Goal: Task Accomplishment & Management: Complete application form

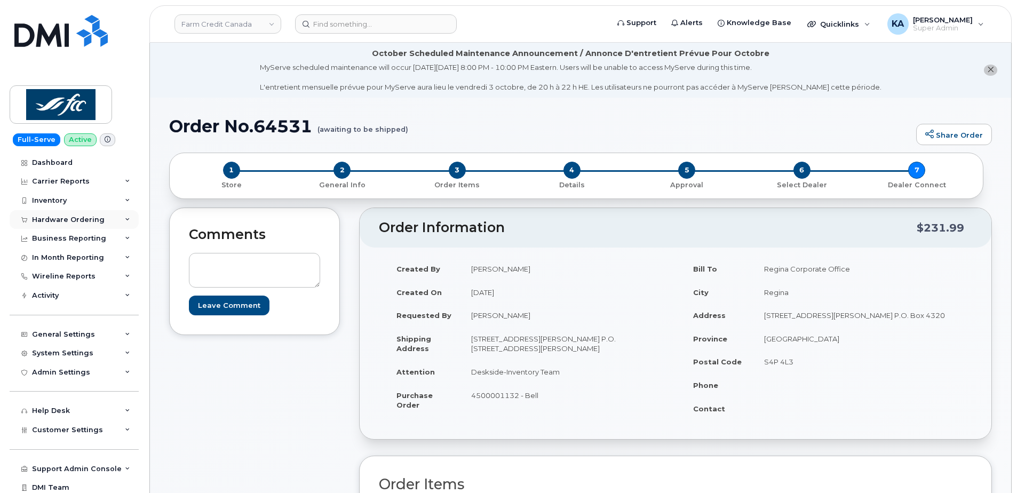
click at [66, 216] on div "Hardware Ordering" at bounding box center [68, 220] width 73 height 9
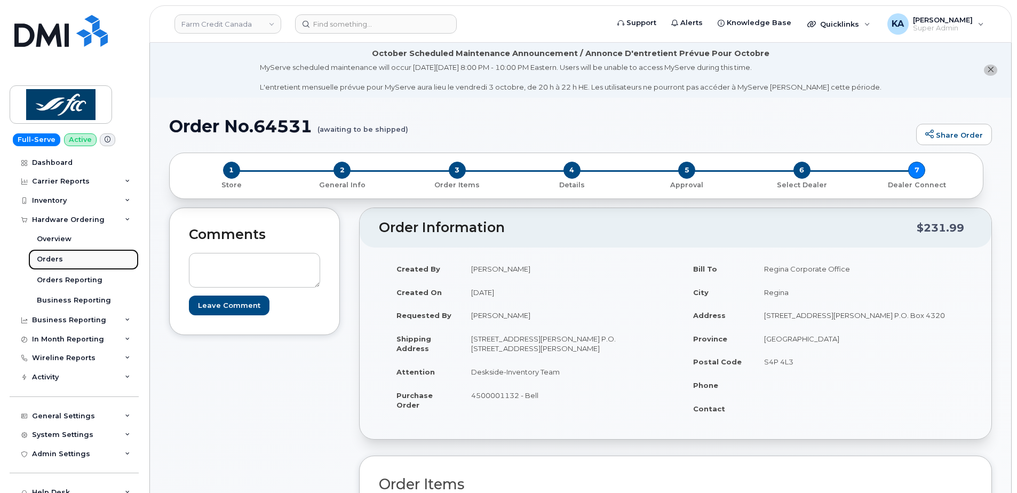
click at [45, 258] on div "Orders" at bounding box center [50, 260] width 26 height 10
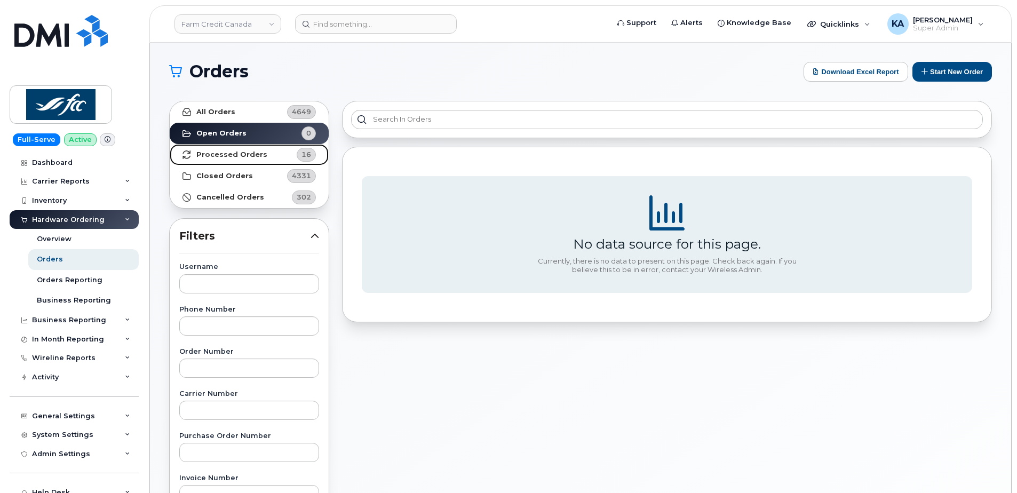
click at [221, 151] on strong "Processed Orders" at bounding box center [231, 154] width 71 height 9
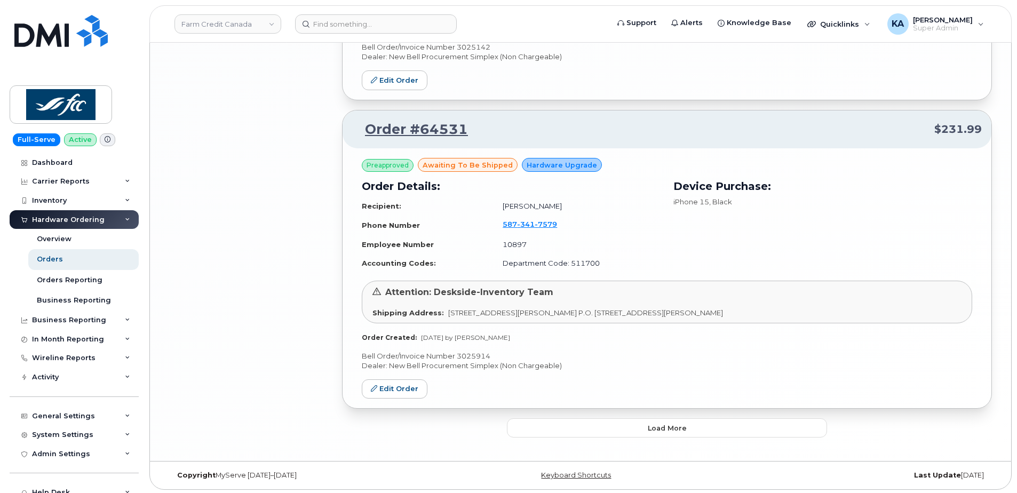
scroll to position [2191, 0]
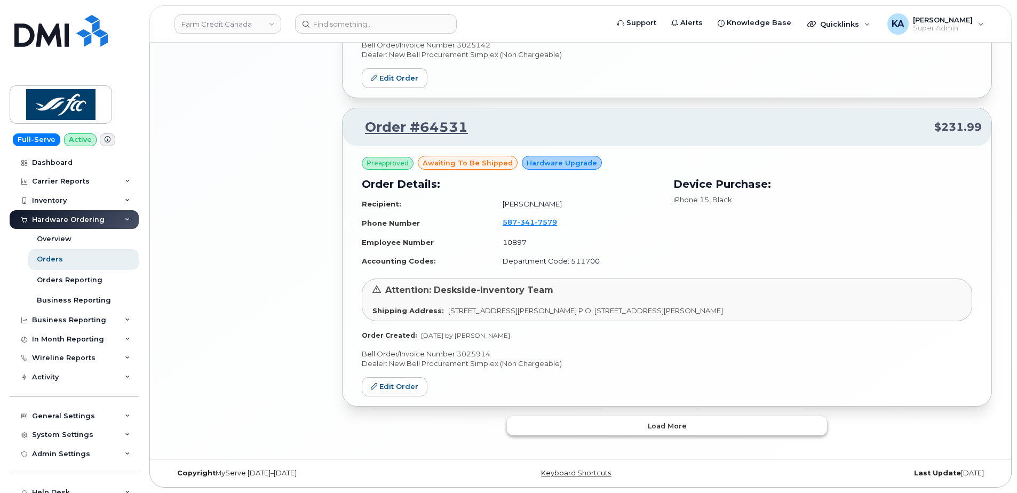
click at [581, 420] on button "Load more" at bounding box center [667, 425] width 320 height 19
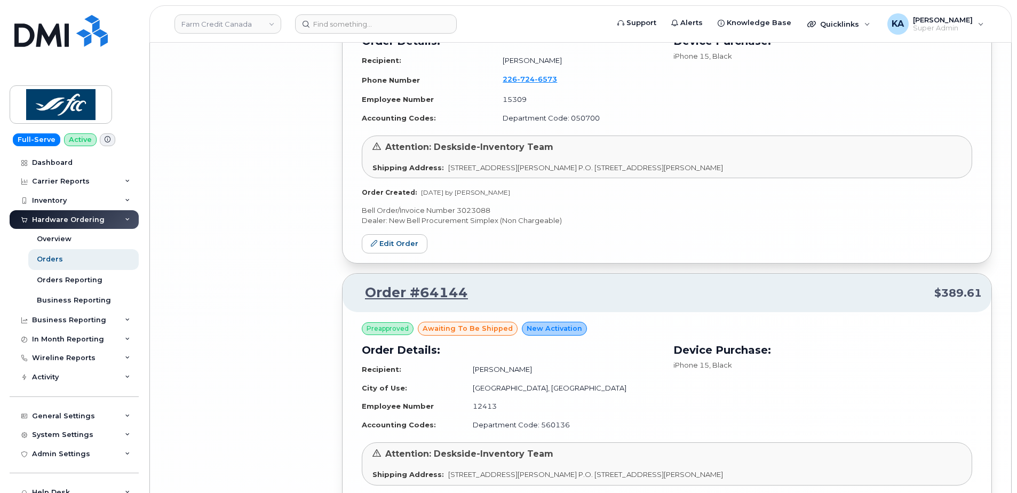
scroll to position [4472, 0]
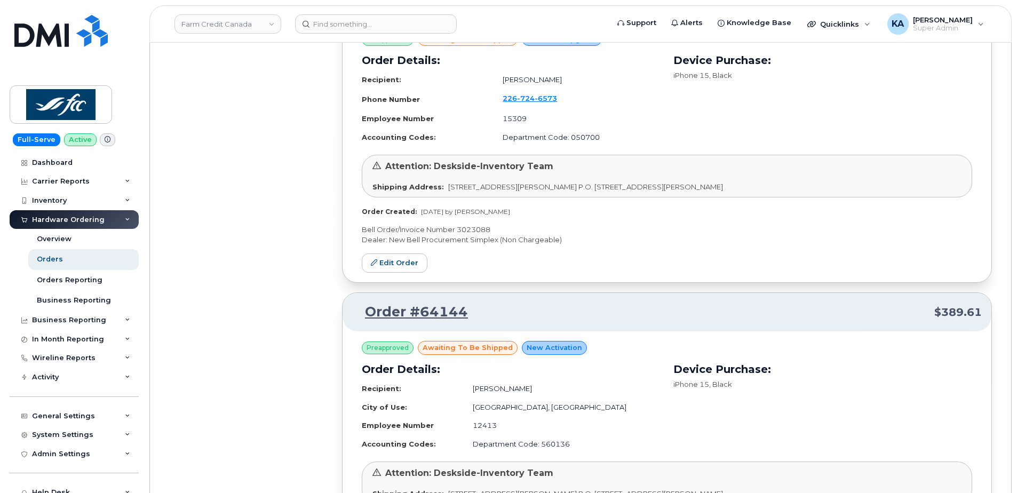
click at [476, 231] on p "Bell Order/Invoice Number 3023088" at bounding box center [667, 230] width 610 height 10
copy p "3023088"
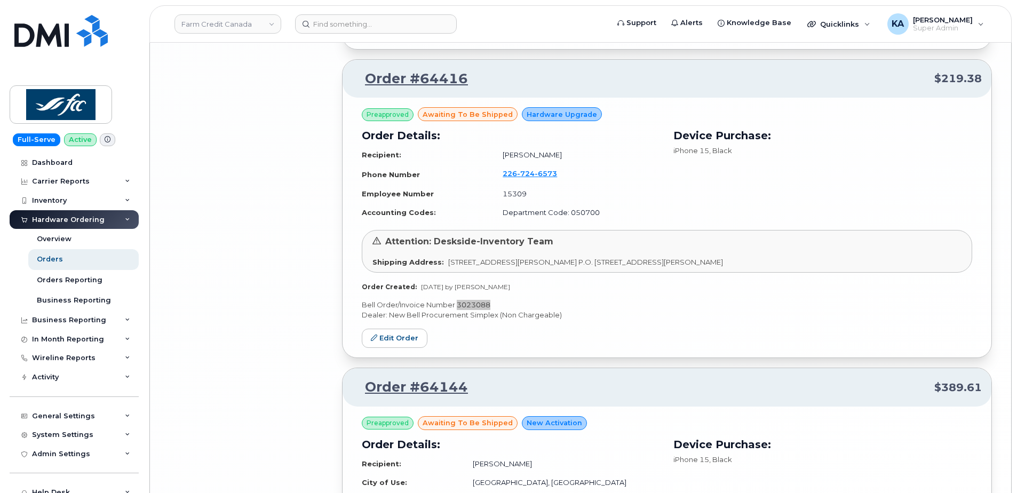
scroll to position [4365, 0]
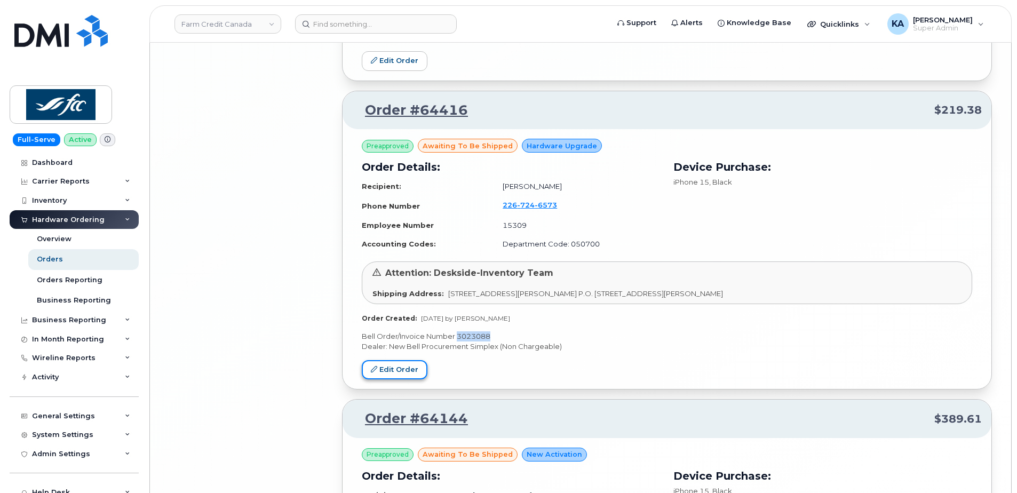
click at [401, 367] on link "Edit Order" at bounding box center [395, 370] width 66 height 20
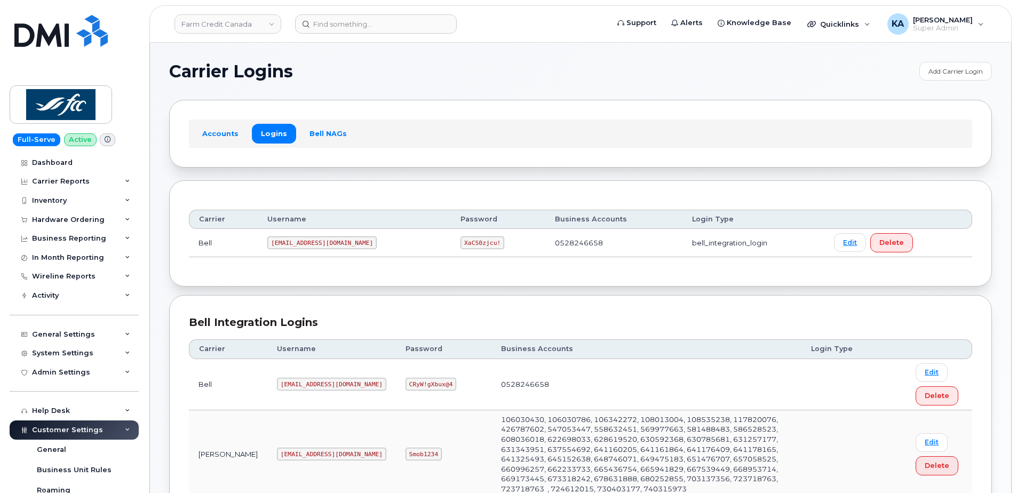
scroll to position [632, 0]
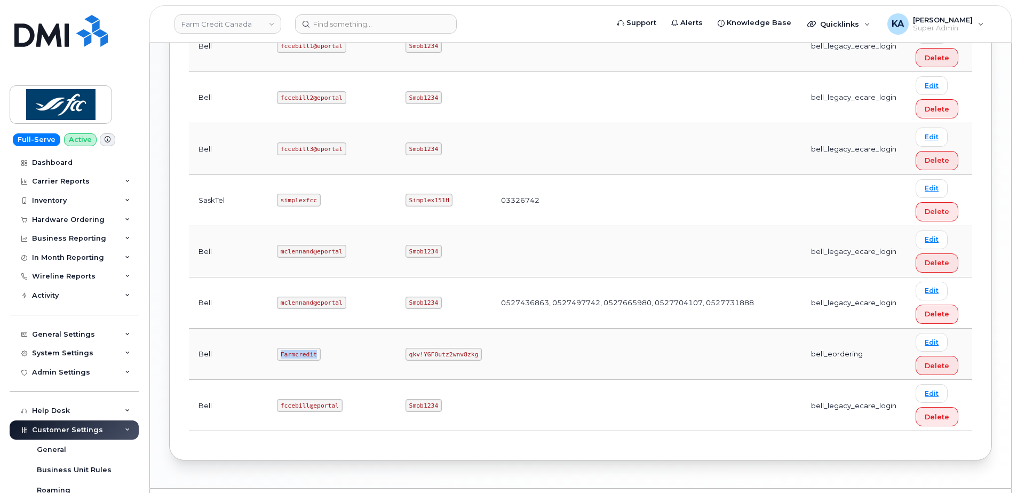
drag, startPoint x: 244, startPoint y: 332, endPoint x: 289, endPoint y: 335, distance: 44.4
click at [289, 335] on td "Farmcredit" at bounding box center [331, 354] width 129 height 51
copy code "Farmcredit"
drag, startPoint x: 328, startPoint y: 335, endPoint x: 396, endPoint y: 339, distance: 68.4
click at [396, 340] on td "qkv!YGF0utz2wnv8zkg" at bounding box center [444, 354] width 96 height 51
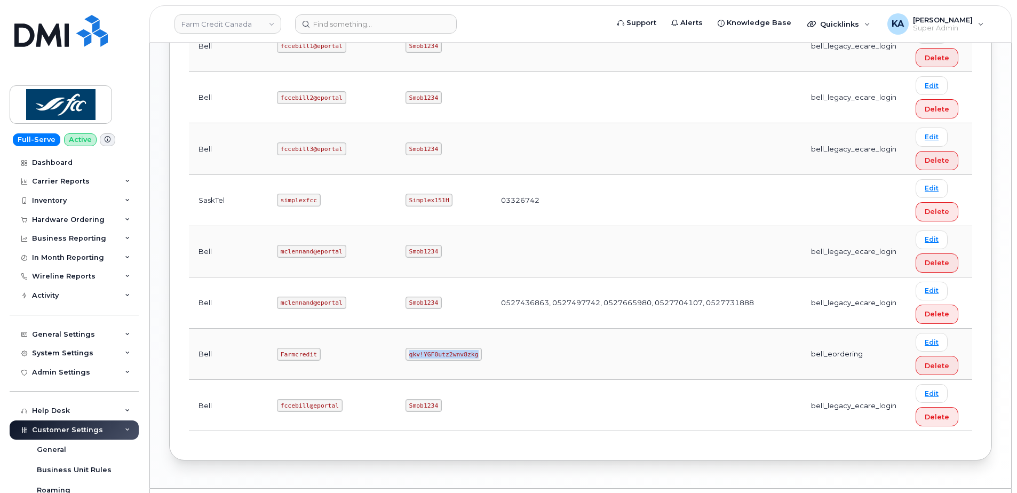
copy code "qkv!YGF0utz2wnv8zkg"
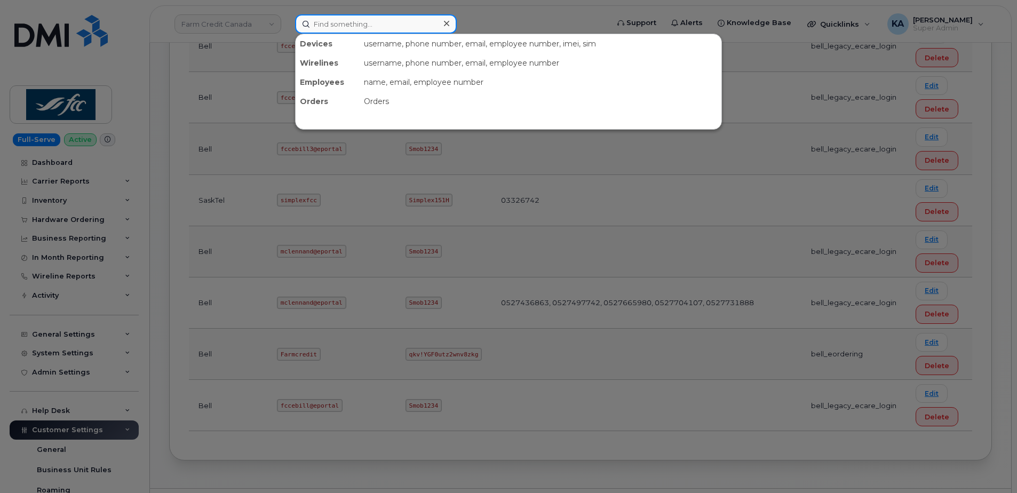
paste input "5873370450"
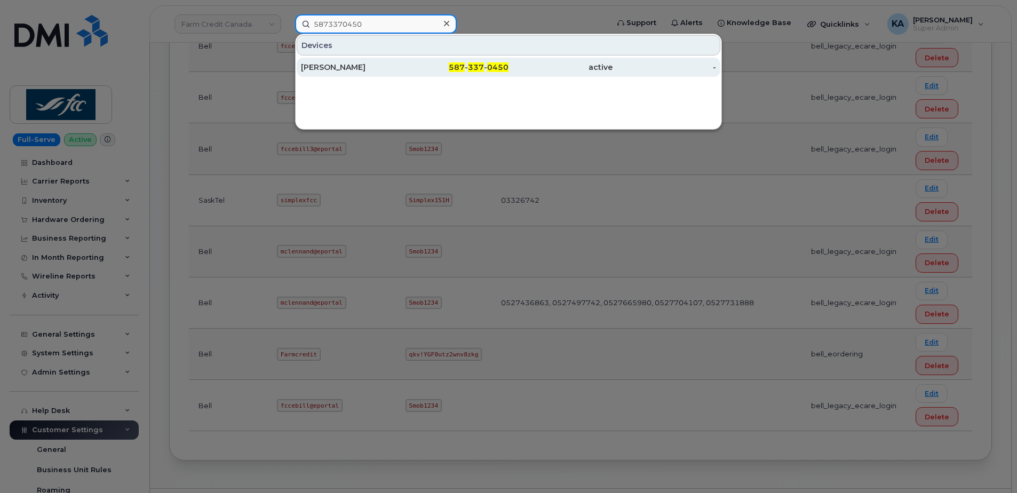
type input "5873370450"
click at [354, 68] on div "[PERSON_NAME]" at bounding box center [353, 67] width 104 height 11
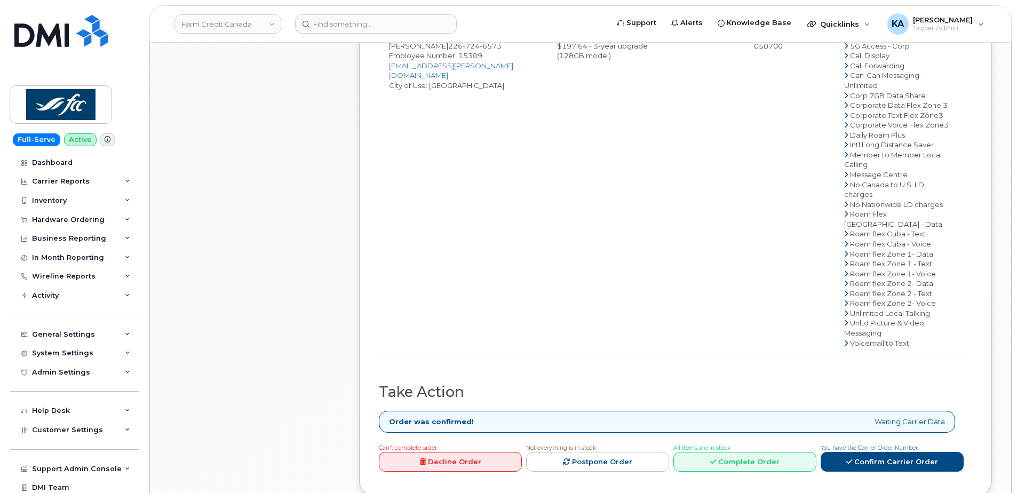
scroll to position [534, 0]
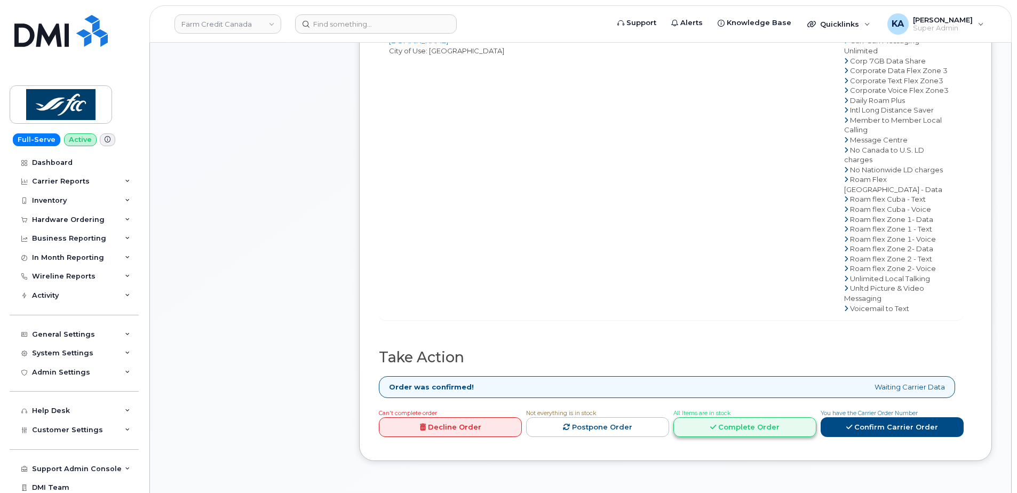
click at [710, 417] on link "Complete Order" at bounding box center [744, 427] width 143 height 20
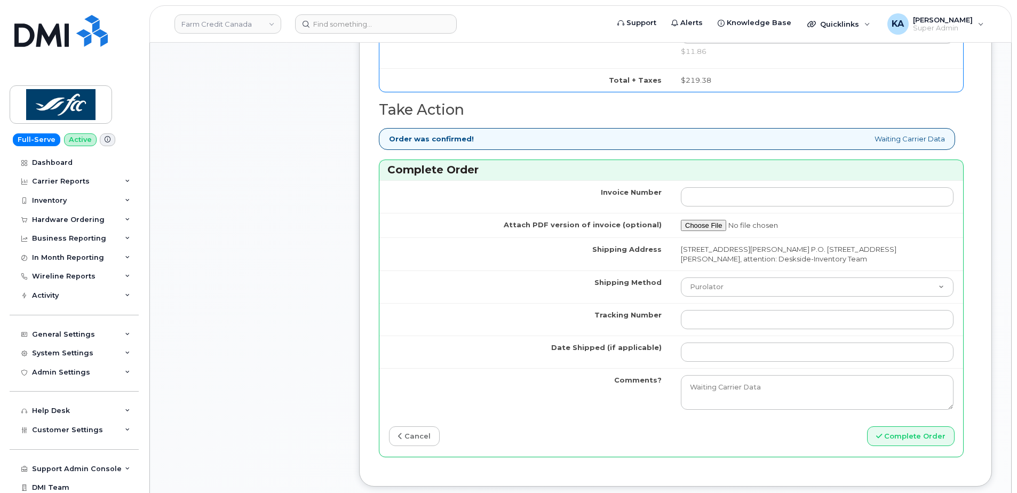
scroll to position [854, 0]
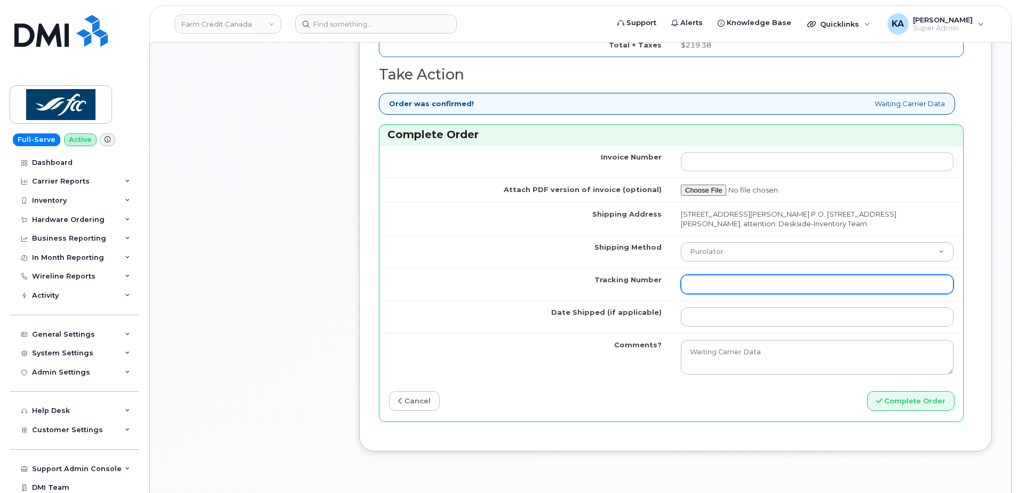
click at [722, 287] on input "Tracking Number" at bounding box center [817, 284] width 273 height 19
paste input "476303123154"
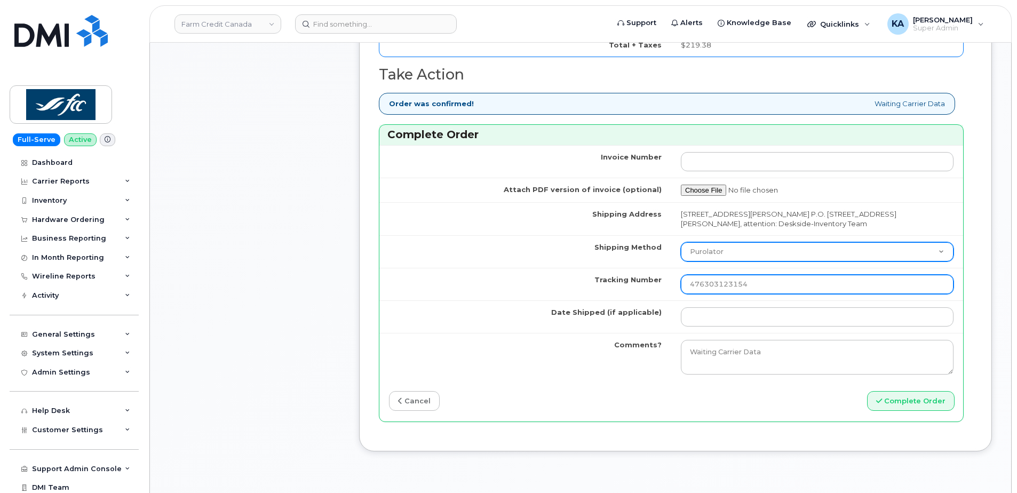
type input "476303123154"
click at [732, 253] on select "Purolator UPS FedEx Canada Post Courier Other Drop Off Pick Up" at bounding box center [817, 251] width 273 height 19
select select "FedEx"
click at [681, 242] on select "Purolator UPS FedEx Canada Post Courier Other Drop Off Pick Up" at bounding box center [817, 251] width 273 height 19
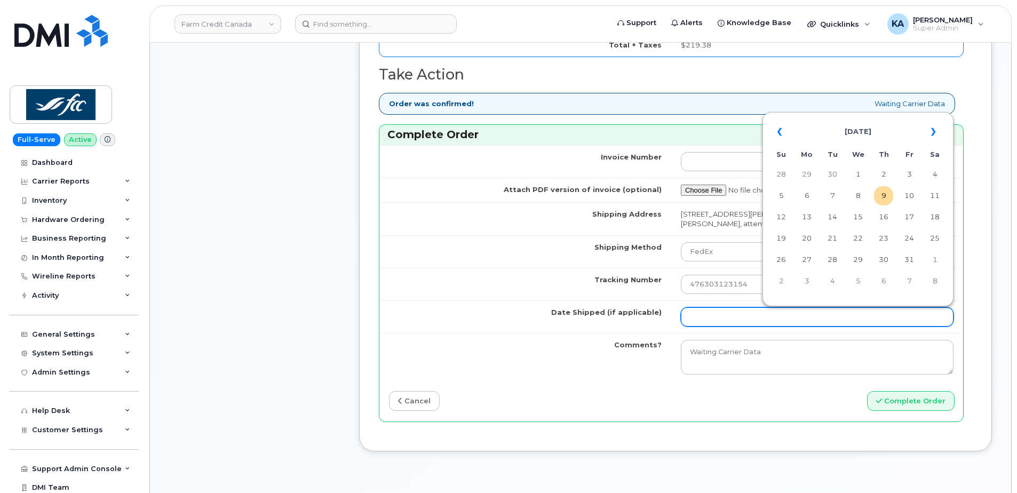
click at [716, 317] on input "Date Shipped (if applicable)" at bounding box center [817, 316] width 273 height 19
click at [834, 197] on td "7" at bounding box center [832, 195] width 19 height 19
type input "[DATE]"
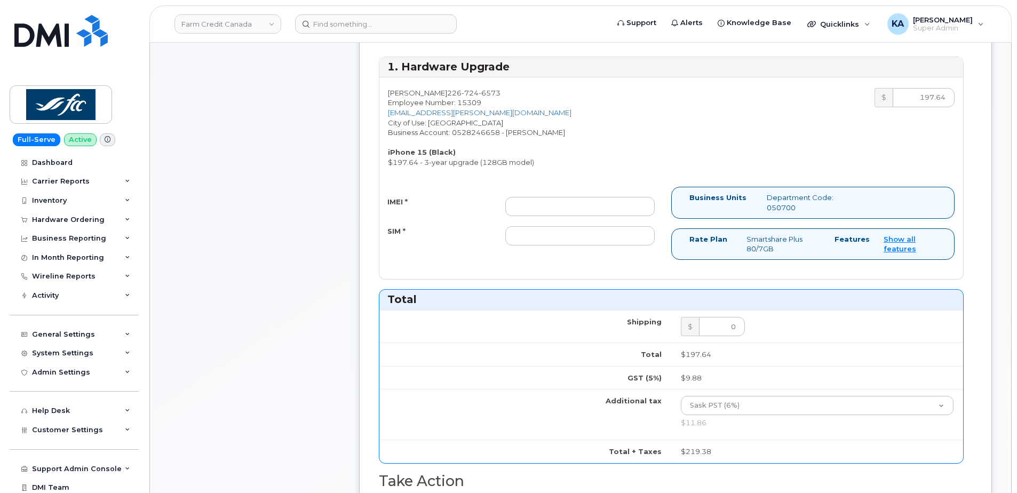
scroll to position [427, 0]
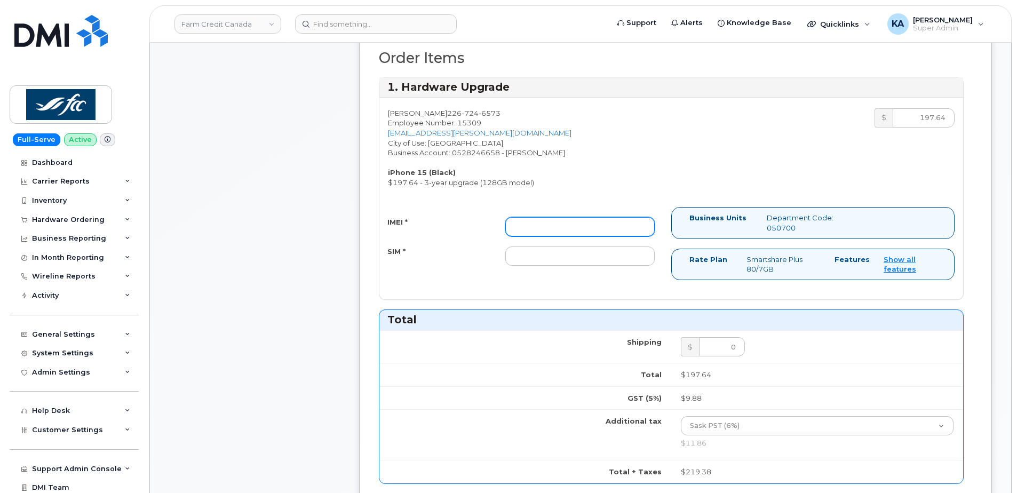
click at [555, 229] on input "IMEI *" at bounding box center [579, 226] width 149 height 19
paste input "357069350398404"
type input "357069350398404"
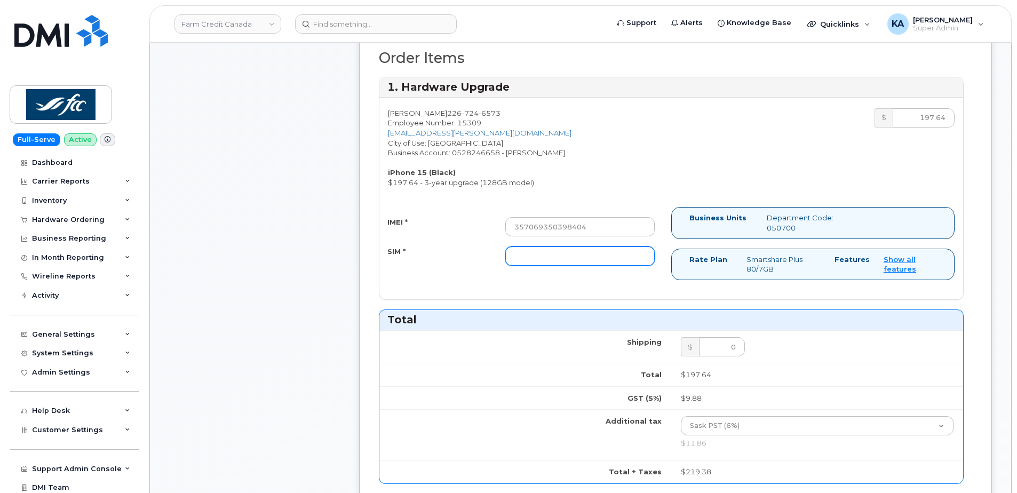
click at [562, 259] on input "SIM *" at bounding box center [579, 256] width 149 height 19
paste input "89302610207413893998"
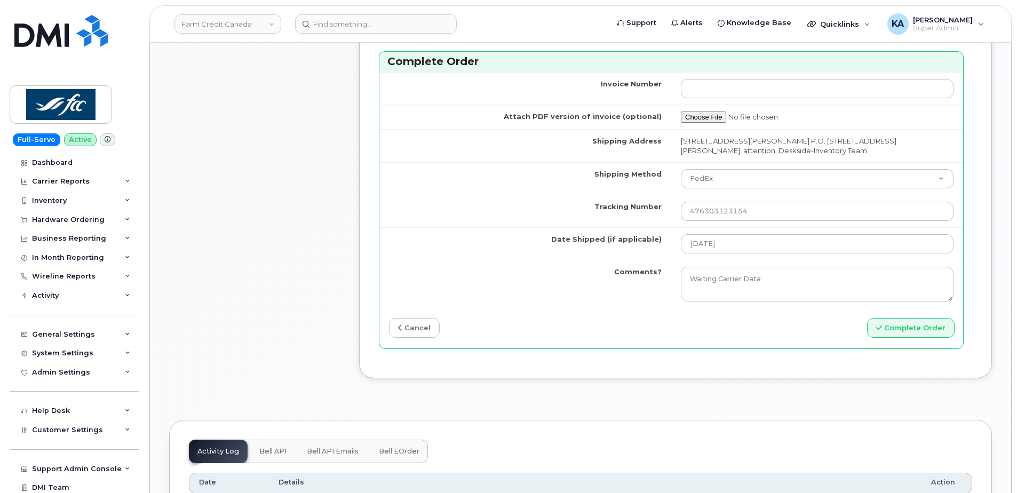
scroll to position [960, 0]
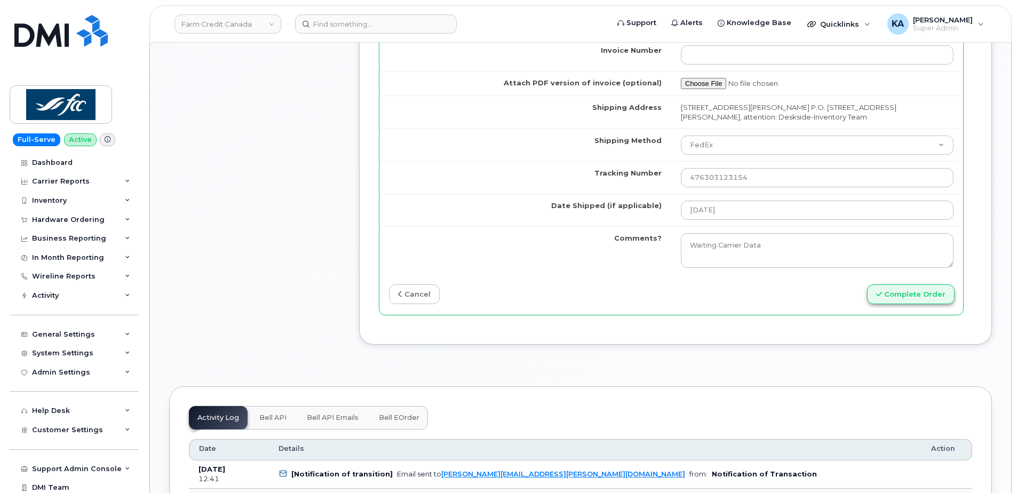
type input "89302610207413893998"
click at [886, 291] on button "Complete Order" at bounding box center [911, 294] width 88 height 20
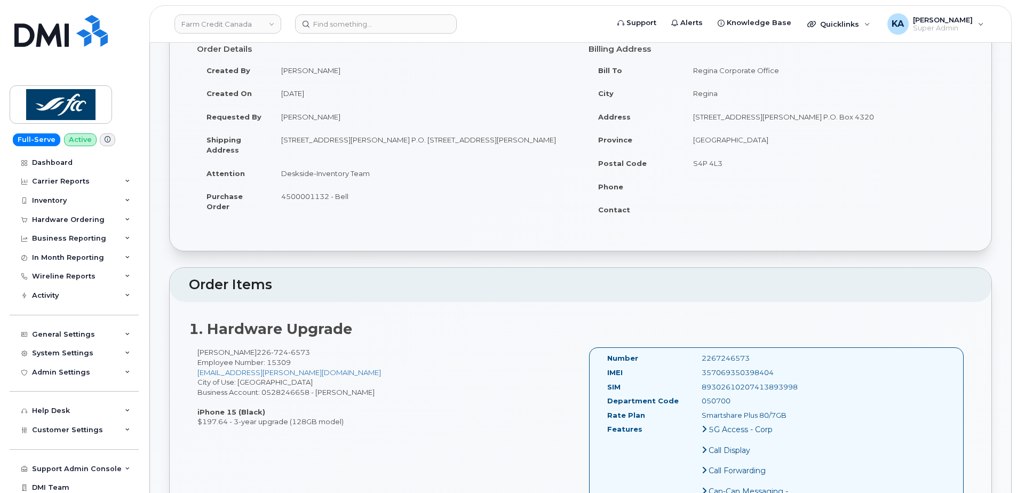
scroll to position [213, 0]
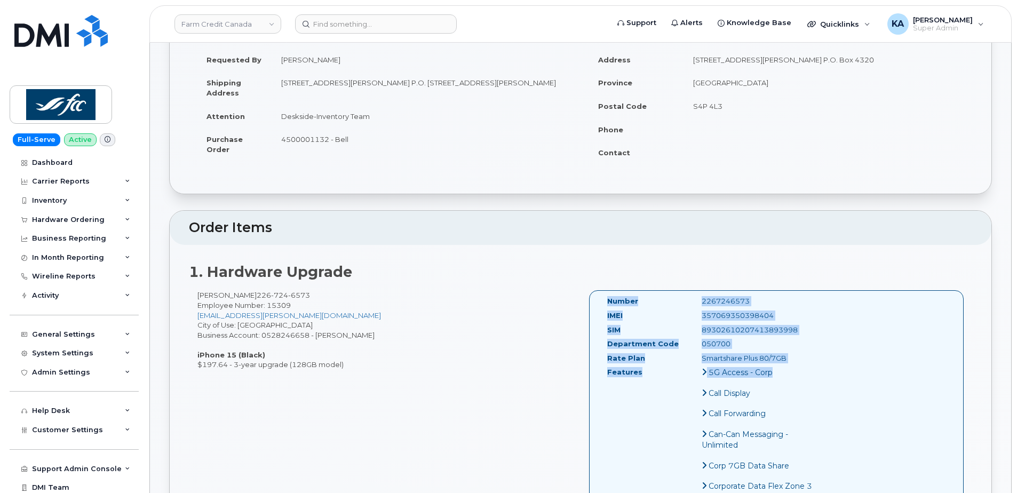
drag, startPoint x: 605, startPoint y: 301, endPoint x: 774, endPoint y: 374, distance: 183.6
copy div "Number 2267246573 IMEI 357069350398404 SIM 89302610207413893998 Department Code…"
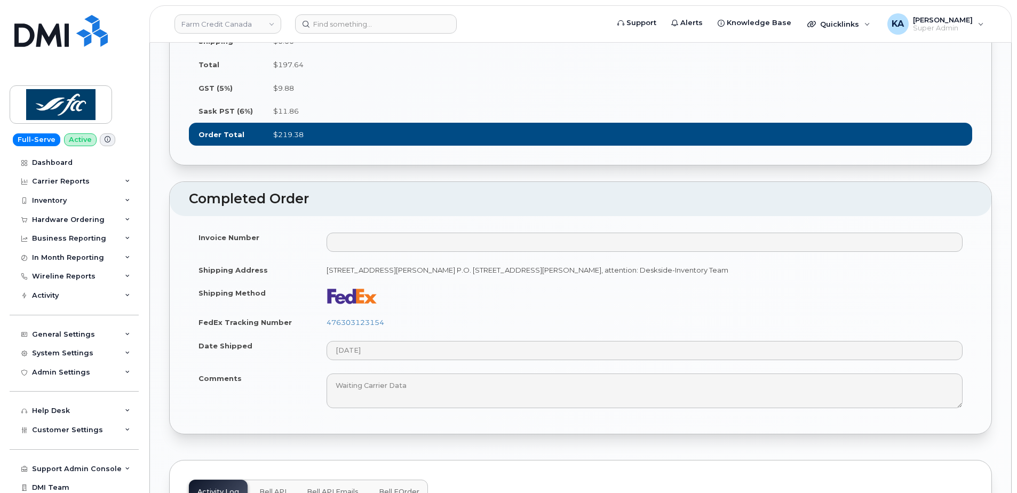
scroll to position [1227, 0]
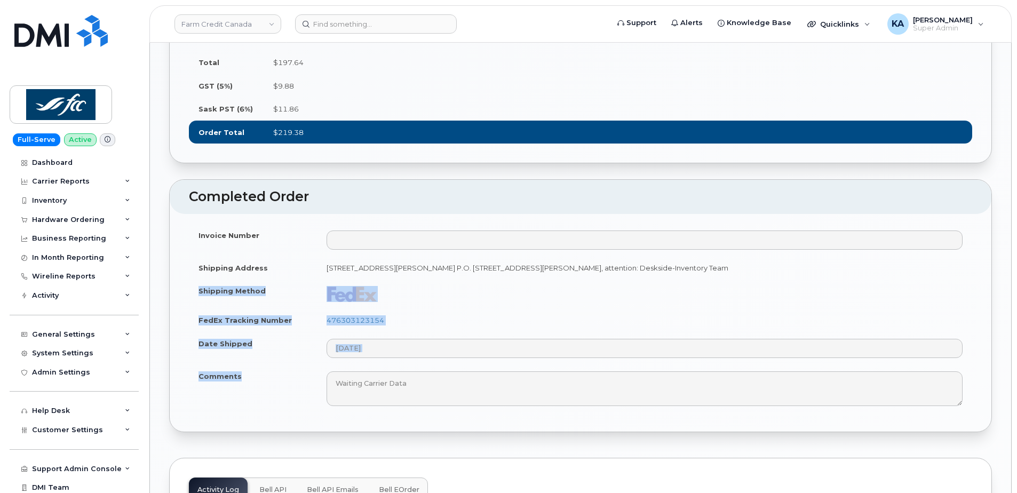
drag, startPoint x: 198, startPoint y: 323, endPoint x: 244, endPoint y: 411, distance: 99.3
click at [244, 411] on tbody "Invoice Number Shipping Address 1800 Hamilton Street P.O. Box 4320 Regina Saska…" at bounding box center [580, 318] width 783 height 189
copy tbody "Shipping Method FedEx Tracking Number 476303123154 Date Shipped Comments"
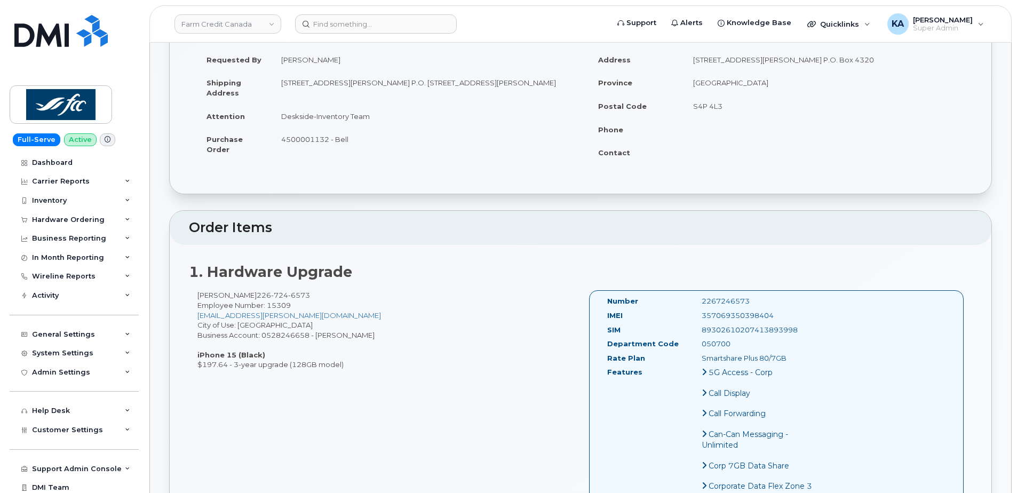
scroll to position [0, 0]
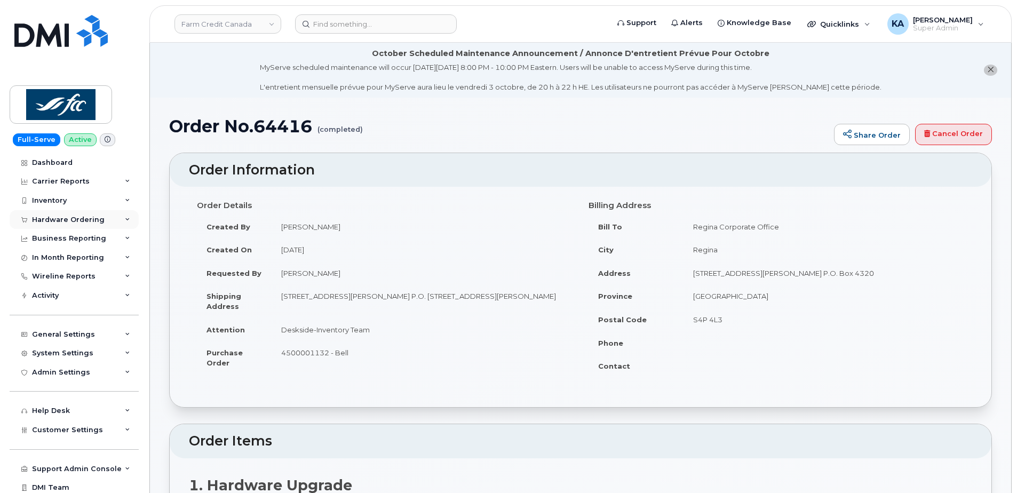
click at [81, 217] on div "Hardware Ordering" at bounding box center [68, 220] width 73 height 9
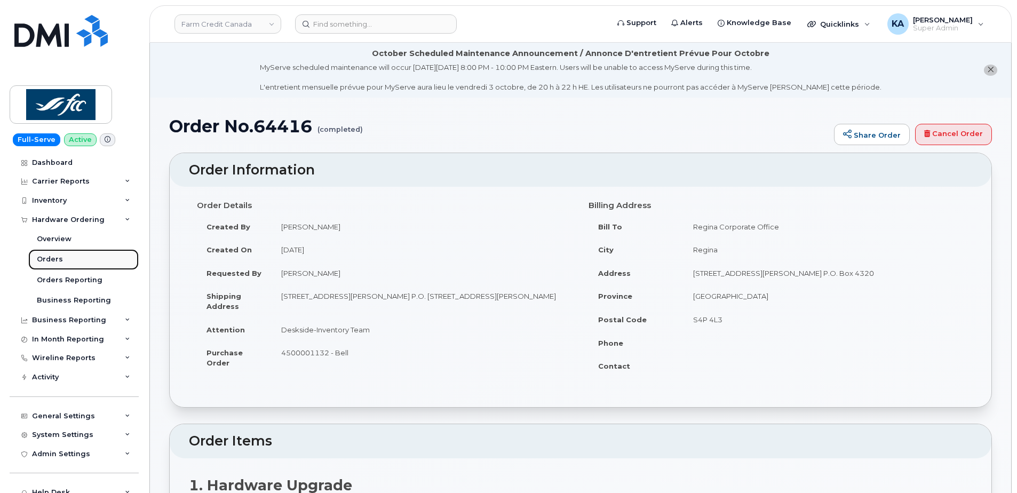
click at [46, 255] on div "Orders" at bounding box center [50, 260] width 26 height 10
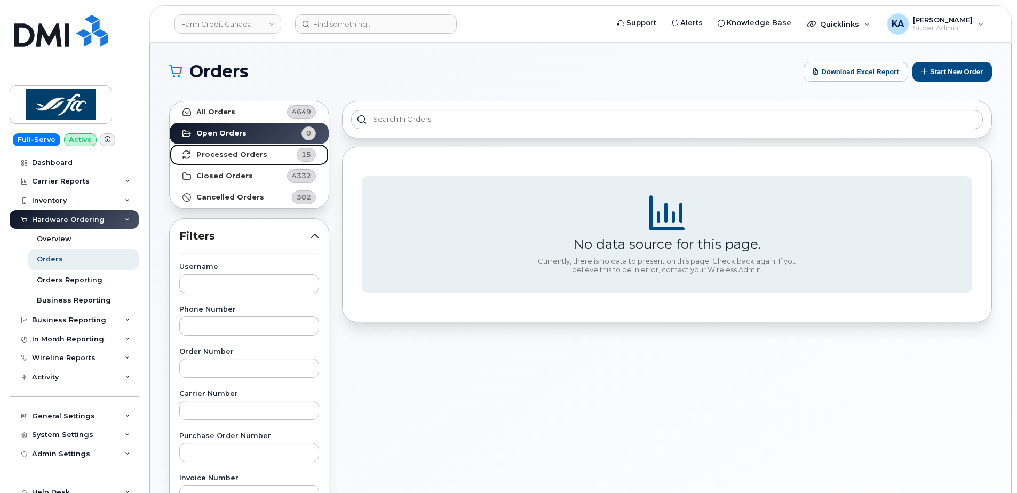
click at [216, 152] on strong "Processed Orders" at bounding box center [231, 154] width 71 height 9
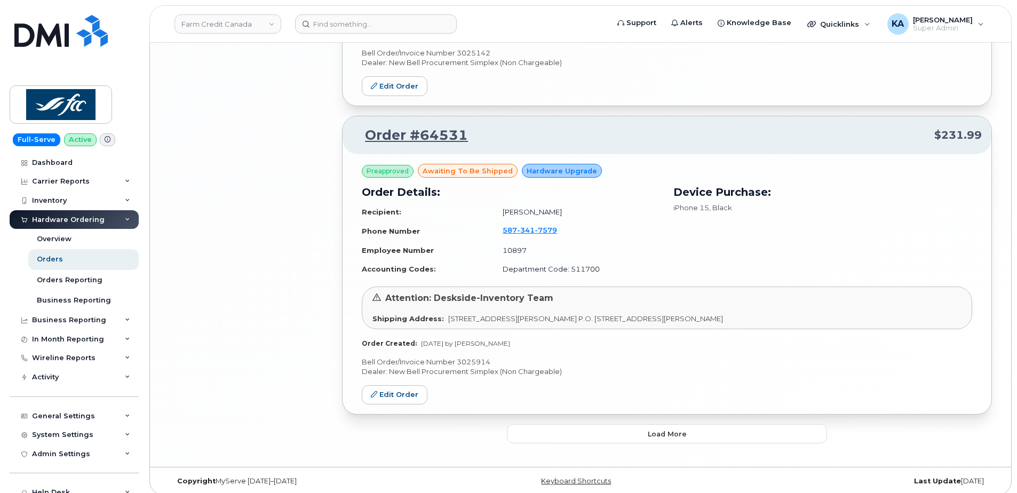
scroll to position [2191, 0]
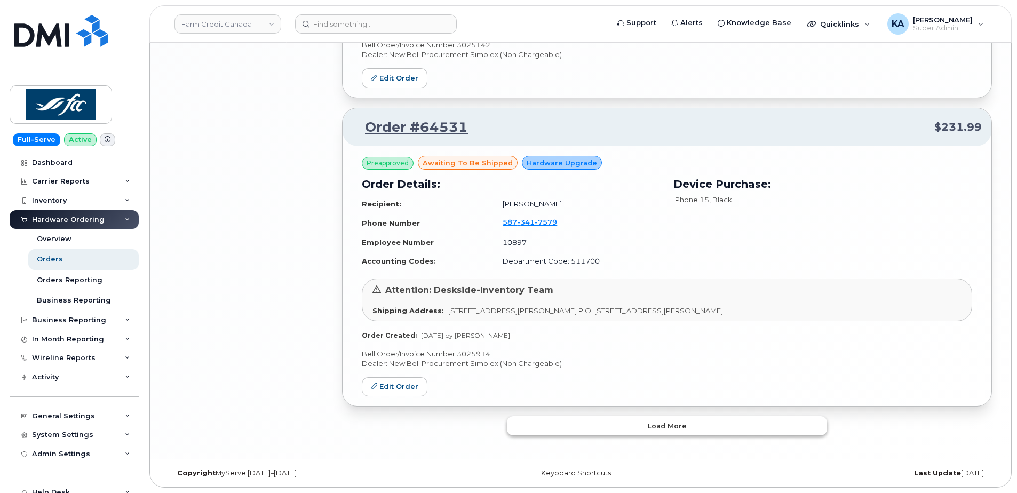
click at [573, 424] on button "Load more" at bounding box center [667, 425] width 320 height 19
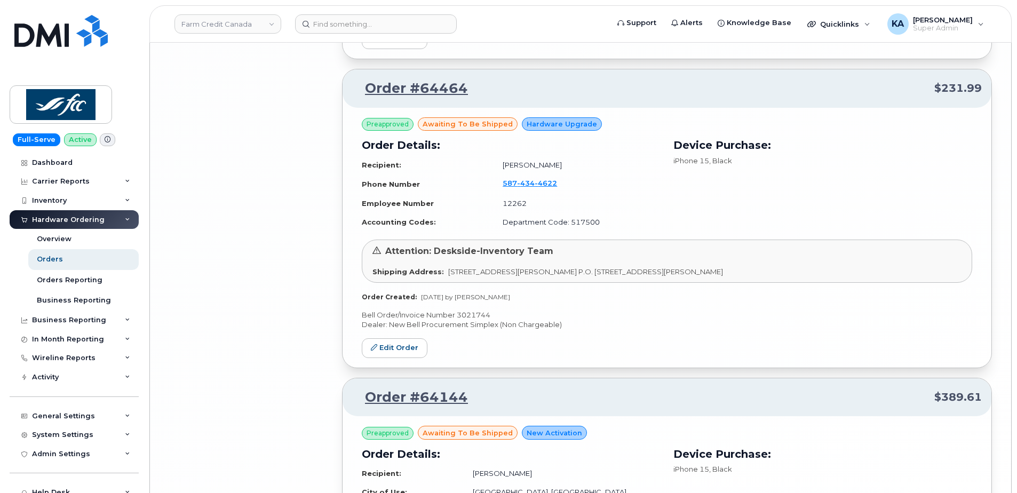
scroll to position [4059, 0]
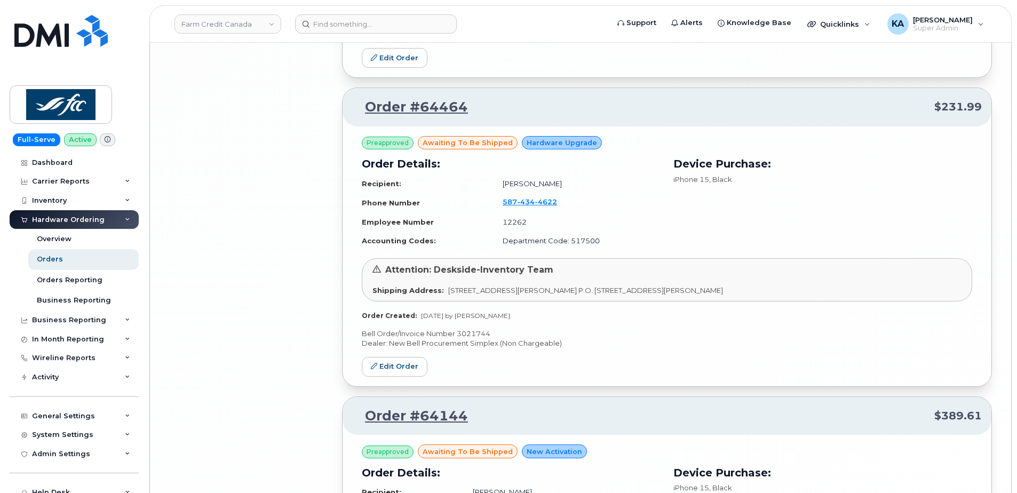
click at [474, 331] on p "Bell Order/Invoice Number 3021744" at bounding box center [667, 334] width 610 height 10
copy p "3021744"
click at [400, 366] on link "Edit Order" at bounding box center [395, 367] width 66 height 20
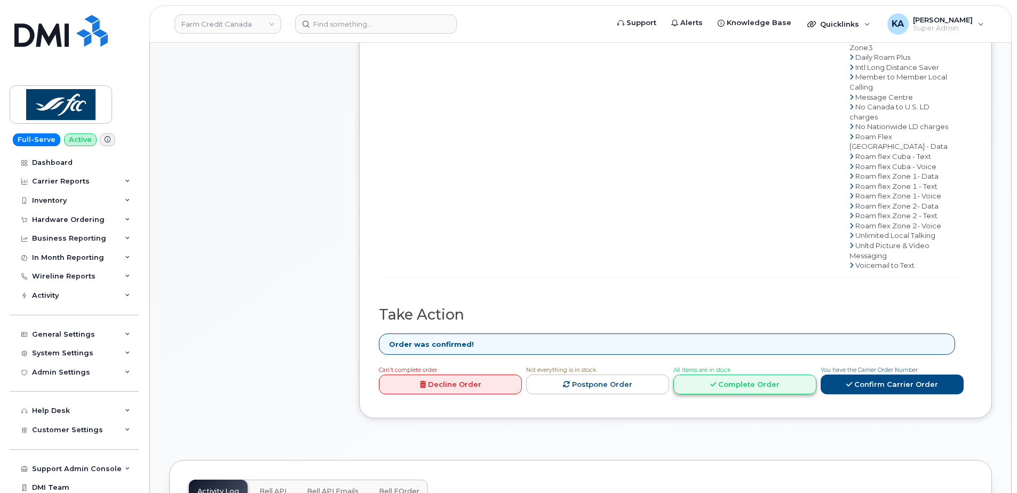
scroll to position [587, 0]
click at [756, 374] on link "Complete Order" at bounding box center [744, 384] width 143 height 20
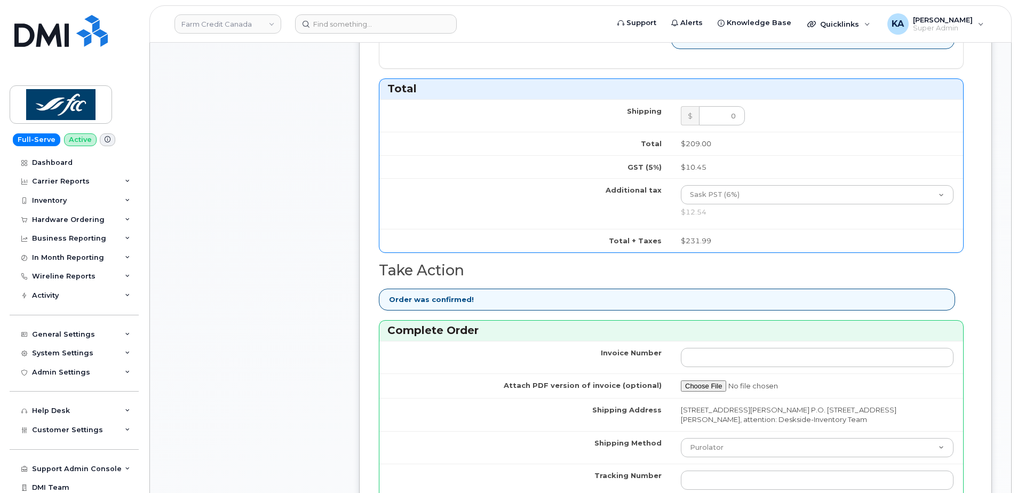
scroll to position [854, 0]
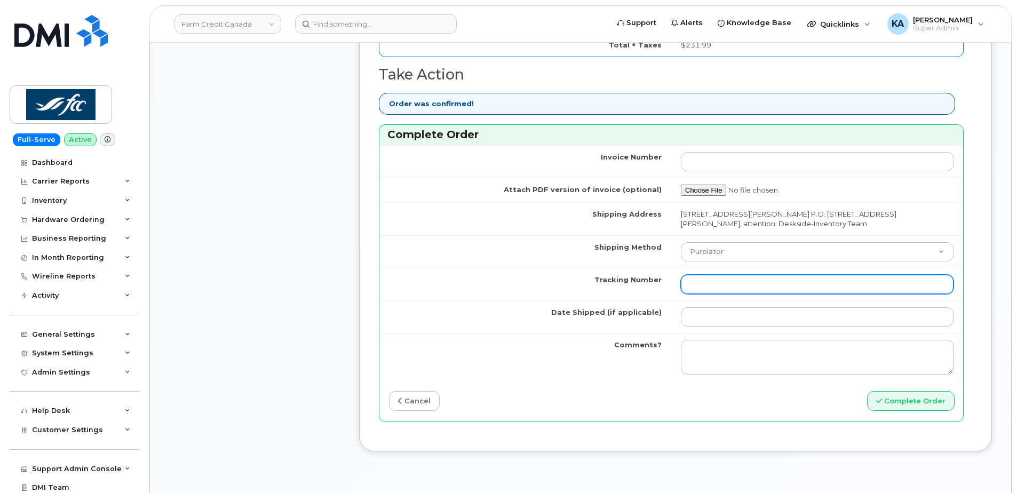
click at [704, 282] on input "Tracking Number" at bounding box center [817, 284] width 273 height 19
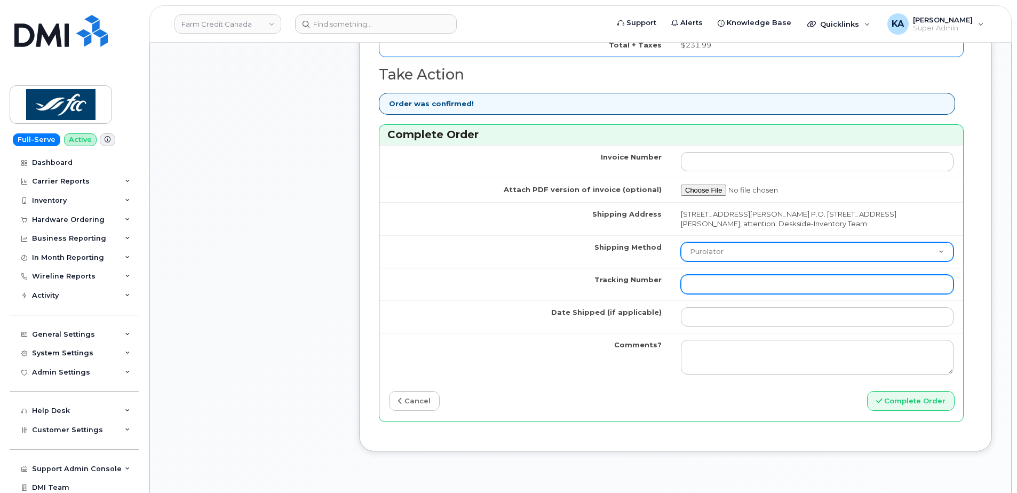
paste input "475744982723"
type input "475744982723"
click at [727, 252] on select "Purolator UPS FedEx Canada Post Courier Other Drop Off Pick Up" at bounding box center [817, 251] width 273 height 19
select select "FedEx"
click at [681, 242] on select "Purolator UPS FedEx Canada Post Courier Other Drop Off Pick Up" at bounding box center [817, 251] width 273 height 19
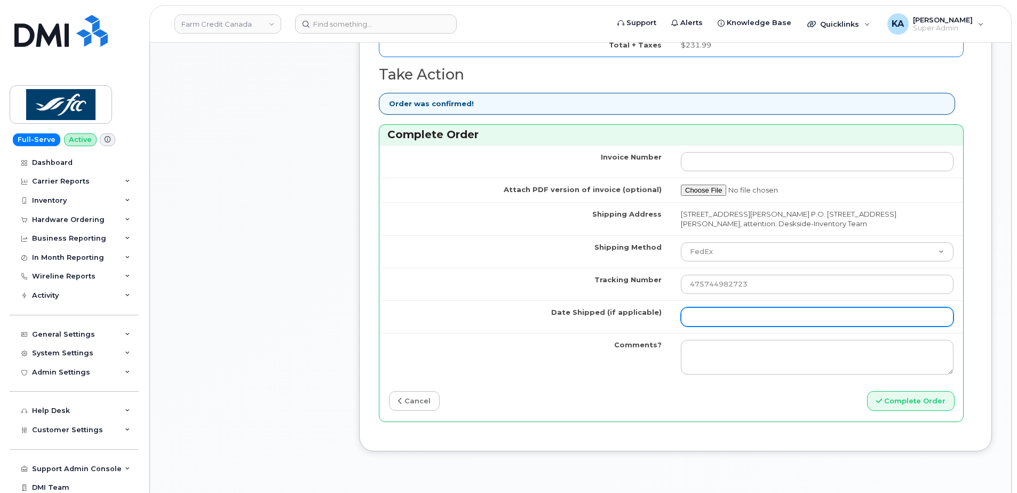
click at [706, 312] on input "Date Shipped (if applicable)" at bounding box center [817, 316] width 273 height 19
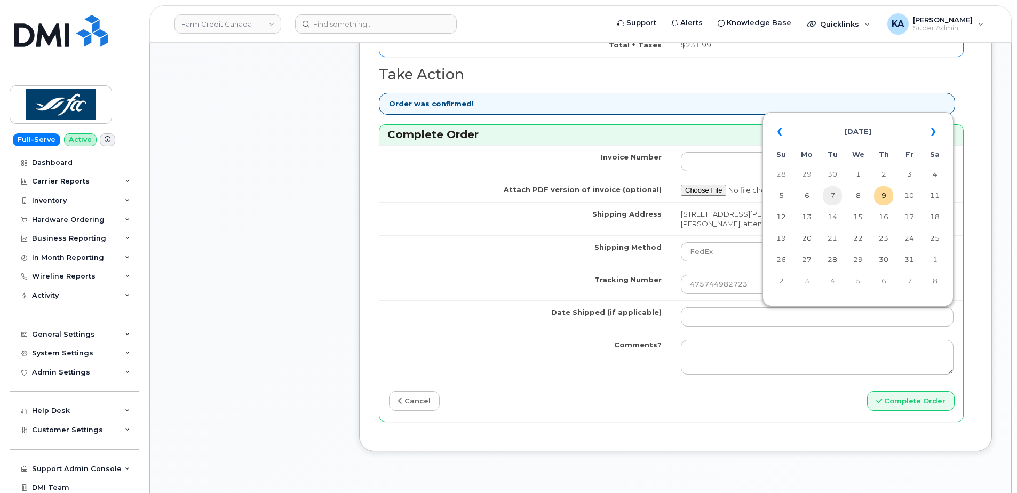
click at [830, 197] on td "7" at bounding box center [832, 195] width 19 height 19
type input "[DATE]"
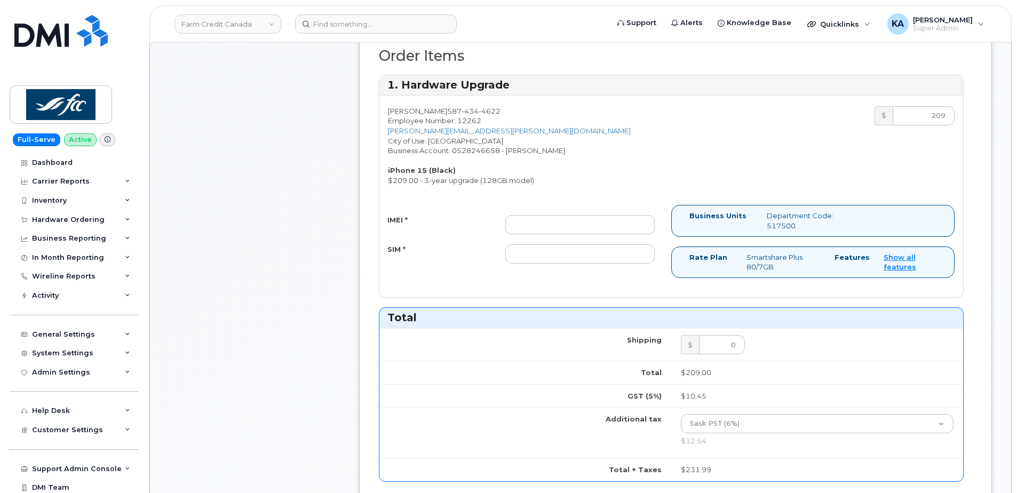
scroll to position [374, 0]
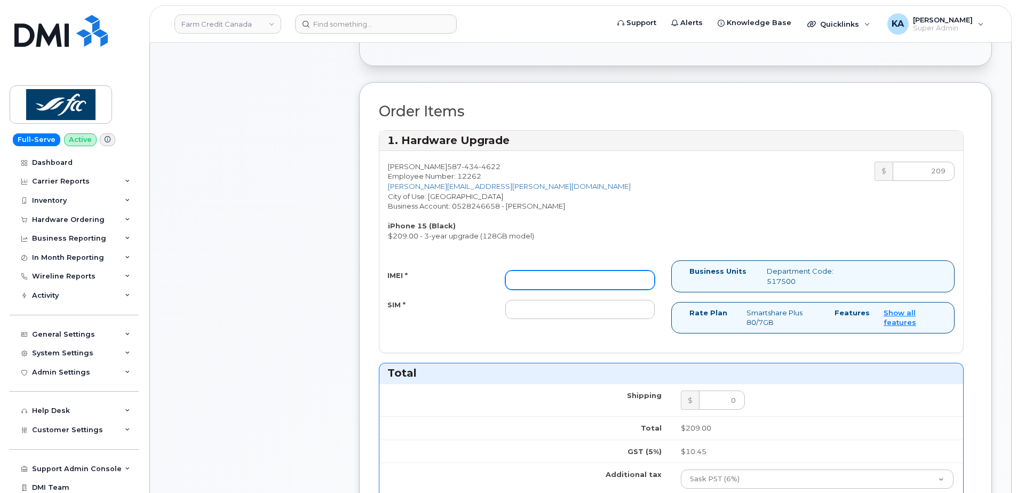
click at [615, 276] on input "IMEI *" at bounding box center [579, 280] width 149 height 19
paste input "357670568858020"
type input "357670568858020"
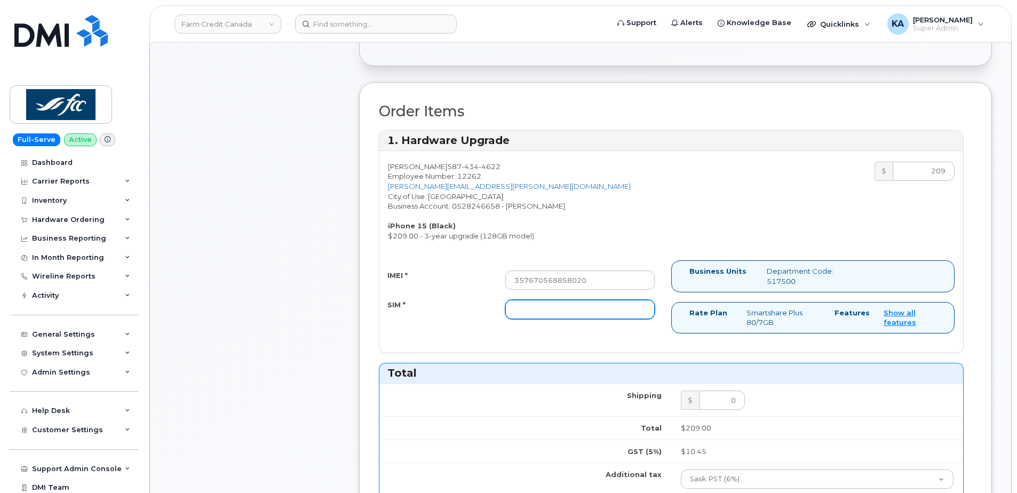
click at [599, 309] on input "SIM *" at bounding box center [579, 309] width 149 height 19
paste input "89302610207413894988"
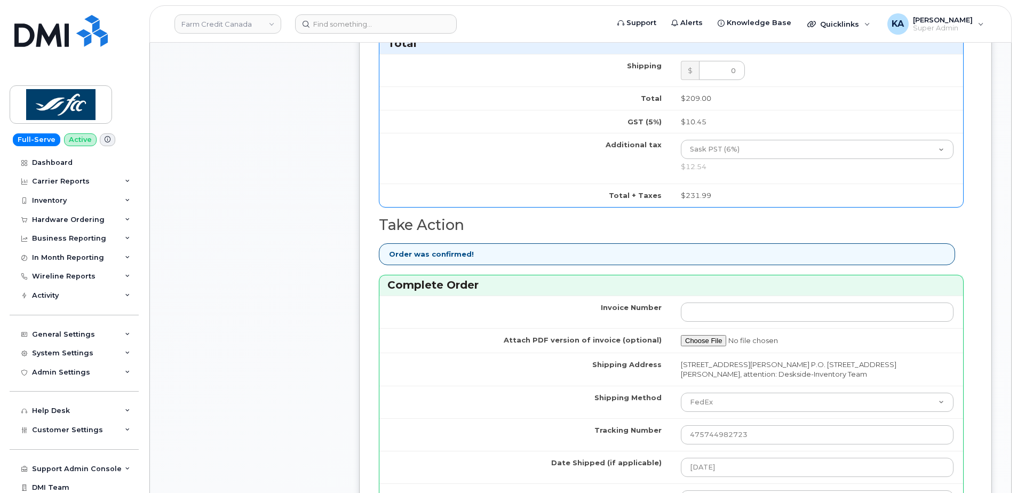
scroll to position [854, 0]
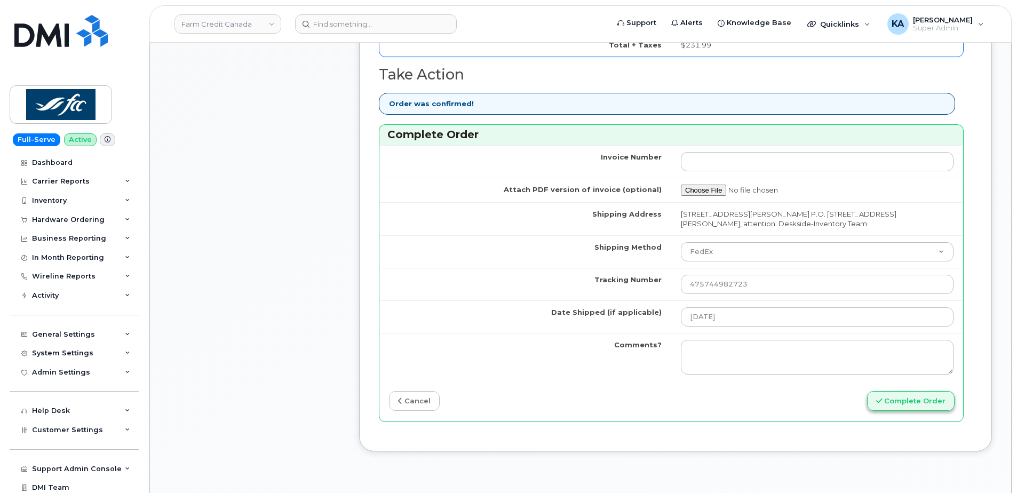
type input "89302610207413894988"
click at [892, 396] on button "Complete Order" at bounding box center [911, 401] width 88 height 20
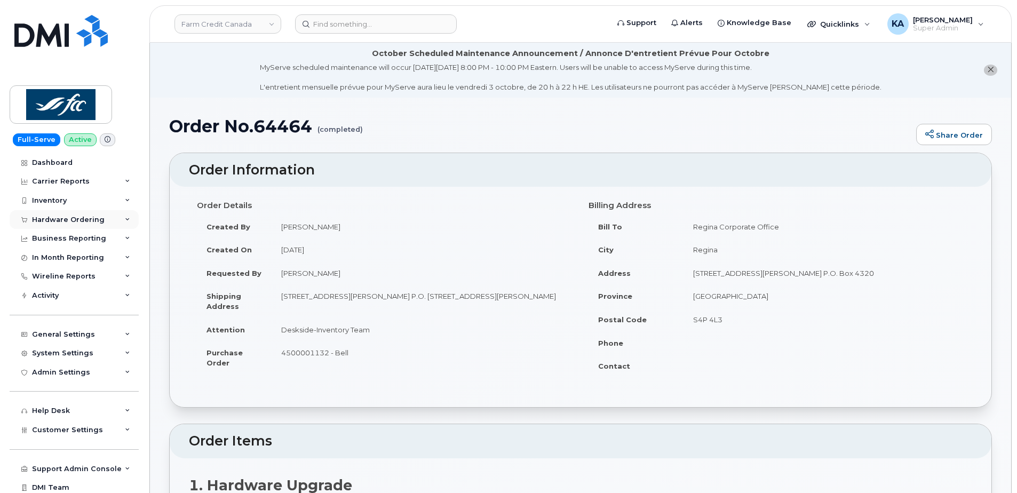
click at [79, 219] on div "Hardware Ordering" at bounding box center [68, 220] width 73 height 9
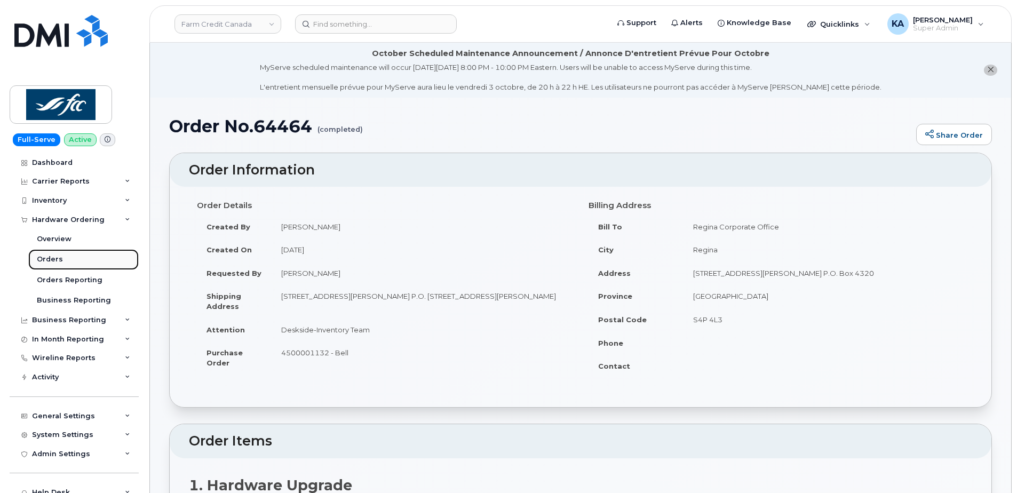
click at [50, 259] on div "Orders" at bounding box center [50, 260] width 26 height 10
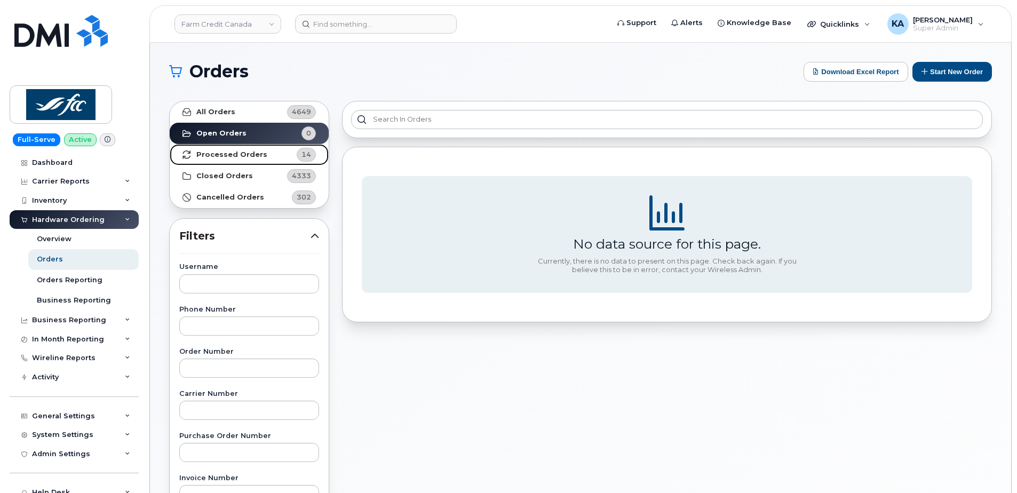
click at [257, 154] on strong "Processed Orders" at bounding box center [231, 154] width 71 height 9
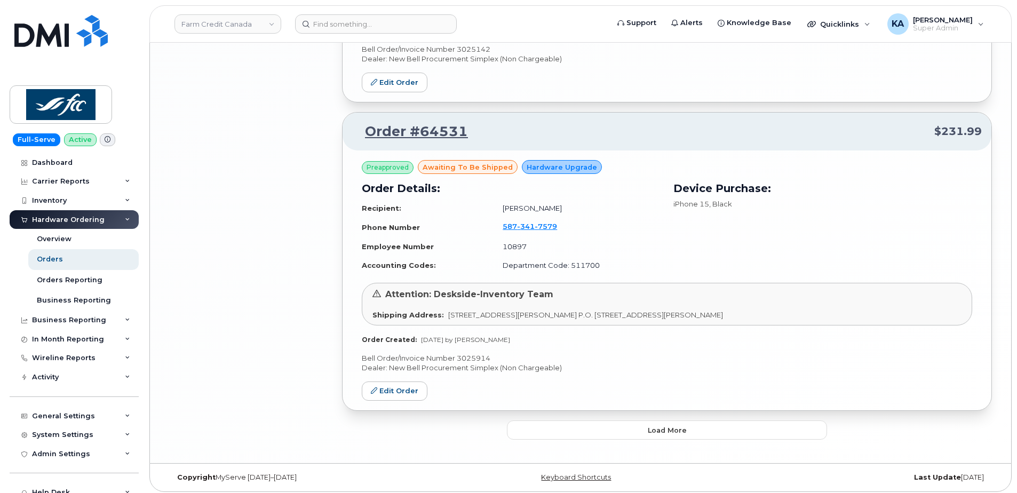
scroll to position [2191, 0]
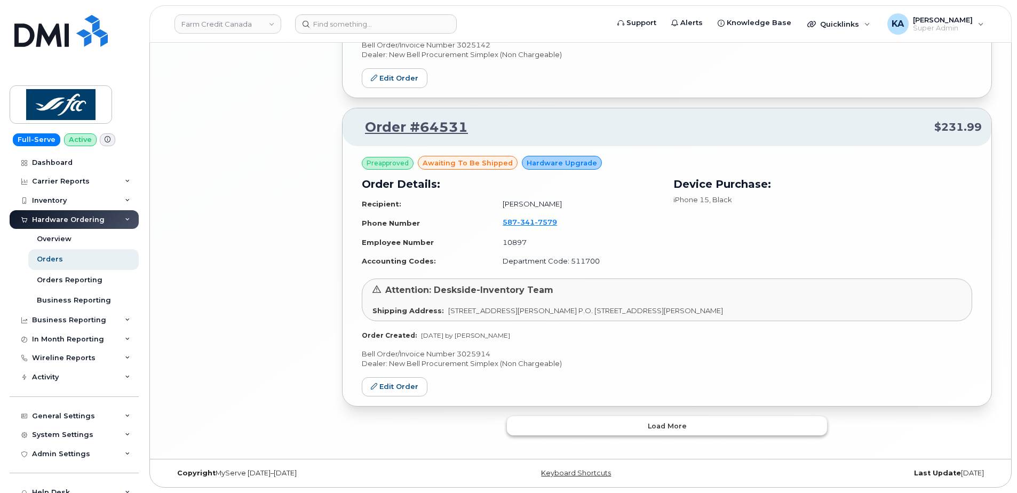
click at [560, 427] on button "Load more" at bounding box center [667, 425] width 320 height 19
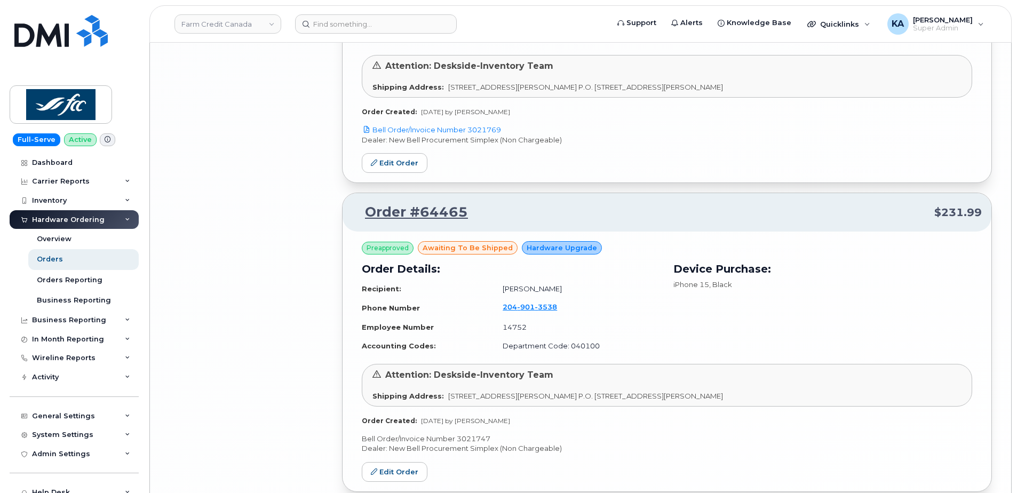
scroll to position [3686, 0]
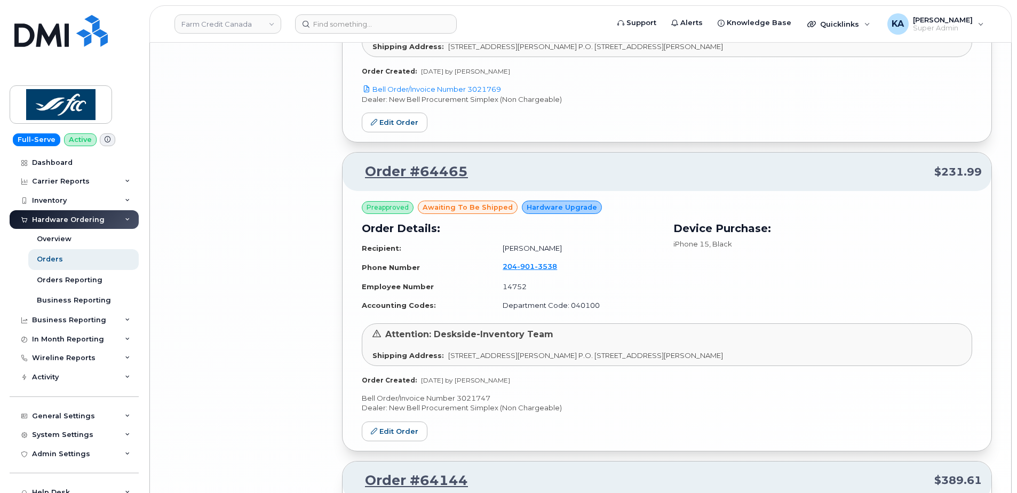
click at [478, 396] on p "Bell Order/Invoice Number 3021747" at bounding box center [667, 398] width 610 height 10
copy p "3021747"
click at [400, 428] on link "Edit Order" at bounding box center [395, 432] width 66 height 20
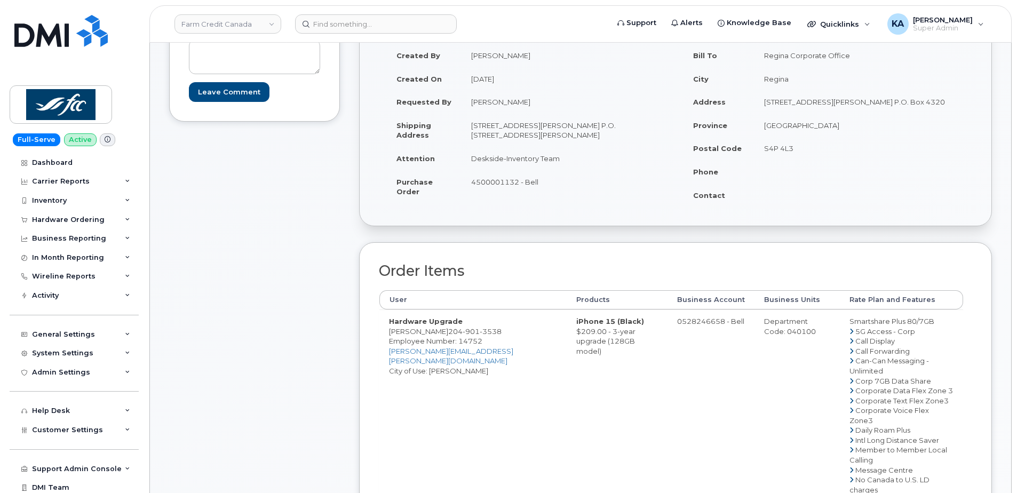
scroll to position [480, 0]
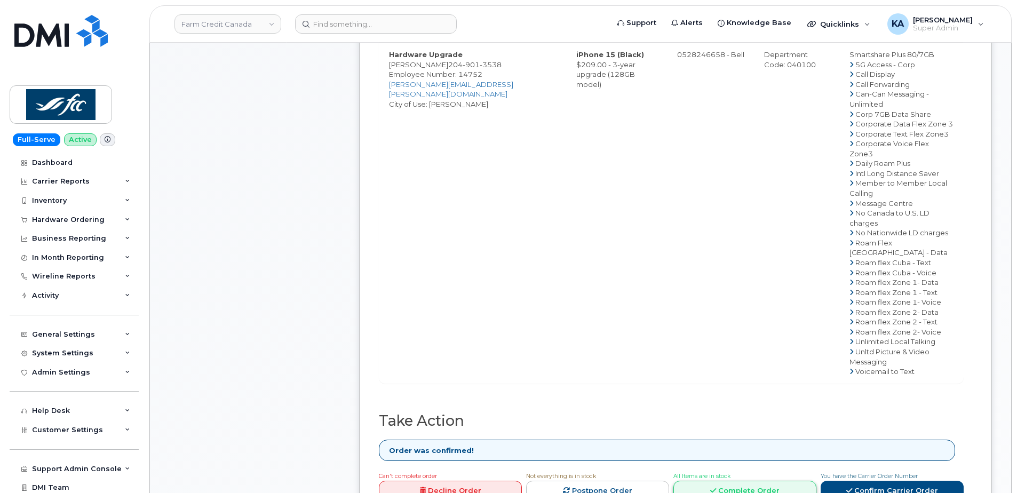
click at [703, 481] on link "Complete Order" at bounding box center [744, 491] width 143 height 20
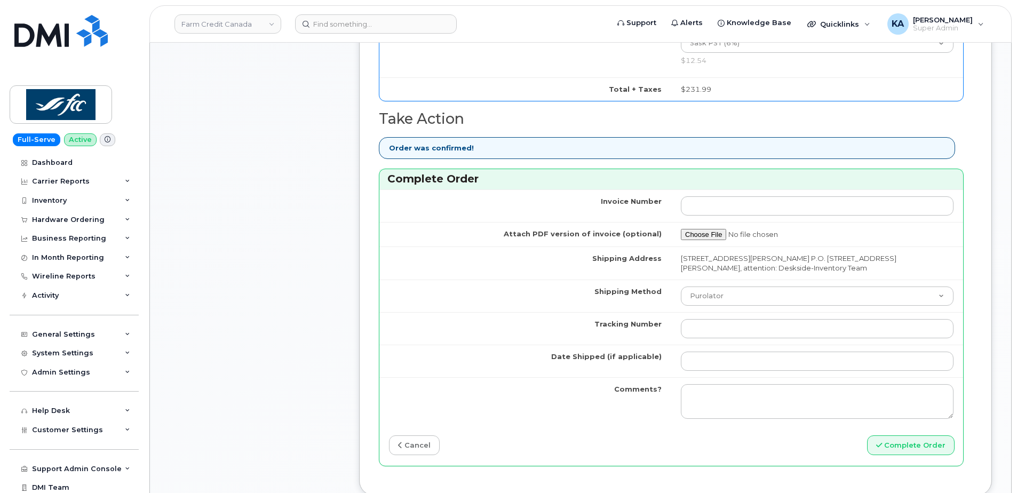
scroll to position [960, 0]
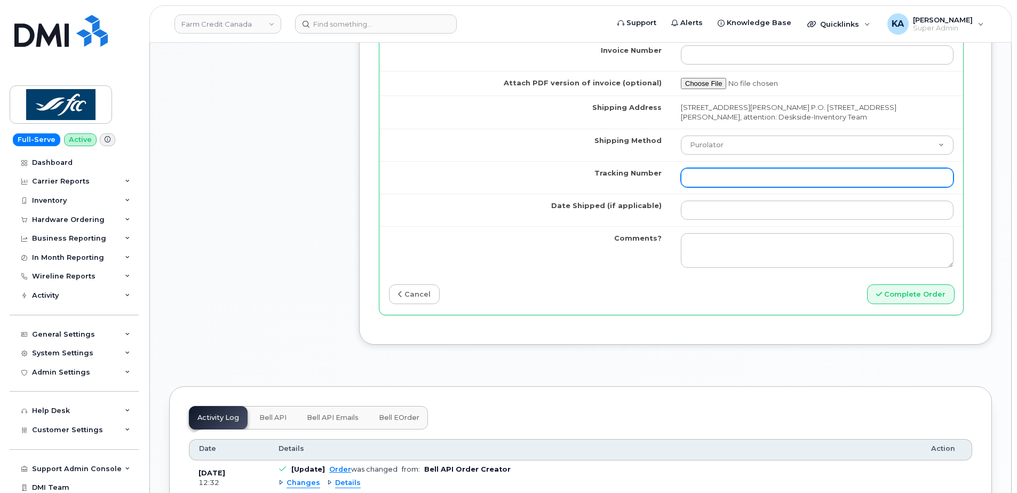
click at [735, 173] on input "Tracking Number" at bounding box center [817, 177] width 273 height 19
paste input "476303123305"
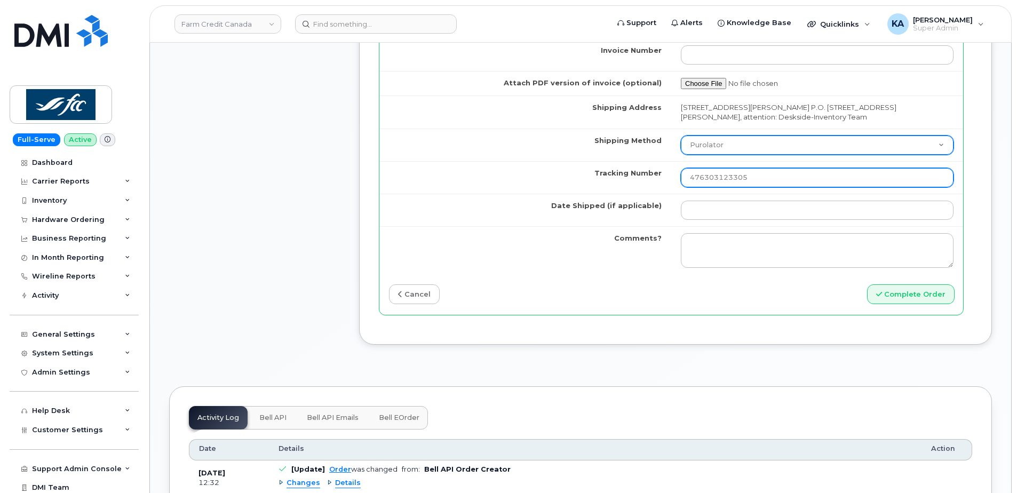
type input "476303123305"
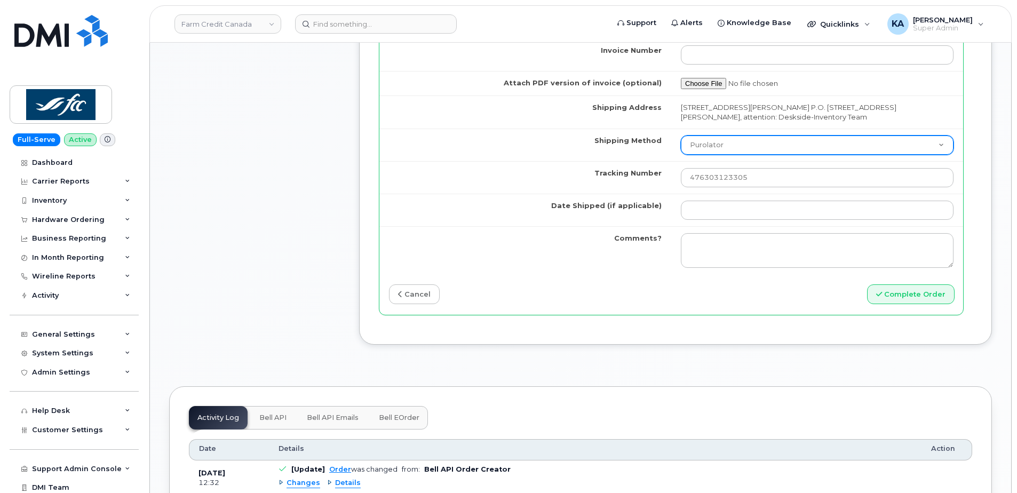
click at [744, 146] on select "Purolator UPS FedEx Canada Post Courier Other Drop Off Pick Up" at bounding box center [817, 145] width 273 height 19
select select "FedEx"
click at [681, 136] on select "Purolator UPS FedEx Canada Post Courier Other Drop Off Pick Up" at bounding box center [817, 145] width 273 height 19
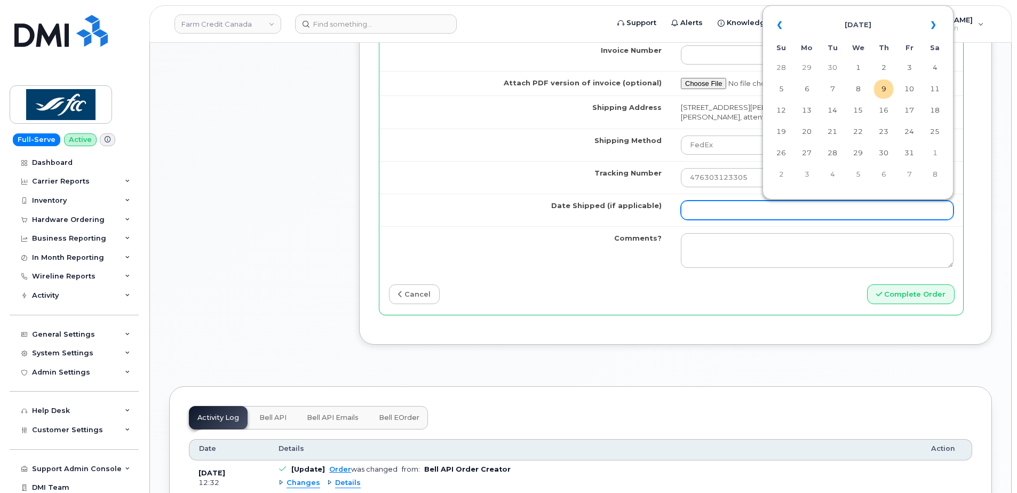
click at [709, 209] on input "Date Shipped (if applicable)" at bounding box center [817, 210] width 273 height 19
click at [835, 89] on td "7" at bounding box center [832, 89] width 19 height 19
type input "2025-10-07"
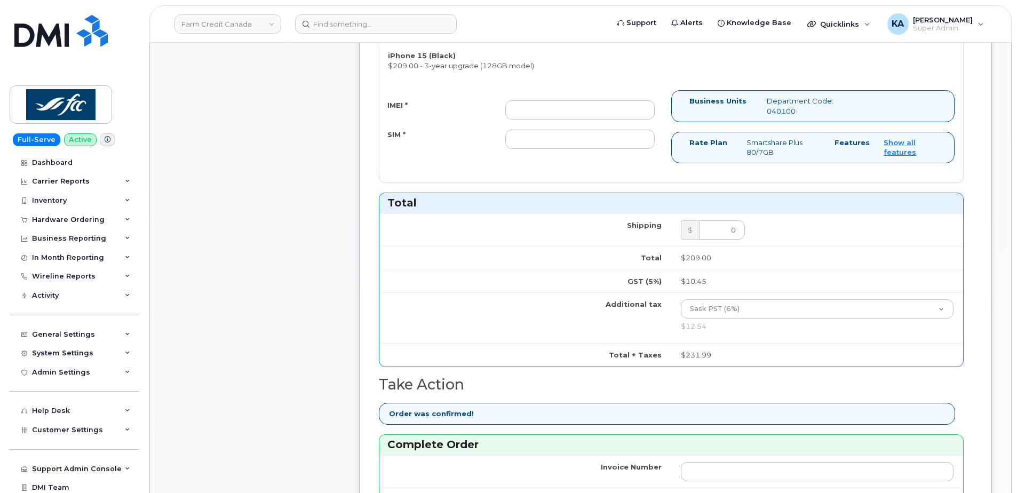
scroll to position [480, 0]
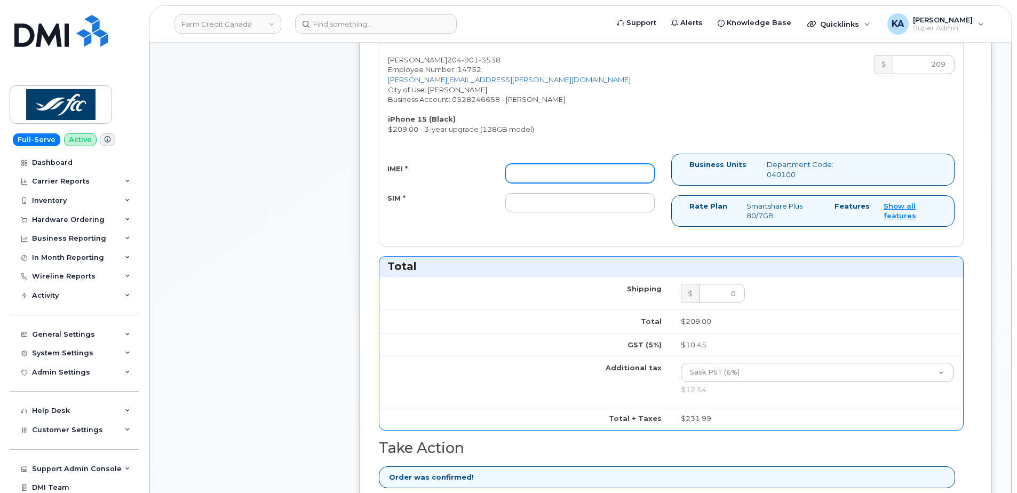
click at [522, 171] on input "IMEI *" at bounding box center [579, 173] width 149 height 19
paste input "351522608784318"
type input "351522608784318"
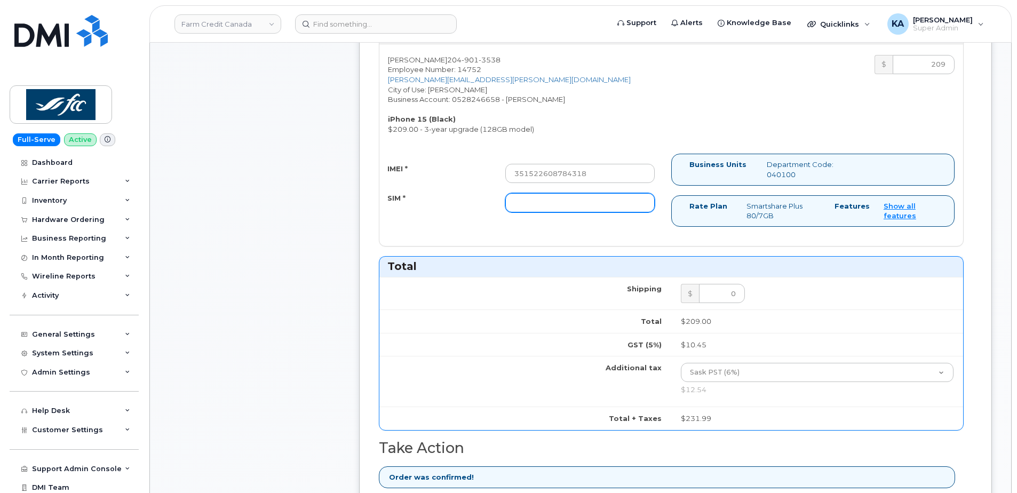
click at [541, 203] on input "SIM *" at bounding box center [579, 202] width 149 height 19
paste input "89302610207414127297"
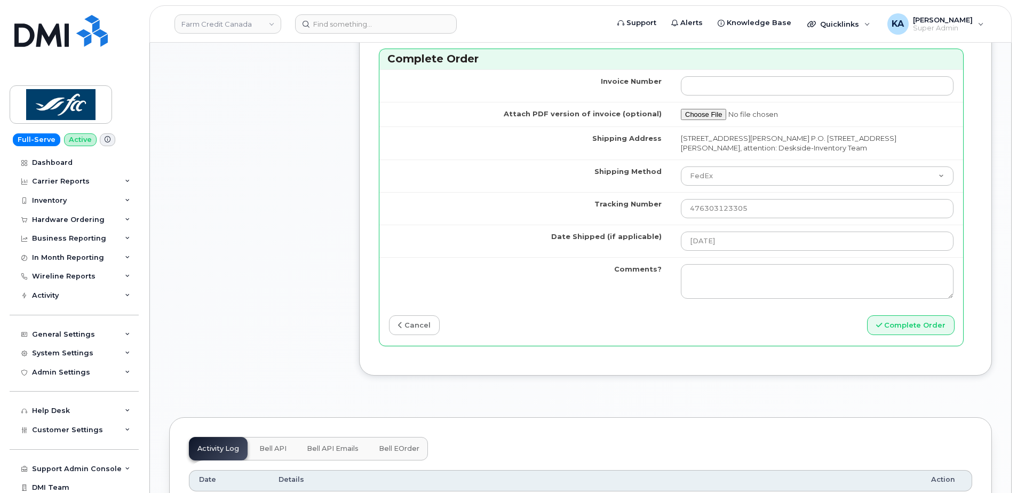
scroll to position [960, 0]
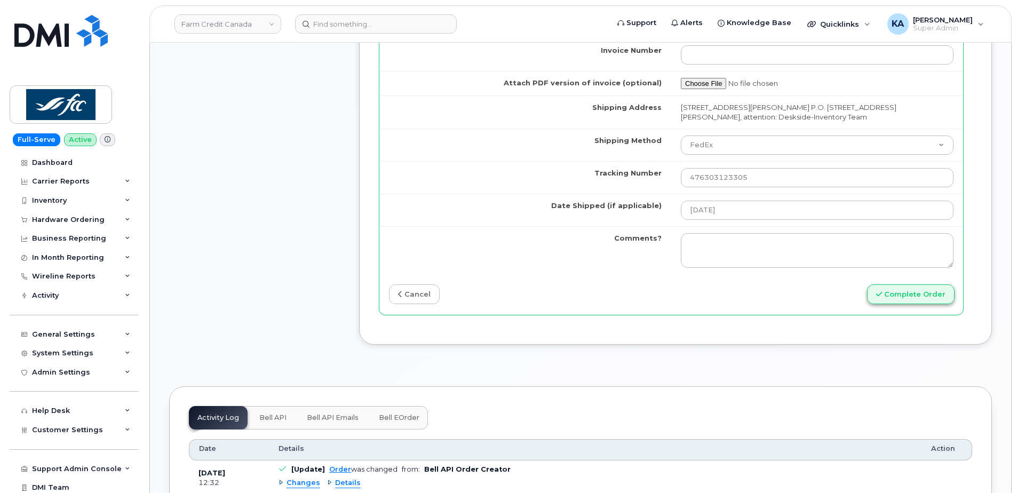
type input "89302610207414127297"
click at [900, 298] on button "Complete Order" at bounding box center [911, 294] width 88 height 20
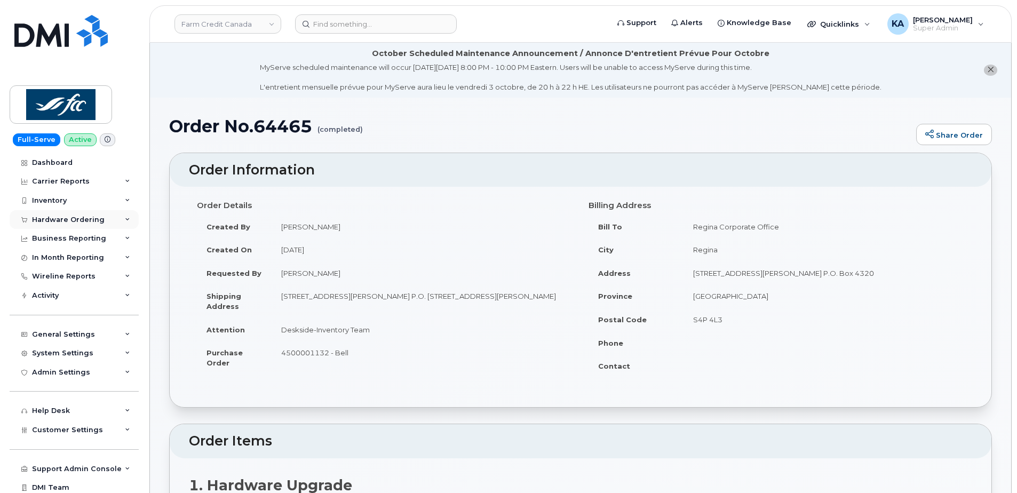
click at [54, 216] on div "Hardware Ordering" at bounding box center [68, 220] width 73 height 9
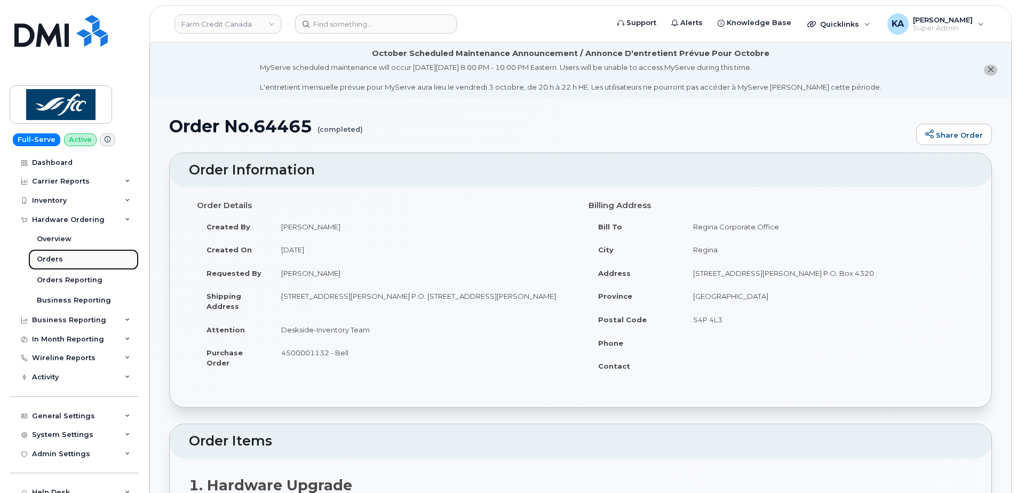
click at [44, 255] on div "Orders" at bounding box center [50, 260] width 26 height 10
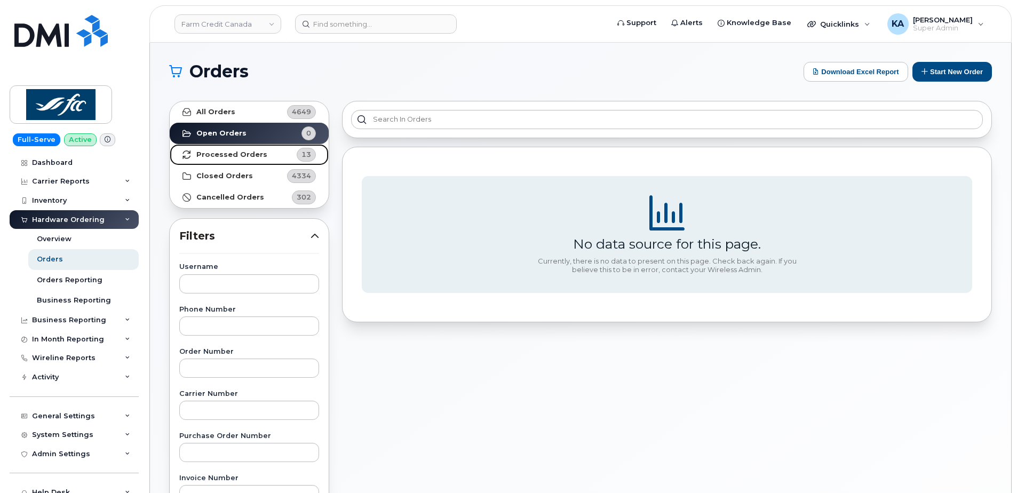
click at [203, 155] on strong "Processed Orders" at bounding box center [231, 154] width 71 height 9
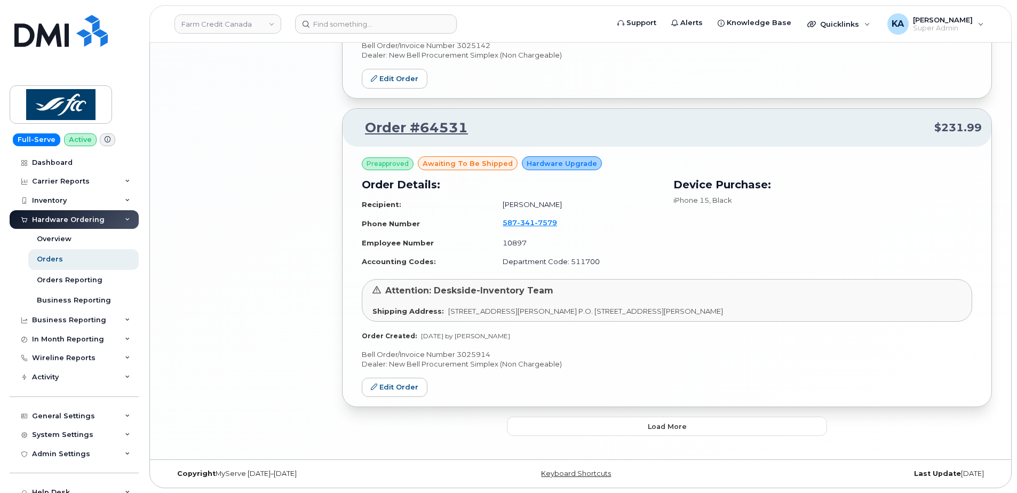
scroll to position [2191, 0]
click at [529, 423] on button "Load more" at bounding box center [667, 425] width 320 height 19
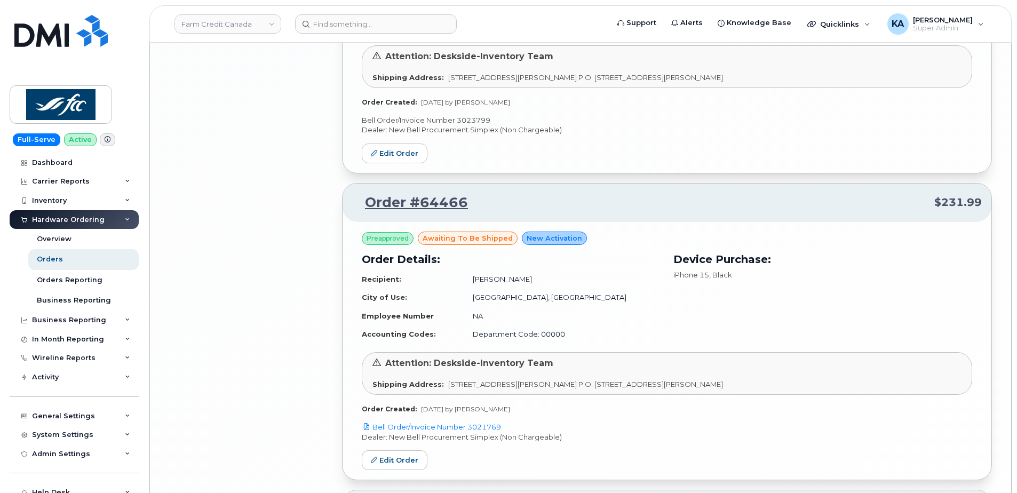
scroll to position [3419, 0]
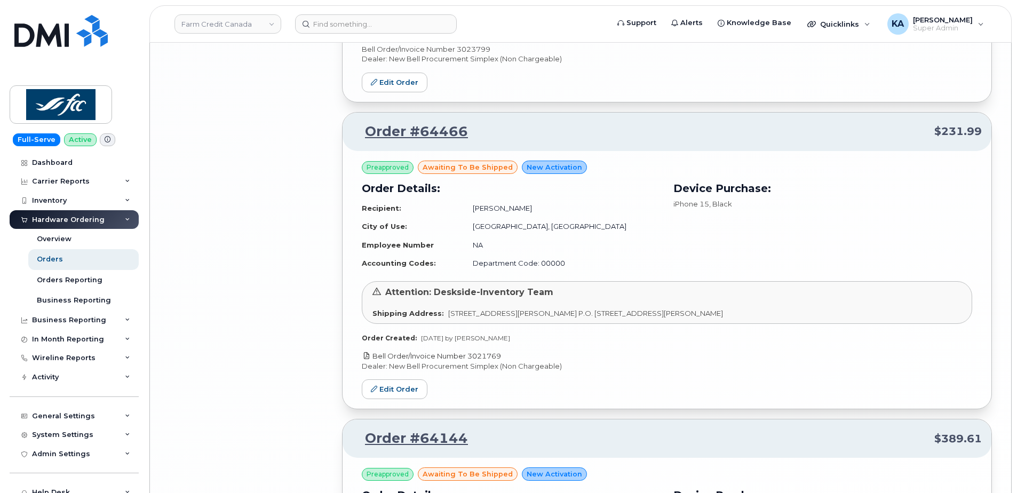
drag, startPoint x: 505, startPoint y: 354, endPoint x: 471, endPoint y: 356, distance: 34.7
click at [471, 356] on p "Bell Order/Invoice Number 3021769" at bounding box center [667, 356] width 610 height 10
copy link "3021769"
click at [406, 388] on link "Edit Order" at bounding box center [395, 389] width 66 height 20
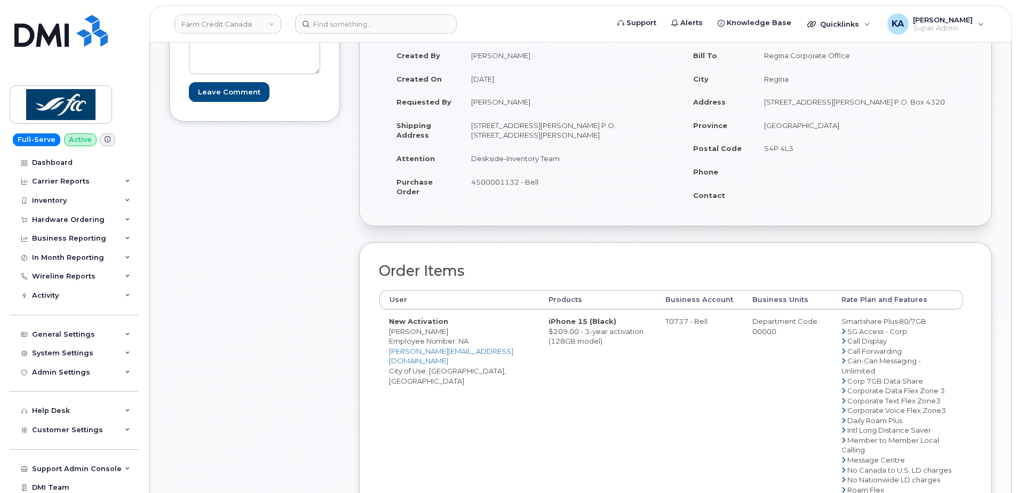
scroll to position [480, 0]
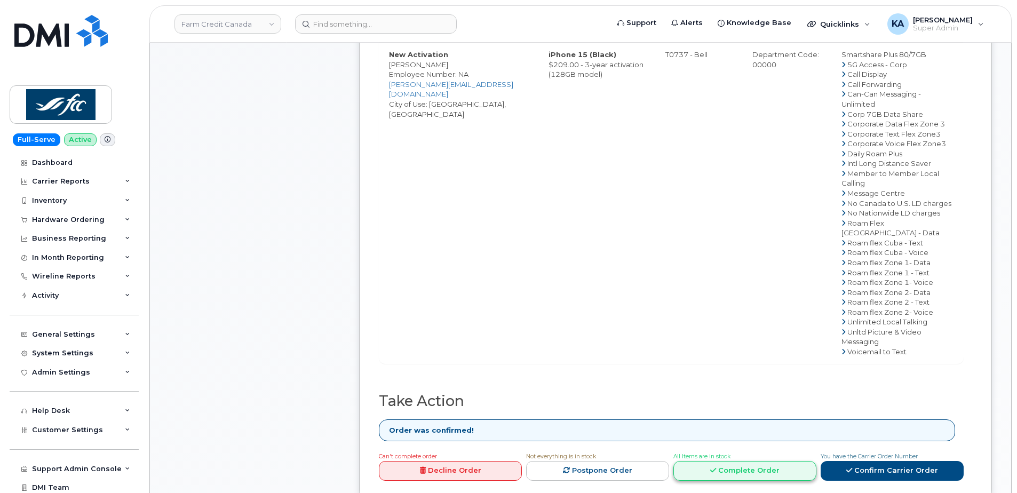
click at [726, 473] on link "Complete Order" at bounding box center [744, 471] width 143 height 20
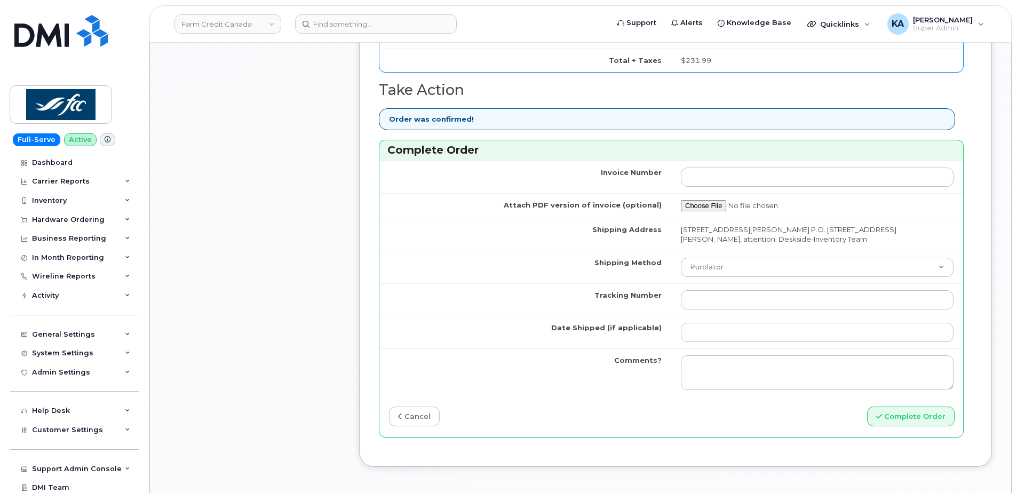
scroll to position [854, 0]
click at [739, 268] on select "Purolator UPS FedEx Canada Post Courier Other Drop Off Pick Up" at bounding box center [817, 266] width 273 height 19
select select "FedEx"
click at [681, 257] on select "Purolator UPS FedEx Canada Post Courier Other Drop Off Pick Up" at bounding box center [817, 266] width 273 height 19
click at [722, 304] on input "Tracking Number" at bounding box center [817, 299] width 273 height 19
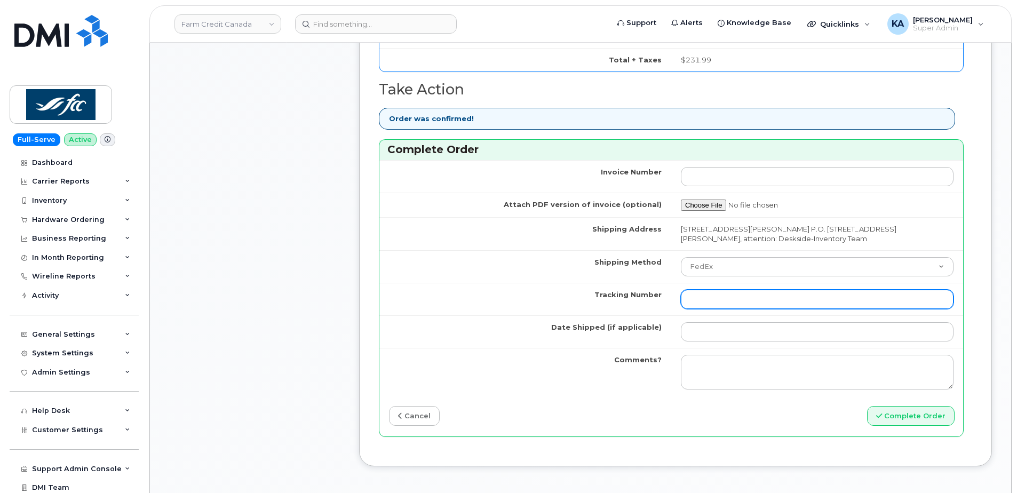
paste input "476423889195"
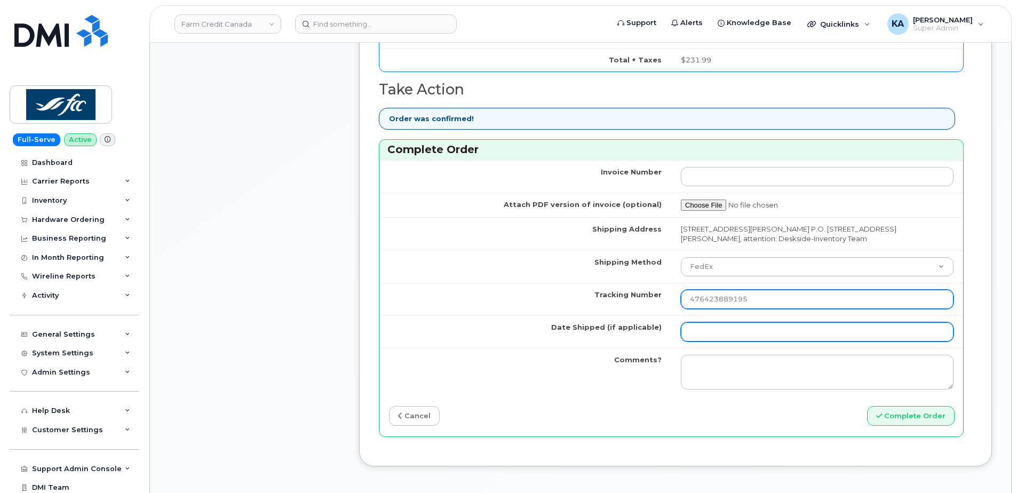
type input "476423889195"
click at [708, 333] on input "Date Shipped (if applicable)" at bounding box center [817, 331] width 273 height 19
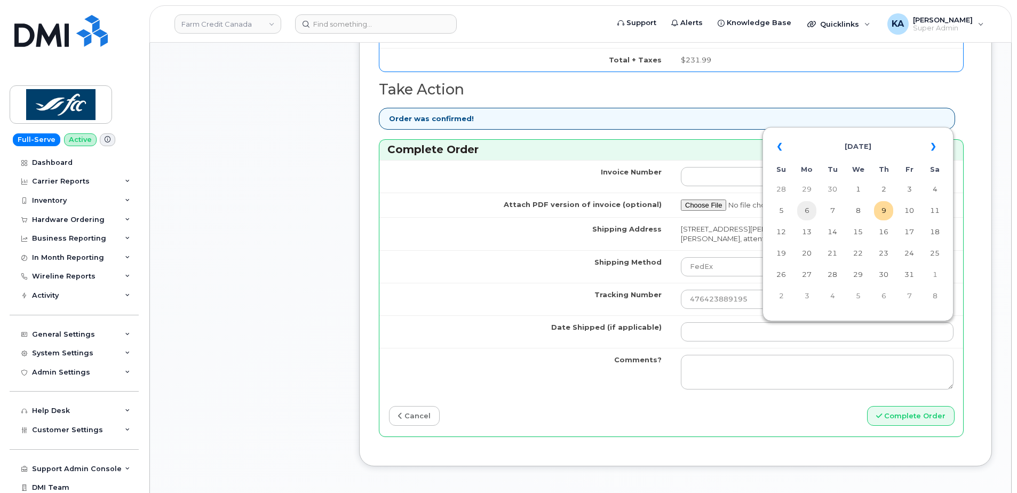
click at [805, 212] on td "6" at bounding box center [806, 210] width 19 height 19
type input "[DATE]"
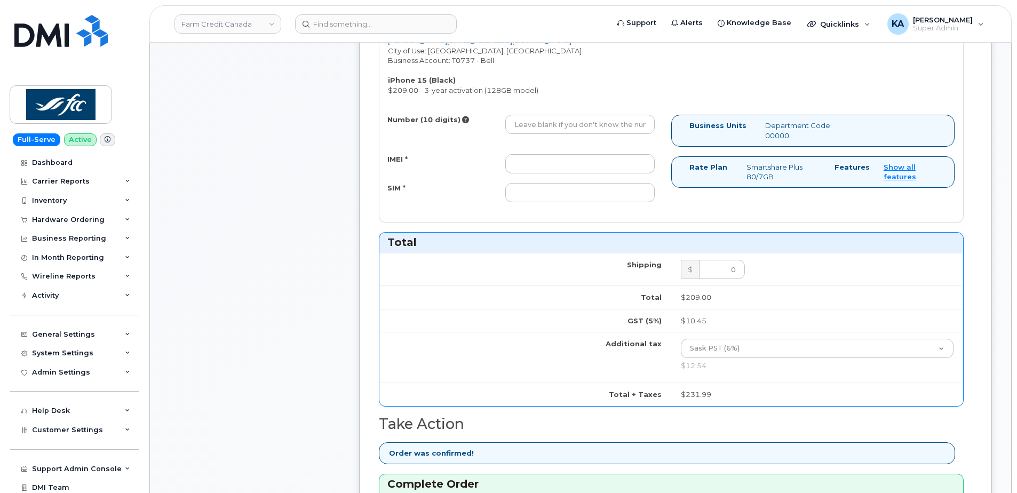
scroll to position [427, 0]
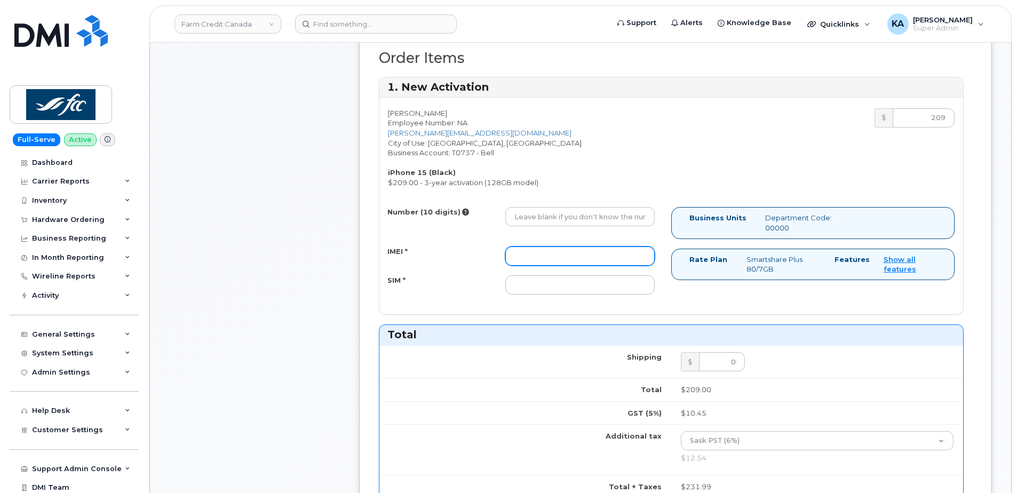
click at [598, 257] on input "IMEI *" at bounding box center [579, 256] width 149 height 19
paste input "354743527533795"
type input "354743527533795"
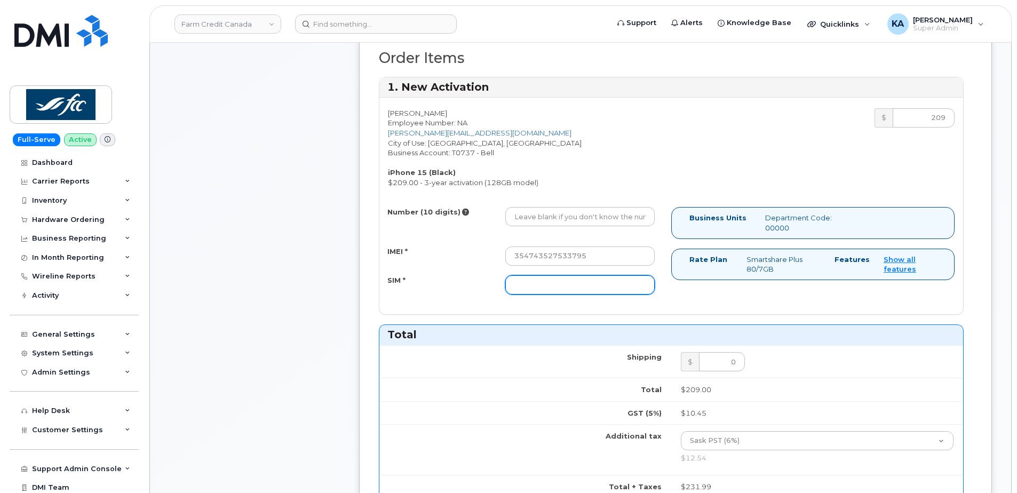
click at [615, 281] on input "SIM *" at bounding box center [579, 284] width 149 height 19
paste input "89302610207414126315"
type input "89302610207414126315"
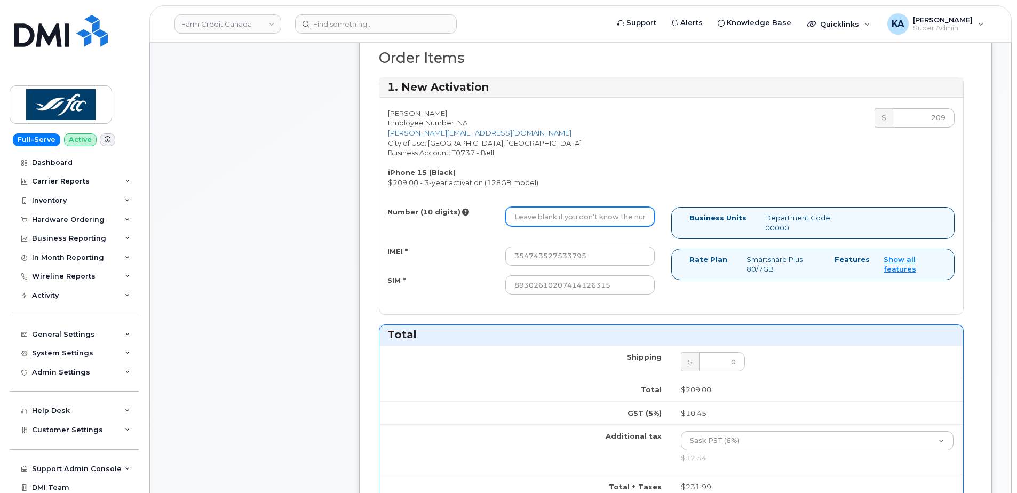
click at [560, 219] on input "Number (10 digits)" at bounding box center [579, 216] width 149 height 19
paste input "5873370450"
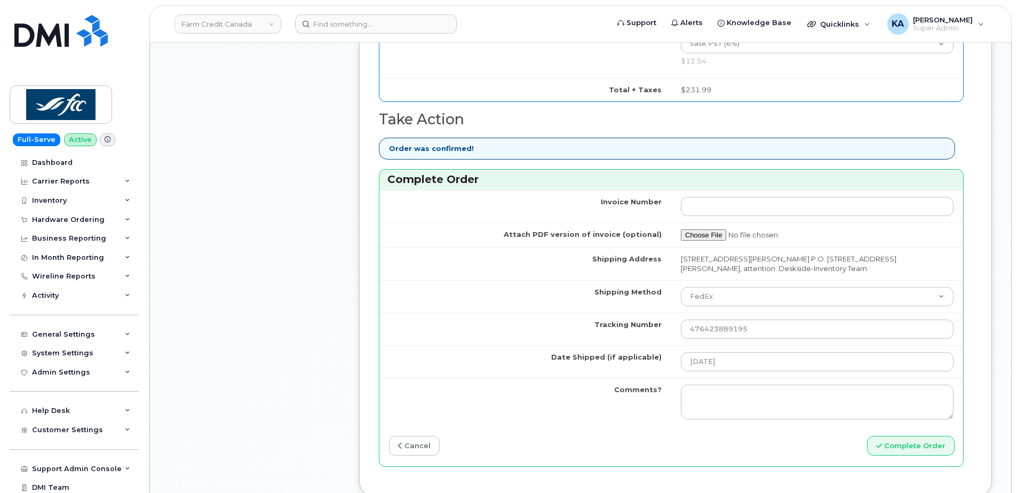
scroll to position [854, 0]
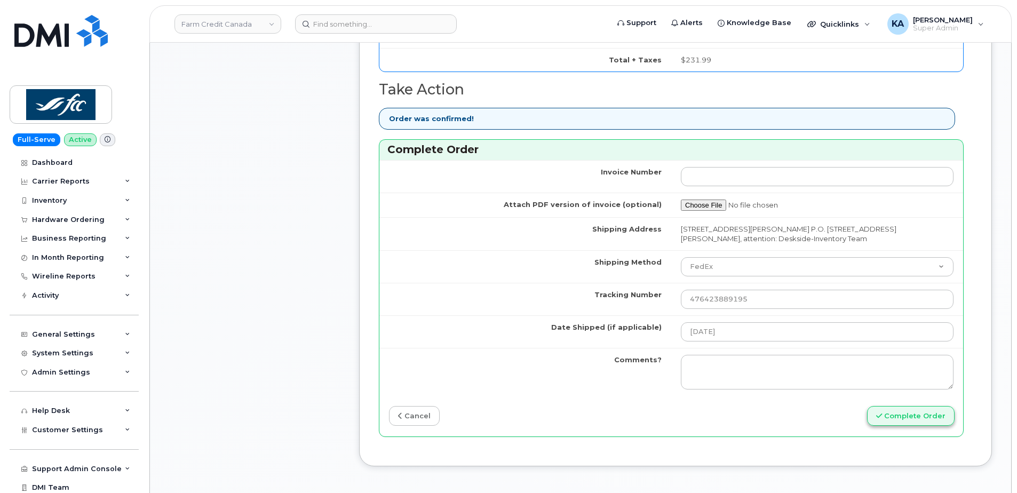
type input "5873370450"
click at [916, 416] on button "Complete Order" at bounding box center [911, 416] width 88 height 20
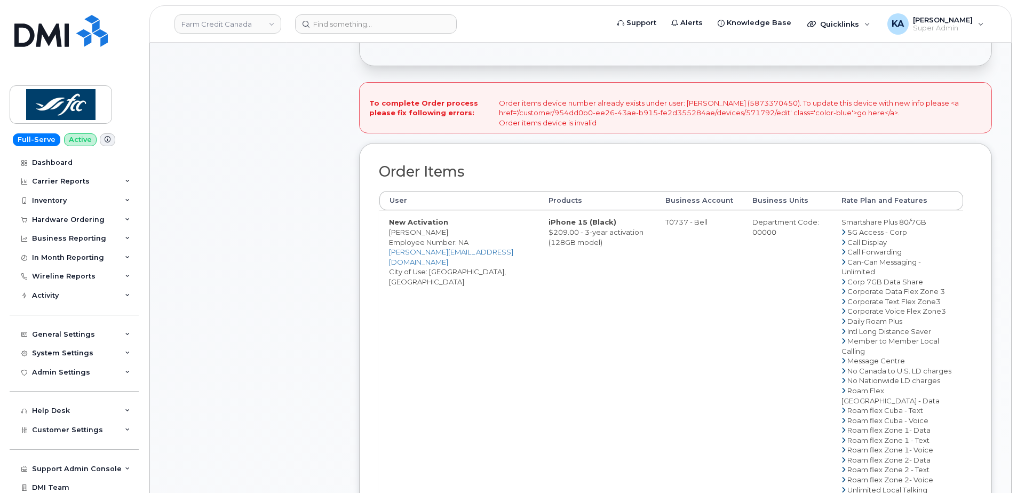
scroll to position [587, 0]
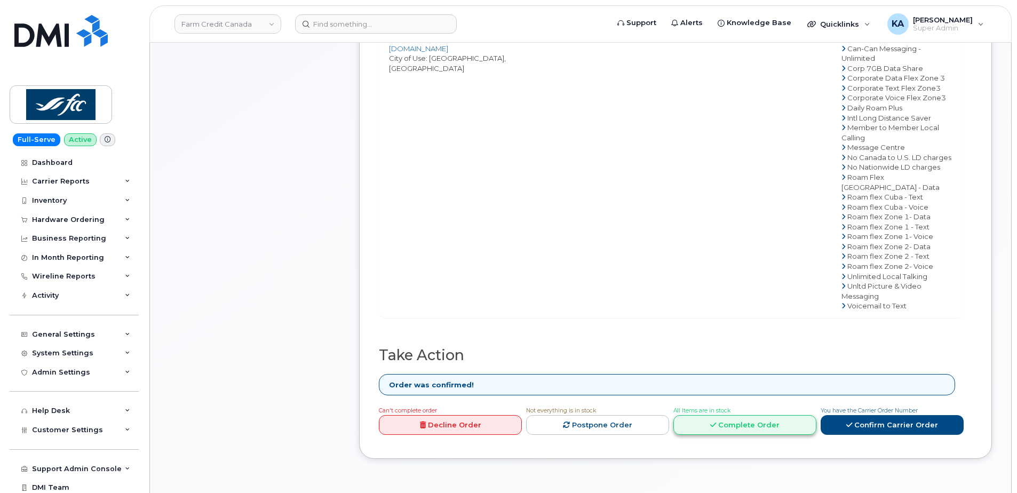
click at [725, 427] on link "Complete Order" at bounding box center [744, 425] width 143 height 20
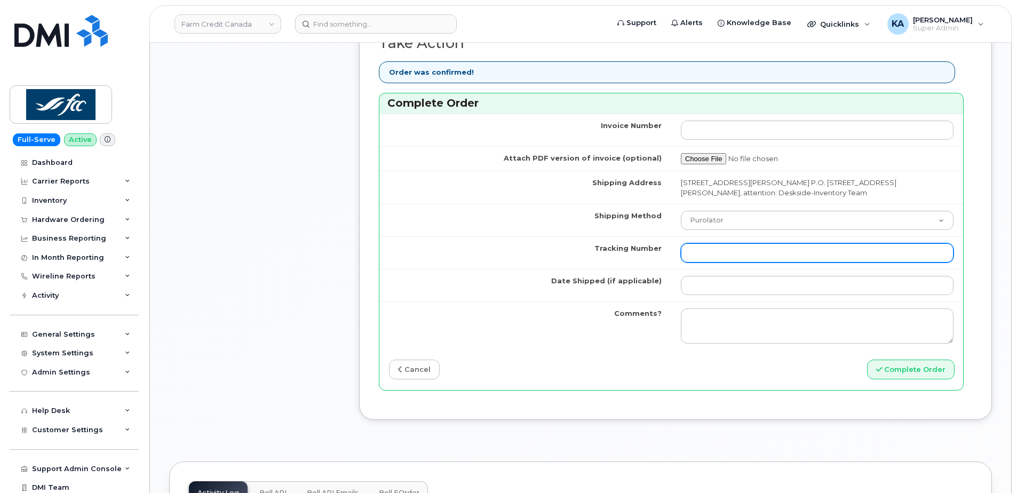
scroll to position [907, 0]
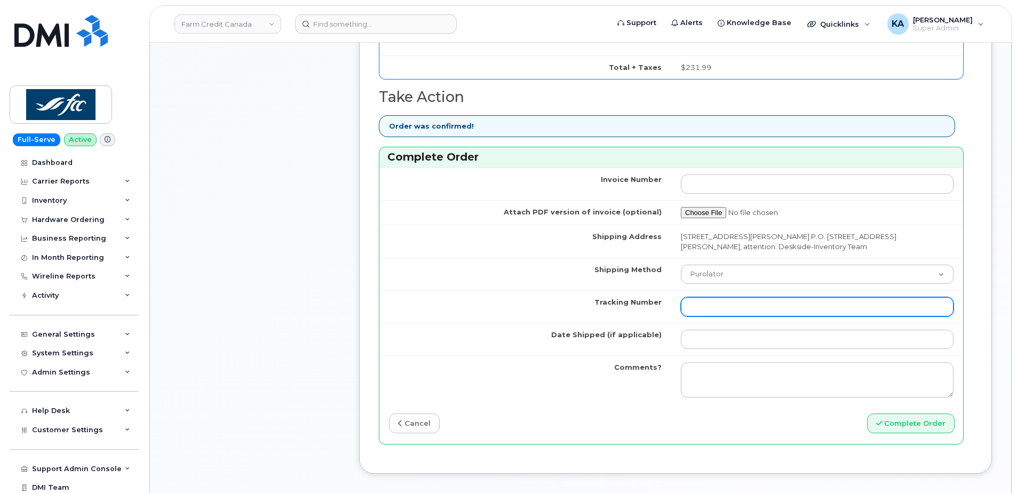
click at [747, 311] on input "Tracking Number" at bounding box center [817, 306] width 273 height 19
paste input "476423889195"
type input "476423889195"
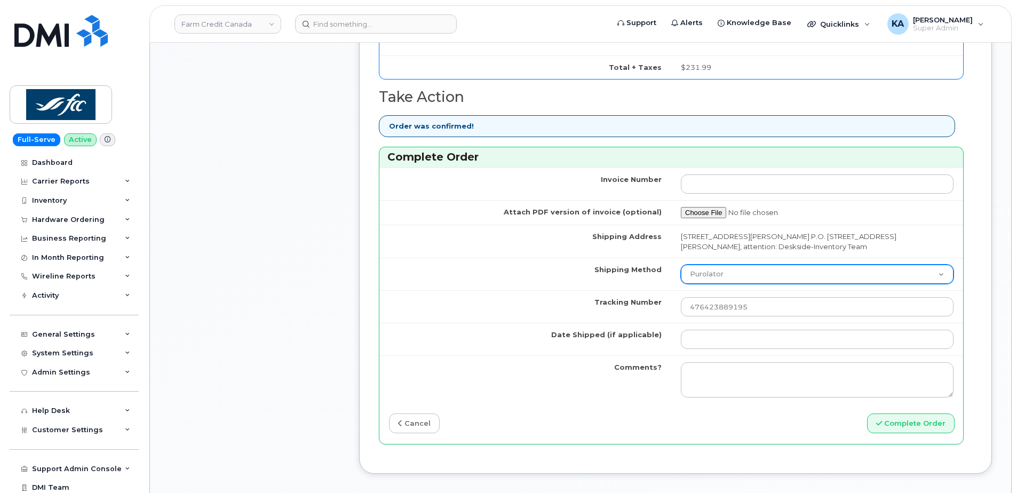
click at [742, 272] on select "Purolator UPS FedEx Canada Post Courier Other Drop Off Pick Up" at bounding box center [817, 274] width 273 height 19
select select "FedEx"
click at [681, 265] on select "Purolator UPS FedEx Canada Post Courier Other Drop Off Pick Up" at bounding box center [817, 274] width 273 height 19
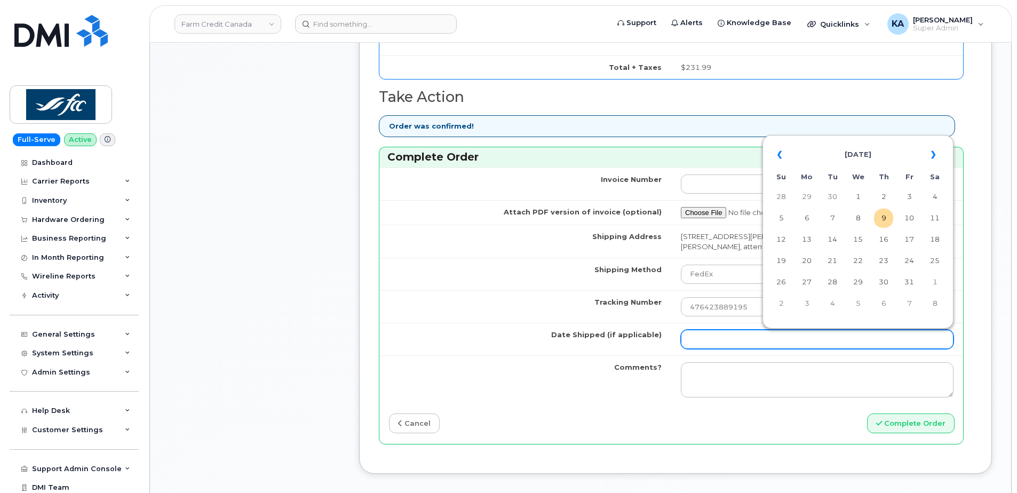
click at [710, 339] on input "Date Shipped (if applicable)" at bounding box center [817, 339] width 273 height 19
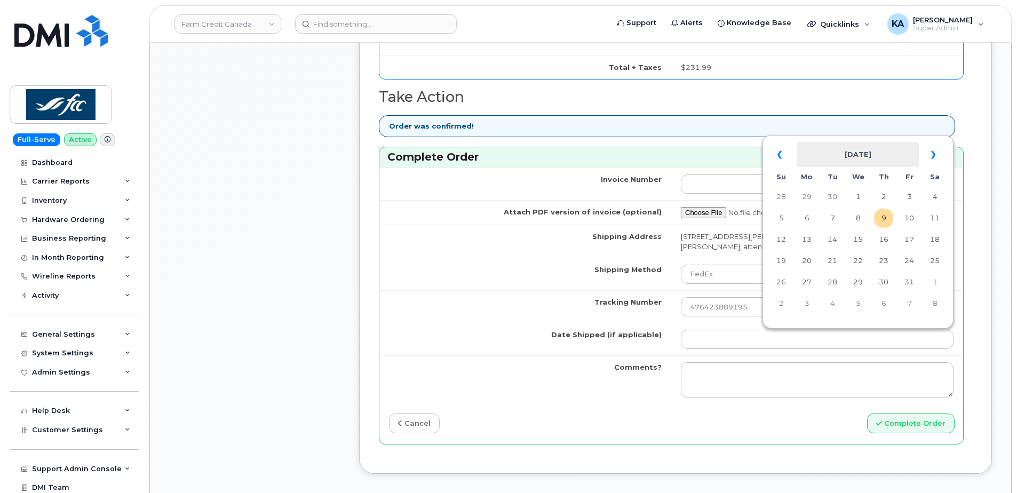
click at [901, 144] on th "October 2025" at bounding box center [858, 155] width 122 height 26
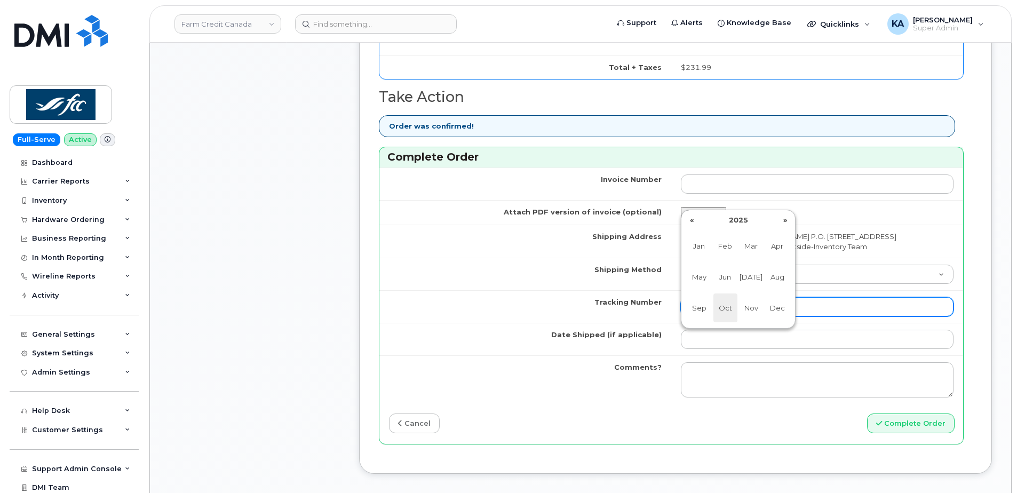
click at [725, 308] on span "Oct" at bounding box center [725, 307] width 24 height 29
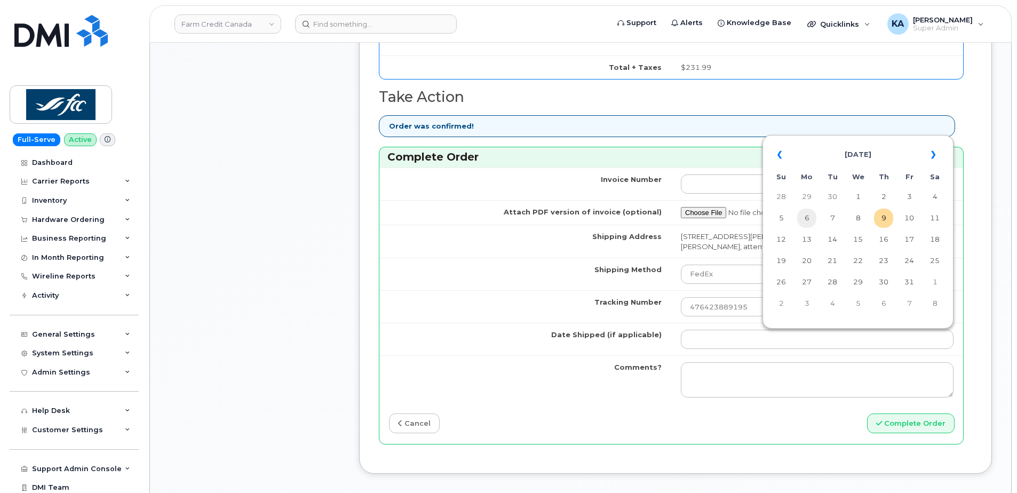
click at [804, 216] on td "6" at bounding box center [806, 218] width 19 height 19
type input "2025-10-06"
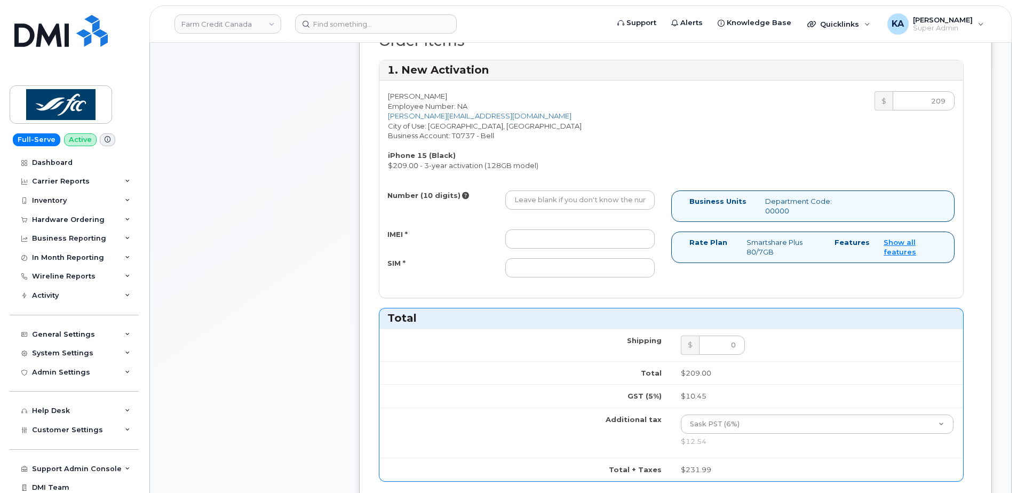
scroll to position [480, 0]
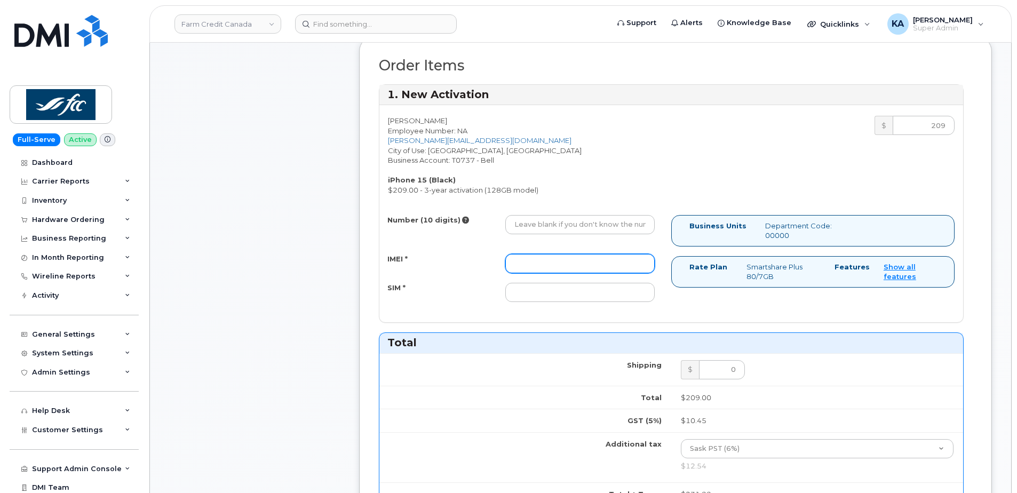
click at [536, 259] on input "IMEI *" at bounding box center [579, 263] width 149 height 19
paste input "354743527533795"
type input "354743527533795"
click at [545, 291] on input "SIM *" at bounding box center [579, 292] width 149 height 19
paste input "89302610207414126315"
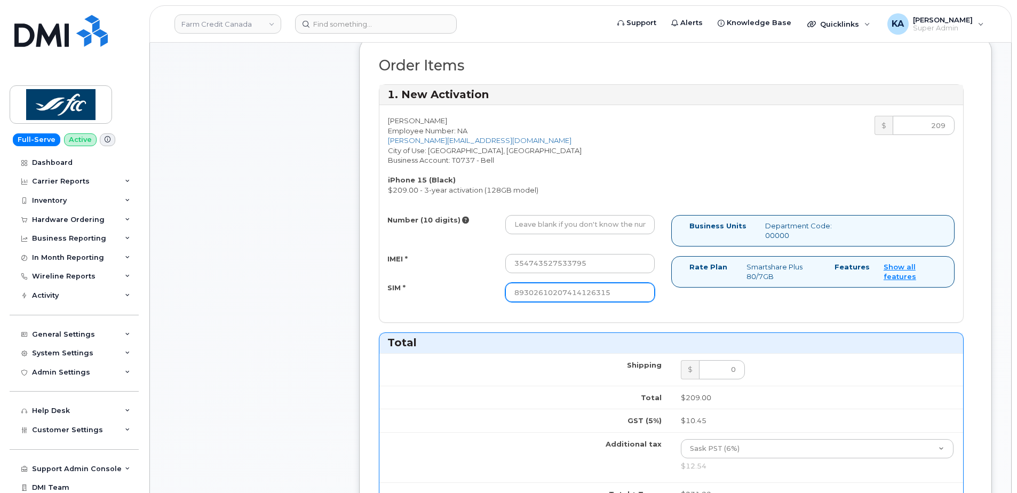
type input "89302610207414126315"
click at [549, 220] on input "Number (10 digits)" at bounding box center [579, 224] width 149 height 19
paste input "5873370450"
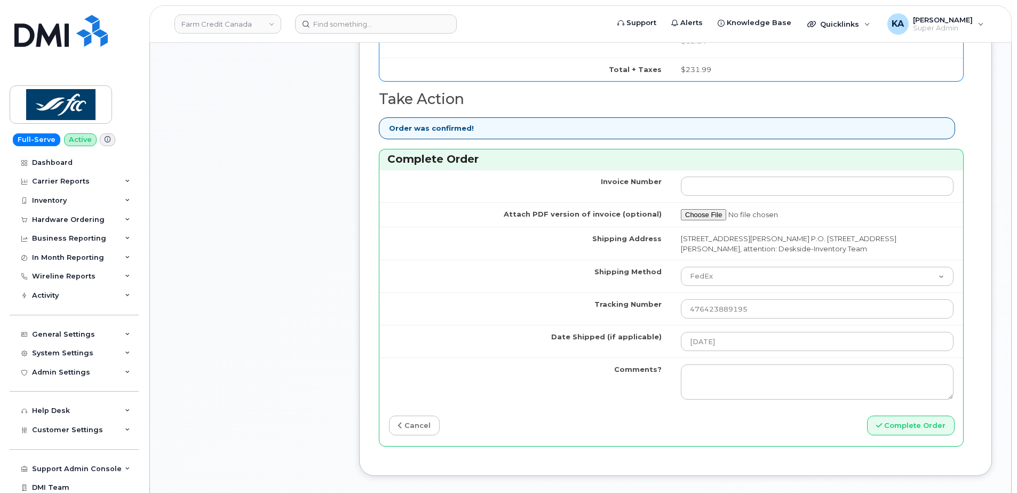
scroll to position [907, 0]
type input "5873370450"
click at [922, 423] on button "Complete Order" at bounding box center [911, 424] width 88 height 20
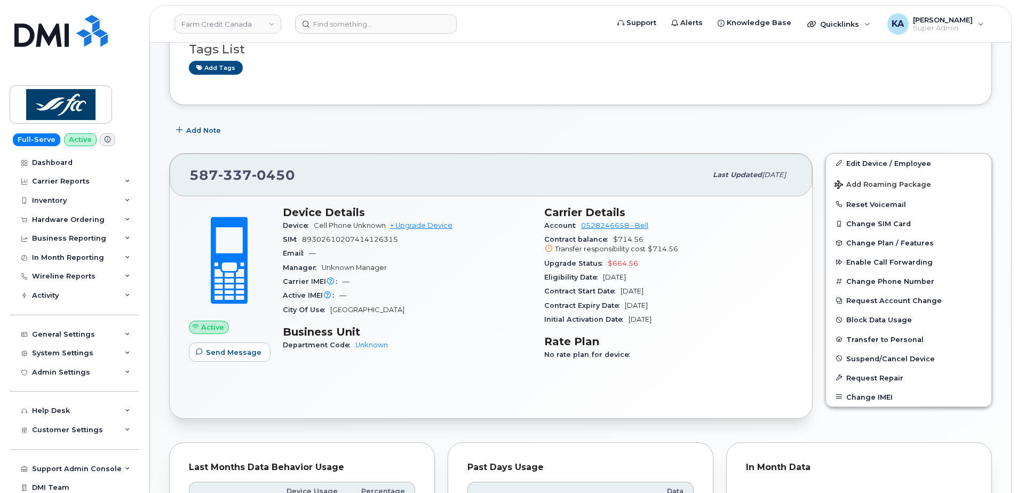
scroll to position [160, 0]
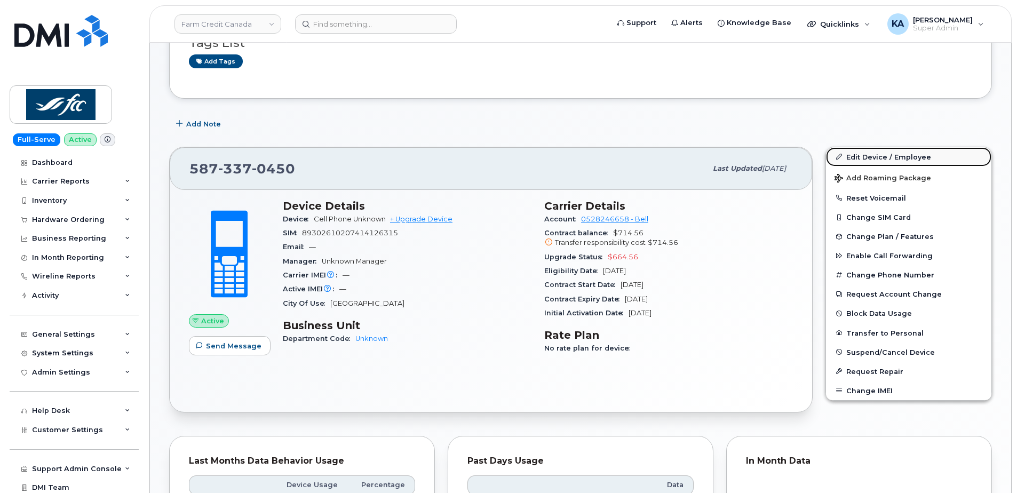
click at [866, 154] on link "Edit Device / Employee" at bounding box center [908, 156] width 165 height 19
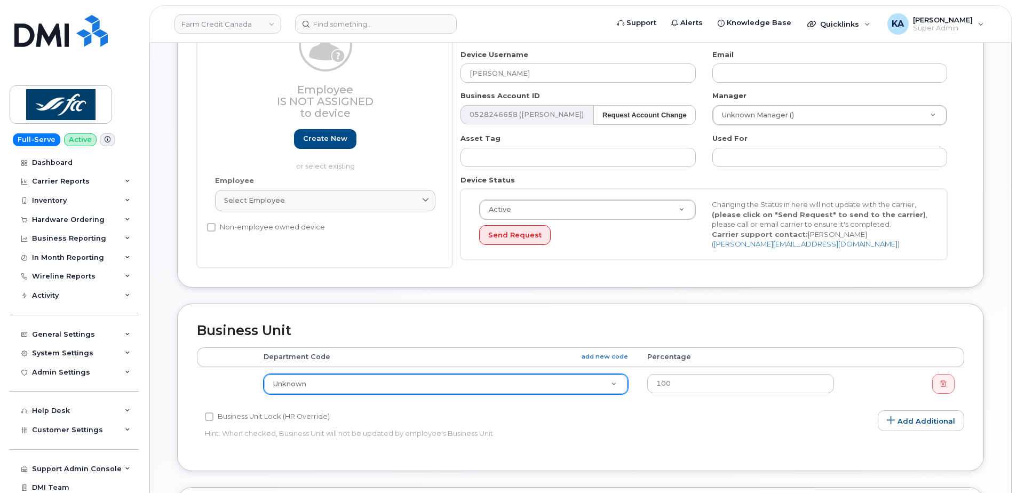
scroll to position [213, 0]
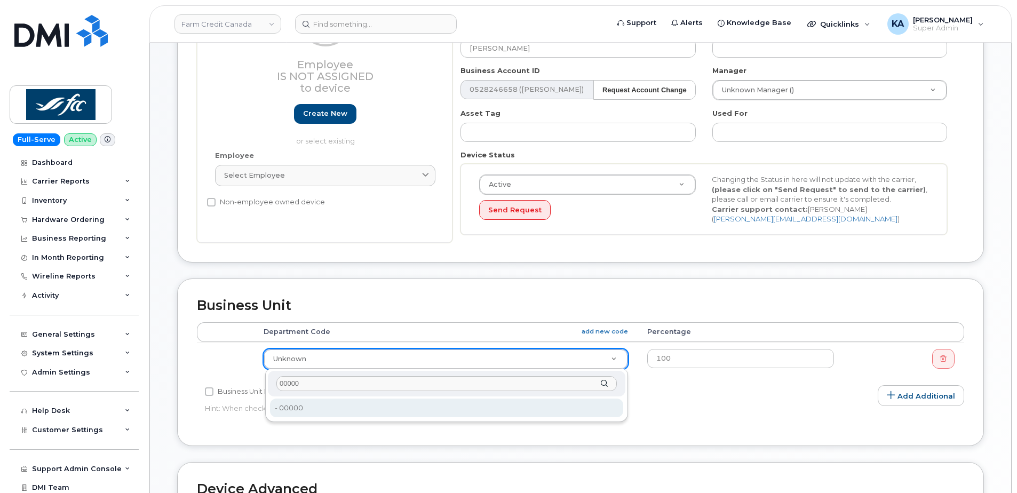
type input "00000"
type input "275956"
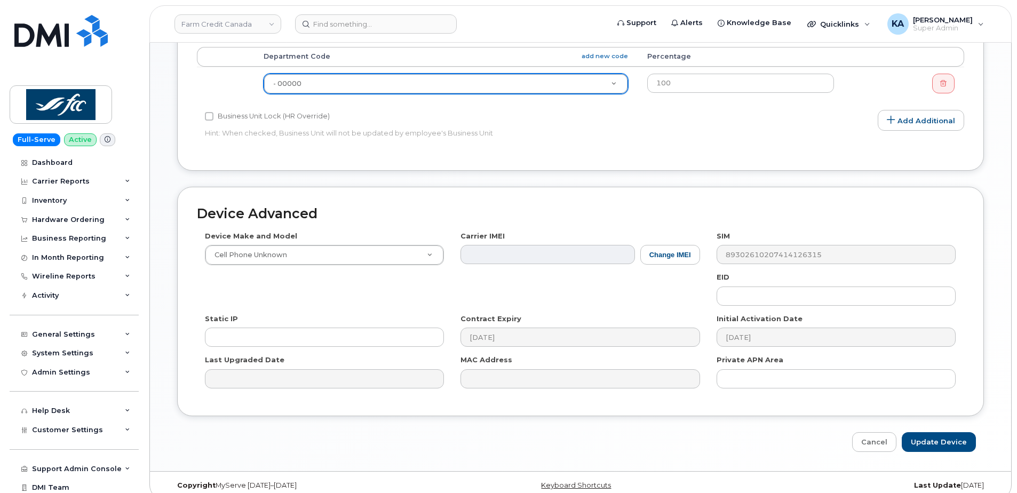
scroll to position [501, 0]
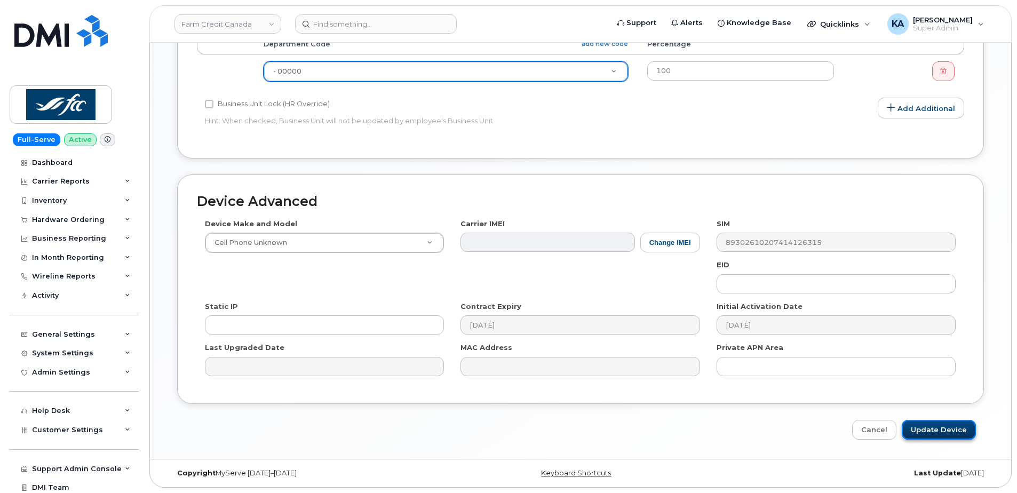
click at [928, 433] on input "Update Device" at bounding box center [939, 430] width 74 height 20
type input "Saving..."
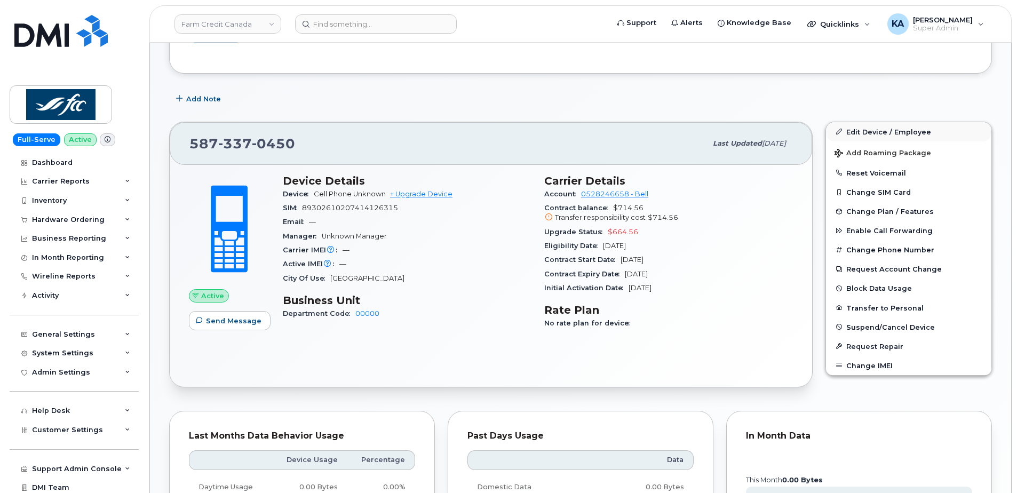
scroll to position [160, 0]
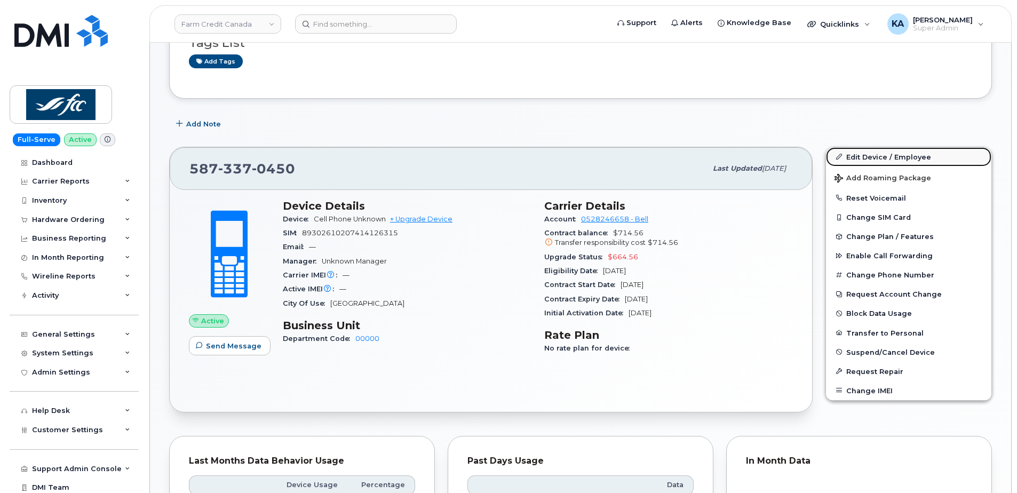
click at [874, 156] on link "Edit Device / Employee" at bounding box center [908, 156] width 165 height 19
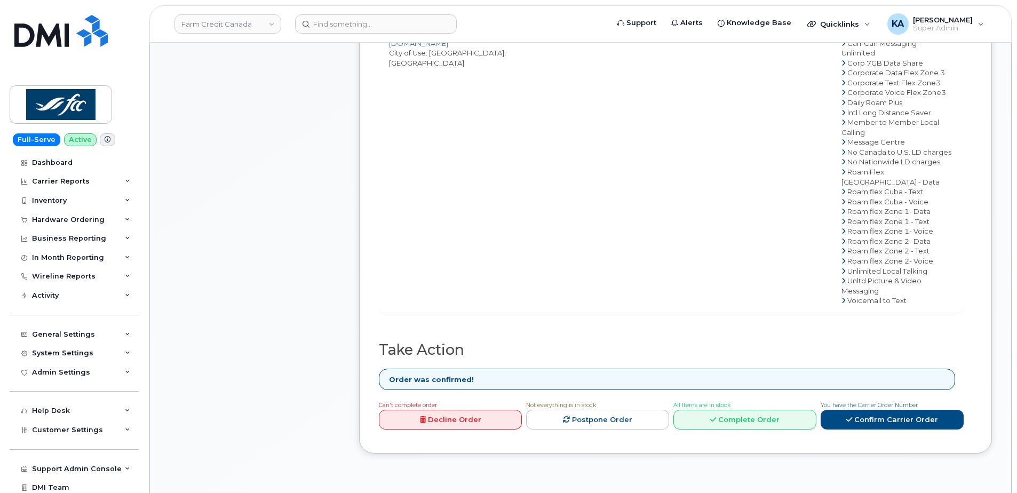
scroll to position [640, 0]
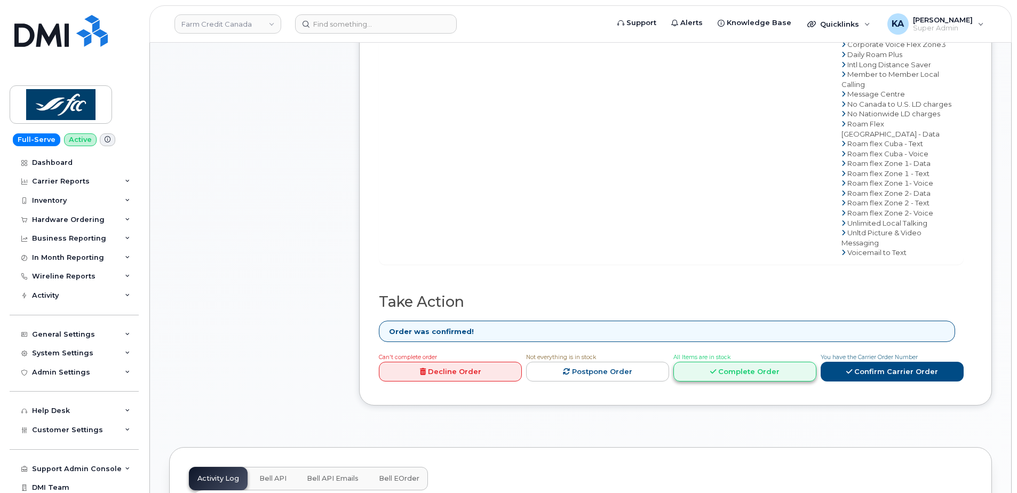
click at [761, 373] on link "Complete Order" at bounding box center [744, 372] width 143 height 20
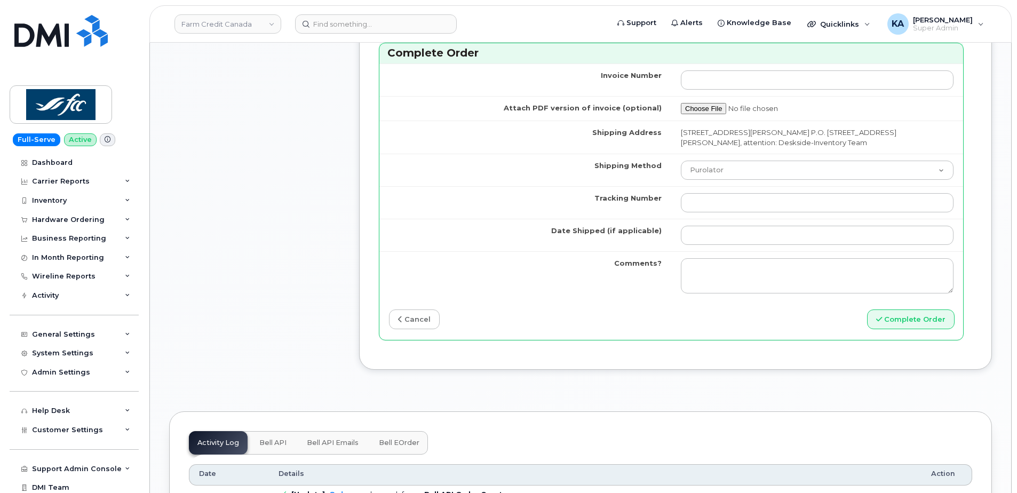
scroll to position [1014, 0]
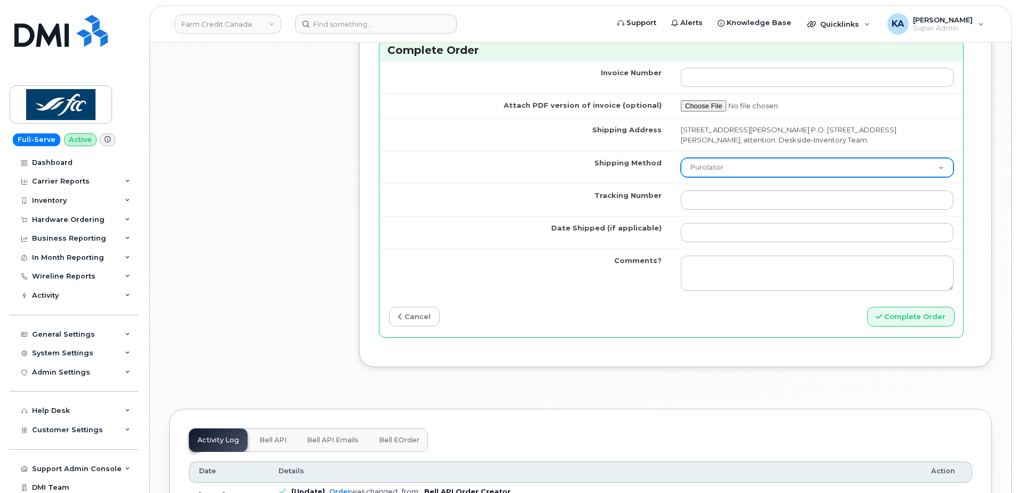
click at [748, 164] on select "Purolator UPS FedEx Canada Post Courier Other Drop Off Pick Up" at bounding box center [817, 167] width 273 height 19
select select "FedEx"
click at [681, 158] on select "Purolator UPS FedEx Canada Post Courier Other Drop Off Pick Up" at bounding box center [817, 167] width 273 height 19
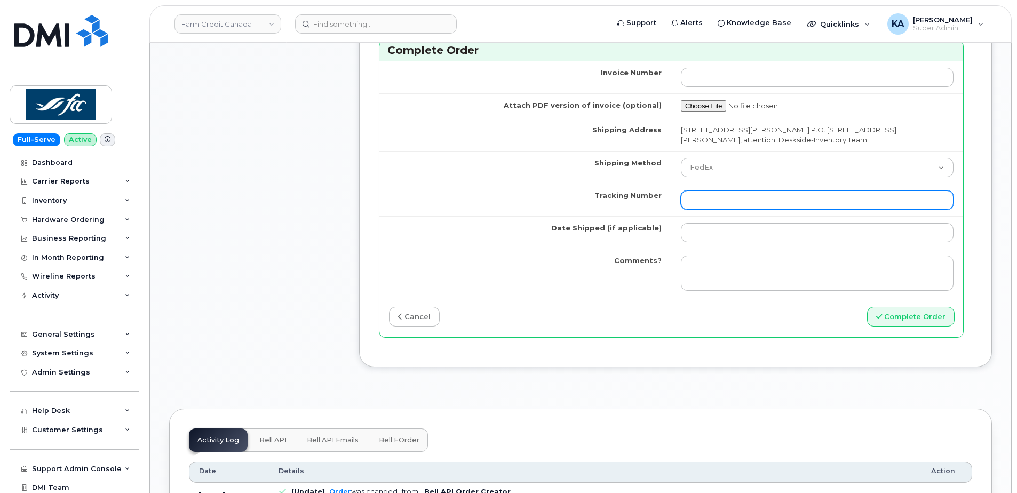
click at [732, 202] on input "Tracking Number" at bounding box center [817, 199] width 273 height 19
paste input "476423889195"
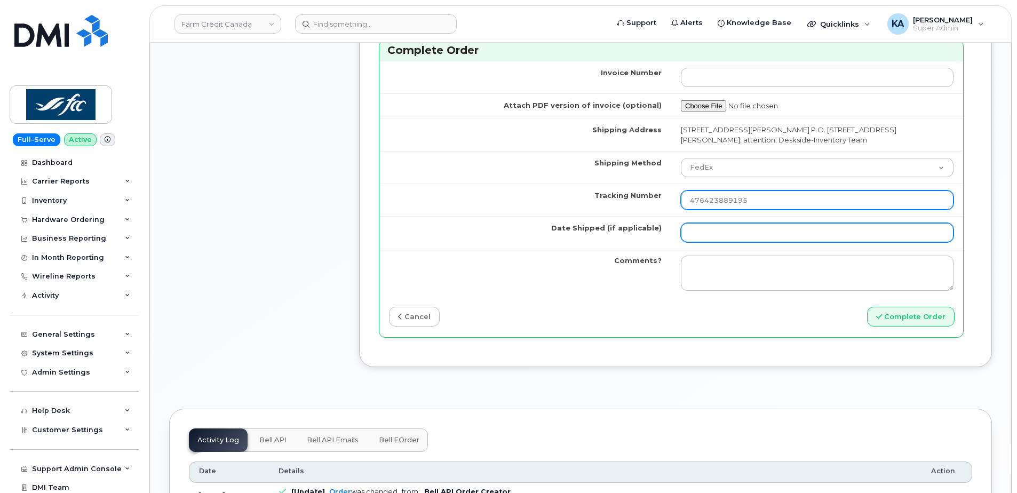
type input "476423889195"
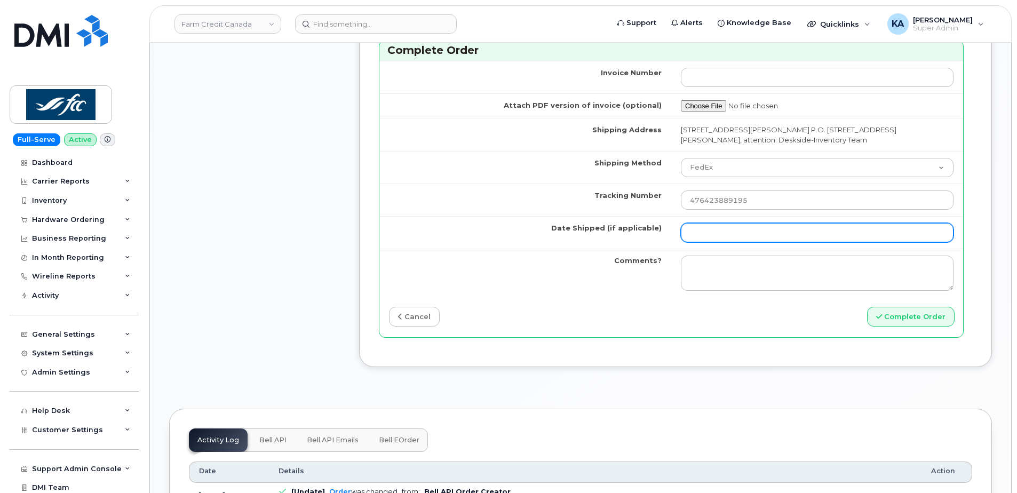
click at [731, 234] on input "Date Shipped (if applicable)" at bounding box center [817, 232] width 273 height 19
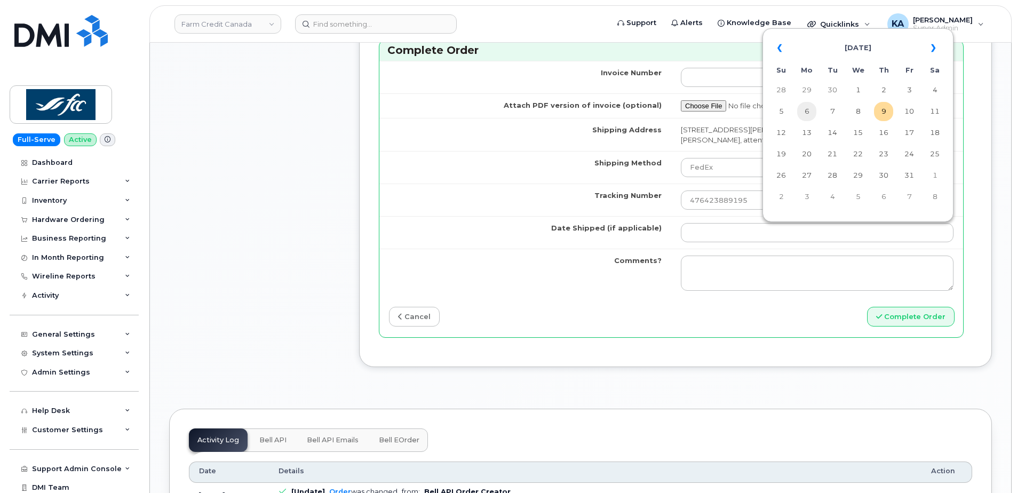
click at [807, 110] on td "6" at bounding box center [806, 111] width 19 height 19
type input "2025-10-06"
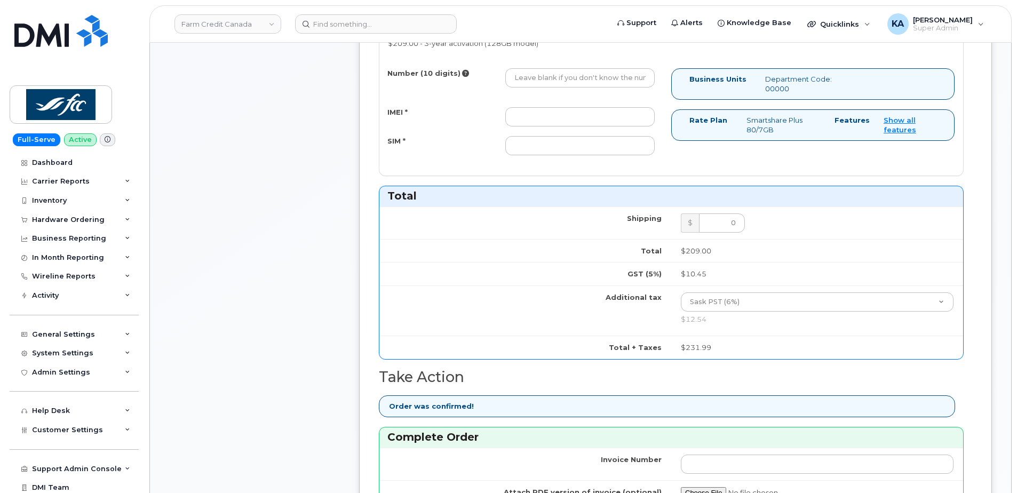
scroll to position [587, 0]
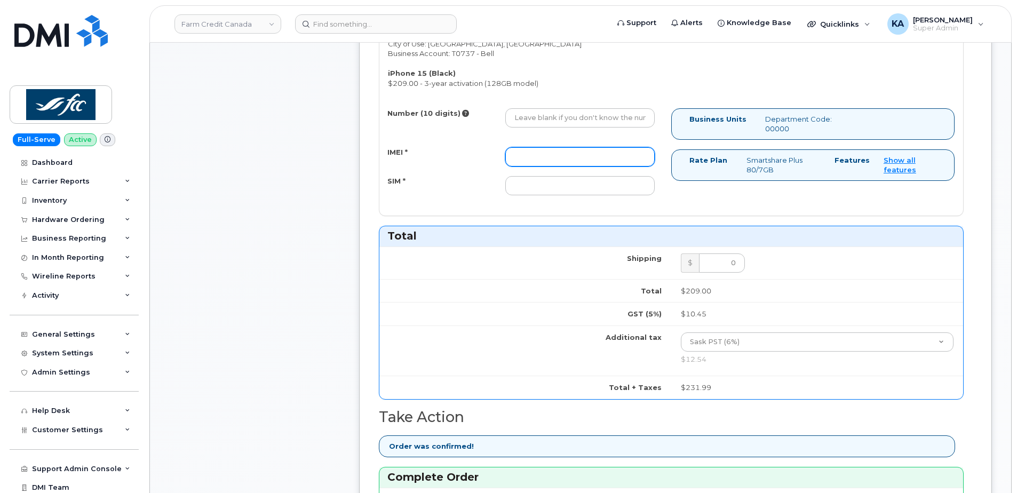
click at [562, 150] on input "IMEI *" at bounding box center [579, 156] width 149 height 19
paste input "354743527533795"
type input "354743527533795"
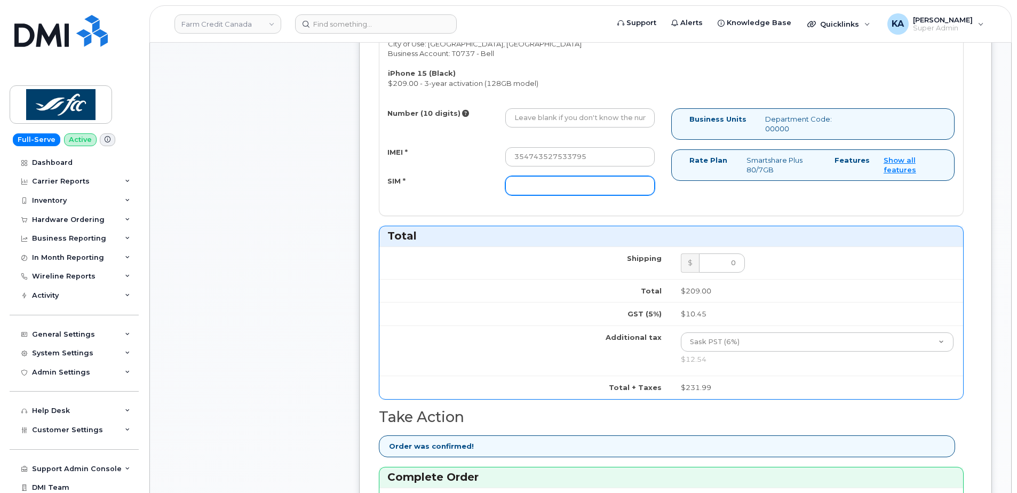
click at [532, 187] on input "SIM *" at bounding box center [579, 185] width 149 height 19
paste input "89302610207414126315"
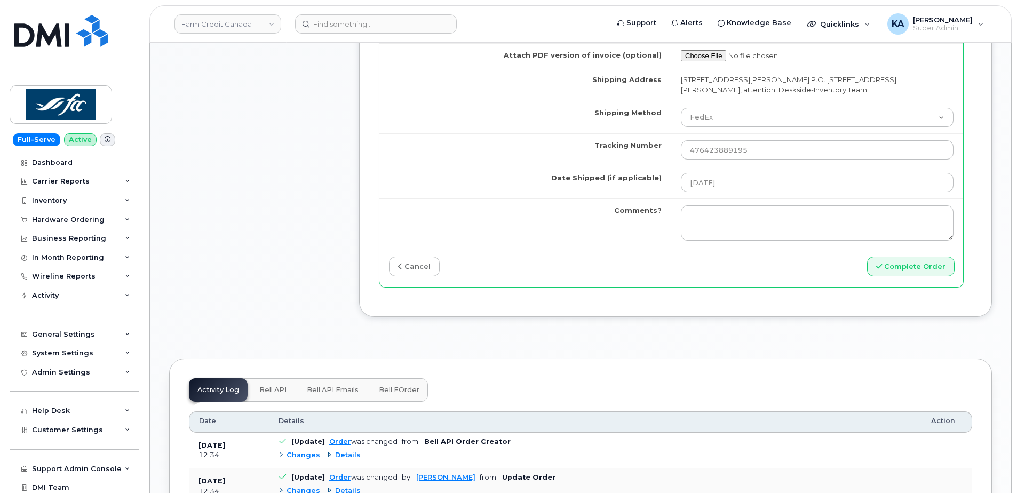
scroll to position [1067, 0]
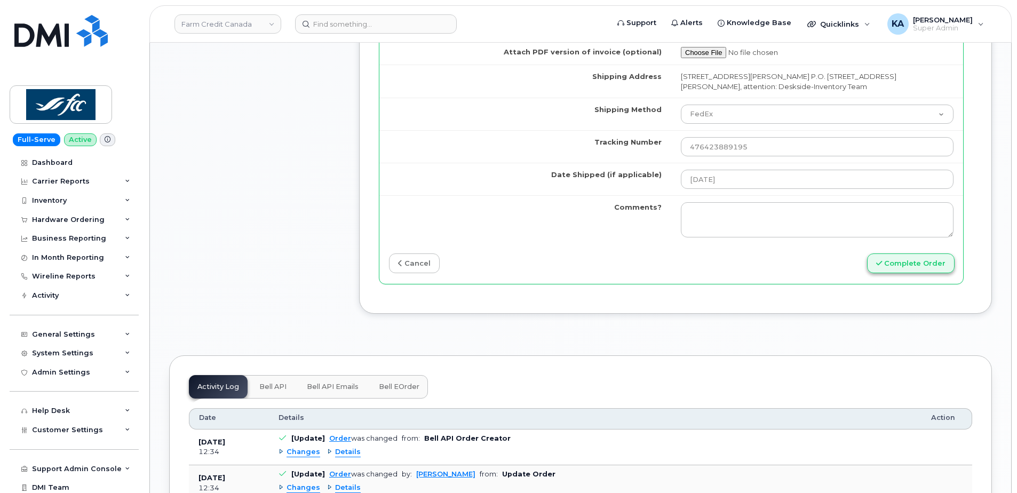
type input "89302610207414126315"
click at [918, 265] on button "Complete Order" at bounding box center [911, 263] width 88 height 20
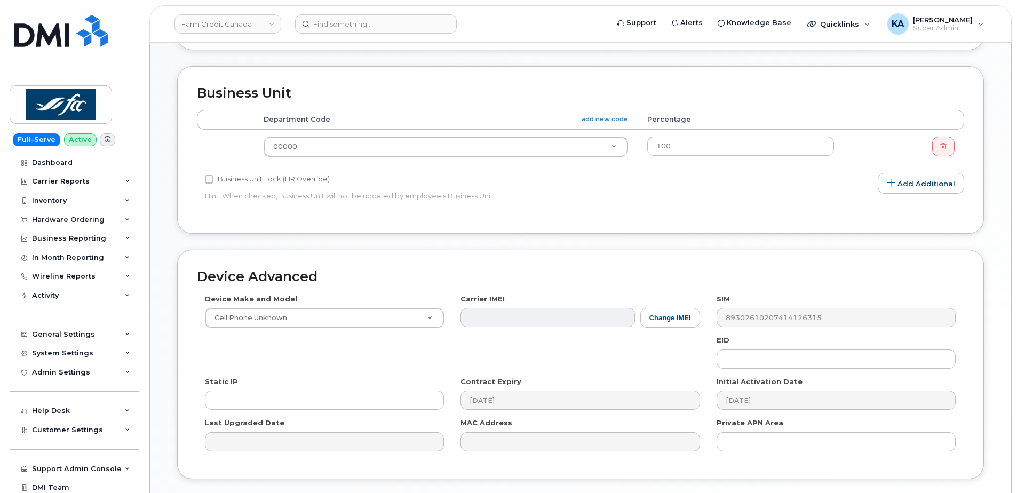
scroll to position [427, 0]
click at [653, 318] on button "Change IMEI" at bounding box center [670, 317] width 60 height 20
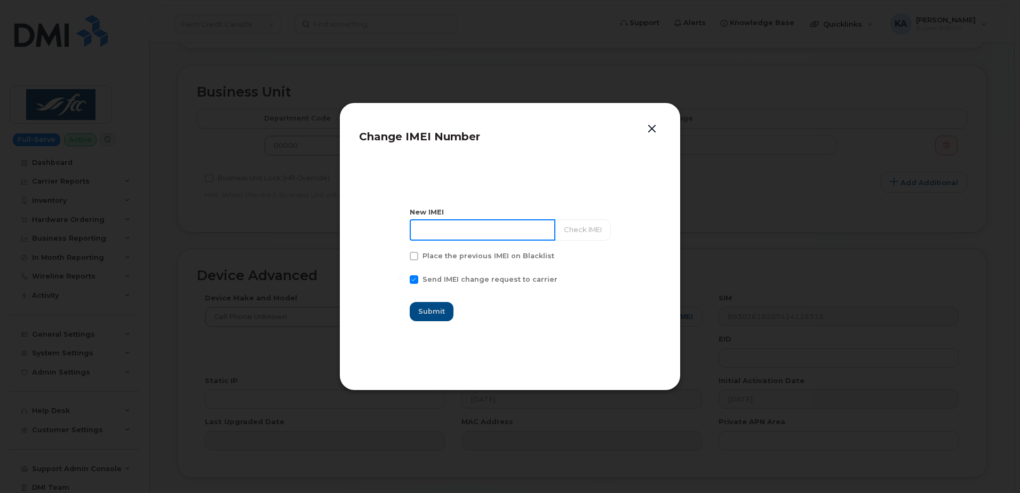
click at [451, 227] on input at bounding box center [483, 229] width 146 height 21
paste input "354743527533795"
type input "354743527533795"
click at [568, 228] on button "Check IMEI" at bounding box center [582, 229] width 56 height 21
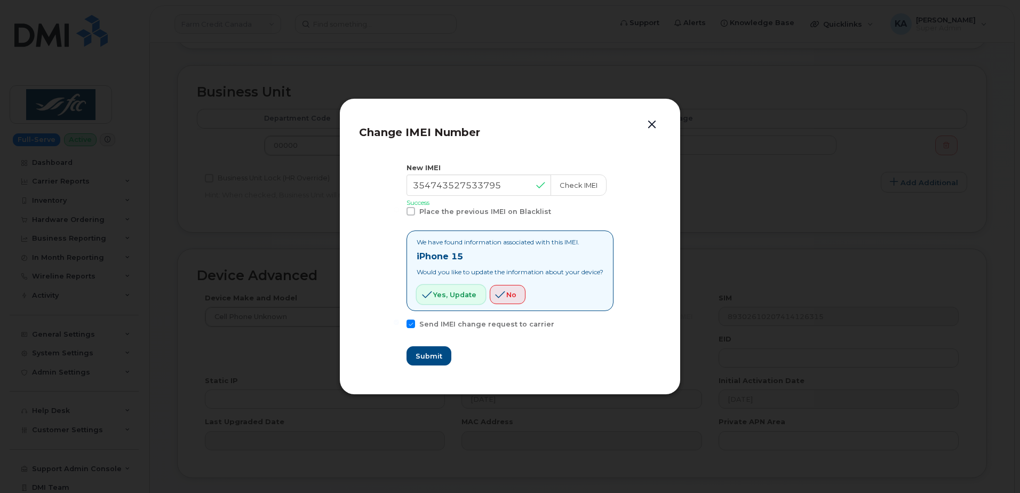
click at [441, 294] on span "Yes, update" at bounding box center [454, 295] width 43 height 10
click at [420, 356] on span "Submit" at bounding box center [428, 356] width 27 height 10
type input "354743527533795"
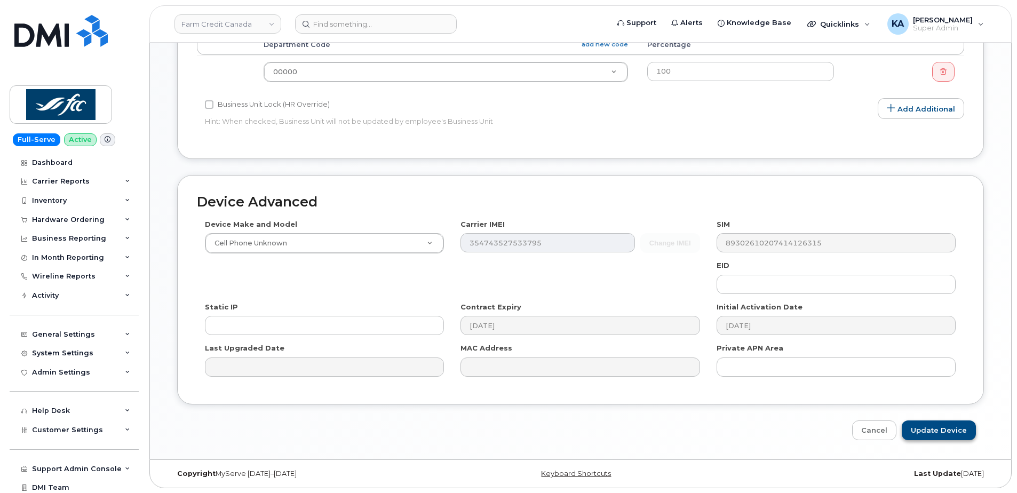
scroll to position [501, 0]
click at [931, 431] on input "Update Device" at bounding box center [939, 430] width 74 height 20
type input "Saving..."
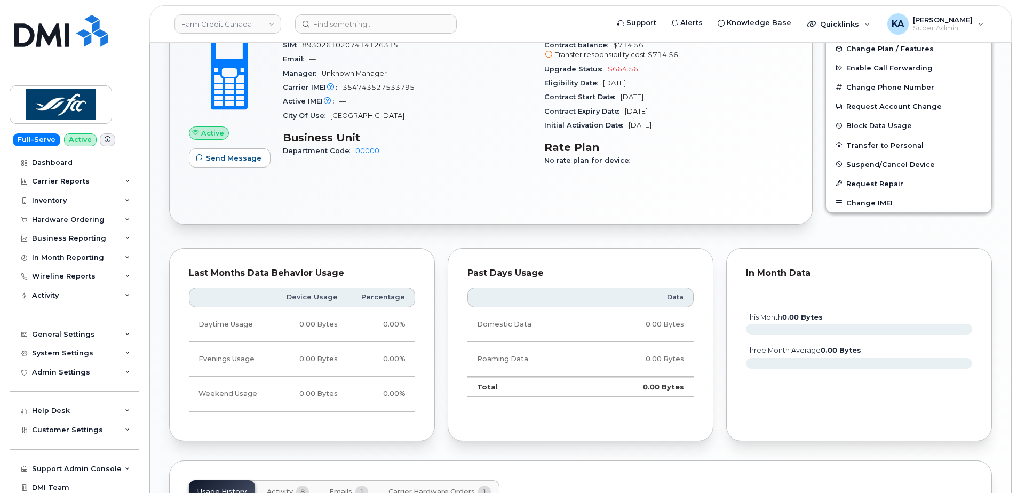
scroll to position [301, 0]
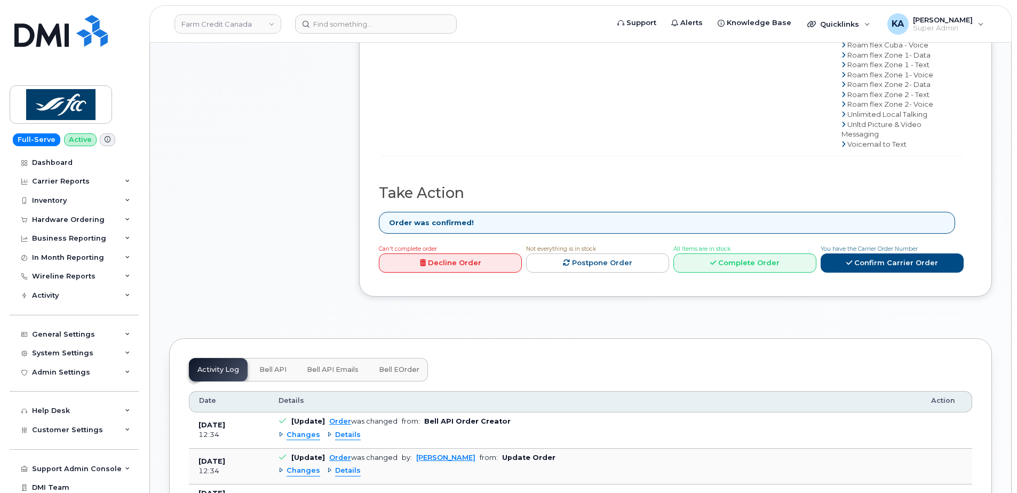
scroll to position [747, 0]
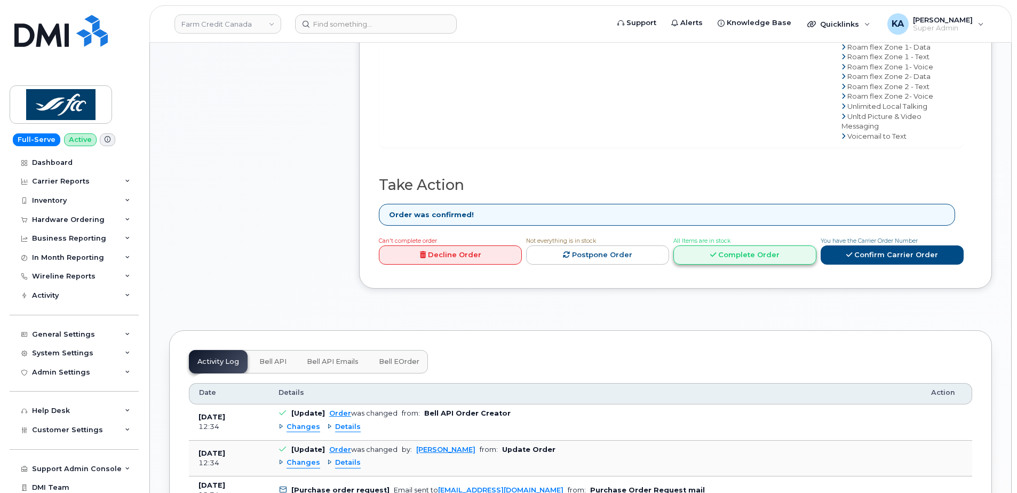
click at [750, 258] on link "Complete Order" at bounding box center [744, 255] width 143 height 20
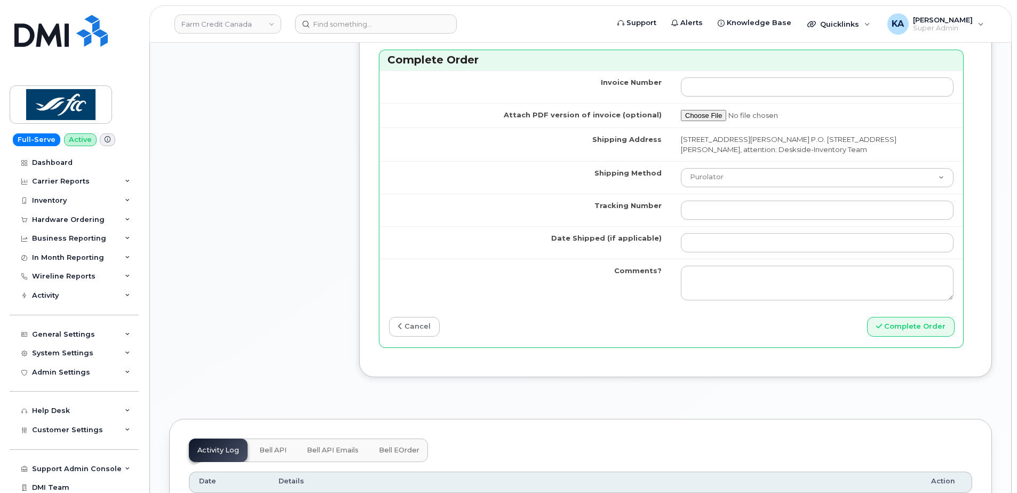
scroll to position [1014, 0]
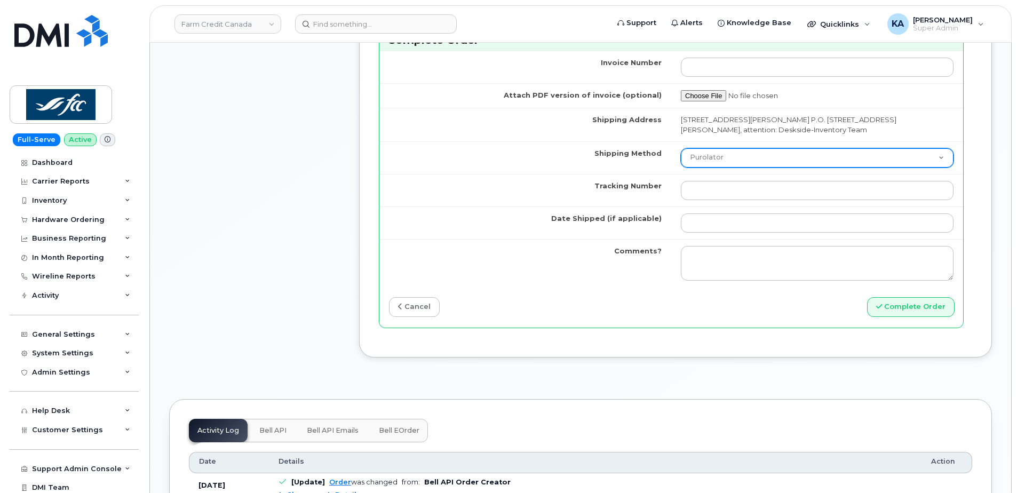
click at [724, 161] on select "Purolator UPS FedEx Canada Post Courier Other Drop Off Pick Up" at bounding box center [817, 157] width 273 height 19
select select "FedEx"
click at [681, 148] on select "Purolator UPS FedEx Canada Post Courier Other Drop Off Pick Up" at bounding box center [817, 157] width 273 height 19
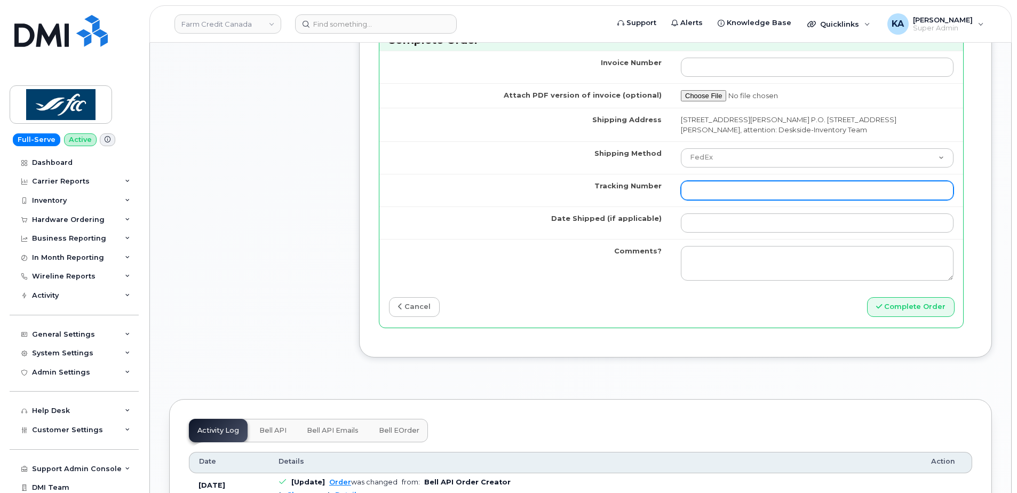
click at [711, 192] on input "Tracking Number" at bounding box center [817, 190] width 273 height 19
paste input "476423889195"
type input "476423889195"
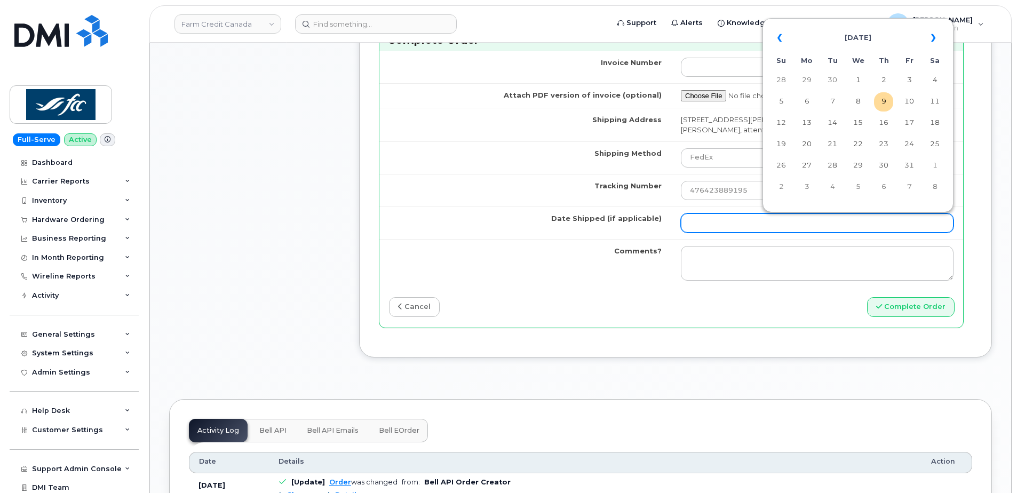
click at [693, 220] on input "Date Shipped (if applicable)" at bounding box center [817, 222] width 273 height 19
click at [808, 103] on td "6" at bounding box center [806, 101] width 19 height 19
type input "2025-10-06"
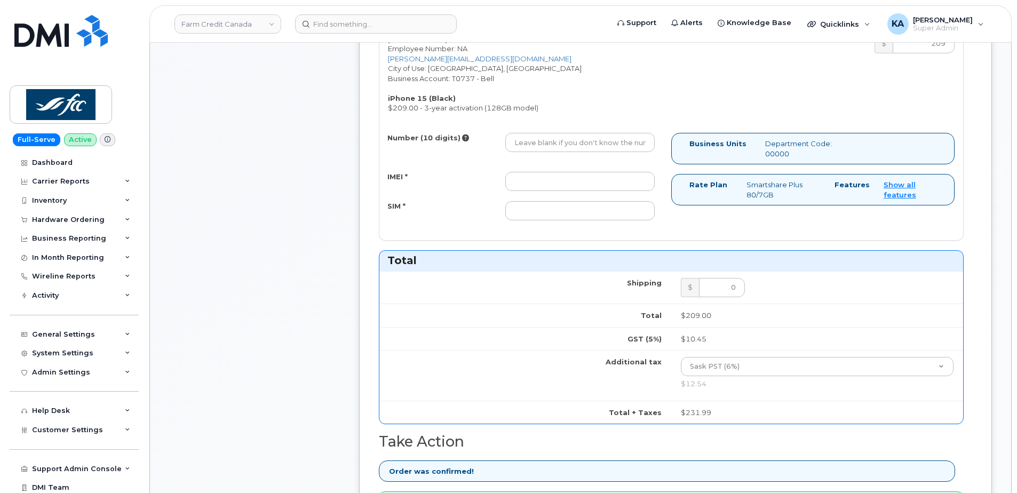
scroll to position [534, 0]
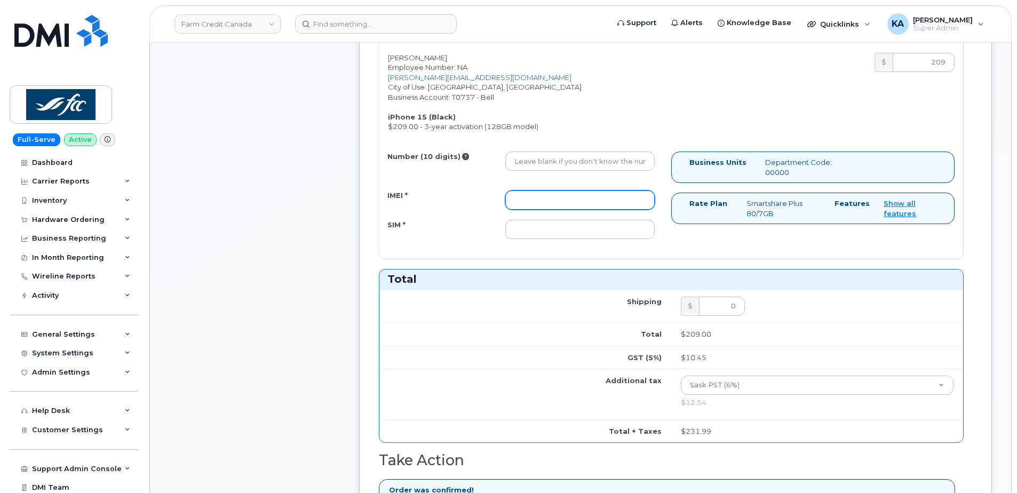
click at [600, 200] on input "IMEI *" at bounding box center [579, 199] width 149 height 19
paste input "354743527533795"
type input "354743527533795"
click at [593, 228] on input "SIM *" at bounding box center [579, 229] width 149 height 19
paste input "89302610207414126315"
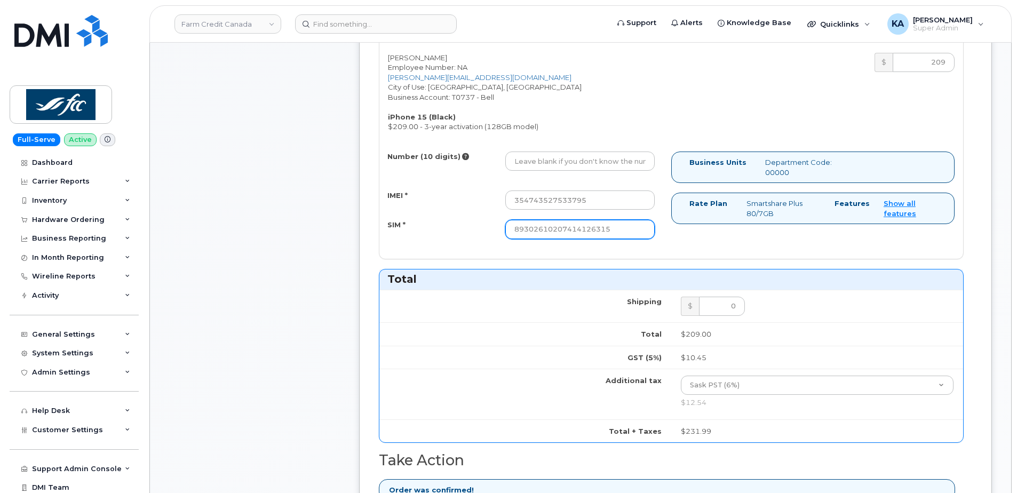
type input "89302610207414126315"
click at [518, 158] on input "Number (10 digits)" at bounding box center [579, 161] width 149 height 19
paste input "5873370450"
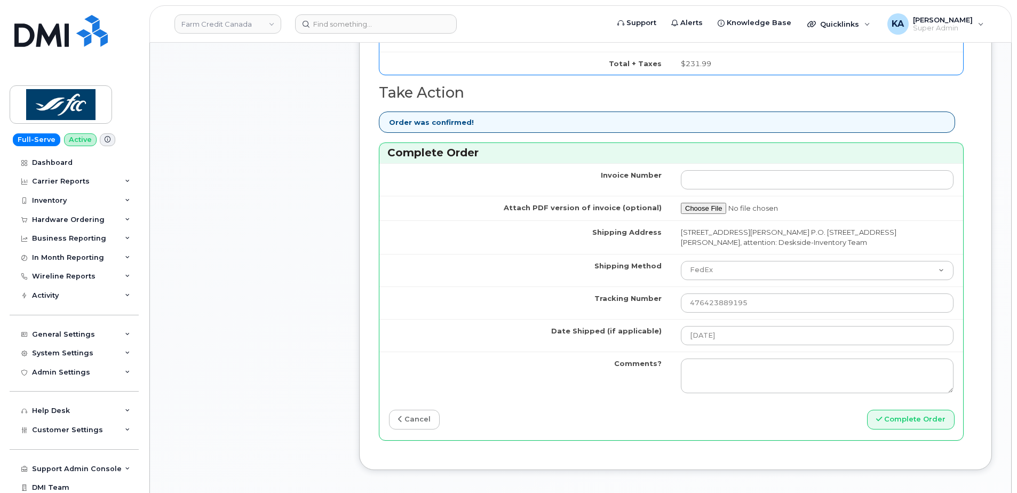
scroll to position [907, 0]
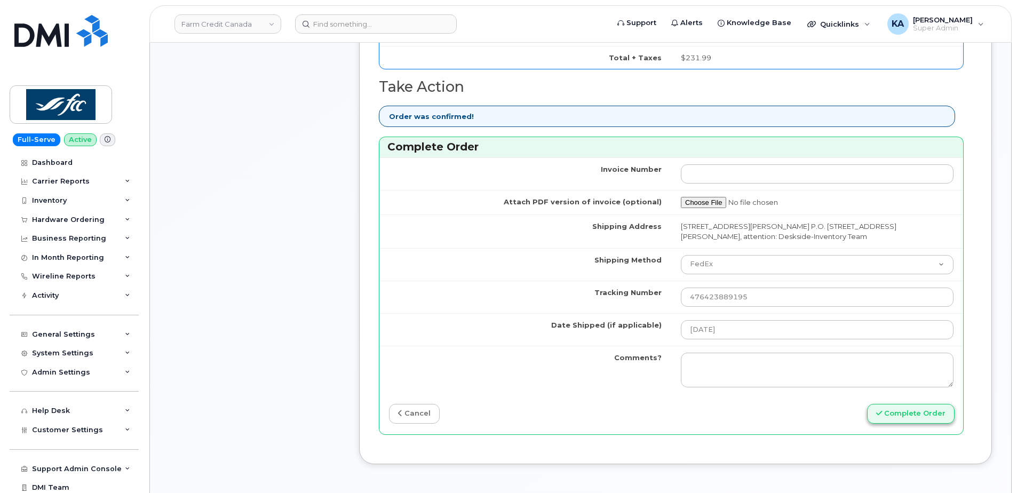
type input "5873370450"
click at [891, 412] on button "Complete Order" at bounding box center [911, 414] width 88 height 20
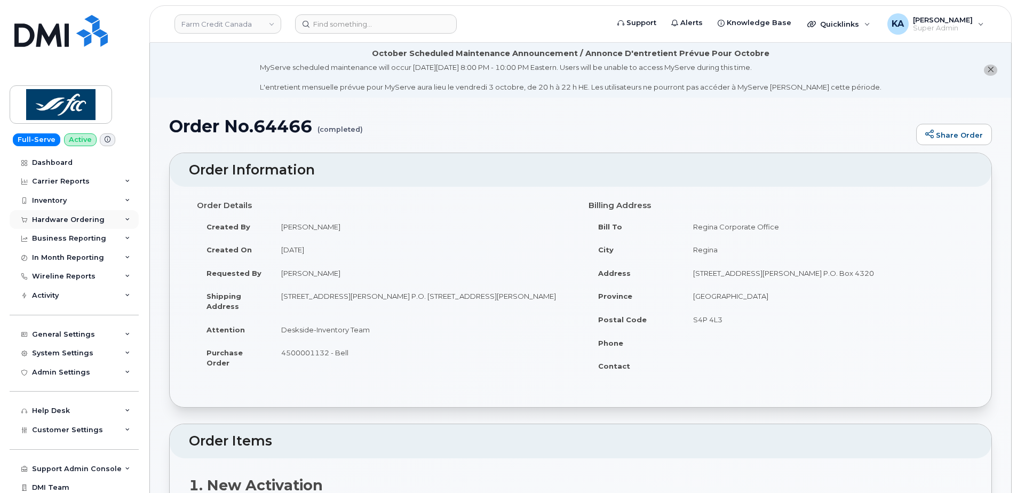
click at [58, 216] on div "Hardware Ordering" at bounding box center [68, 220] width 73 height 9
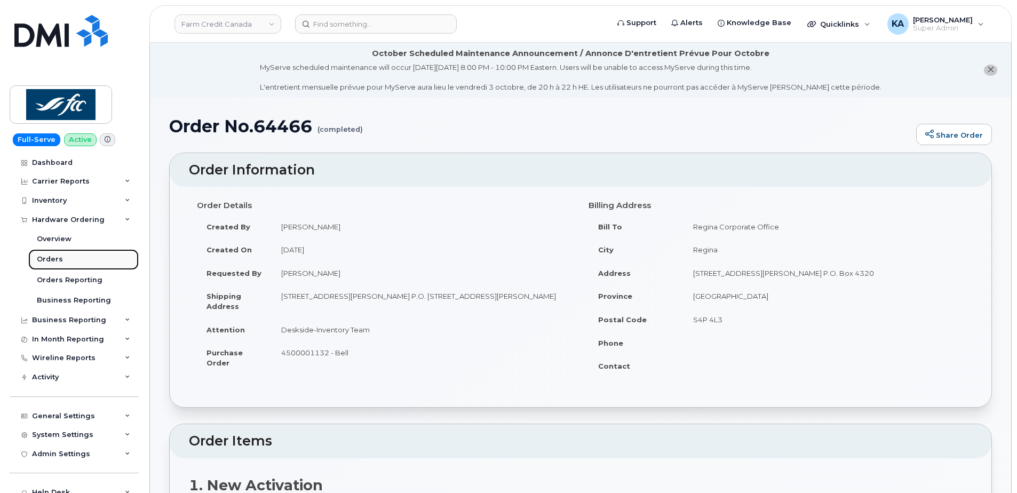
click at [43, 254] on link "Orders" at bounding box center [83, 259] width 110 height 20
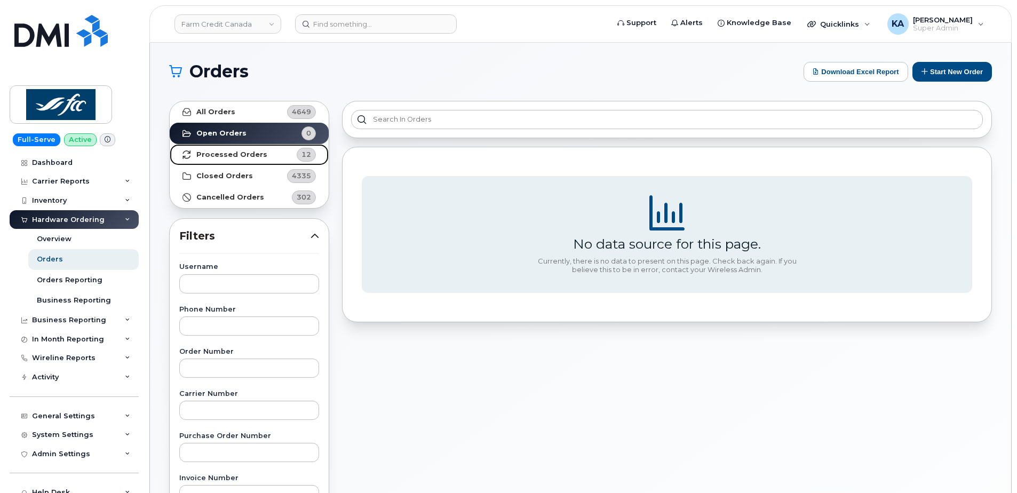
click at [207, 153] on strong "Processed Orders" at bounding box center [231, 154] width 71 height 9
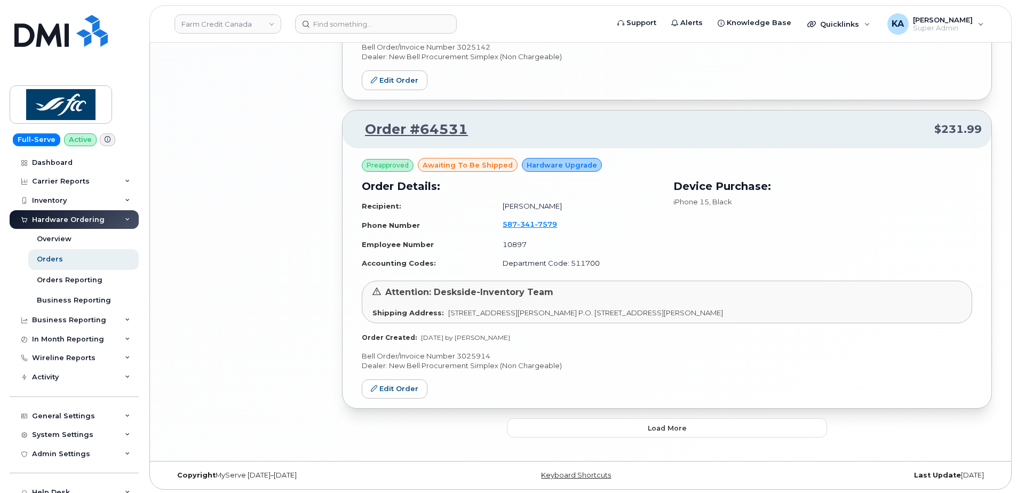
scroll to position [2191, 0]
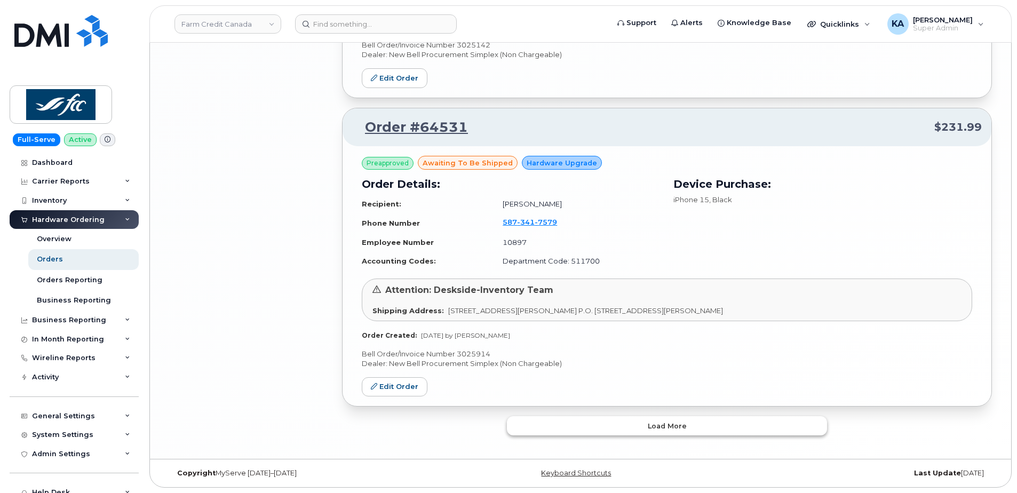
click at [514, 426] on button "Load more" at bounding box center [667, 425] width 320 height 19
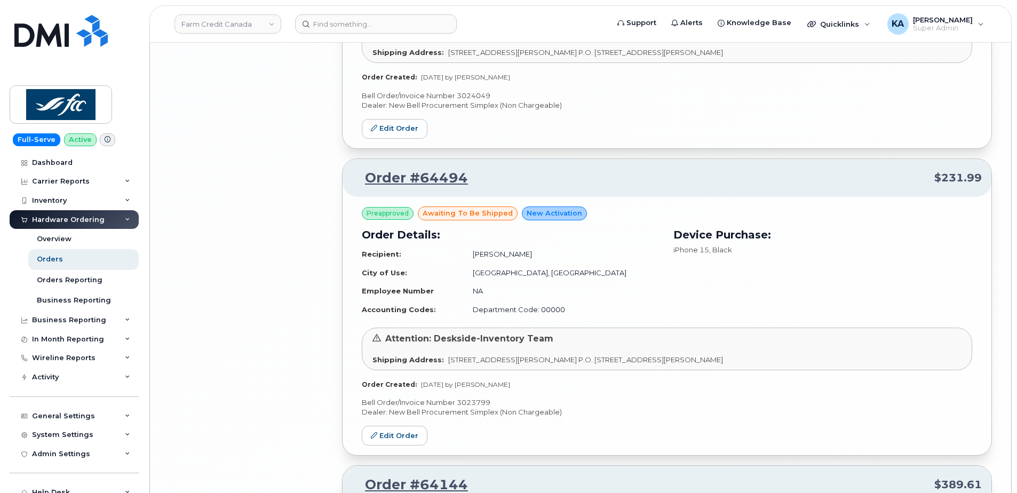
scroll to position [3045, 0]
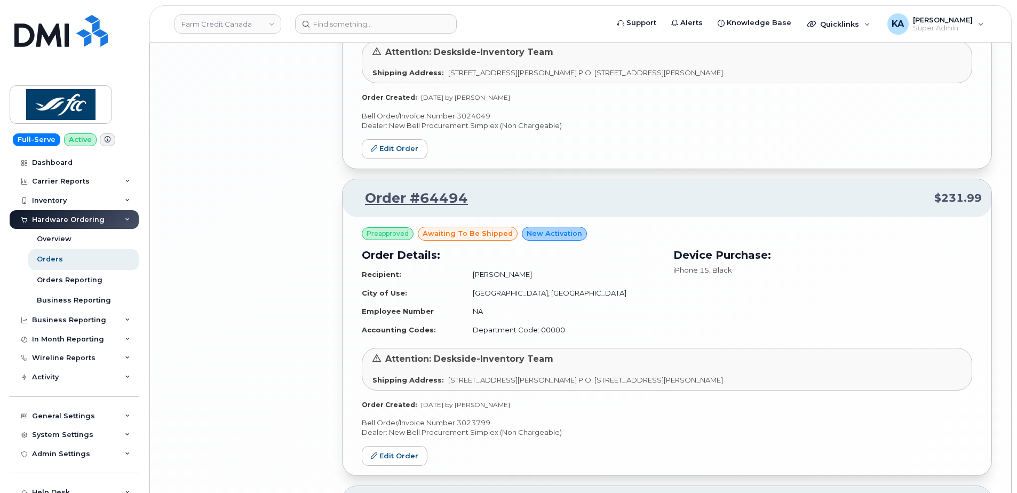
click at [474, 424] on p "Bell Order/Invoice Number 3023799" at bounding box center [667, 423] width 610 height 10
click at [473, 423] on p "Bell Order/Invoice Number 3023799" at bounding box center [667, 423] width 610 height 10
copy p "3023799"
click at [397, 454] on link "Edit Order" at bounding box center [395, 456] width 66 height 20
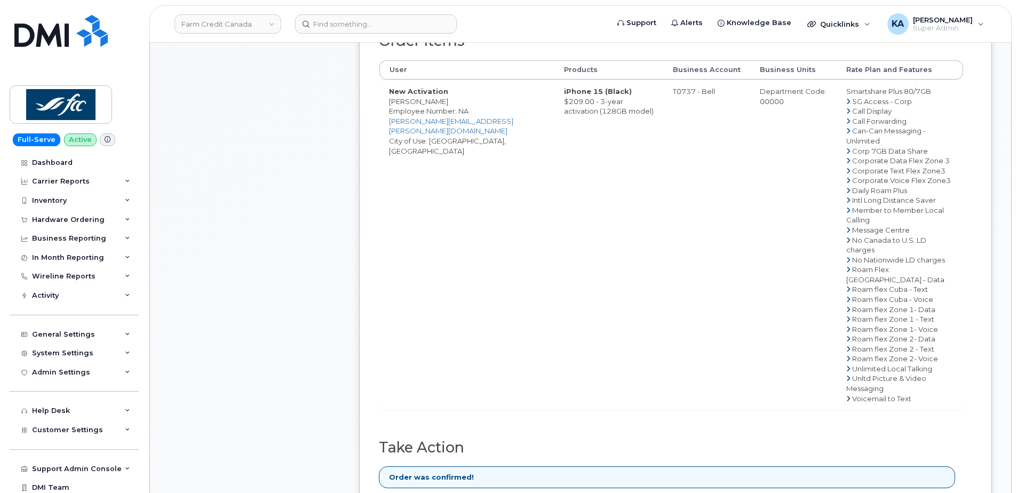
scroll to position [535, 0]
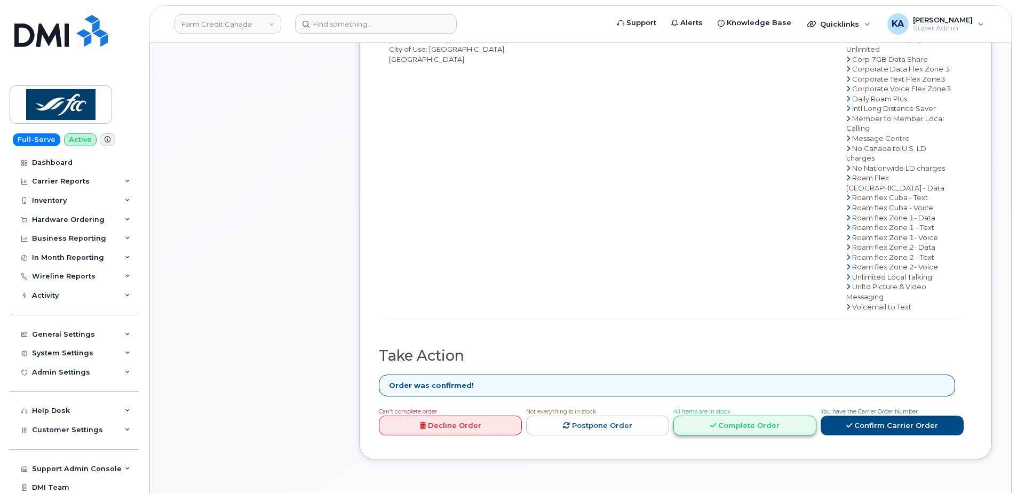
click at [753, 416] on link "Complete Order" at bounding box center [744, 426] width 143 height 20
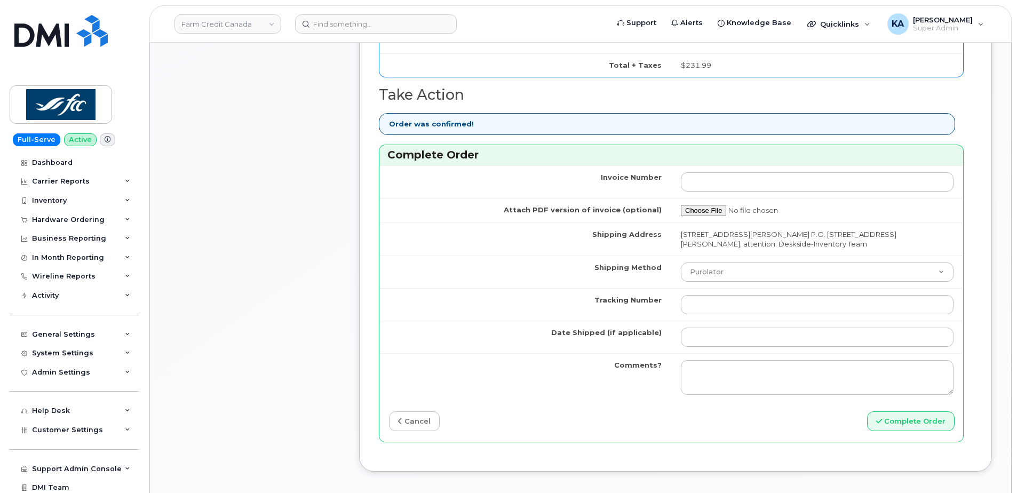
scroll to position [909, 0]
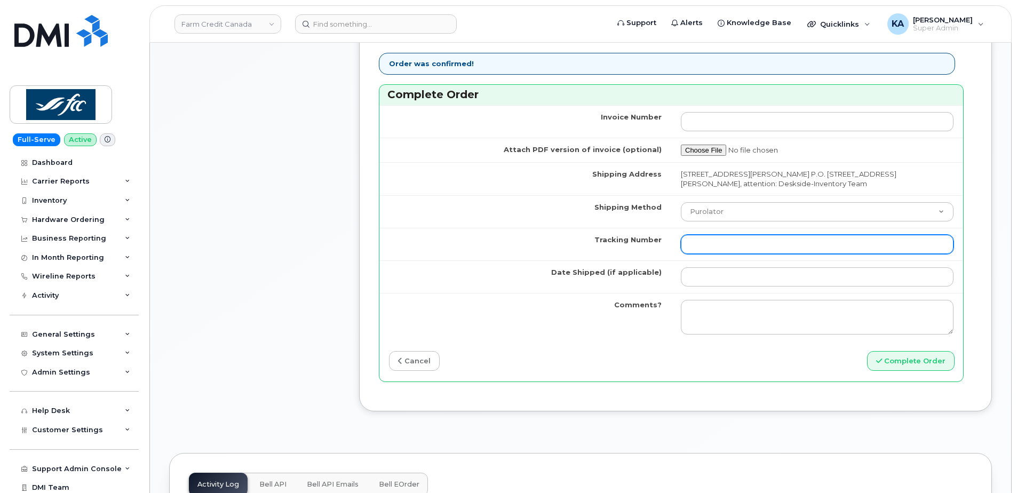
click at [709, 245] on input "Tracking Number" at bounding box center [817, 244] width 273 height 19
paste input "476303124595"
type input "476303124595"
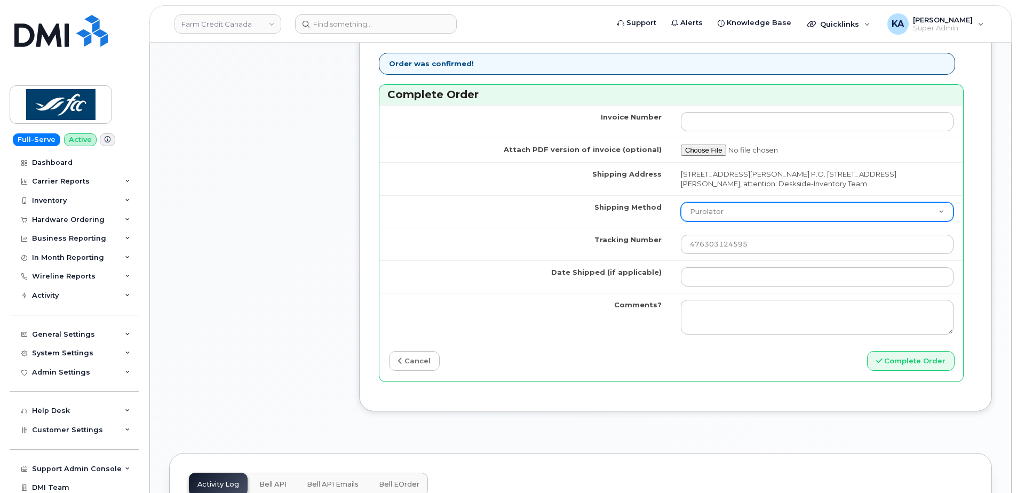
click at [722, 213] on select "Purolator UPS FedEx Canada Post Courier Other Drop Off Pick Up" at bounding box center [817, 211] width 273 height 19
select select "FedEx"
click at [681, 202] on select "Purolator UPS FedEx Canada Post Courier Other Drop Off Pick Up" at bounding box center [817, 211] width 273 height 19
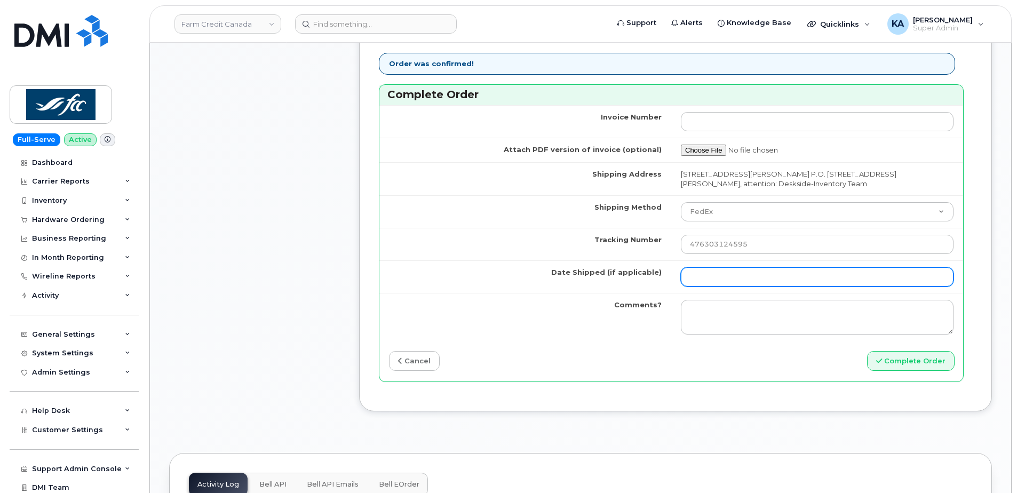
click at [711, 279] on input "Date Shipped (if applicable)" at bounding box center [817, 276] width 273 height 19
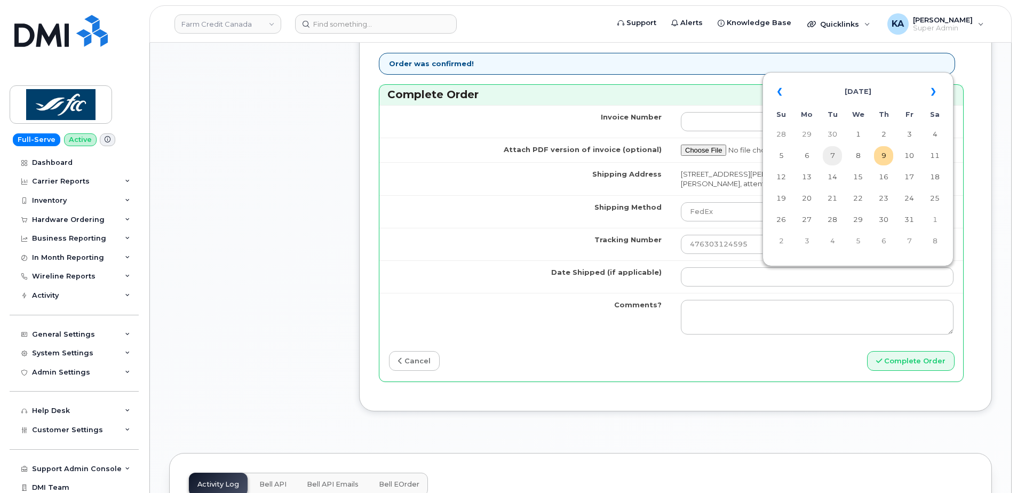
click at [834, 156] on td "7" at bounding box center [832, 155] width 19 height 19
type input "[DATE]"
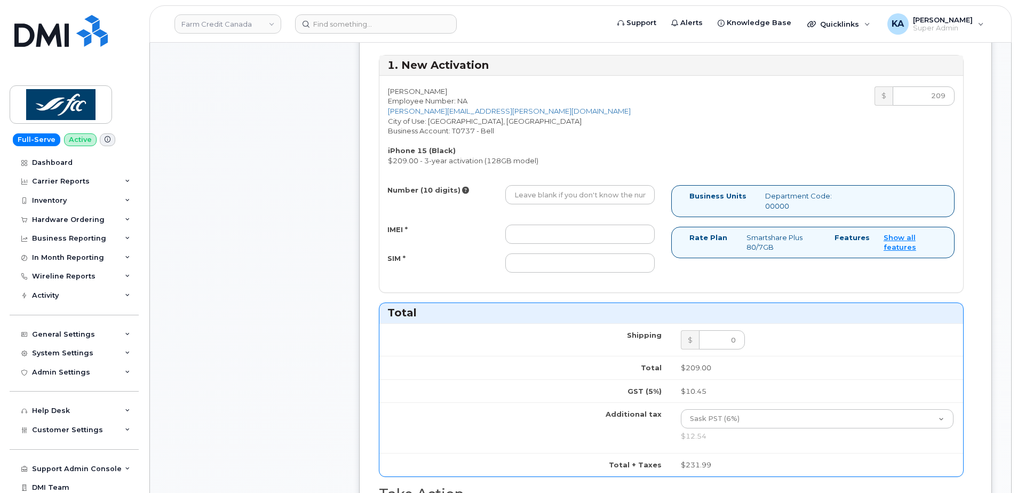
scroll to position [428, 0]
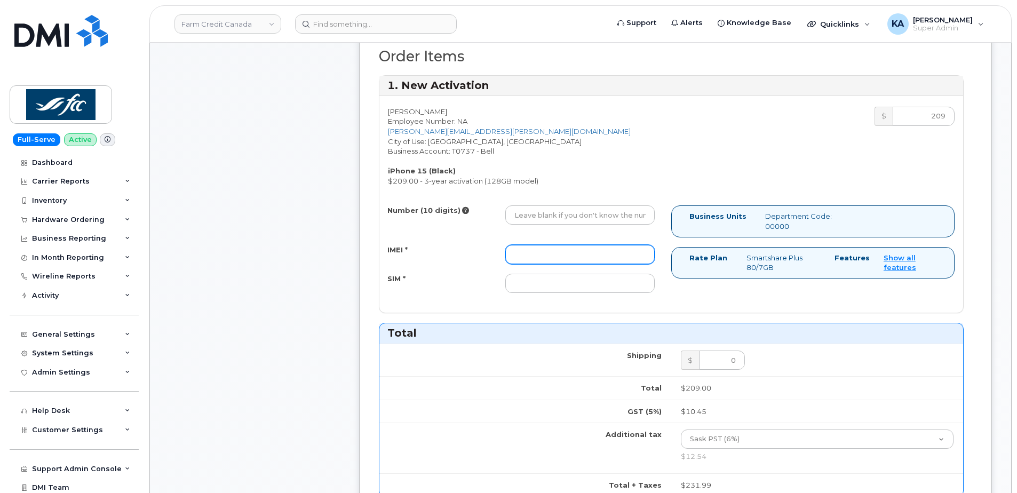
click at [569, 255] on input "IMEI *" at bounding box center [579, 254] width 149 height 19
paste input "357670568970189"
type input "357670568970189"
click at [571, 287] on input "SIM *" at bounding box center [579, 283] width 149 height 19
paste input "89302610207414130655"
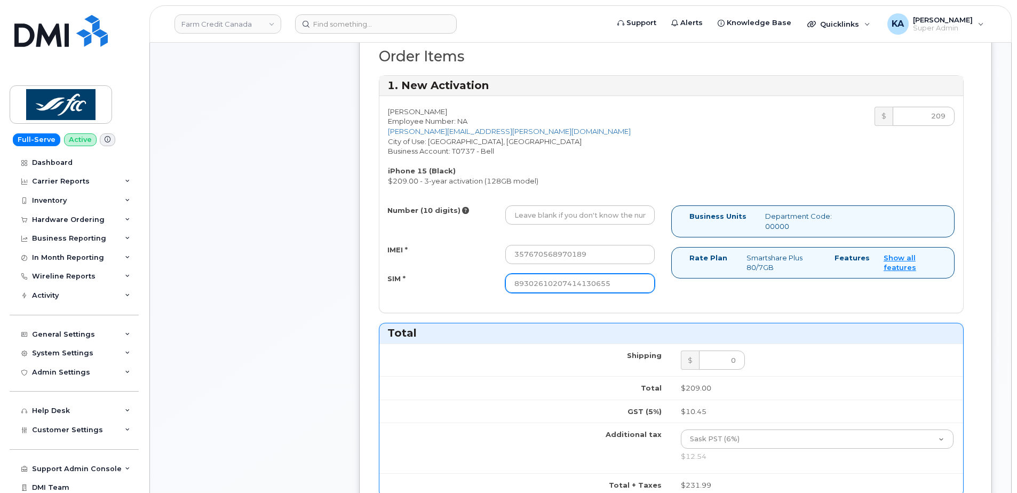
type input "89302610207414130655"
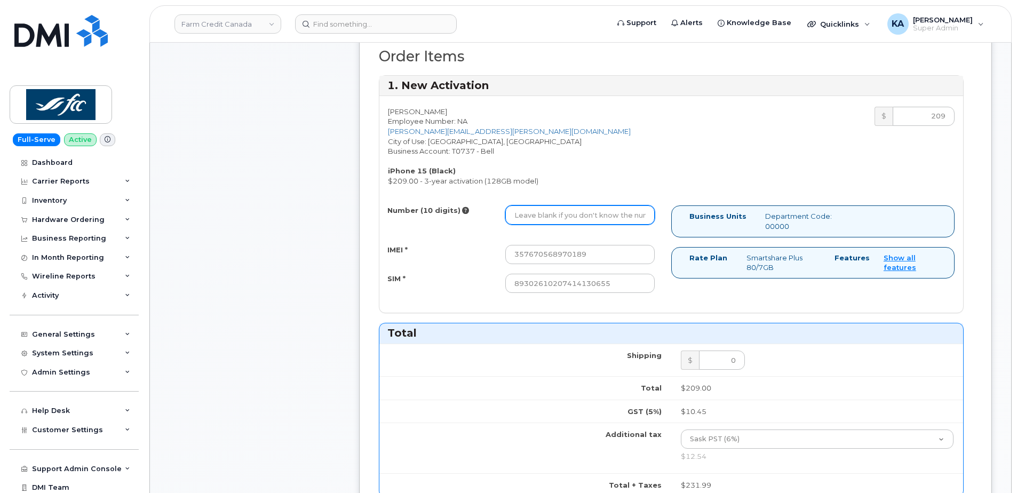
click at [566, 214] on input "Number (10 digits)" at bounding box center [579, 214] width 149 height 19
paste input "5193200397"
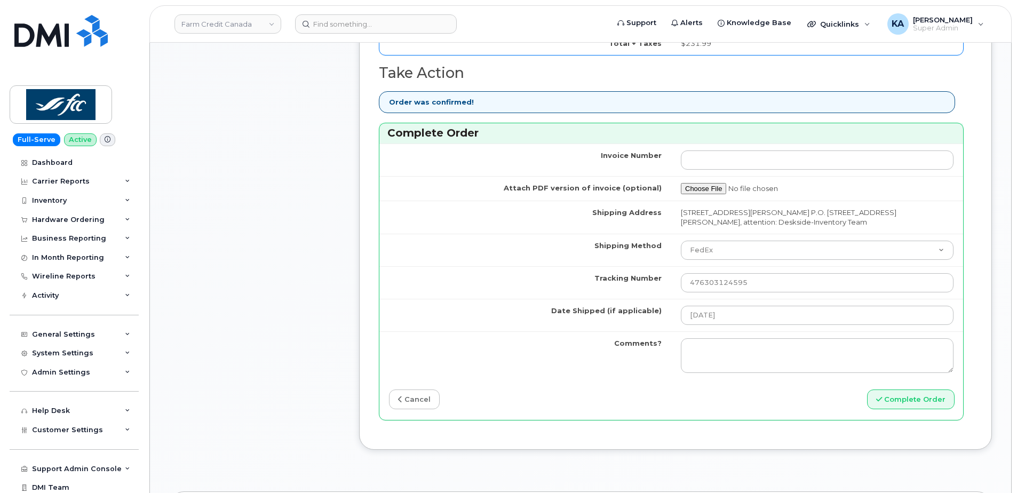
scroll to position [962, 0]
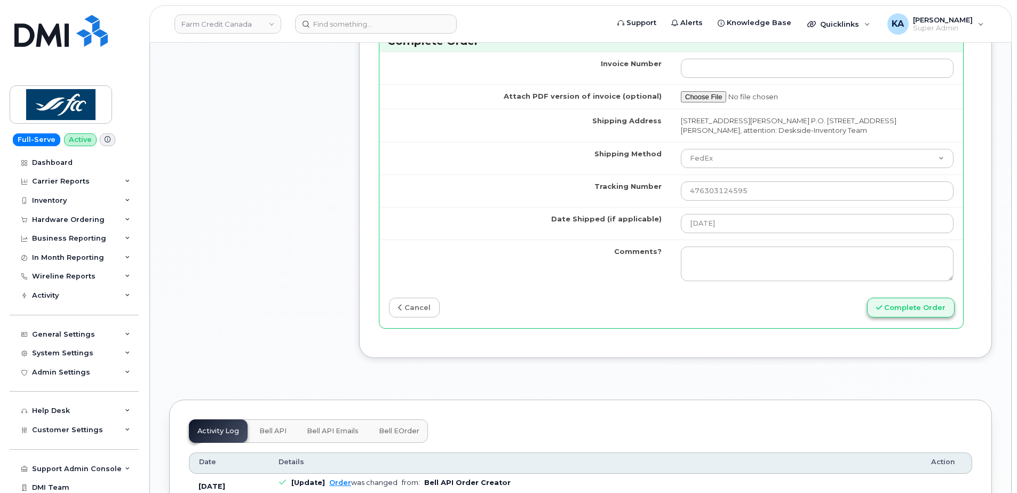
type input "5193200397"
click at [901, 308] on button "Complete Order" at bounding box center [911, 308] width 88 height 20
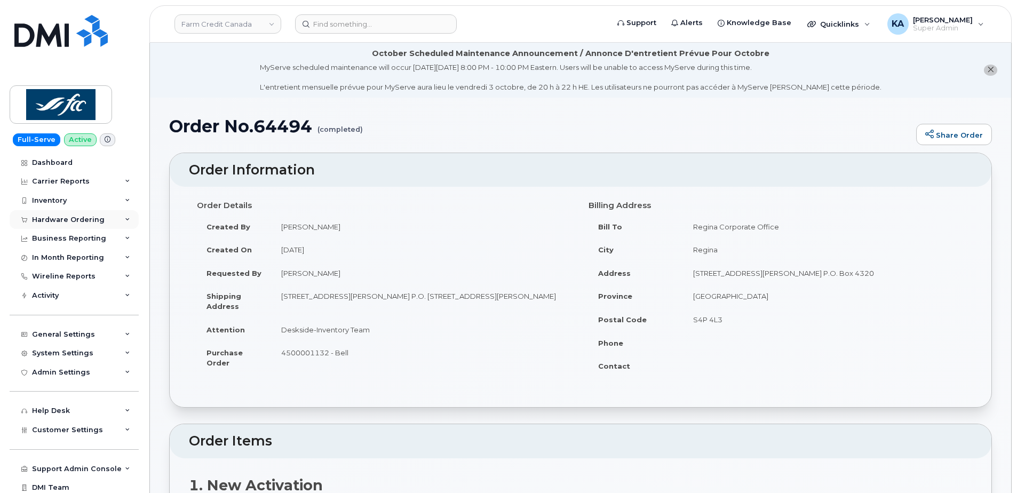
click at [72, 218] on div "Hardware Ordering" at bounding box center [68, 220] width 73 height 9
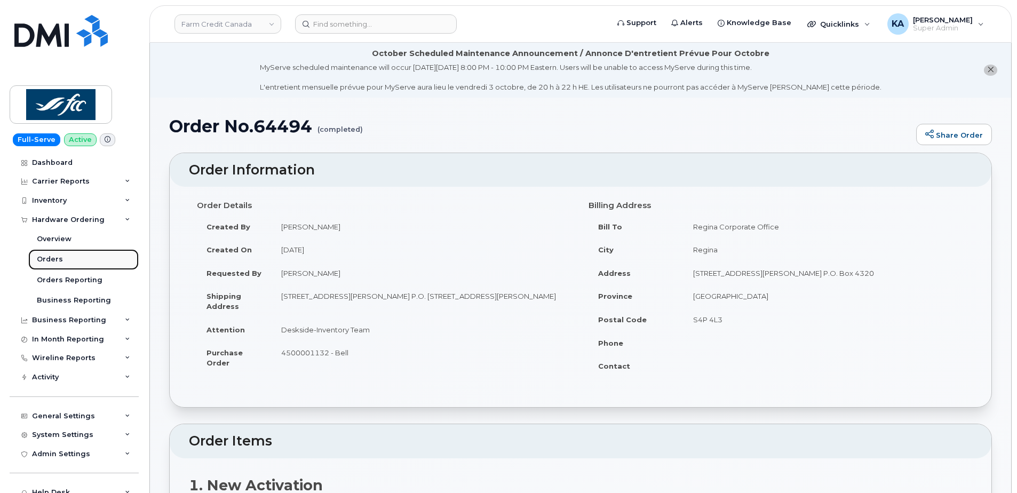
click at [48, 256] on div "Orders" at bounding box center [50, 260] width 26 height 10
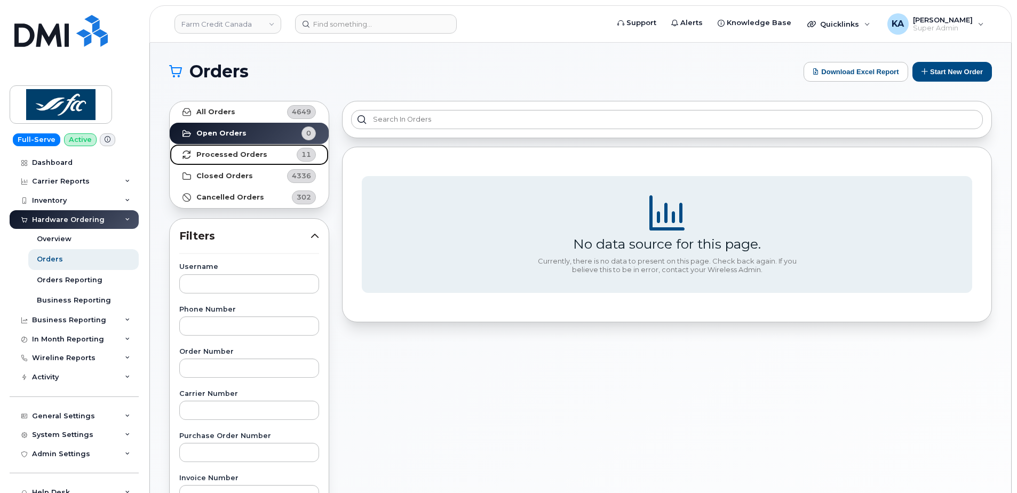
click at [196, 154] on link "Processed Orders 11" at bounding box center [249, 154] width 159 height 21
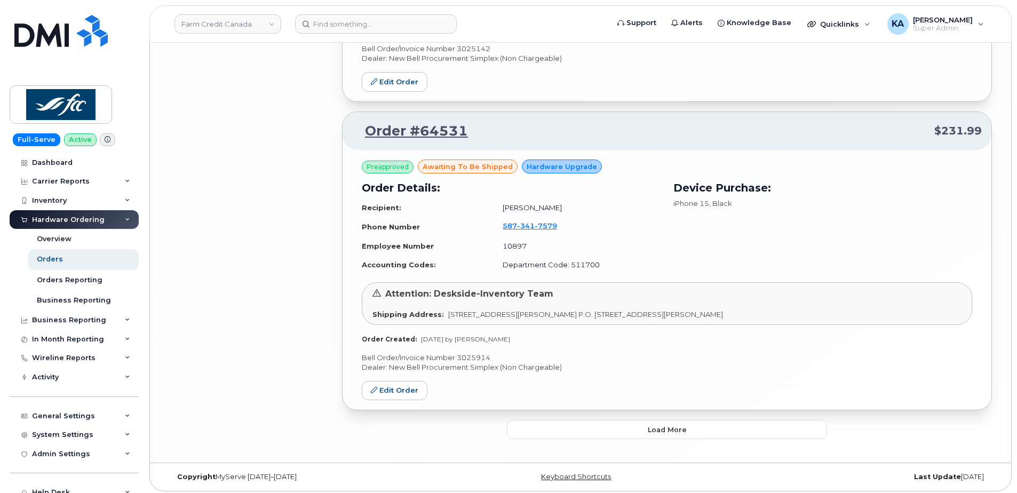
scroll to position [2191, 0]
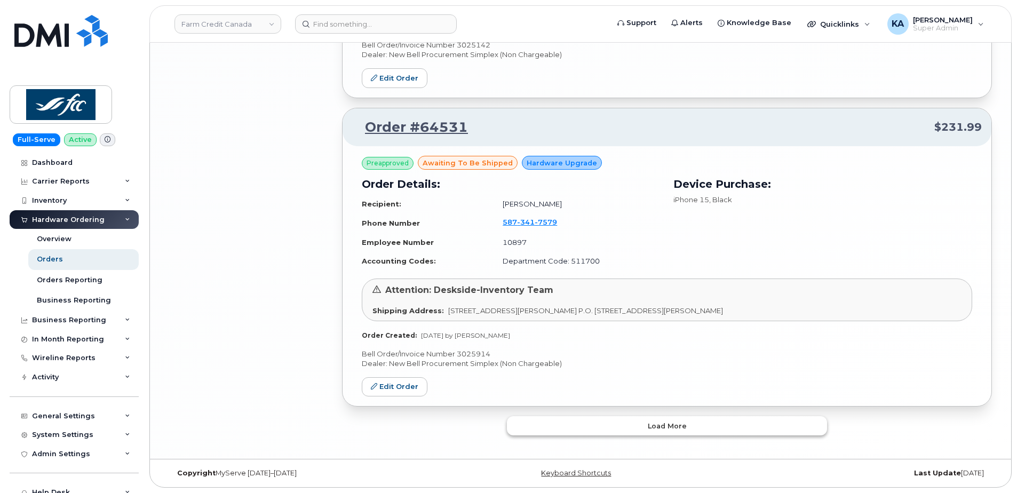
click at [563, 424] on button "Load more" at bounding box center [667, 425] width 320 height 19
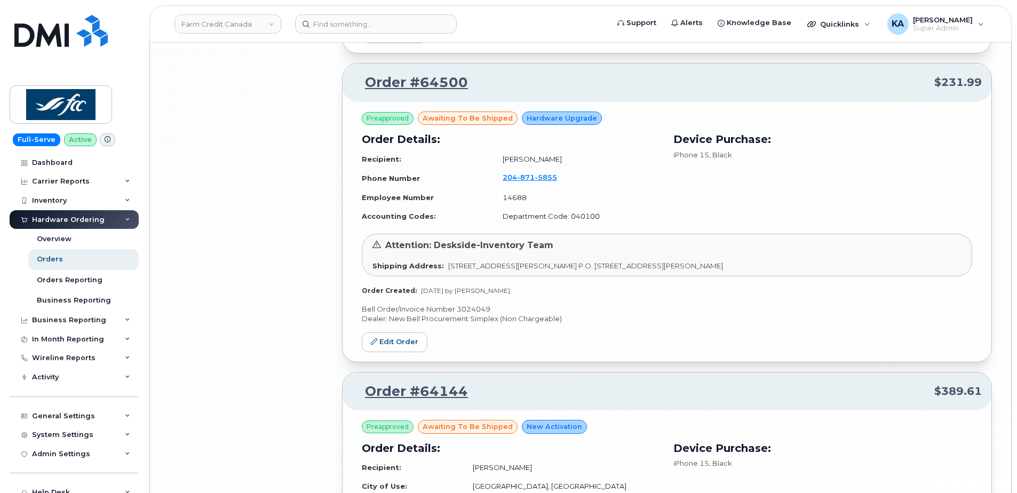
scroll to position [2832, 0]
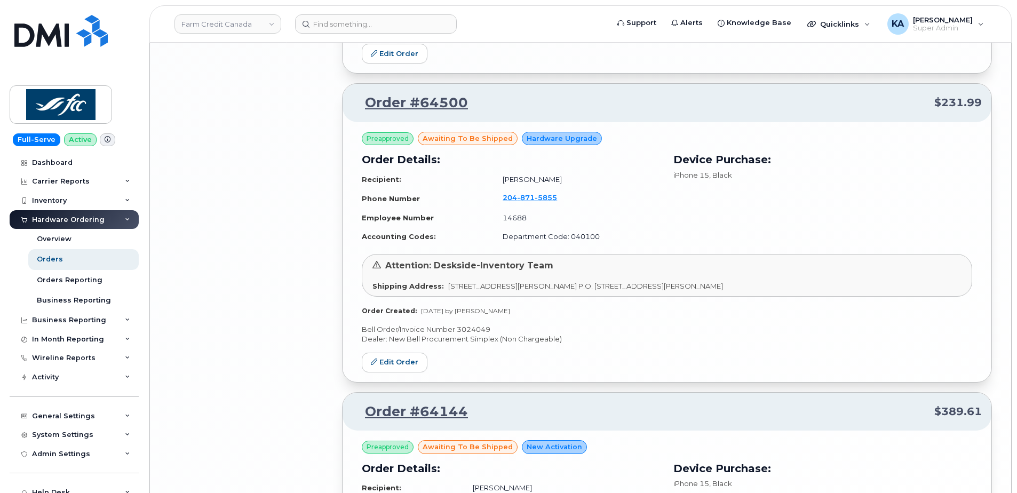
click at [467, 329] on p "Bell Order/Invoice Number 3024049" at bounding box center [667, 329] width 610 height 10
copy p "3024049"
click at [387, 359] on link "Edit Order" at bounding box center [395, 363] width 66 height 20
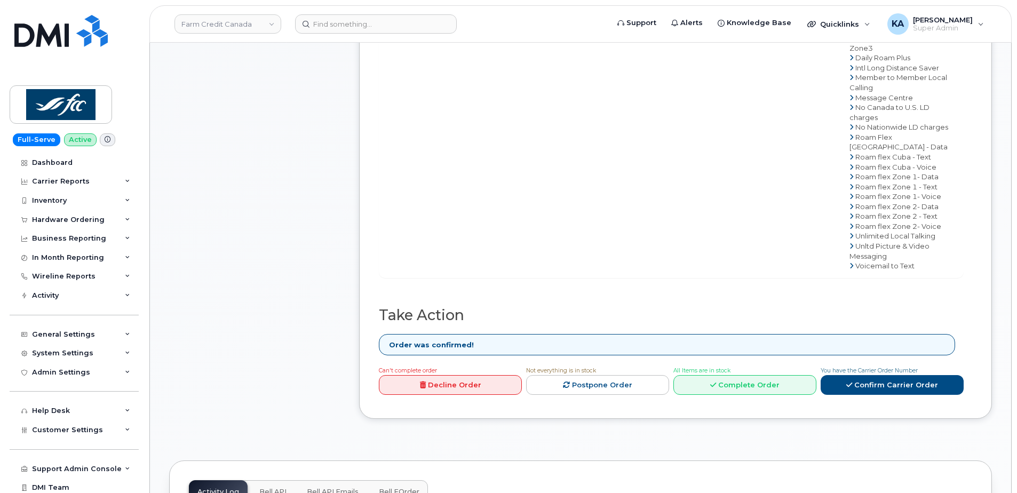
scroll to position [587, 0]
click at [723, 374] on link "Complete Order" at bounding box center [744, 384] width 143 height 20
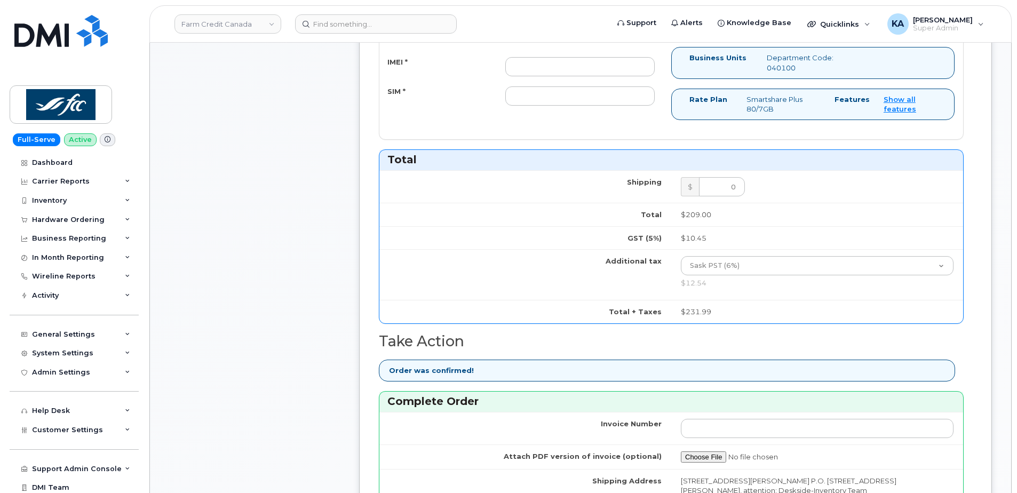
scroll to position [854, 0]
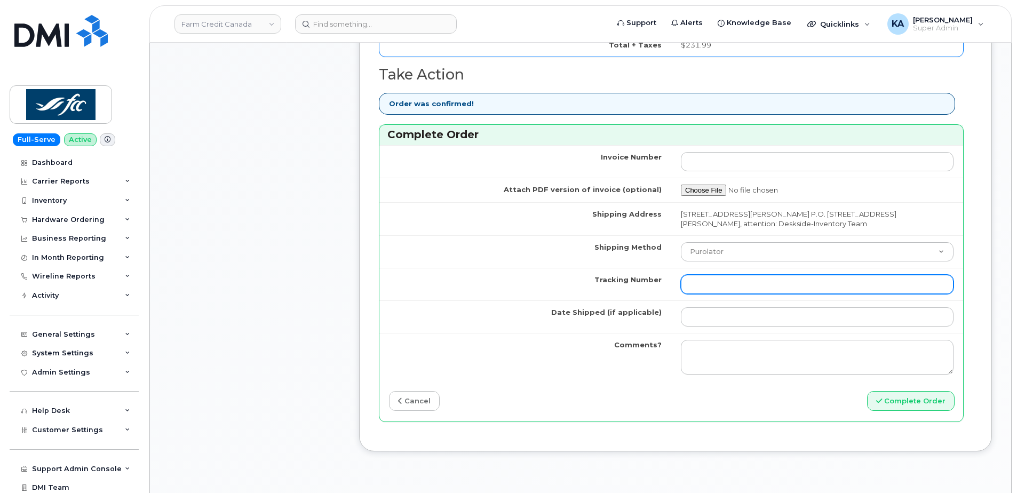
click at [727, 281] on input "Tracking Number" at bounding box center [817, 284] width 273 height 19
paste input "476303123393"
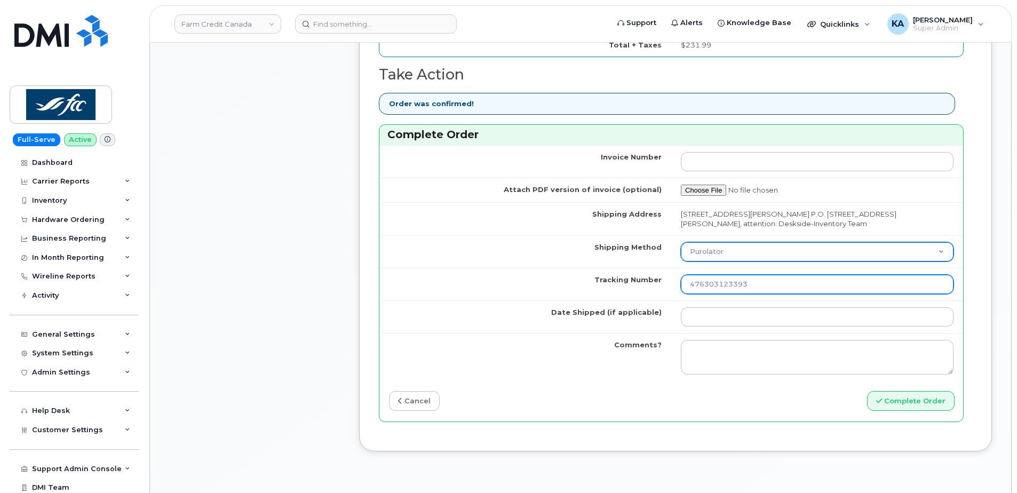
type input "476303123393"
click at [734, 253] on select "Purolator UPS FedEx Canada Post Courier Other Drop Off Pick Up" at bounding box center [817, 251] width 273 height 19
select select "FedEx"
click at [681, 242] on select "Purolator UPS FedEx Canada Post Courier Other Drop Off Pick Up" at bounding box center [817, 251] width 273 height 19
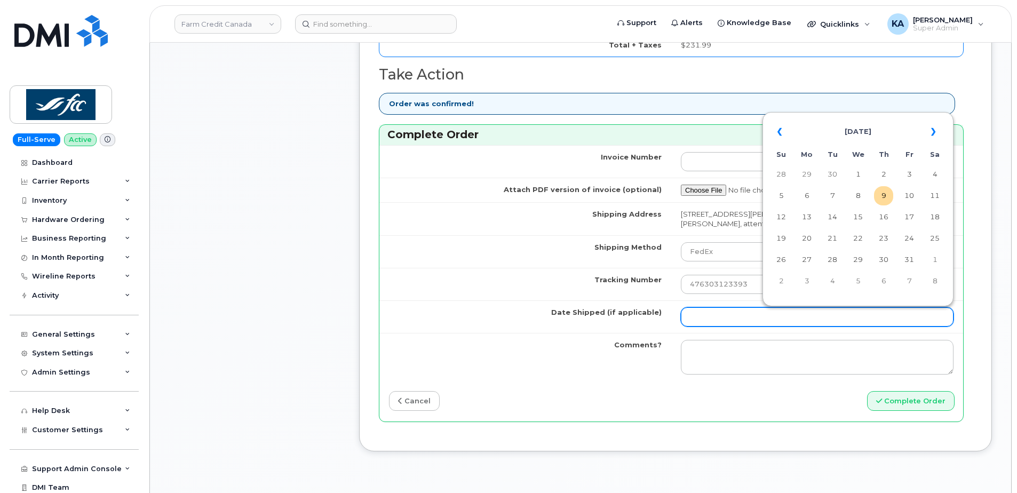
click at [695, 320] on input "Date Shipped (if applicable)" at bounding box center [817, 316] width 273 height 19
click at [834, 198] on td "7" at bounding box center [832, 195] width 19 height 19
type input "[DATE]"
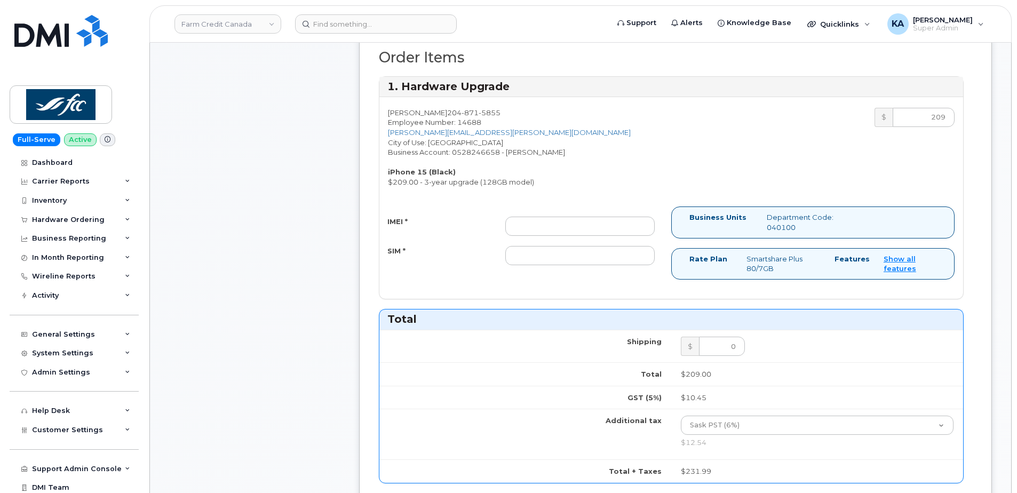
scroll to position [427, 0]
click at [555, 227] on input "IMEI *" at bounding box center [579, 226] width 149 height 19
paste input "354704798648738"
type input "354704798648738"
click at [562, 250] on input "SIM *" at bounding box center [579, 256] width 149 height 19
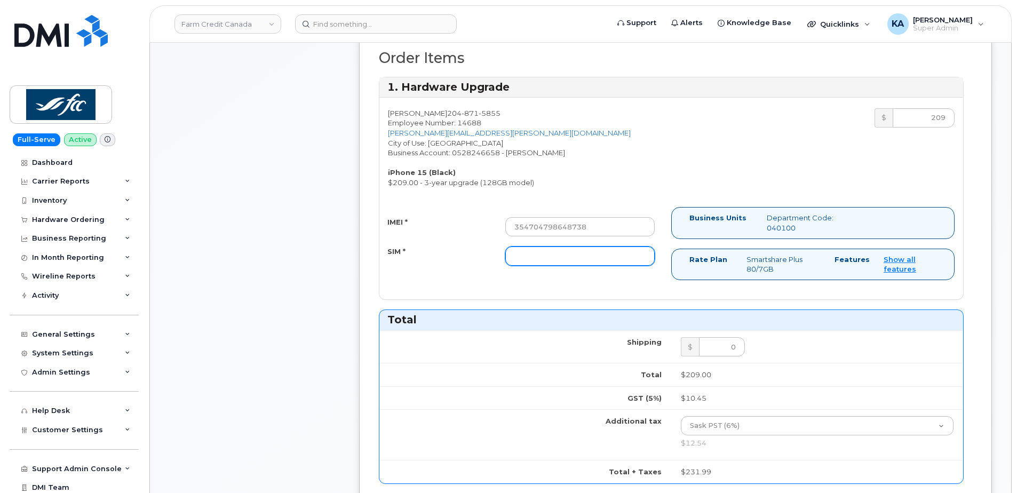
paste input "89302610207414127313"
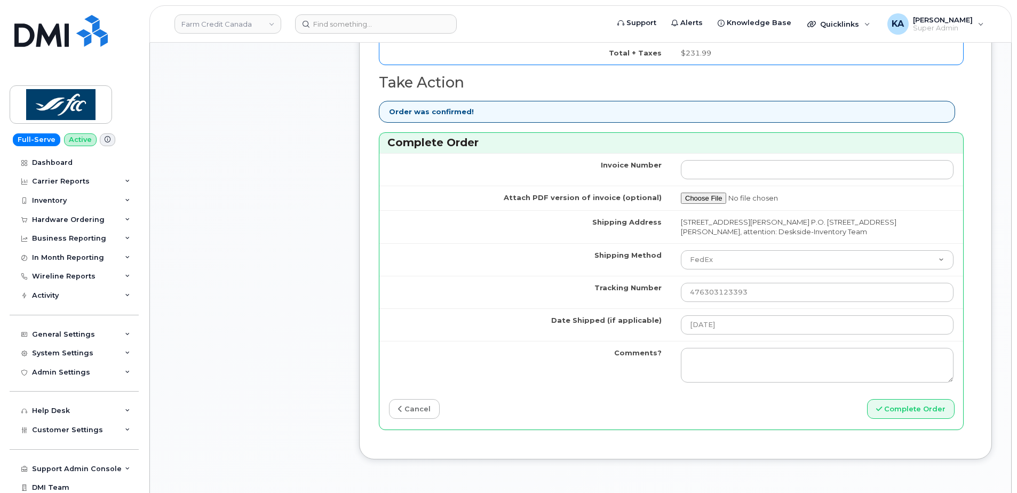
scroll to position [907, 0]
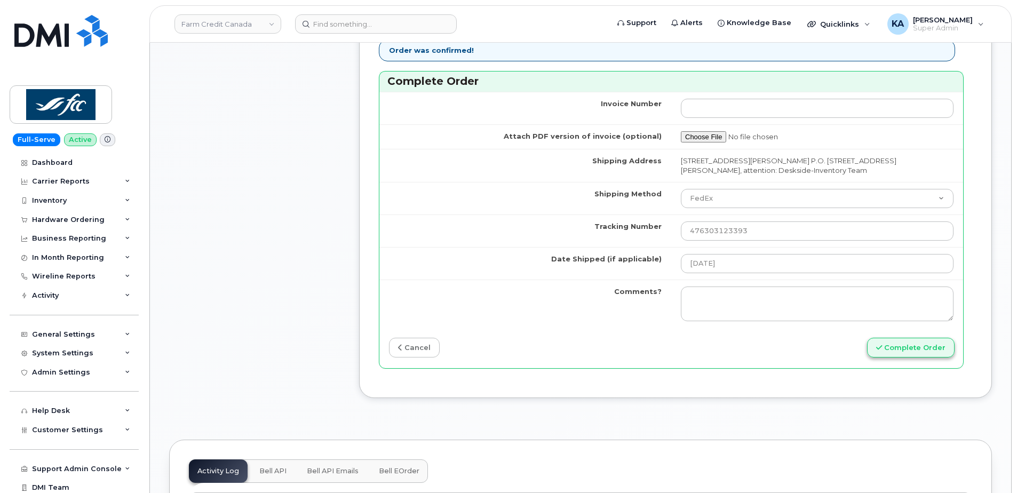
type input "89302610207414127313"
click at [902, 345] on button "Complete Order" at bounding box center [911, 348] width 88 height 20
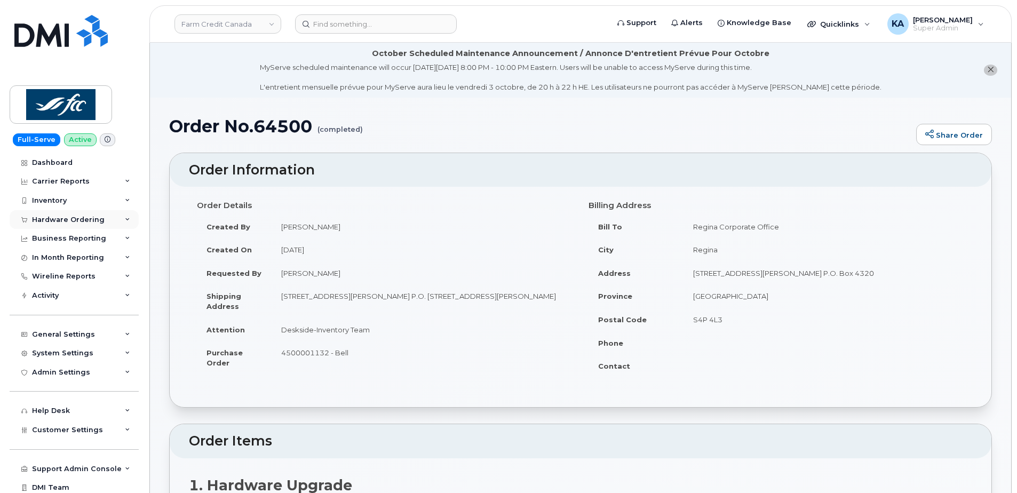
click at [69, 216] on div "Hardware Ordering" at bounding box center [68, 220] width 73 height 9
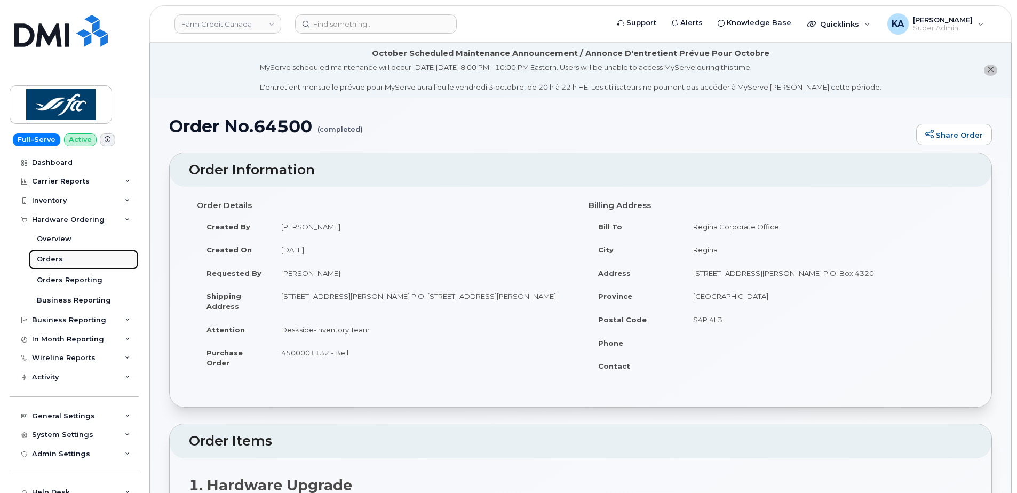
click at [50, 257] on div "Orders" at bounding box center [50, 260] width 26 height 10
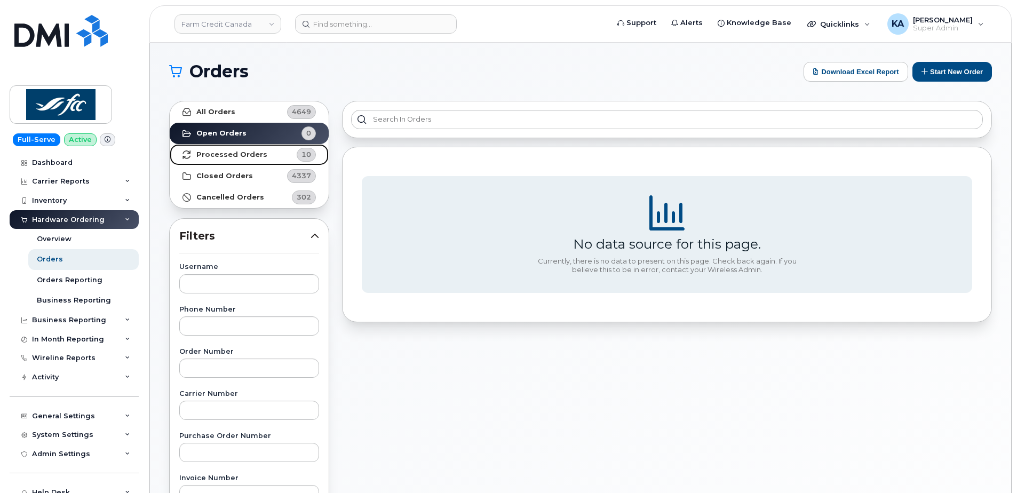
click at [257, 154] on strong "Processed Orders" at bounding box center [231, 154] width 71 height 9
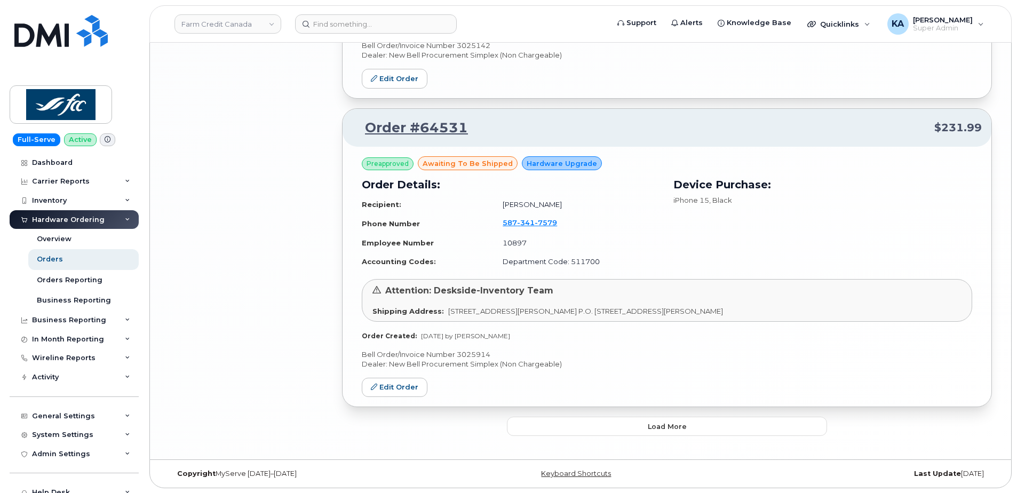
scroll to position [2191, 0]
click at [541, 428] on button "Load more" at bounding box center [667, 425] width 320 height 19
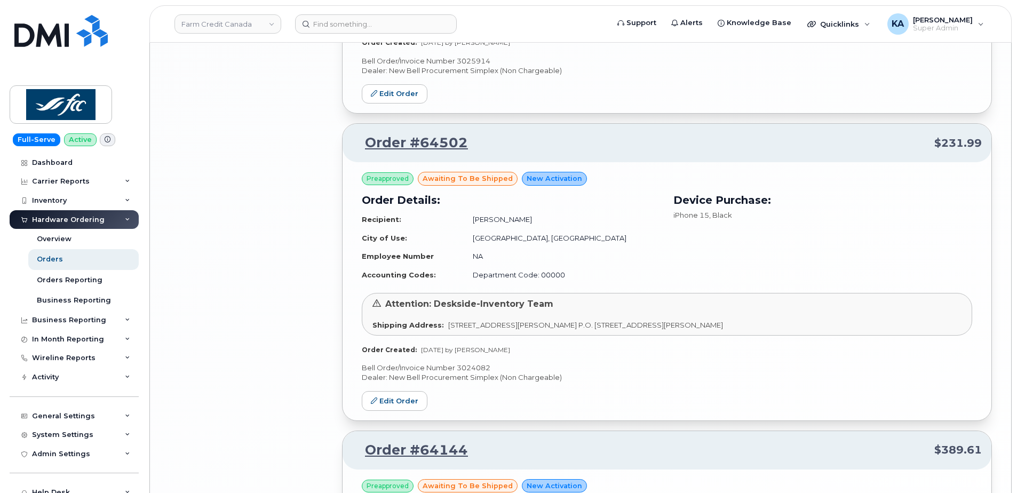
scroll to position [2458, 0]
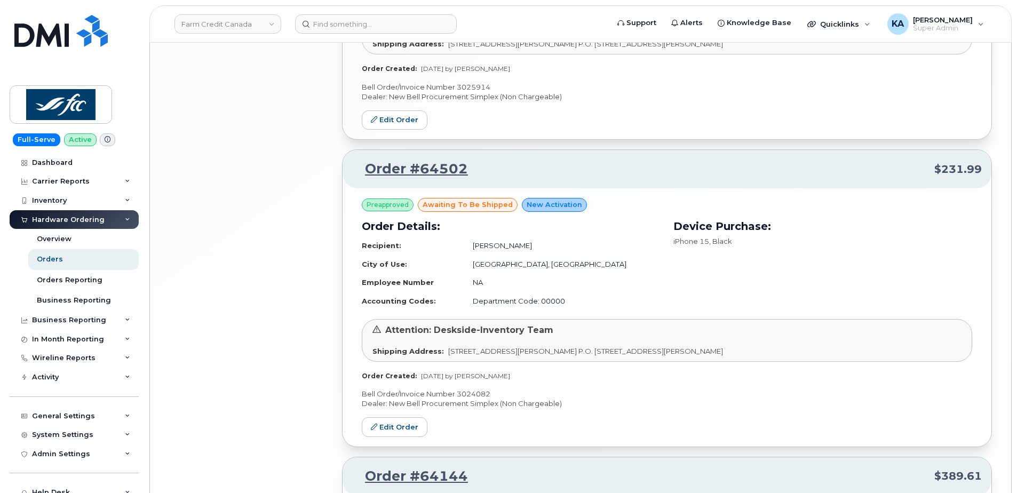
click at [470, 394] on p "Bell Order/Invoice Number 3024082" at bounding box center [667, 394] width 610 height 10
copy p "3024082"
click at [398, 425] on link "Edit Order" at bounding box center [395, 427] width 66 height 20
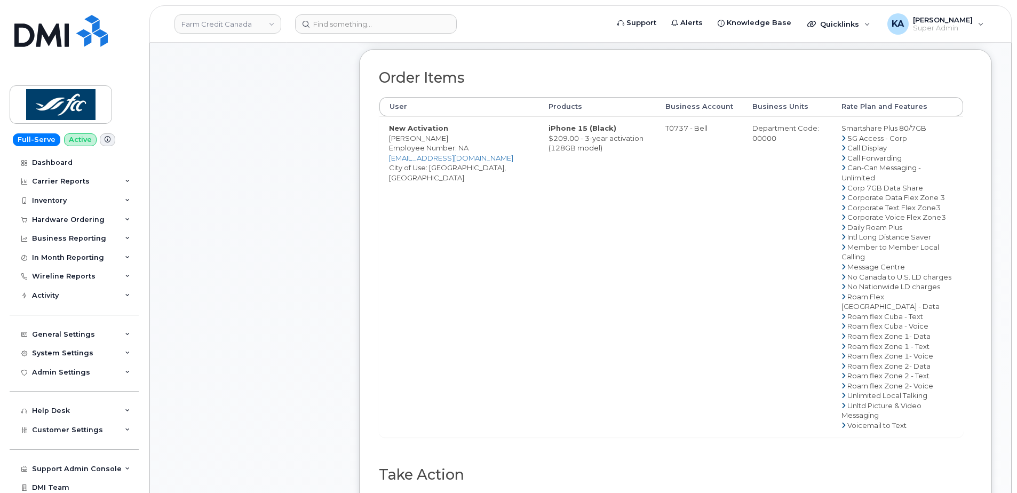
scroll to position [535, 0]
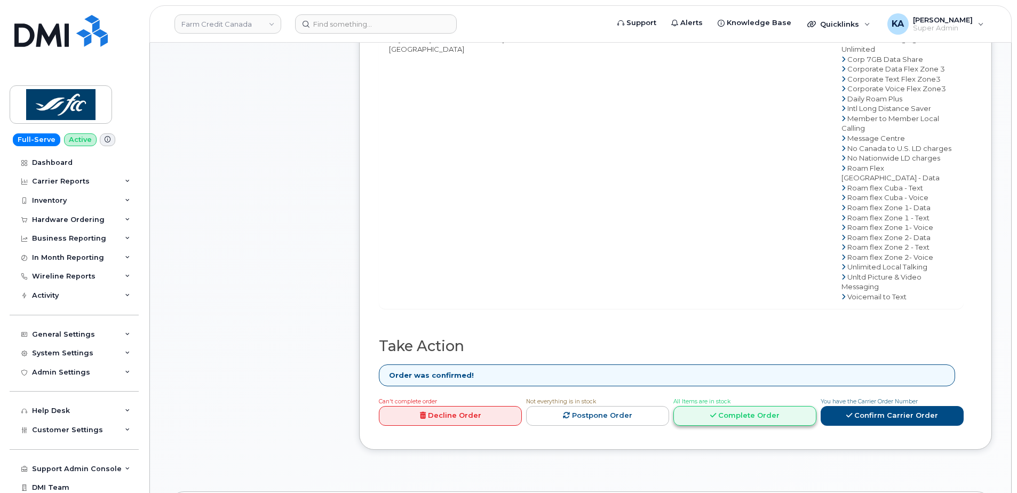
click at [744, 411] on link "Complete Order" at bounding box center [744, 416] width 143 height 20
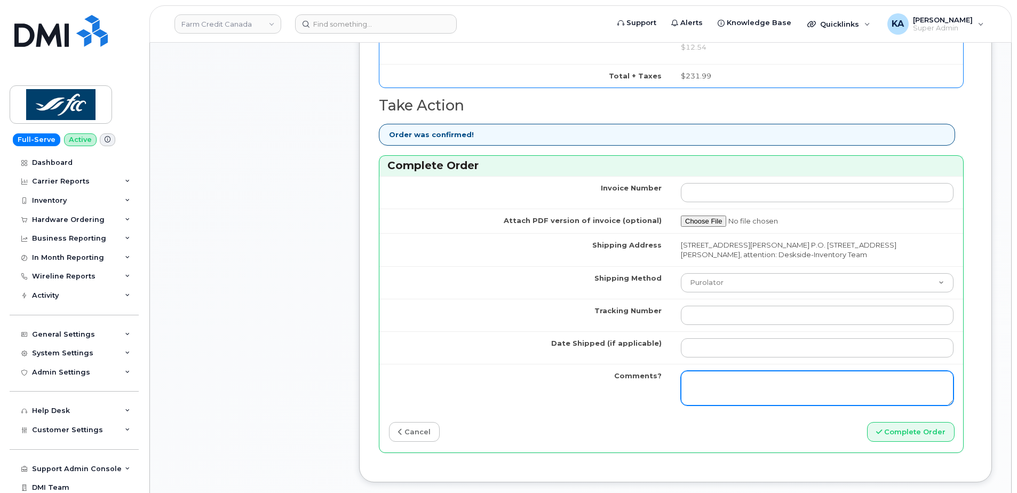
scroll to position [855, 0]
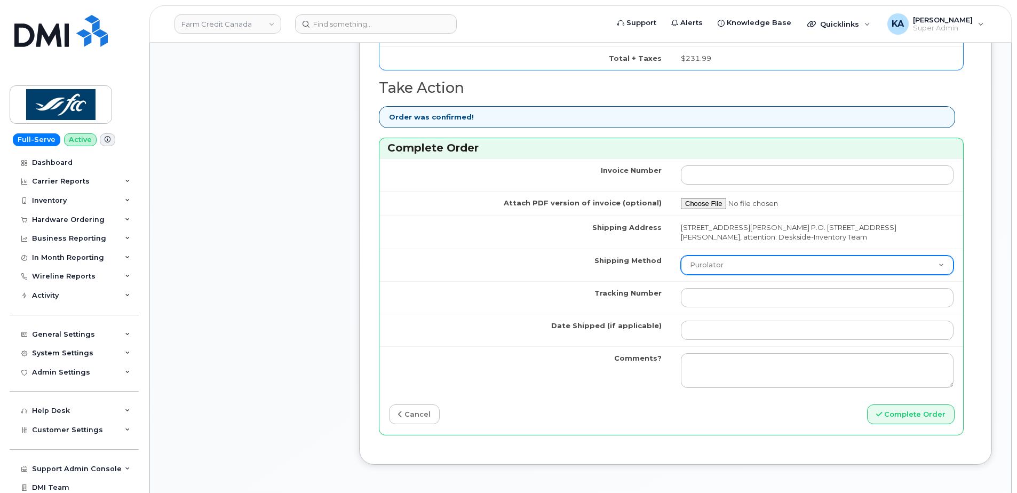
drag, startPoint x: 743, startPoint y: 266, endPoint x: 737, endPoint y: 276, distance: 11.5
click at [743, 266] on select "Purolator UPS FedEx Canada Post Courier Other Drop Off Pick Up" at bounding box center [817, 265] width 273 height 19
select select "FedEx"
click at [681, 256] on select "Purolator UPS FedEx Canada Post Courier Other Drop Off Pick Up" at bounding box center [817, 265] width 273 height 19
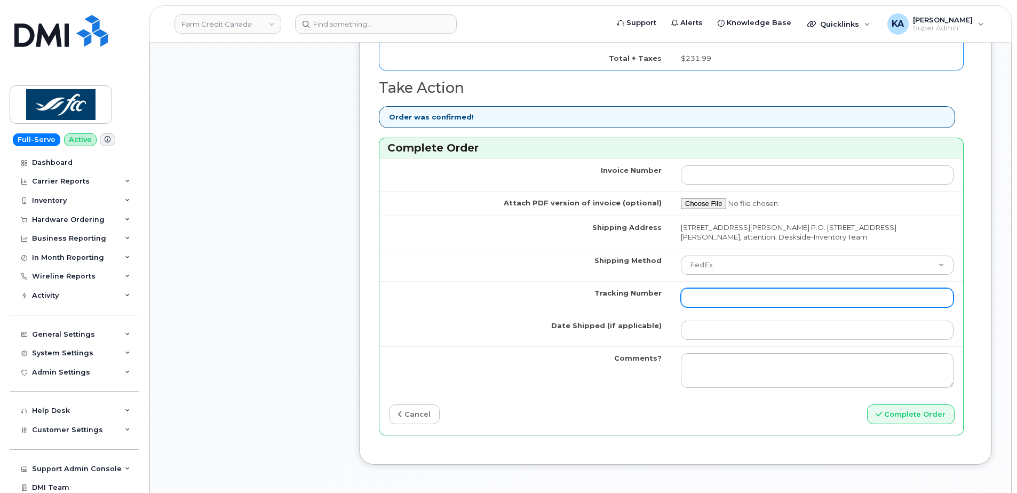
click at [710, 295] on input "Tracking Number" at bounding box center [817, 297] width 273 height 19
paste input "475744983395"
type input "475744983395"
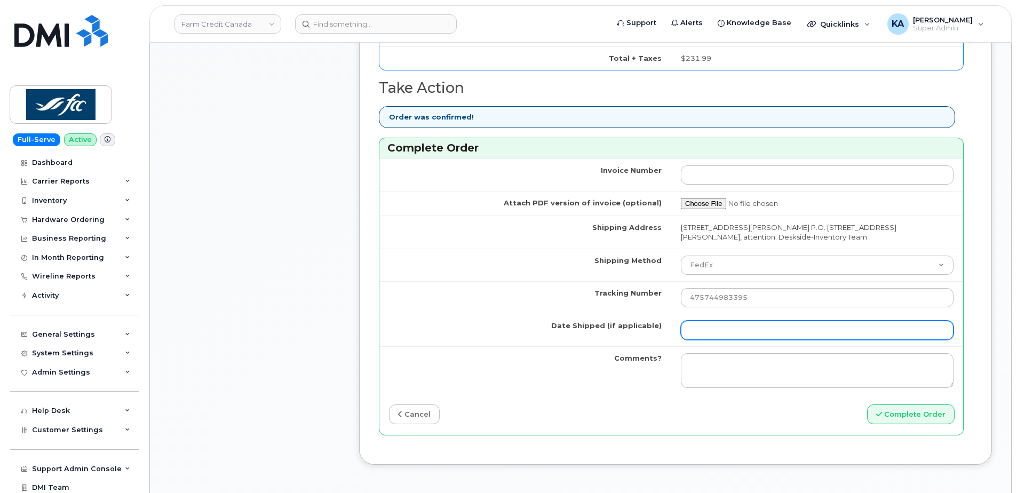
click at [696, 331] on input "Date Shipped (if applicable)" at bounding box center [817, 330] width 273 height 19
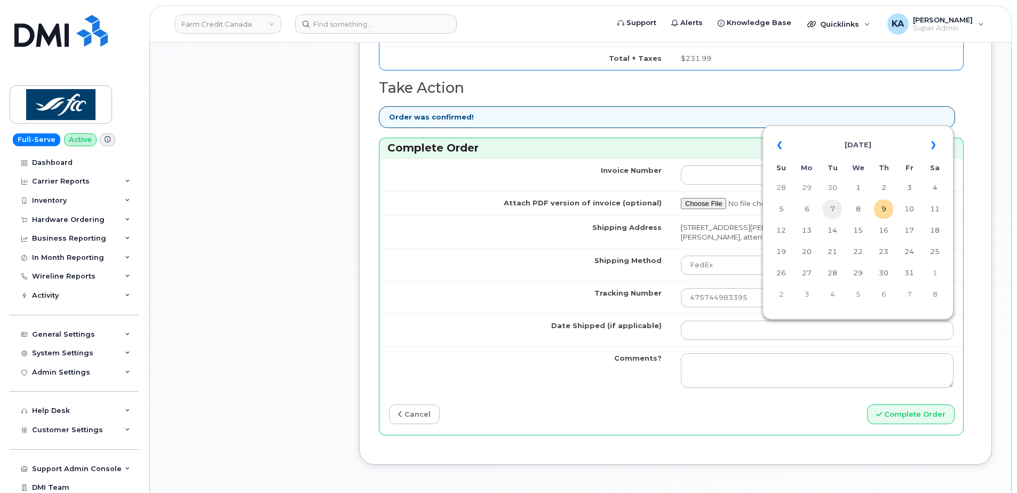
click at [832, 210] on td "7" at bounding box center [832, 209] width 19 height 19
type input "[DATE]"
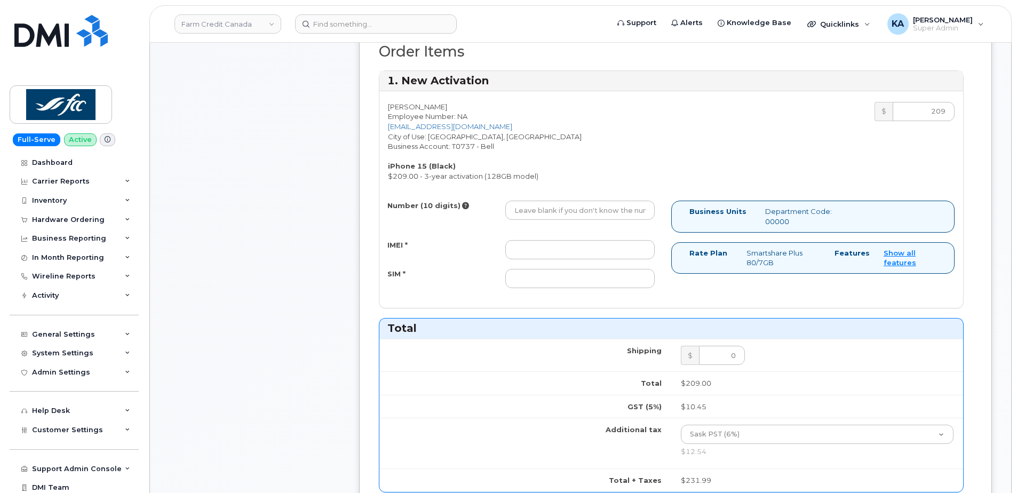
scroll to position [428, 0]
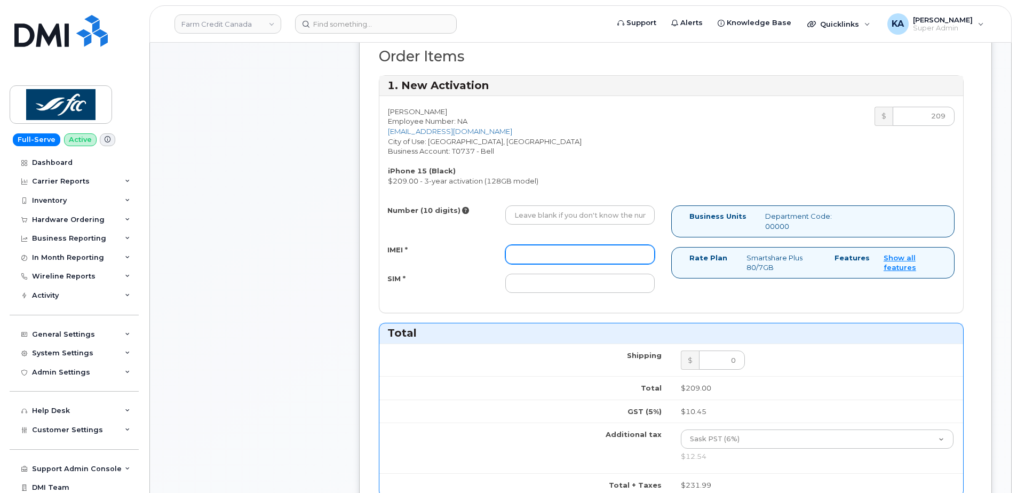
click at [607, 253] on input "IMEI *" at bounding box center [579, 254] width 149 height 19
paste input "357670568759376"
type input "357670568759376"
click at [594, 288] on input "SIM *" at bounding box center [579, 283] width 149 height 19
paste input "89302610207414130663"
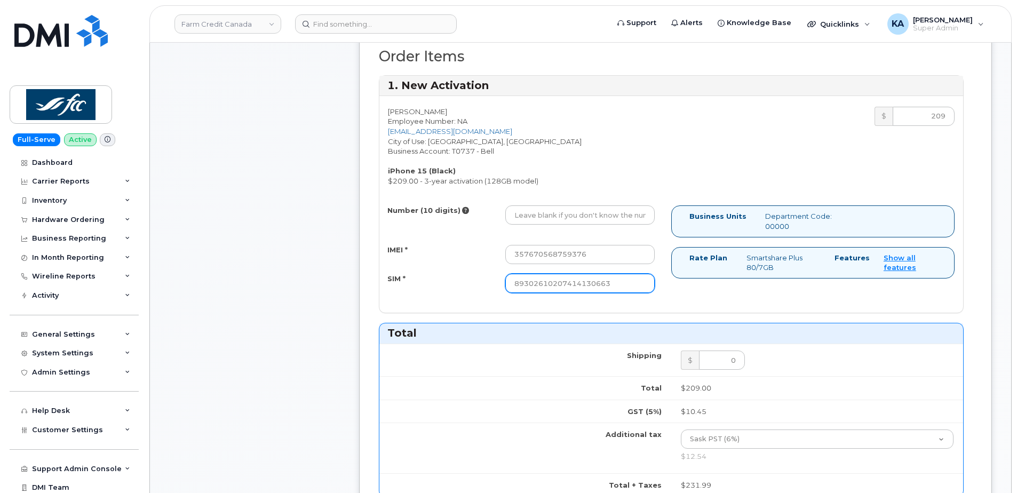
type input "89302610207414130663"
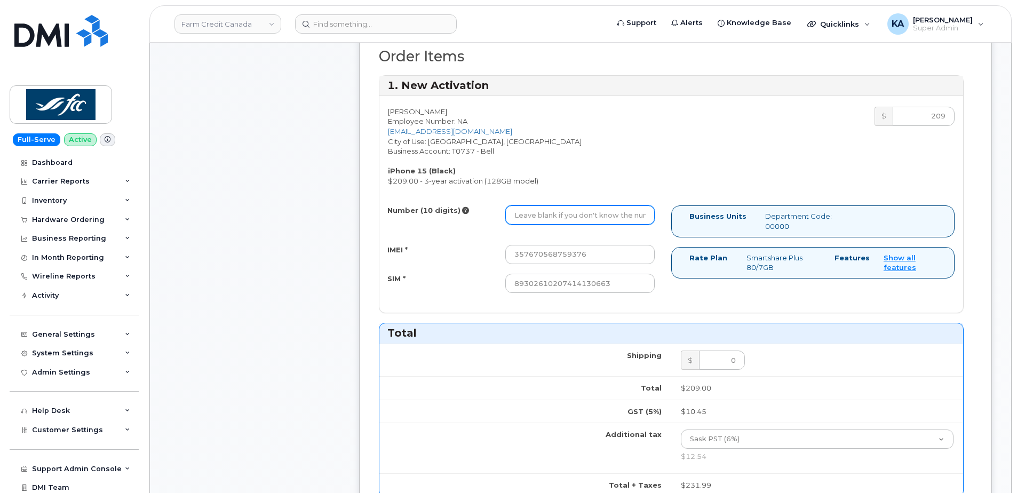
click at [574, 215] on input "Number (10 digits)" at bounding box center [579, 214] width 149 height 19
paste input "3435968938"
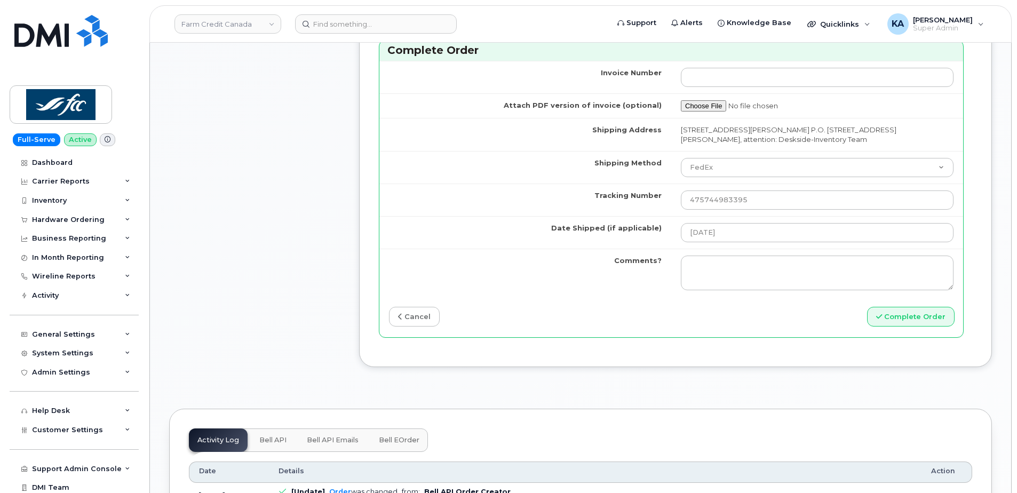
scroll to position [962, 0]
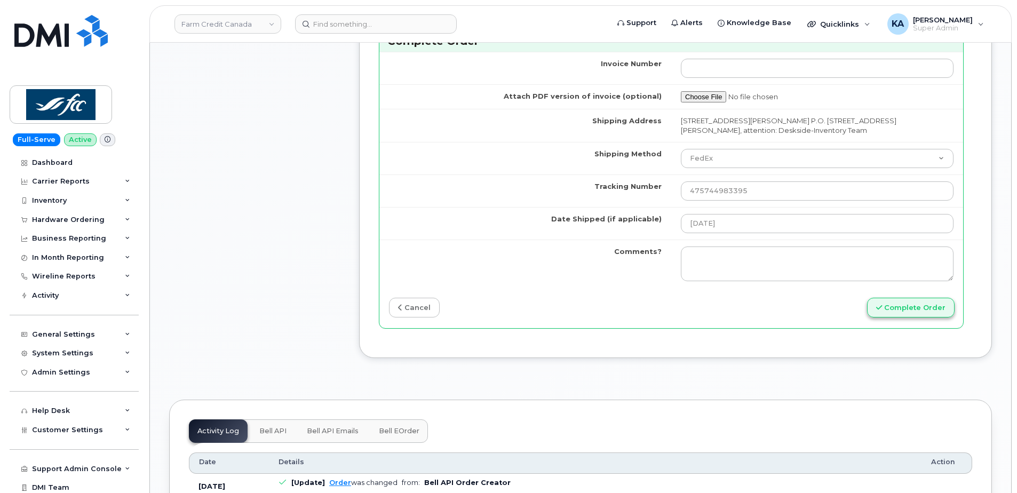
type input "3435968938"
click at [912, 308] on button "Complete Order" at bounding box center [911, 308] width 88 height 20
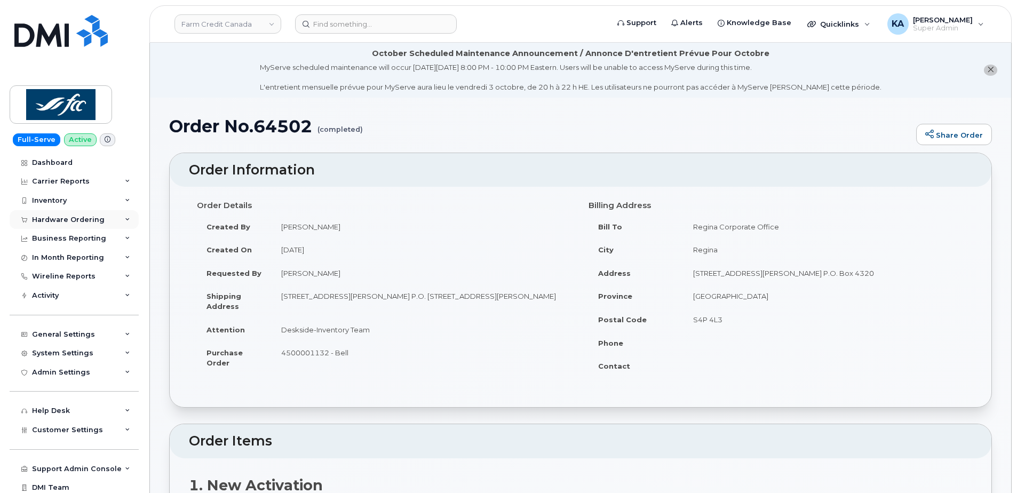
click at [74, 220] on div "Hardware Ordering" at bounding box center [68, 220] width 73 height 9
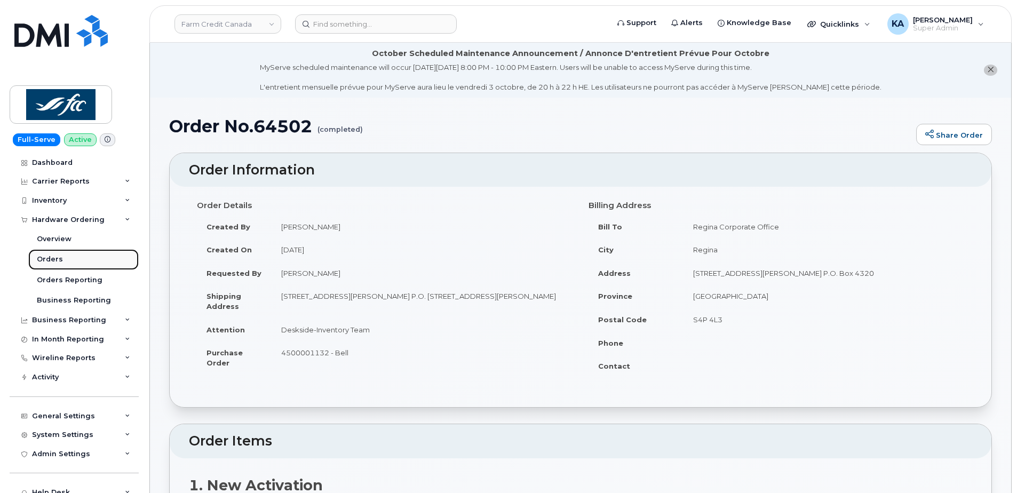
click at [45, 260] on div "Orders" at bounding box center [50, 260] width 26 height 10
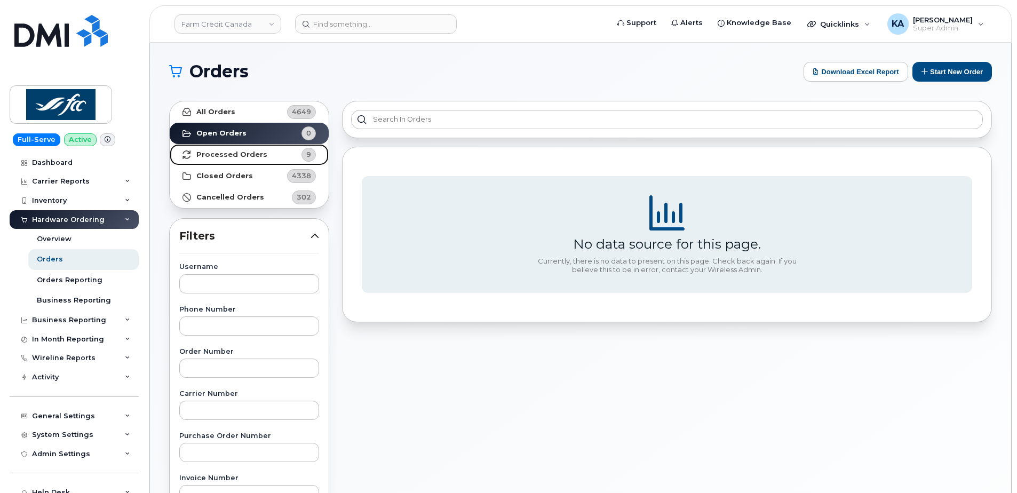
click at [231, 154] on strong "Processed Orders" at bounding box center [231, 154] width 71 height 9
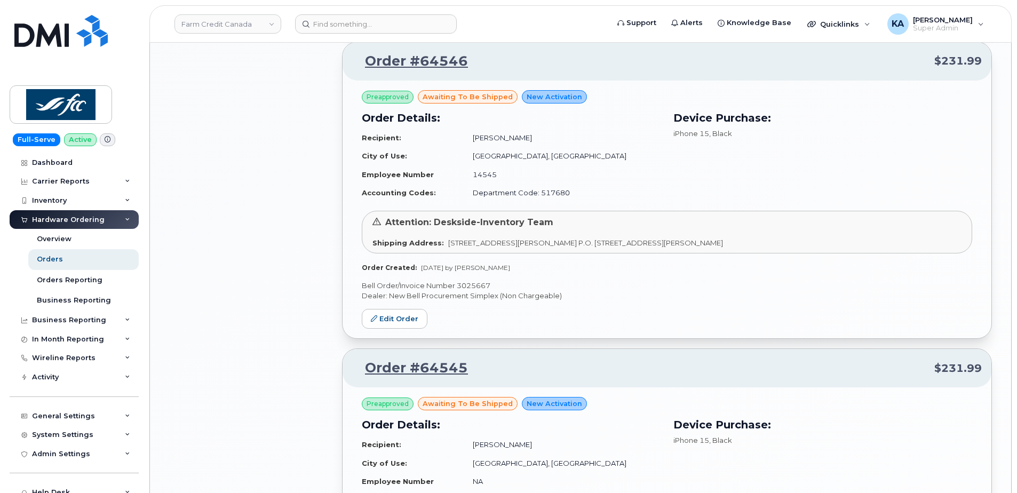
scroll to position [1334, 0]
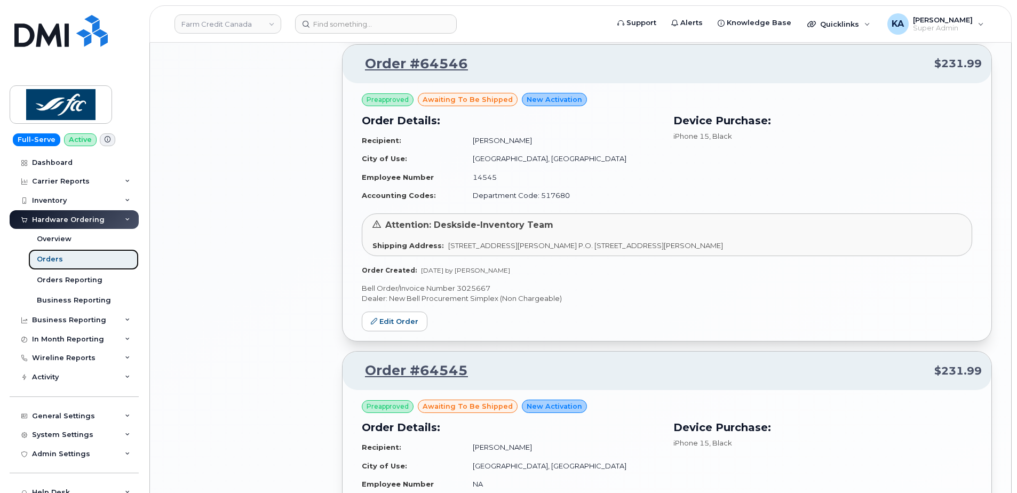
click at [49, 258] on div "Orders" at bounding box center [50, 260] width 26 height 10
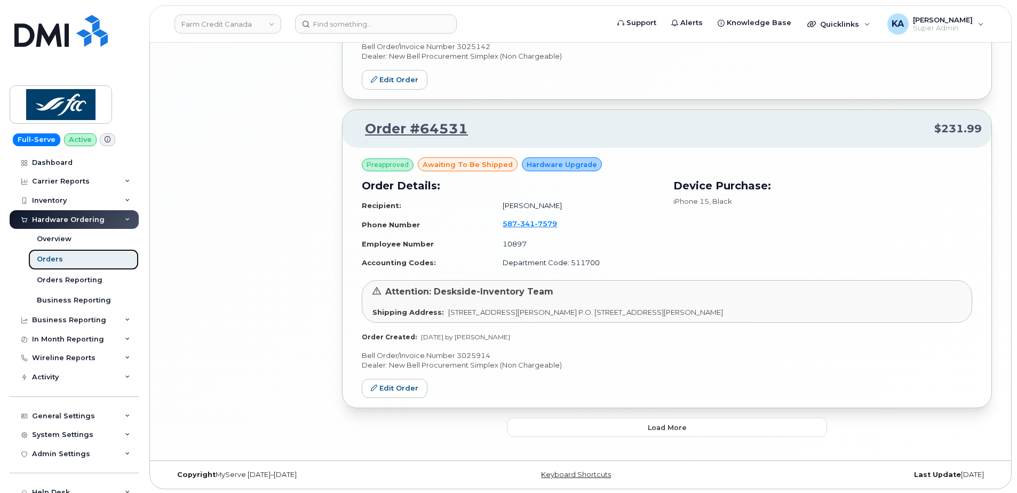
scroll to position [2191, 0]
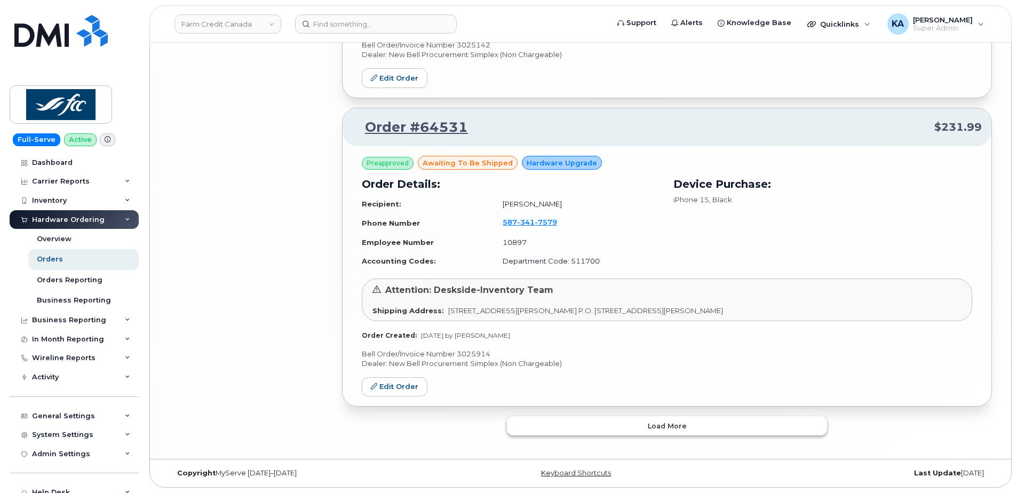
click at [566, 423] on button "Load more" at bounding box center [667, 425] width 320 height 19
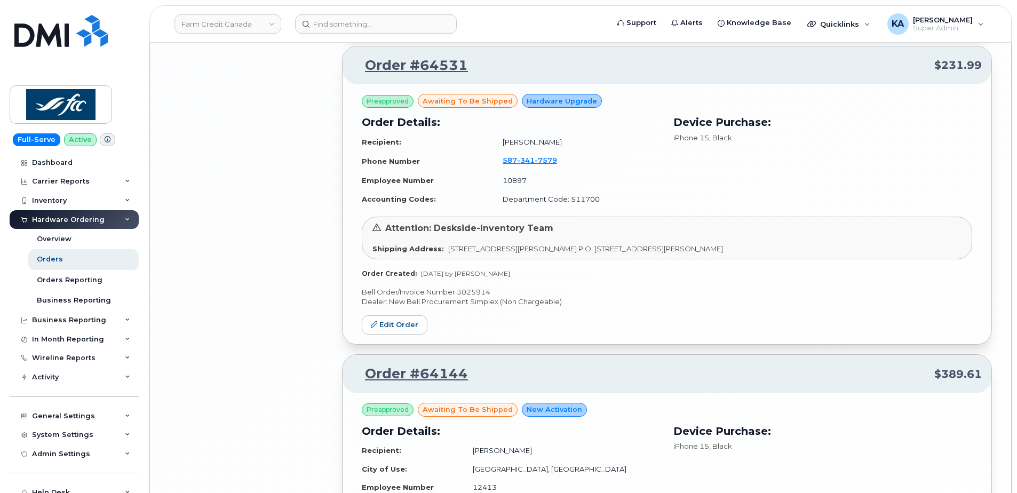
scroll to position [2245, 0]
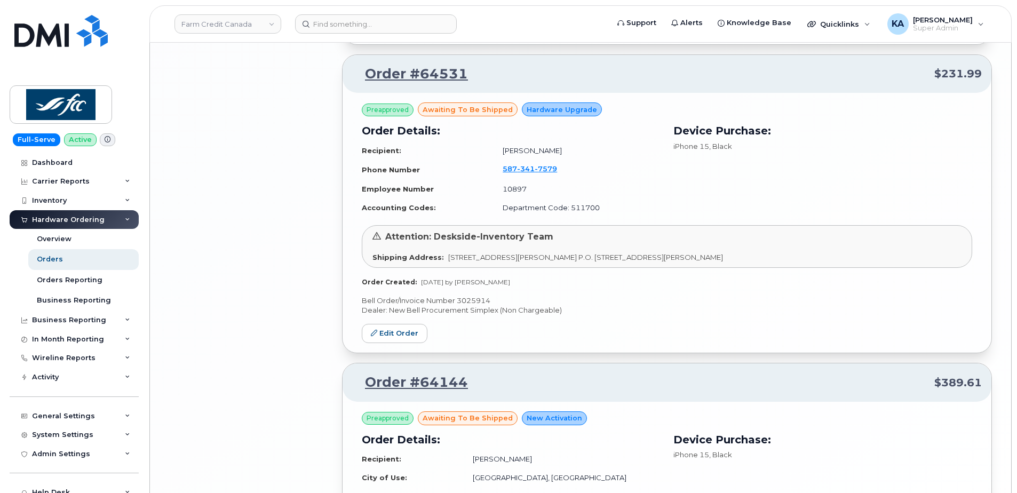
click at [470, 301] on p "Bell Order/Invoice Number 3025914" at bounding box center [667, 301] width 610 height 10
click at [470, 300] on p "Bell Order/Invoice Number 3025914" at bounding box center [667, 301] width 610 height 10
copy p "3025914"
click at [403, 332] on link "Edit Order" at bounding box center [395, 334] width 66 height 20
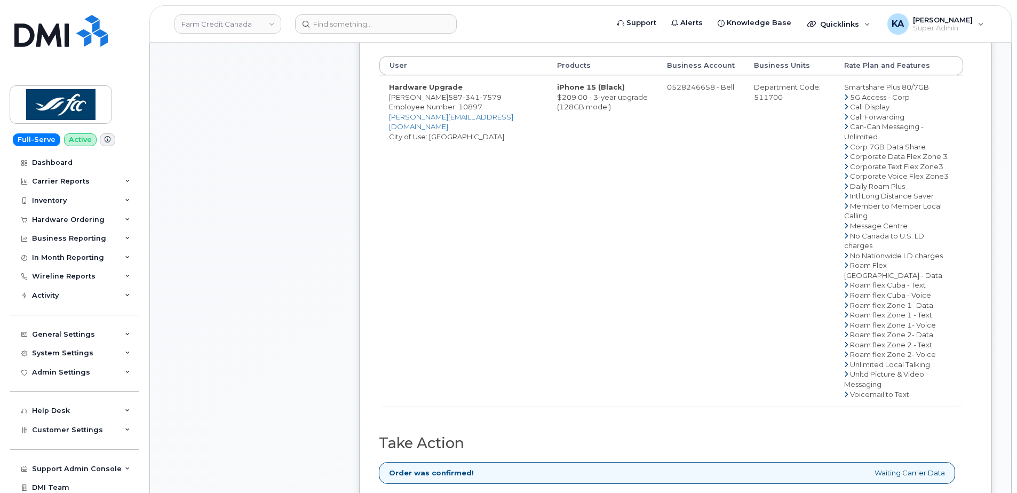
scroll to position [534, 0]
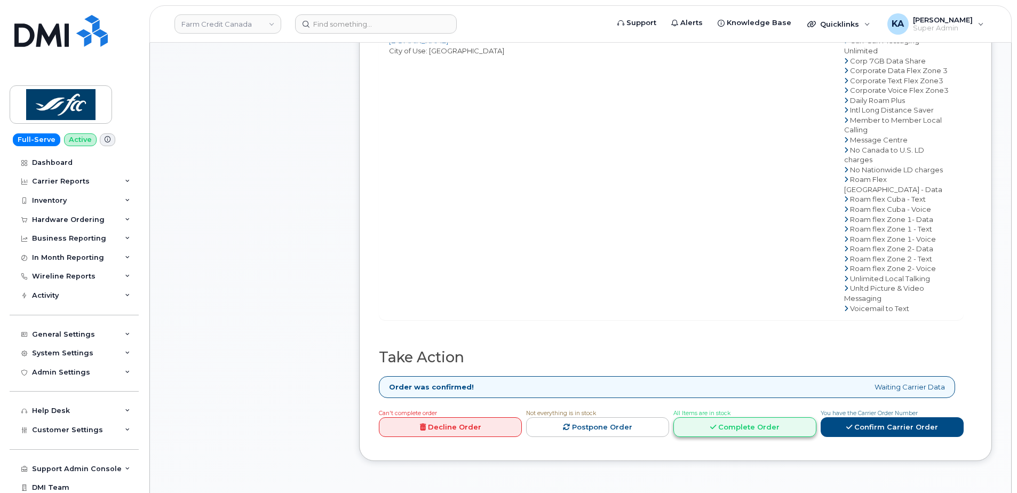
click at [756, 417] on link "Complete Order" at bounding box center [744, 427] width 143 height 20
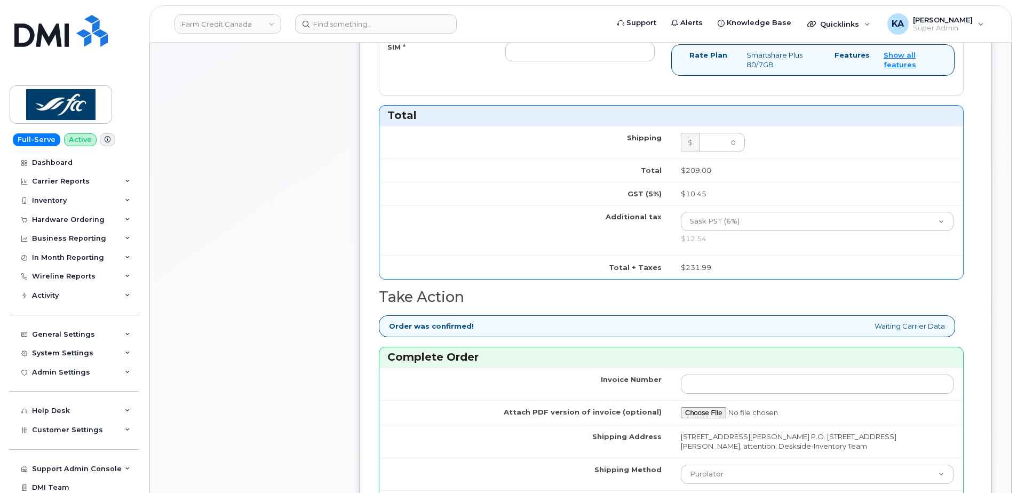
scroll to position [800, 0]
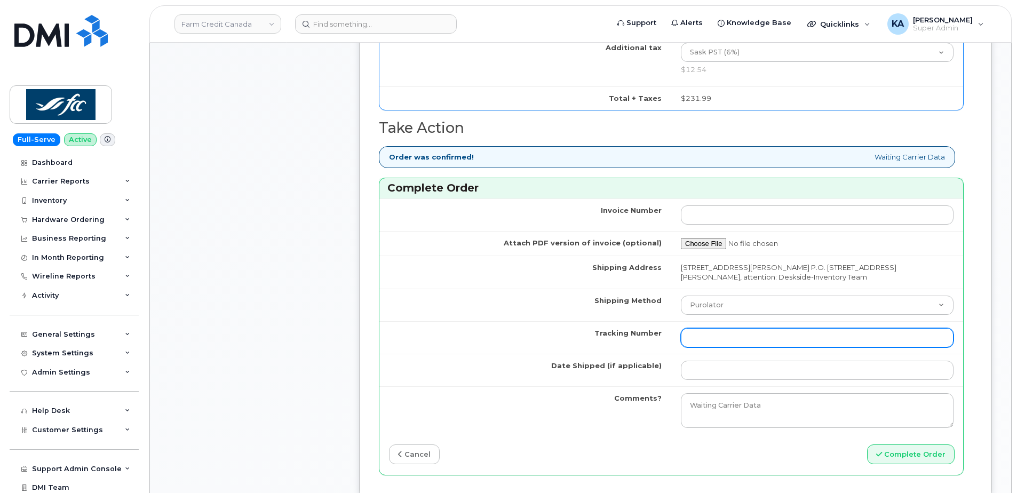
click at [767, 335] on input "Tracking Number" at bounding box center [817, 337] width 273 height 19
paste input "476423892560"
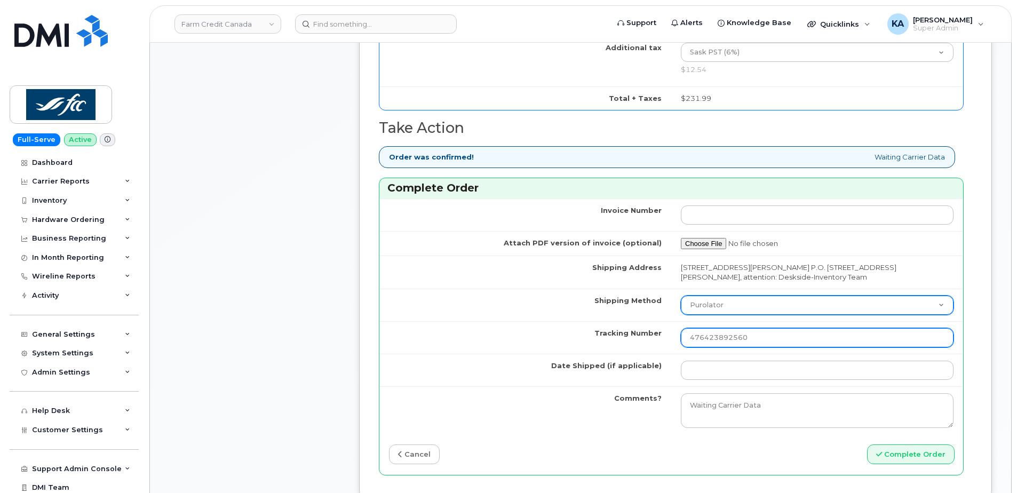
type input "476423892560"
click at [760, 304] on select "Purolator UPS FedEx Canada Post Courier Other Drop Off Pick Up" at bounding box center [817, 305] width 273 height 19
select select "FedEx"
click at [681, 296] on select "Purolator UPS FedEx Canada Post Courier Other Drop Off Pick Up" at bounding box center [817, 305] width 273 height 19
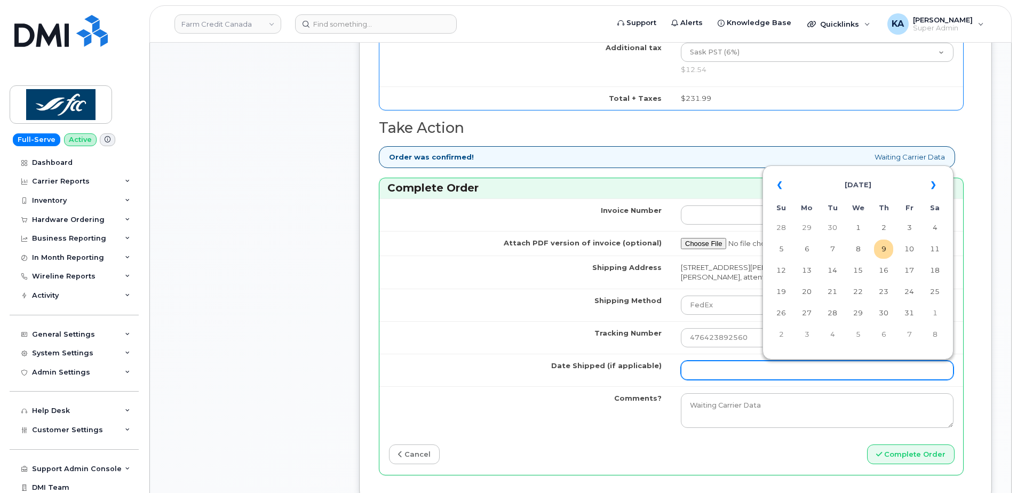
click at [713, 369] on input "Date Shipped (if applicable)" at bounding box center [817, 370] width 273 height 19
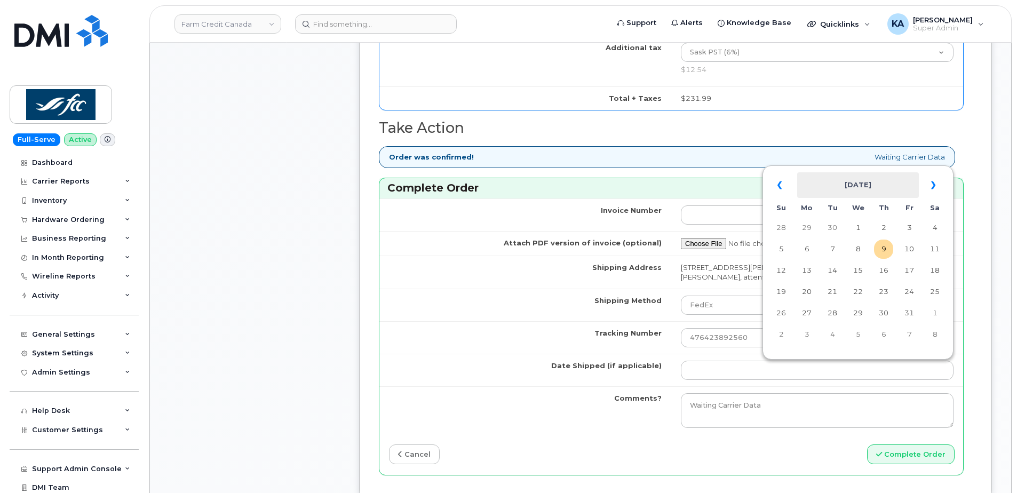
click at [847, 177] on th "October 2025" at bounding box center [858, 185] width 122 height 26
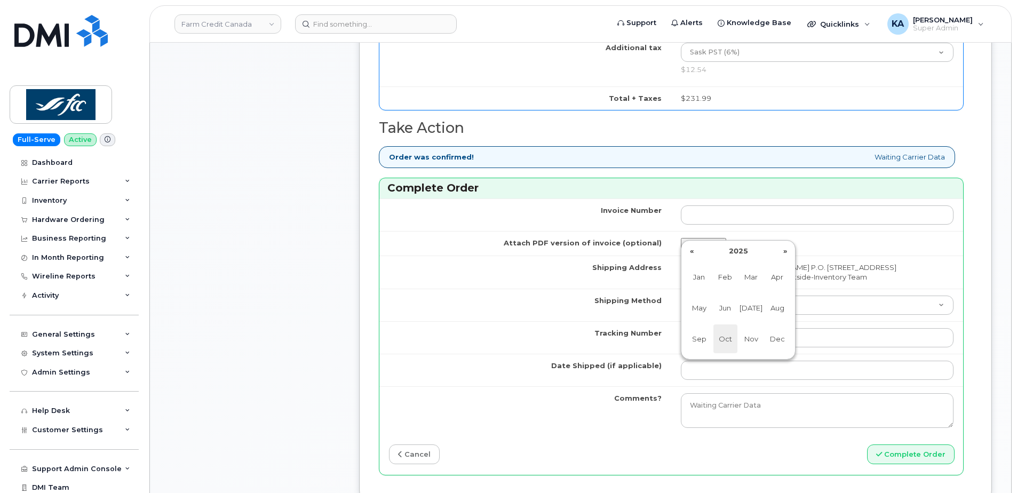
click at [725, 339] on span "Oct" at bounding box center [725, 338] width 24 height 29
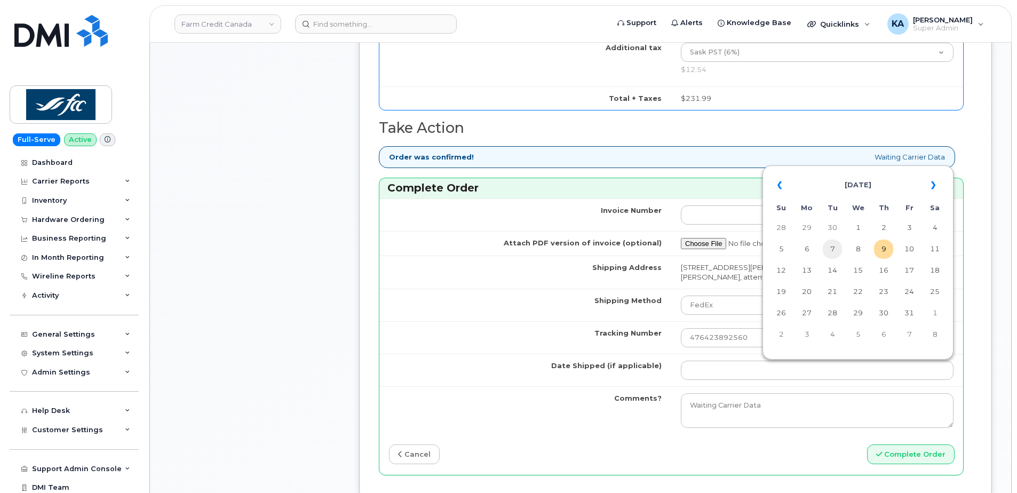
click at [831, 250] on td "7" at bounding box center [832, 249] width 19 height 19
type input "[DATE]"
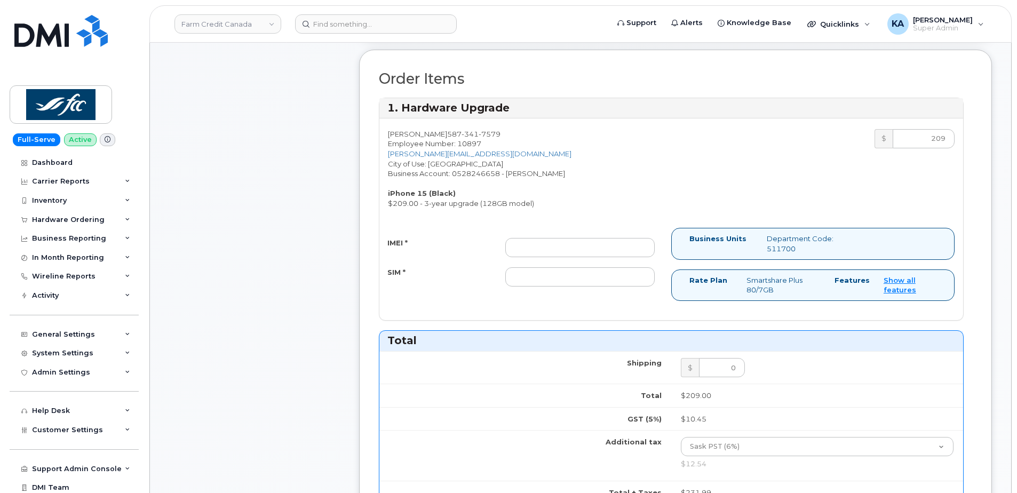
scroll to position [374, 0]
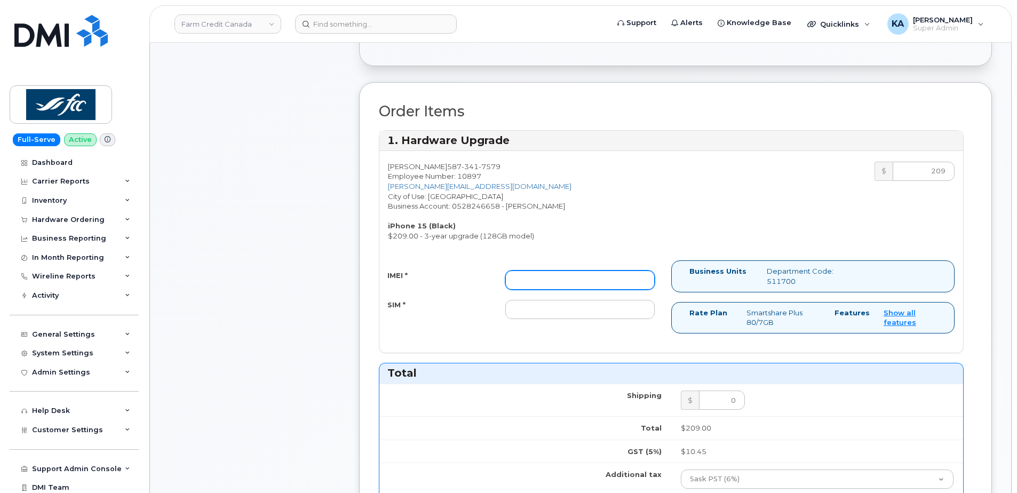
click at [586, 279] on input "IMEI *" at bounding box center [579, 280] width 149 height 19
paste input "354704798703921"
type input "354704798703921"
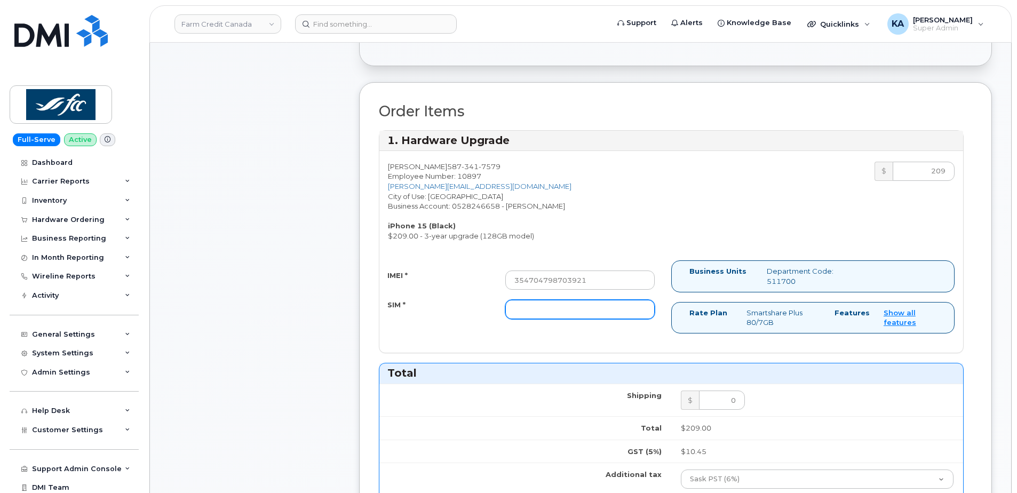
click at [591, 309] on input "SIM *" at bounding box center [579, 309] width 149 height 19
paste input "89302610207413893568"
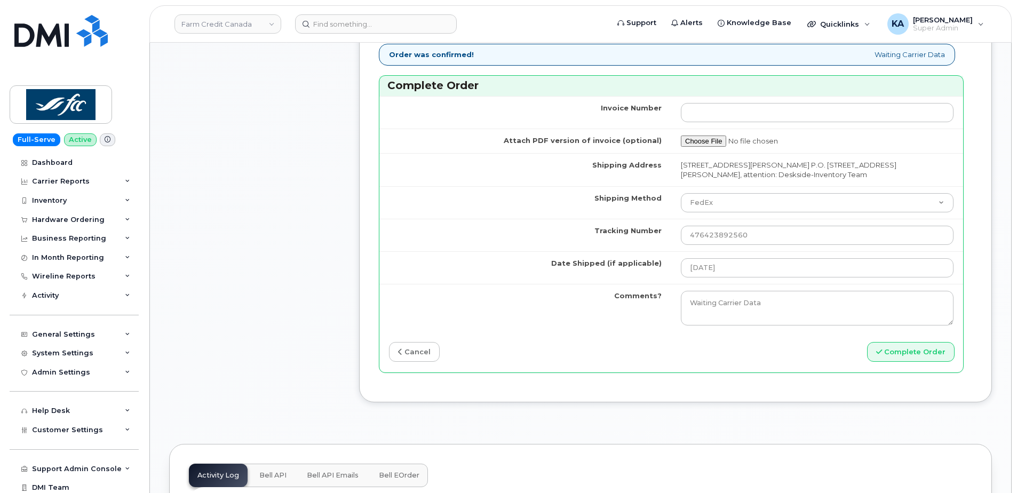
scroll to position [907, 0]
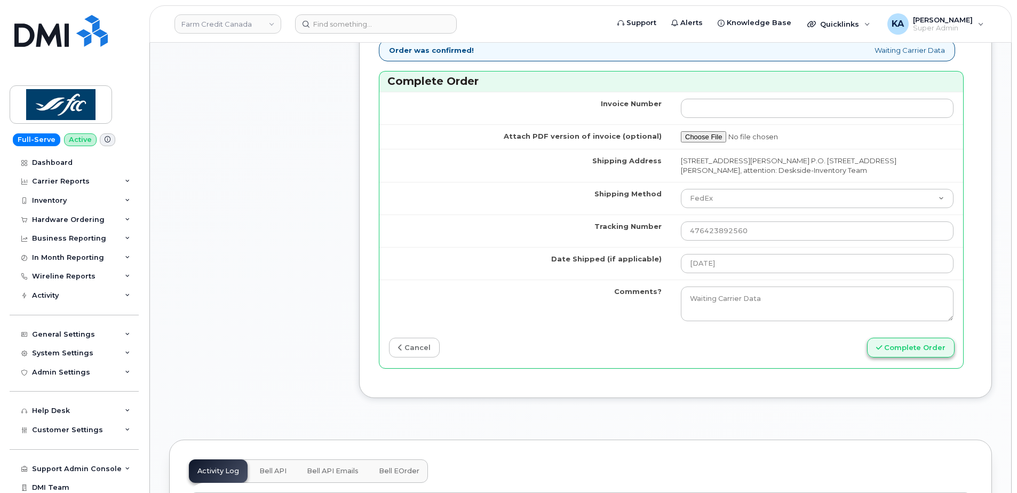
type input "89302610207413893568"
click at [886, 343] on button "Complete Order" at bounding box center [911, 348] width 88 height 20
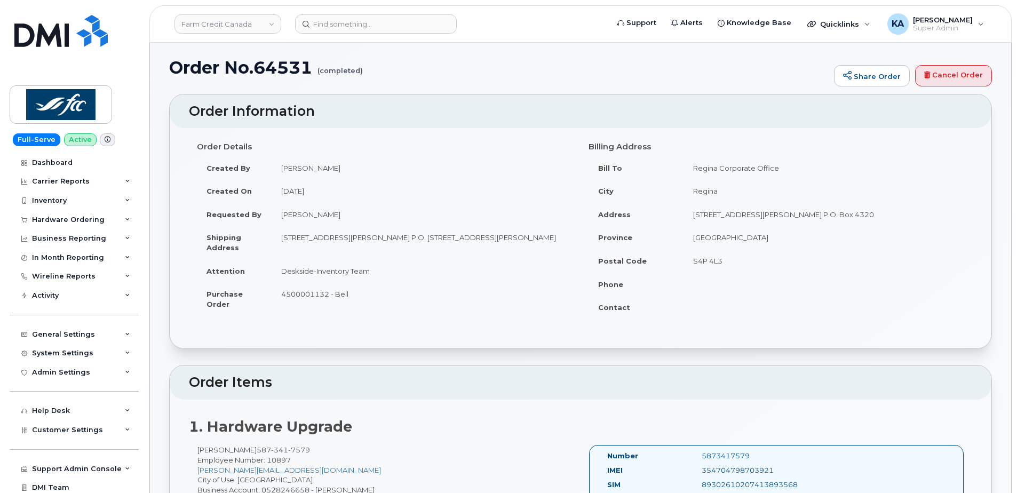
scroll to position [213, 0]
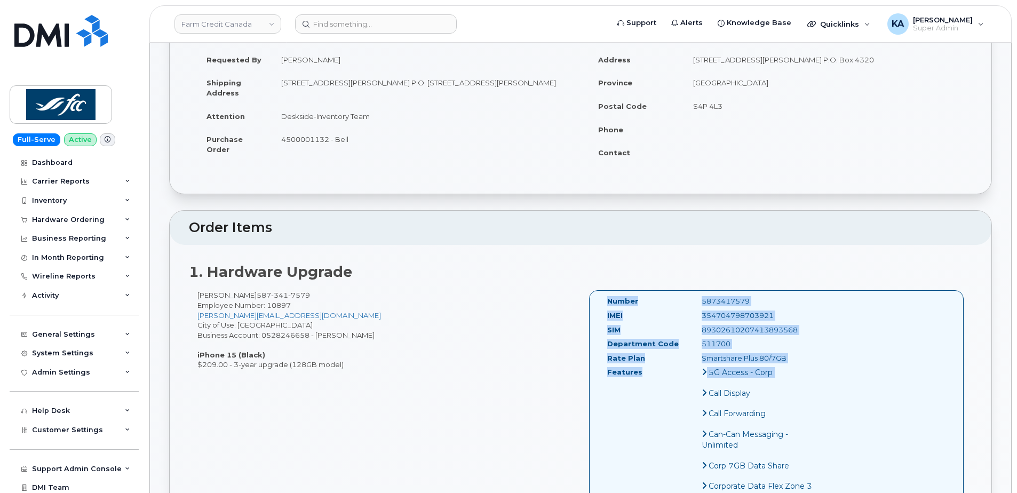
drag, startPoint x: 604, startPoint y: 300, endPoint x: 766, endPoint y: 383, distance: 182.6
copy div "Number 5873417579 IMEI [TECHNICAL_ID] SIM [TECHNICAL_ID] Department Code 511700…"
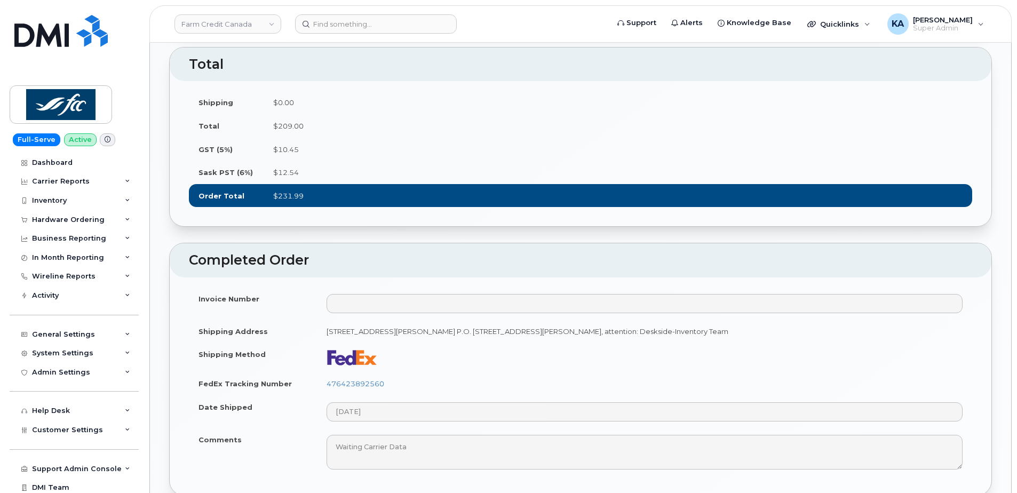
scroll to position [1281, 0]
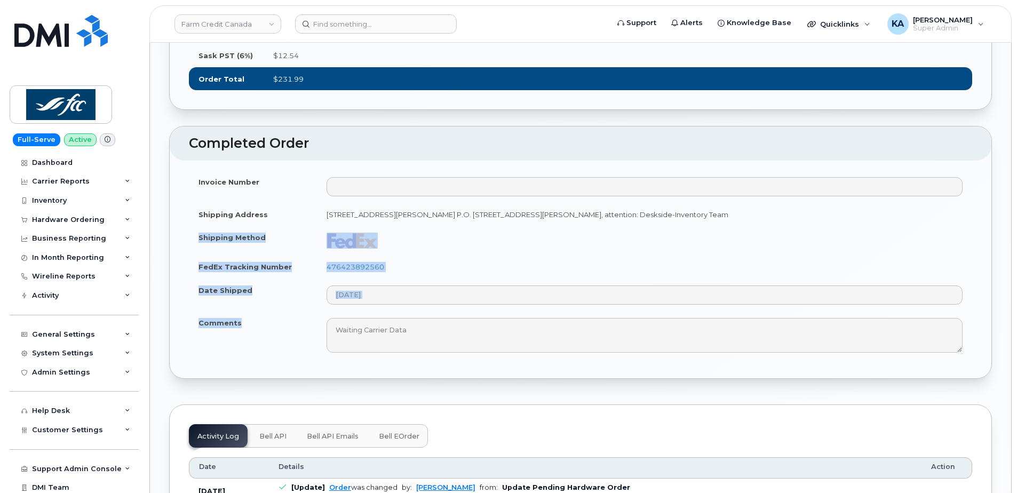
drag, startPoint x: 197, startPoint y: 270, endPoint x: 268, endPoint y: 357, distance: 112.6
click at [268, 357] on tbody "Invoice Number Shipping Address [STREET_ADDRESS][PERSON_NAME] P.O. [STREET_ADDR…" at bounding box center [580, 264] width 783 height 189
copy tbody "Shipping Method FedEx Tracking Number 476423892560 Date Shipped Comments"
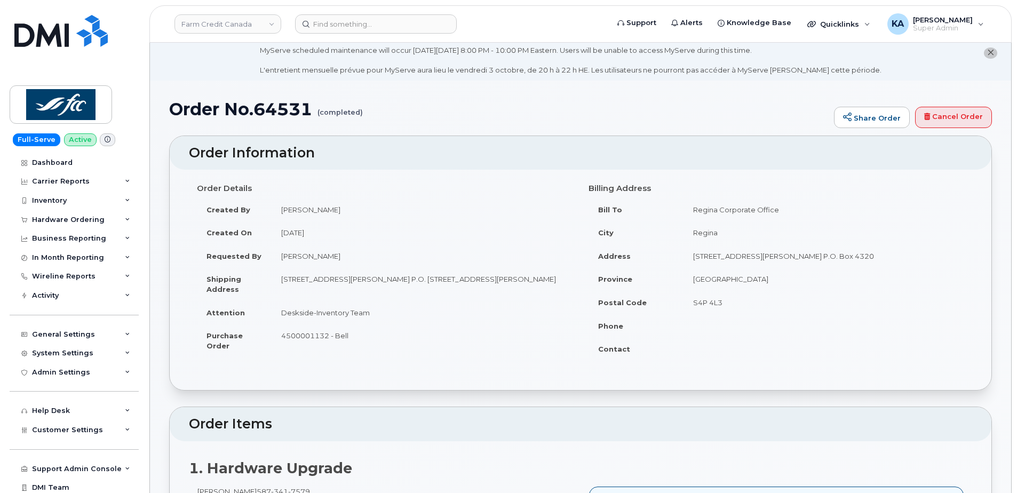
scroll to position [0, 0]
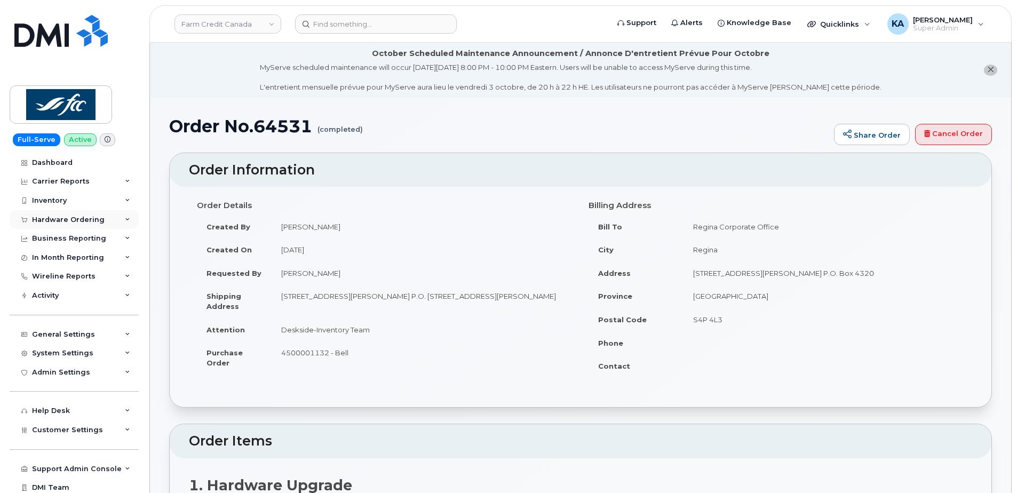
click at [47, 220] on div "Hardware Ordering" at bounding box center [68, 220] width 73 height 9
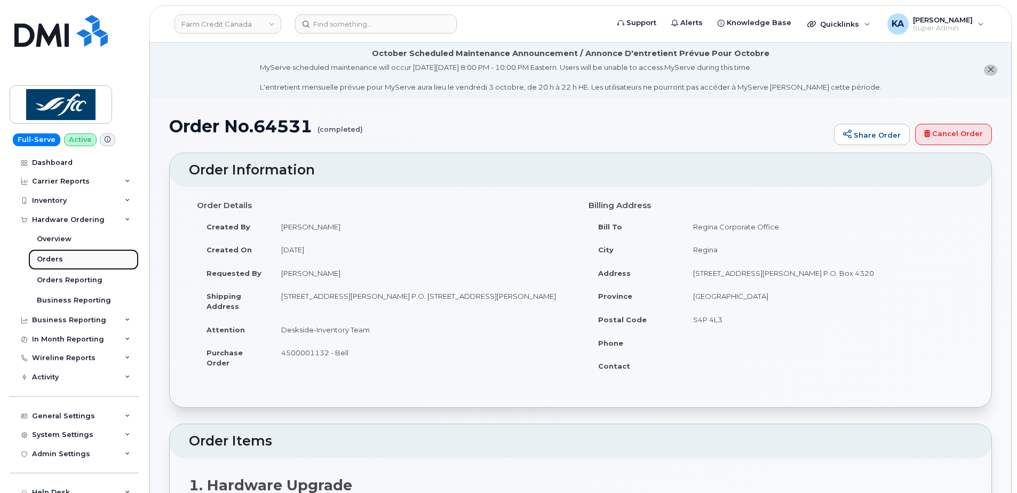
click at [48, 256] on div "Orders" at bounding box center [50, 260] width 26 height 10
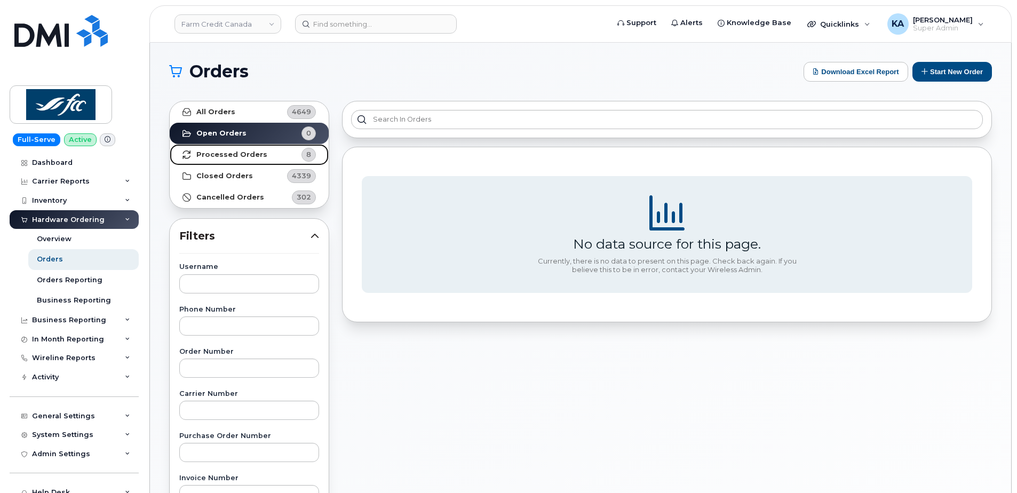
click at [243, 155] on strong "Processed Orders" at bounding box center [231, 154] width 71 height 9
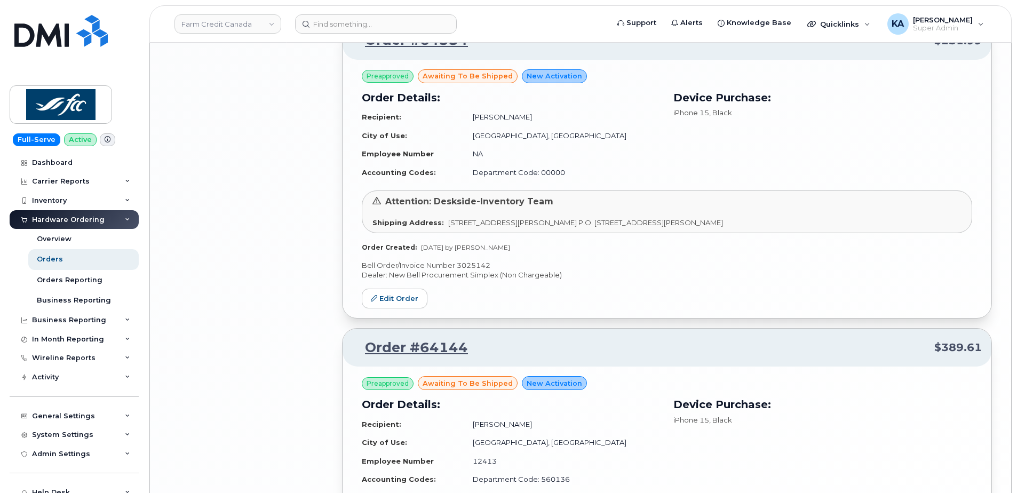
scroll to position [1974, 0]
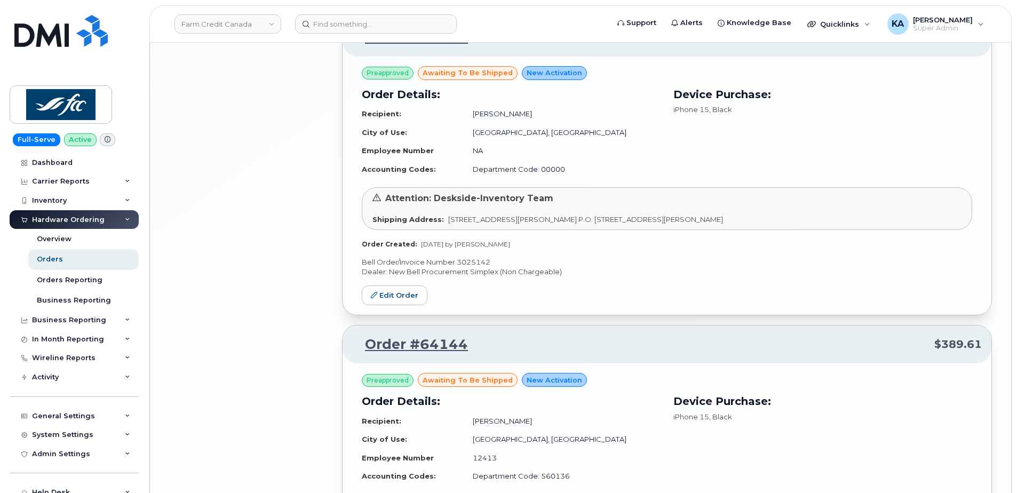
click at [469, 263] on p "Bell Order/Invoice Number 3025142" at bounding box center [667, 262] width 610 height 10
copy p "3025142"
click at [403, 296] on link "Edit Order" at bounding box center [395, 295] width 66 height 20
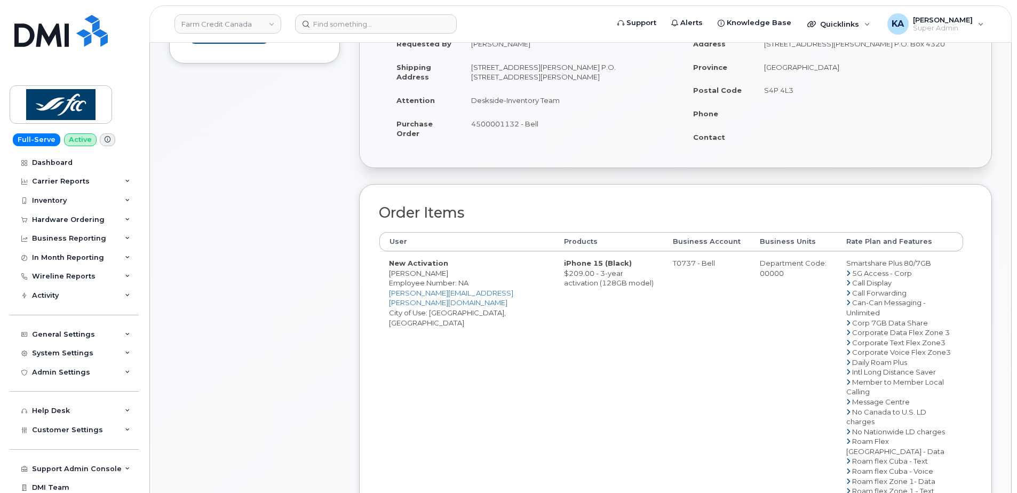
scroll to position [535, 0]
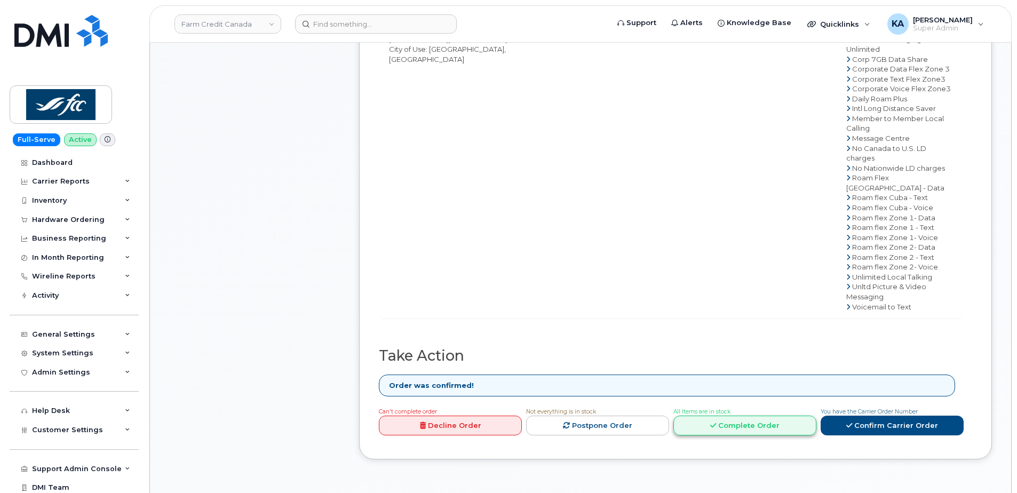
click at [730, 416] on link "Complete Order" at bounding box center [744, 426] width 143 height 20
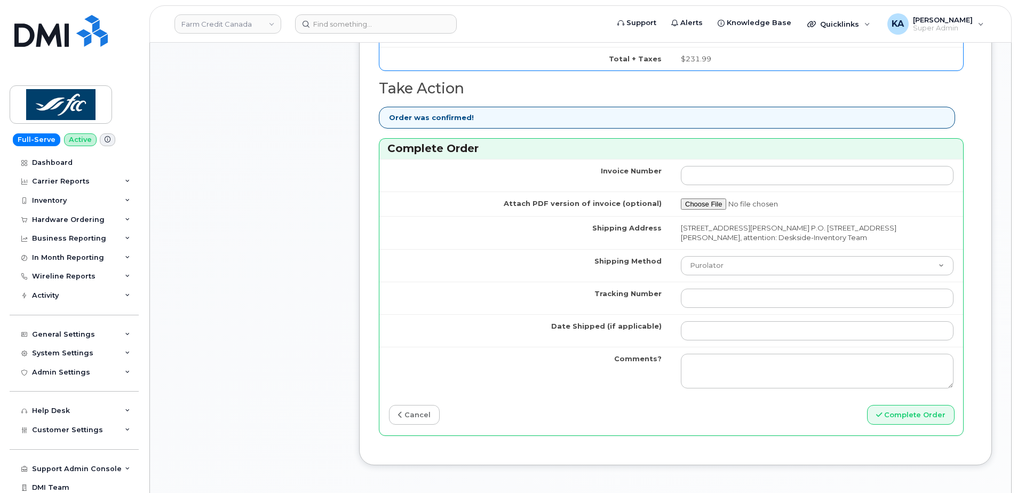
scroll to position [855, 0]
click at [758, 266] on select "Purolator UPS FedEx Canada Post Courier Other Drop Off Pick Up" at bounding box center [817, 265] width 273 height 19
select select "FedEx"
click at [681, 256] on select "Purolator UPS FedEx Canada Post Courier Other Drop Off Pick Up" at bounding box center [817, 265] width 273 height 19
click at [759, 296] on input "Tracking Number" at bounding box center [817, 297] width 273 height 19
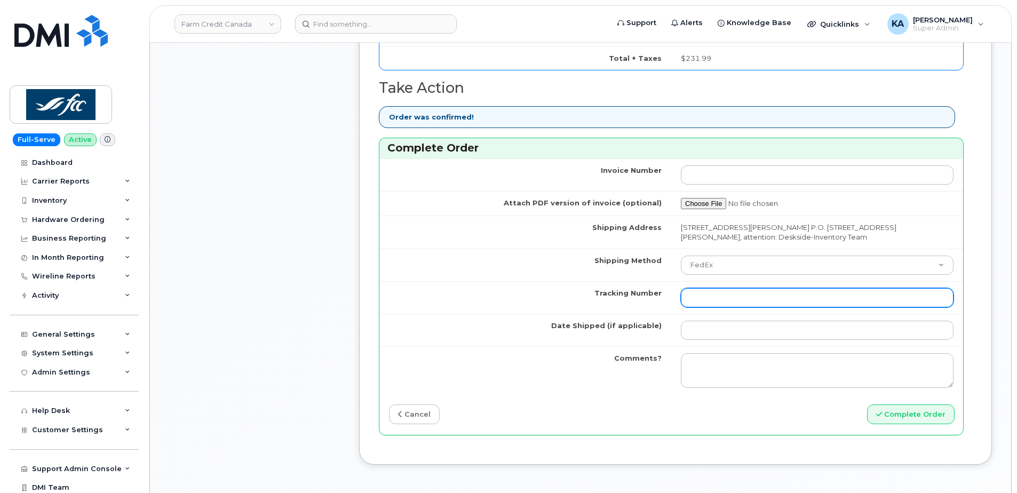
paste input "476303123213"
type input "476303123213"
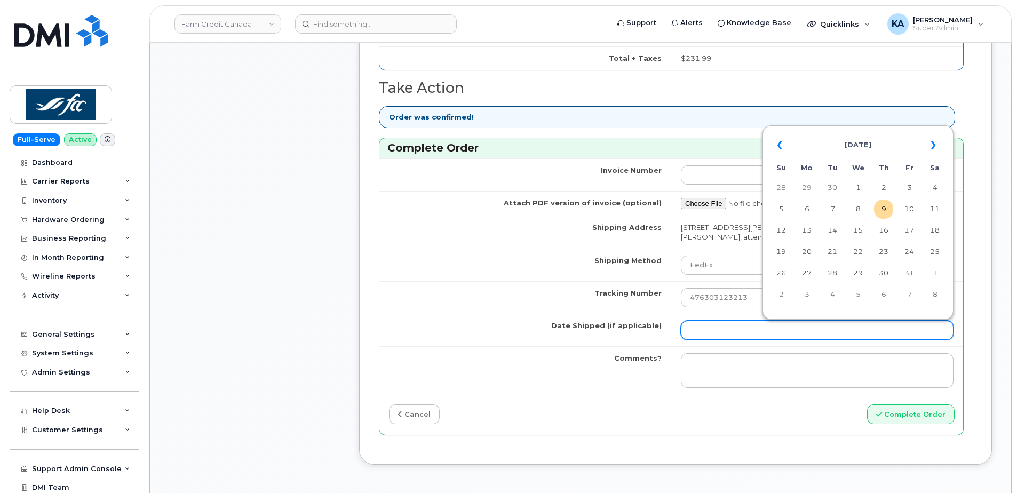
click at [714, 328] on input "Date Shipped (if applicable)" at bounding box center [817, 330] width 273 height 19
click at [830, 210] on td "7" at bounding box center [832, 209] width 19 height 19
type input "[DATE]"
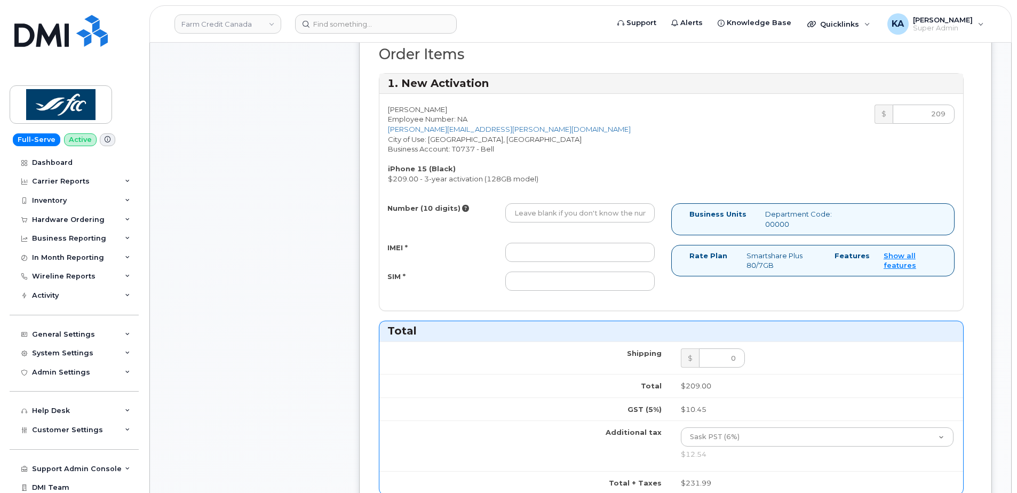
scroll to position [428, 0]
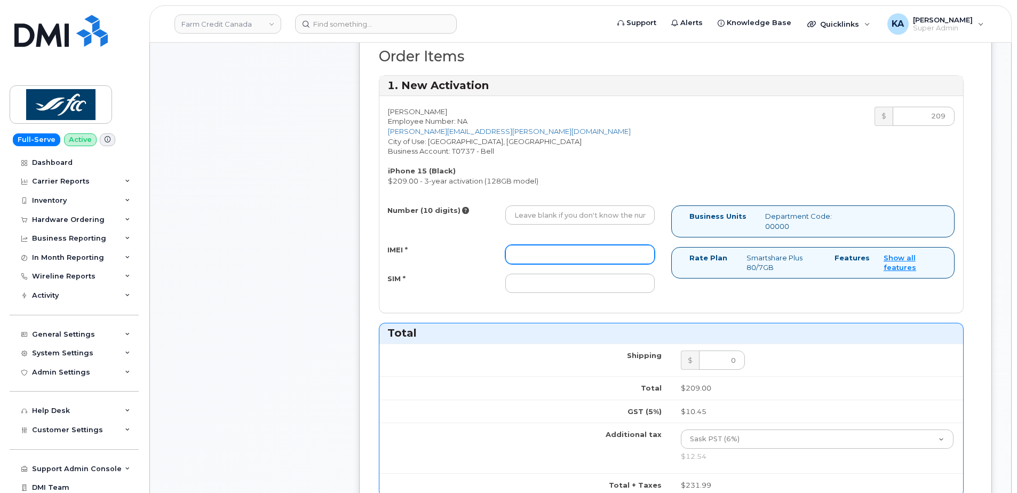
click at [585, 252] on input "IMEI *" at bounding box center [579, 254] width 149 height 19
paste input "359336677733490"
type input "359336677733490"
click at [614, 283] on input "SIM *" at bounding box center [579, 283] width 149 height 19
paste input "89302610207413893295"
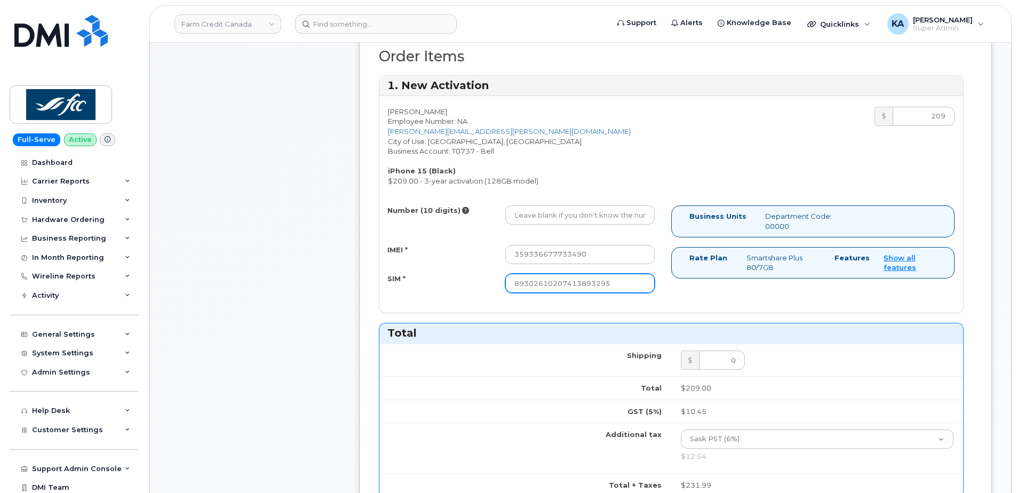
type input "89302610207413893295"
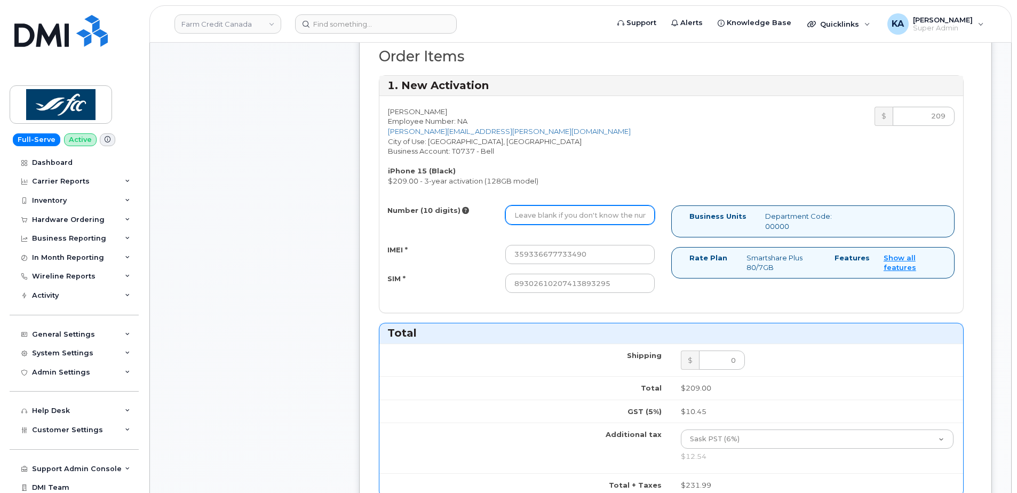
click at [536, 218] on input "Number (10 digits)" at bounding box center [579, 214] width 149 height 19
paste input "2268210201"
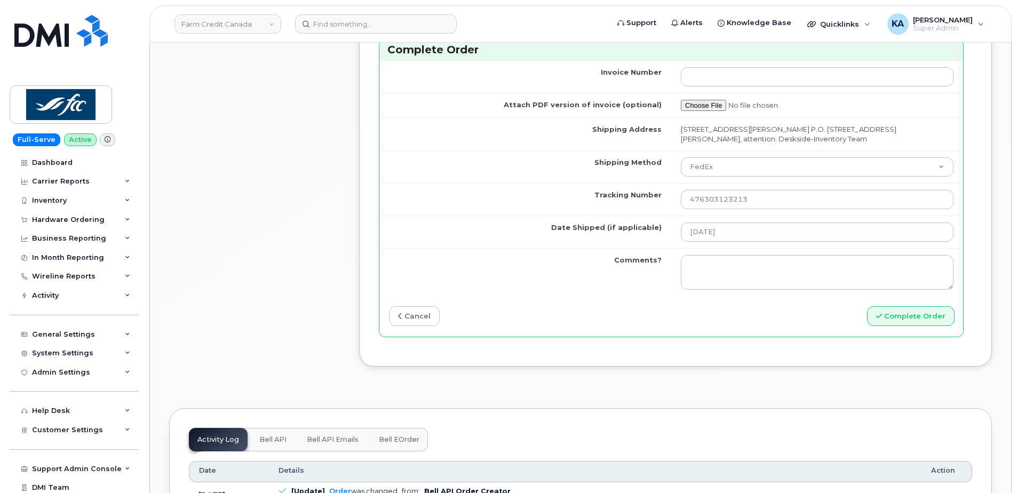
scroll to position [962, 0]
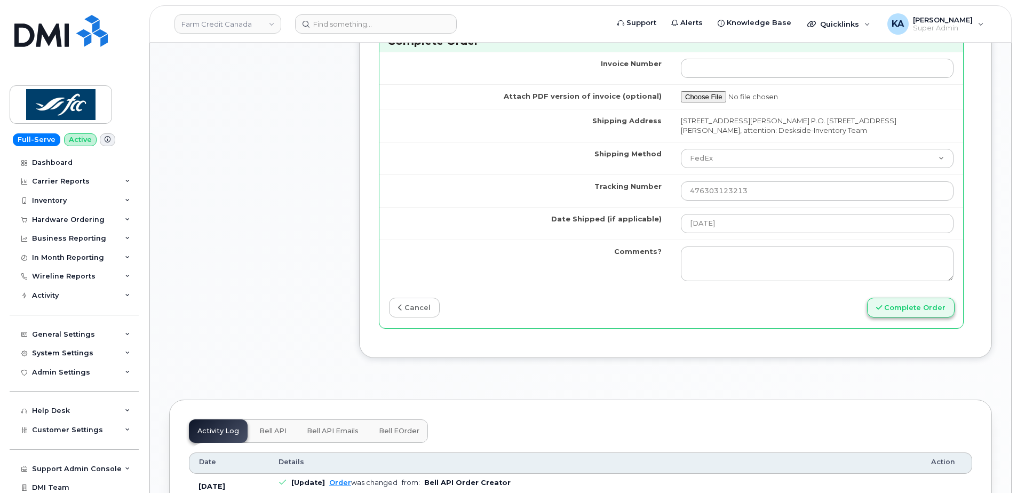
type input "2268210201"
click at [890, 309] on button "Complete Order" at bounding box center [911, 308] width 88 height 20
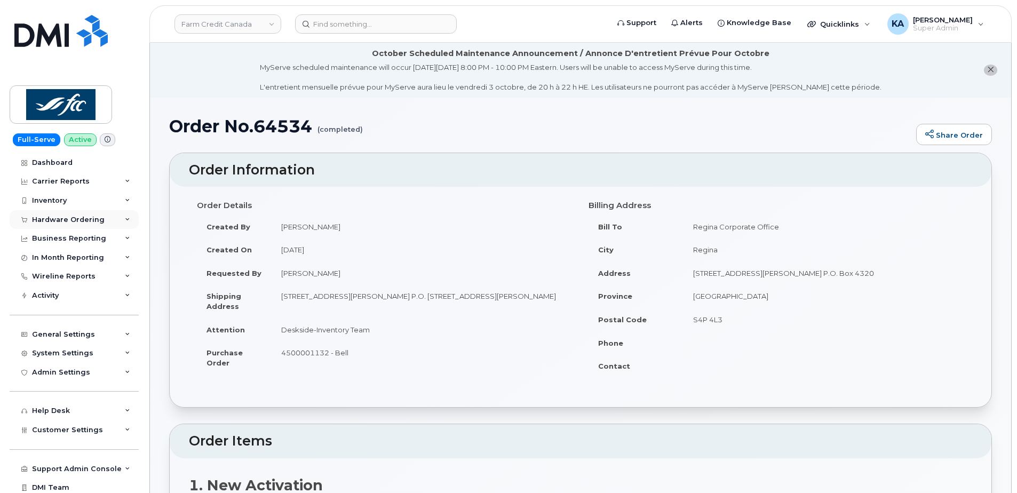
click at [80, 218] on div "Hardware Ordering" at bounding box center [68, 220] width 73 height 9
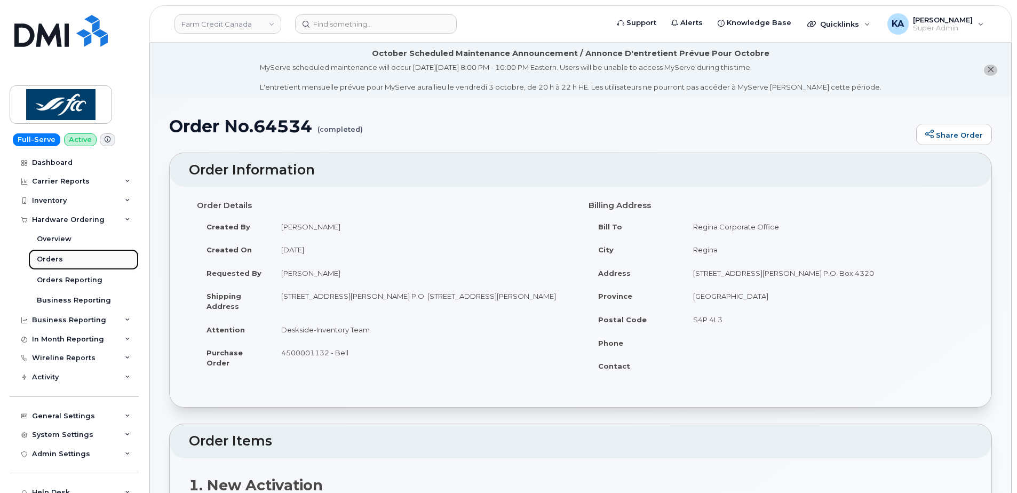
click at [48, 257] on div "Orders" at bounding box center [50, 260] width 26 height 10
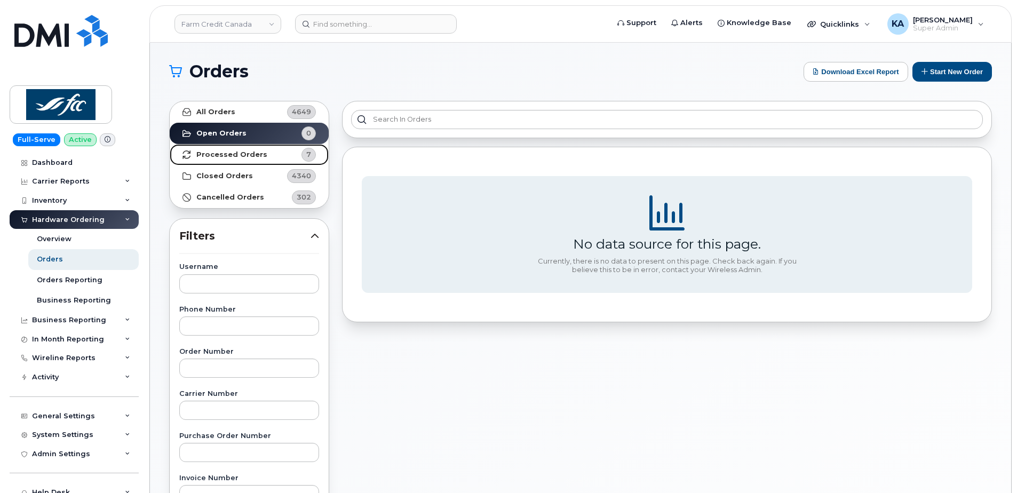
click at [232, 155] on strong "Processed Orders" at bounding box center [231, 154] width 71 height 9
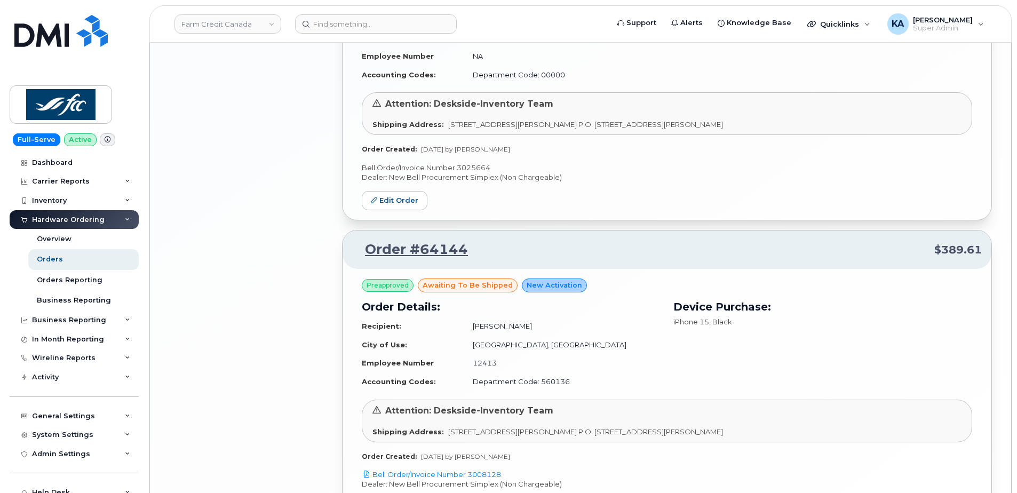
scroll to position [1654, 0]
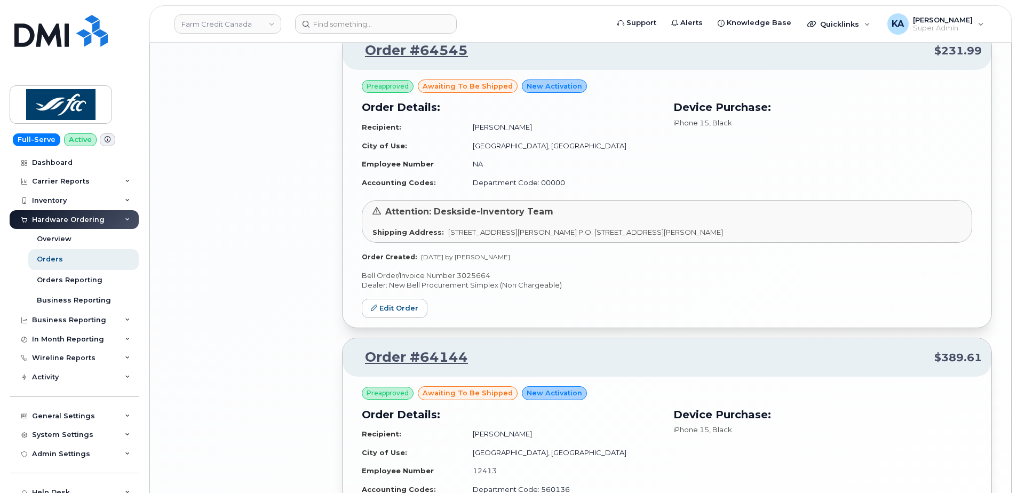
click at [467, 274] on p "Bell Order/Invoice Number 3025664" at bounding box center [667, 276] width 610 height 10
copy p "3025664"
click at [379, 307] on link "Edit Order" at bounding box center [395, 309] width 66 height 20
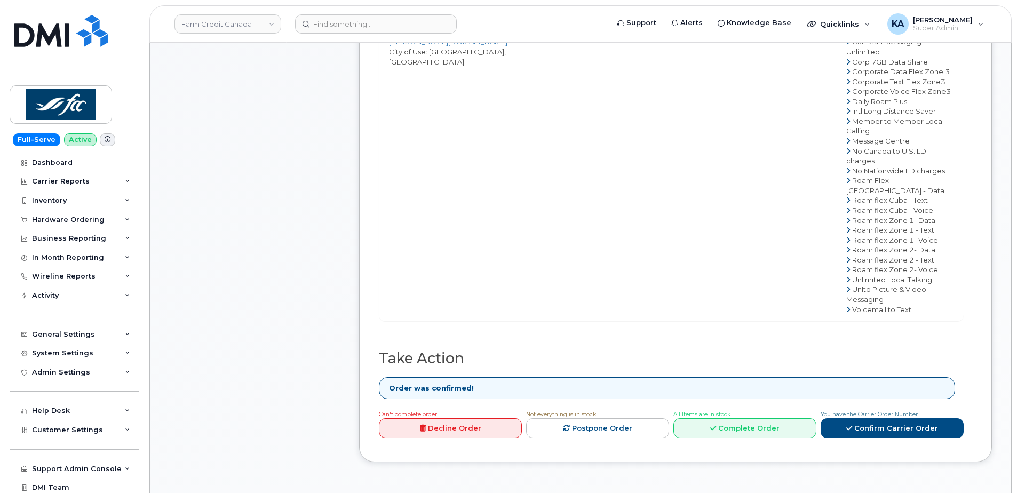
scroll to position [534, 0]
click at [748, 417] on link "Complete Order" at bounding box center [744, 427] width 143 height 20
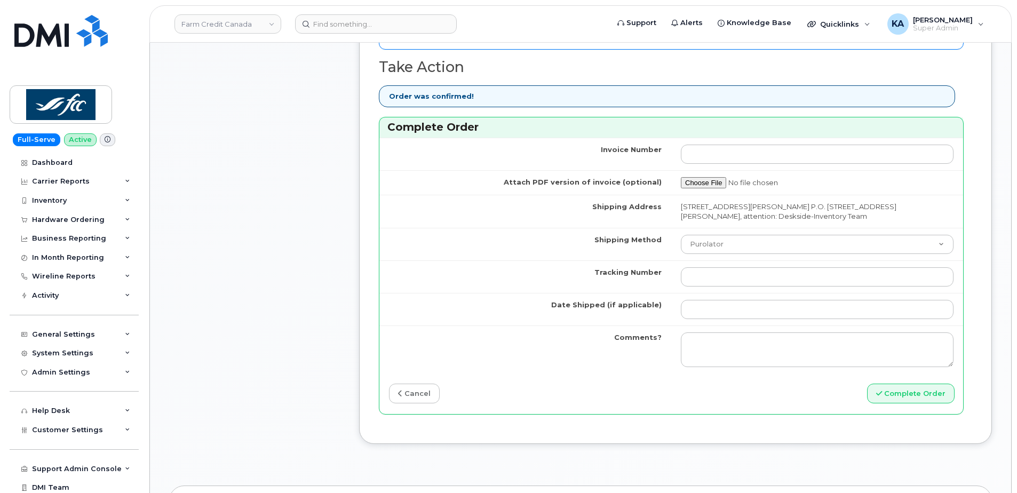
scroll to position [907, 0]
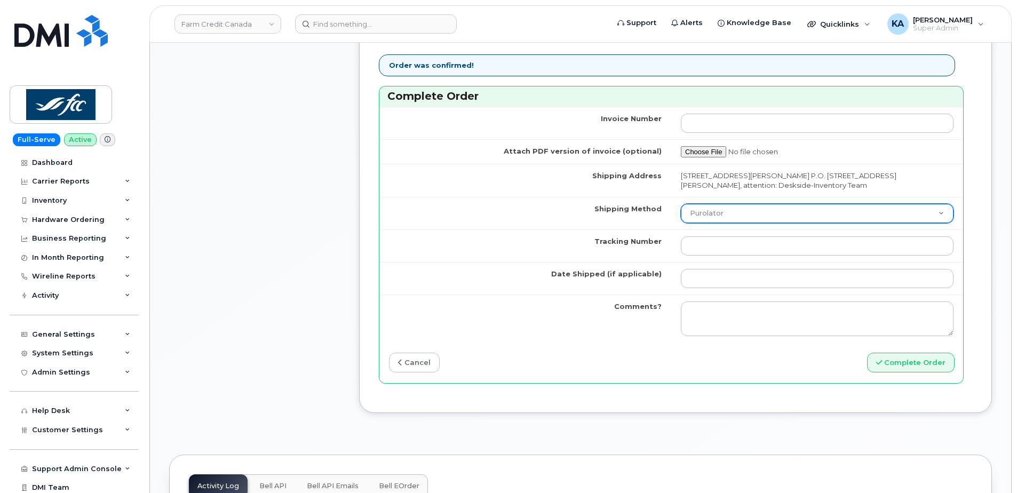
drag, startPoint x: 775, startPoint y: 216, endPoint x: 772, endPoint y: 224, distance: 9.3
click at [775, 216] on select "Purolator UPS FedEx Canada Post Courier Other Drop Off Pick Up" at bounding box center [817, 213] width 273 height 19
select select "FedEx"
click at [681, 204] on select "Purolator UPS FedEx Canada Post Courier Other Drop Off Pick Up" at bounding box center [817, 213] width 273 height 19
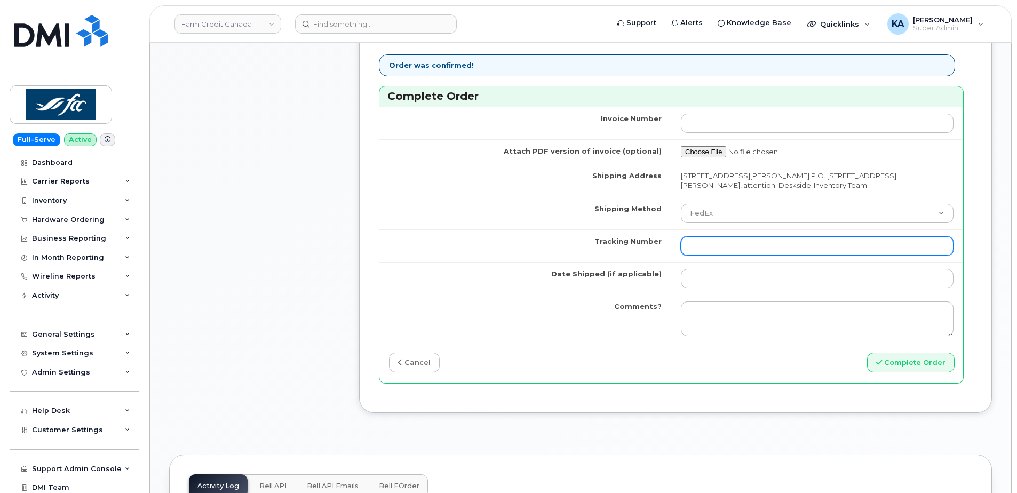
click at [735, 250] on input "Tracking Number" at bounding box center [817, 245] width 273 height 19
paste input "476423894080"
type input "476423894080"
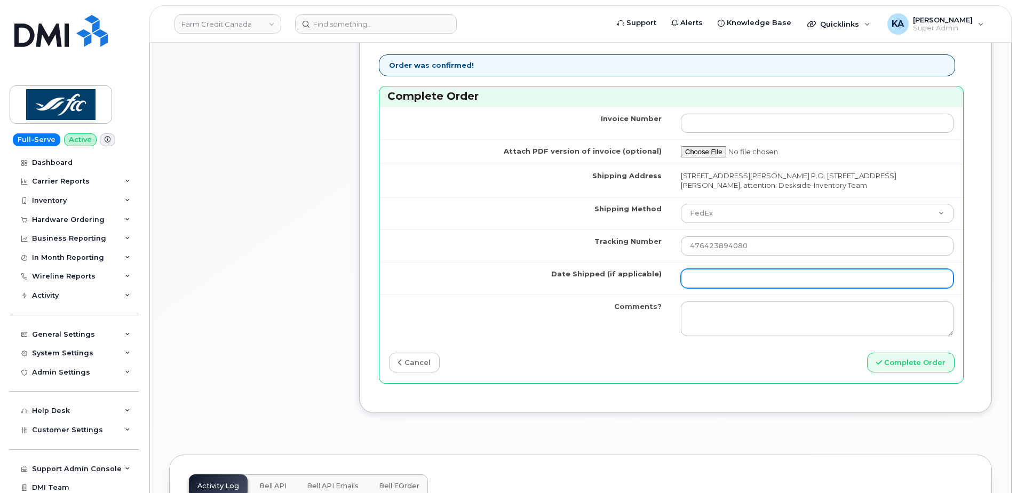
click at [708, 278] on input "Date Shipped (if applicable)" at bounding box center [817, 278] width 273 height 19
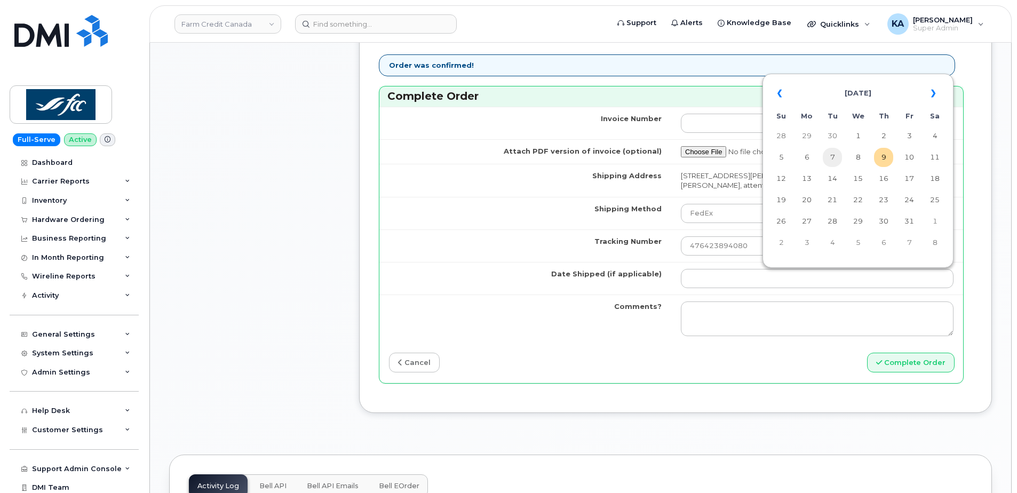
click at [830, 157] on td "7" at bounding box center [832, 157] width 19 height 19
type input "[DATE]"
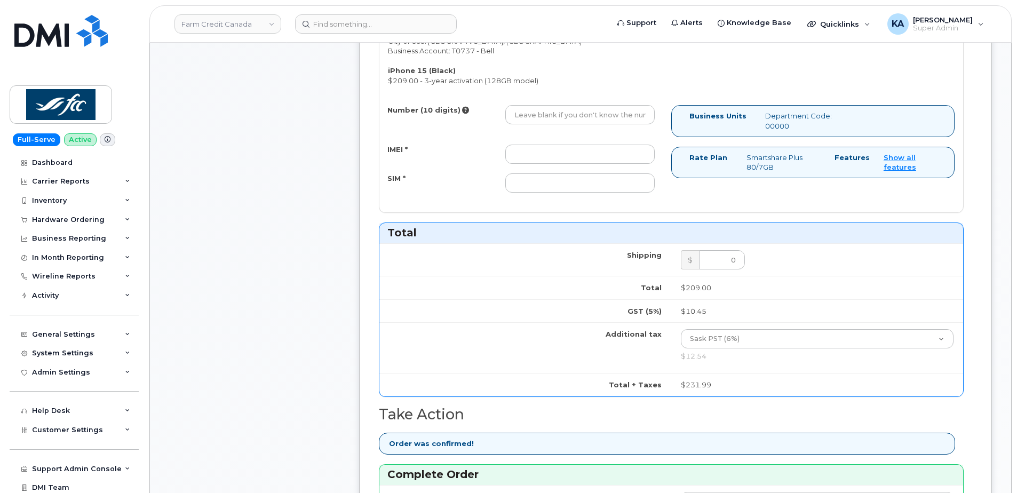
scroll to position [480, 0]
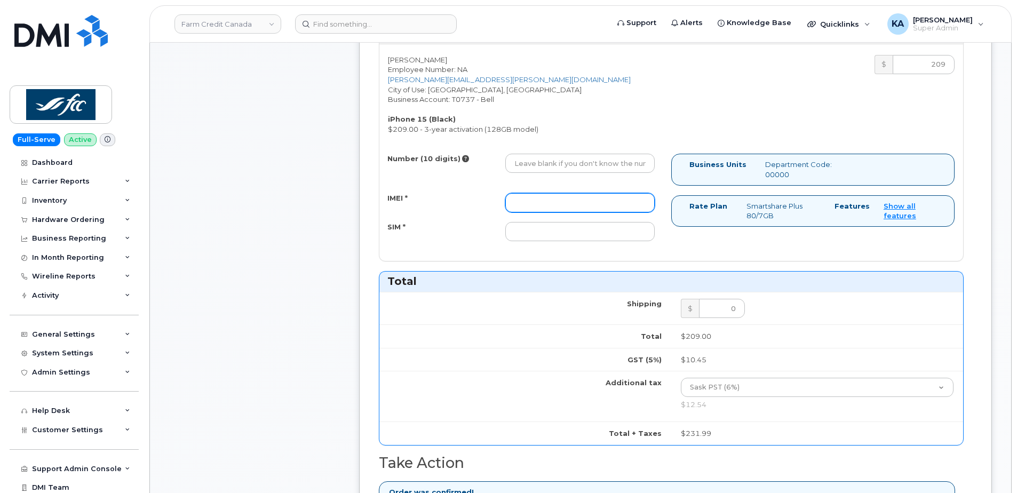
click at [617, 198] on input "IMEI *" at bounding box center [579, 202] width 149 height 19
paste input "351522608792683"
type input "351522608792683"
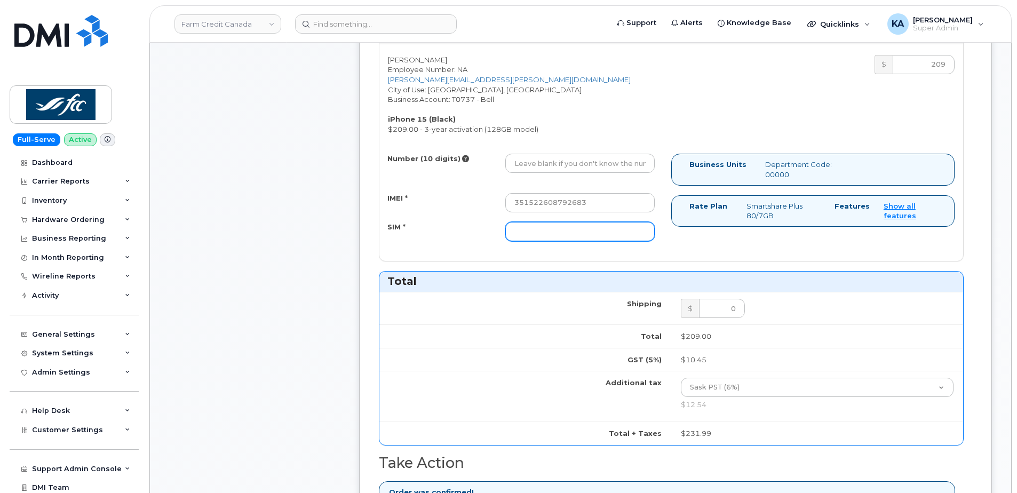
click at [617, 233] on input "SIM *" at bounding box center [579, 231] width 149 height 19
paste input "89302610207414127347"
type input "89302610207414127347"
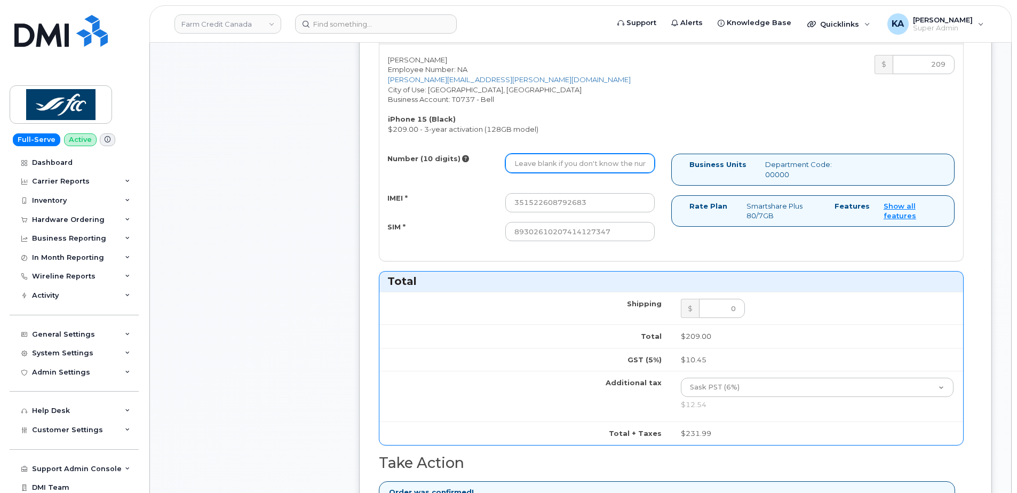
click at [555, 160] on input "Number (10 digits)" at bounding box center [579, 163] width 149 height 19
paste input "4165181047"
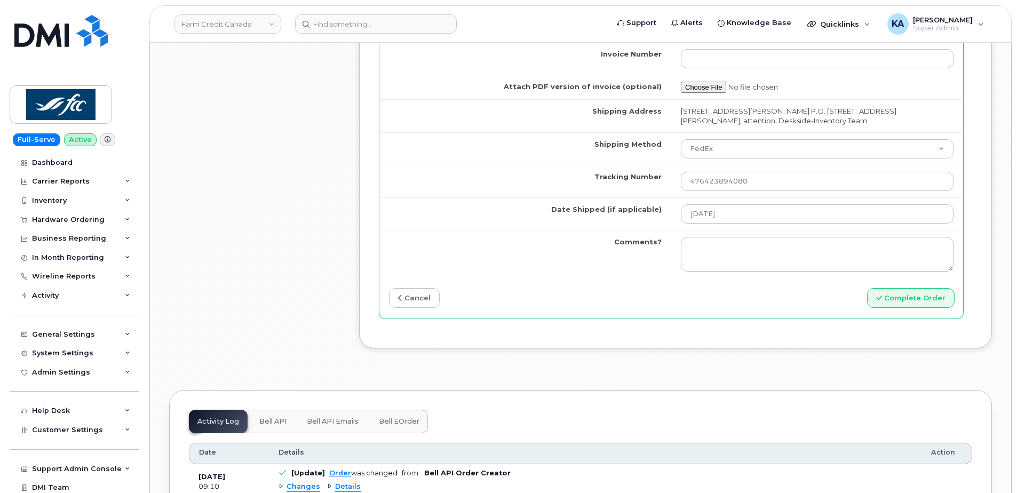
scroll to position [1014, 0]
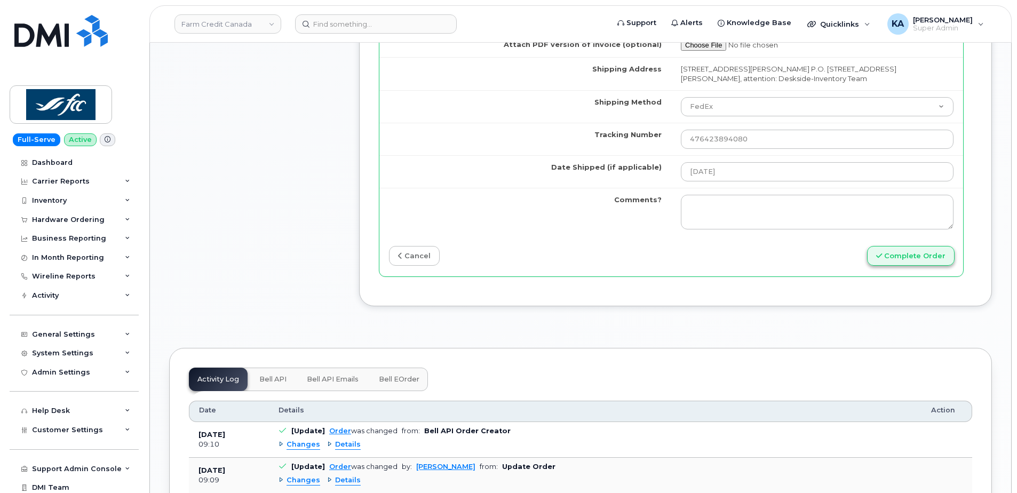
type input "4165181047"
click at [899, 261] on button "Complete Order" at bounding box center [911, 256] width 88 height 20
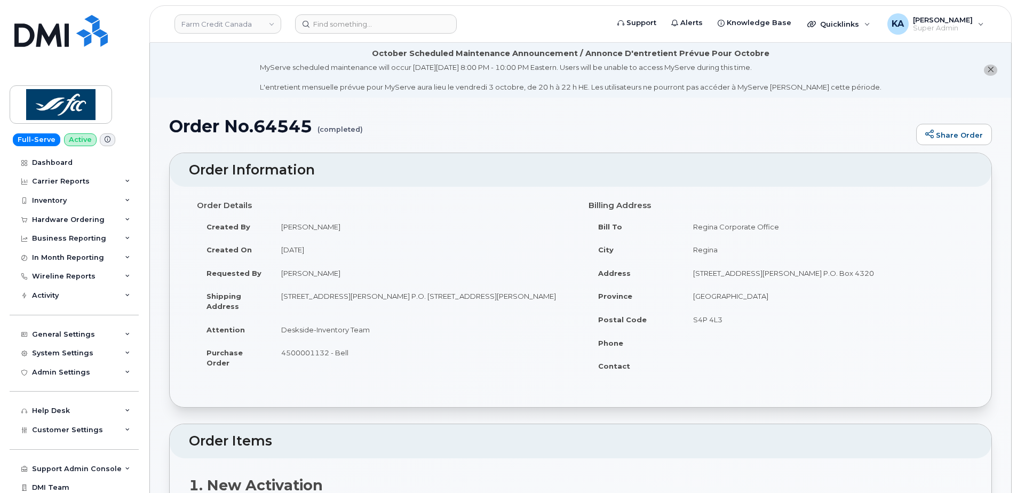
drag, startPoint x: 0, startPoint y: 0, endPoint x: 903, endPoint y: 259, distance: 939.2
click at [903, 259] on td "Regina" at bounding box center [824, 249] width 281 height 23
click at [67, 216] on div "Hardware Ordering" at bounding box center [68, 220] width 73 height 9
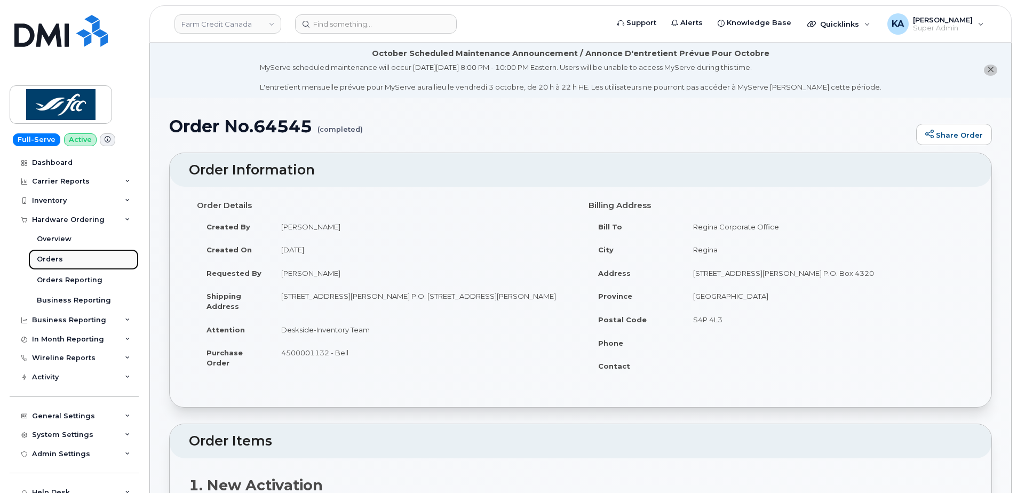
click at [50, 257] on div "Orders" at bounding box center [50, 260] width 26 height 10
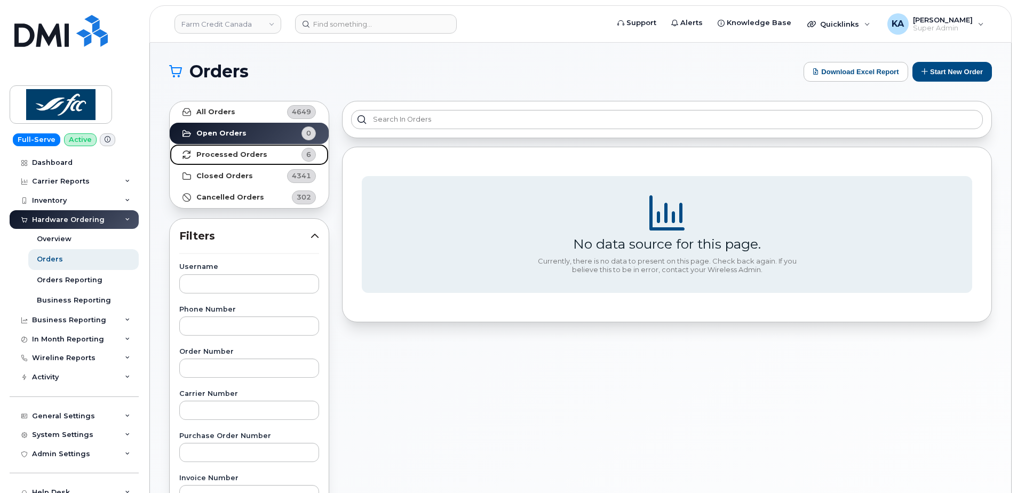
click at [243, 155] on strong "Processed Orders" at bounding box center [231, 154] width 71 height 9
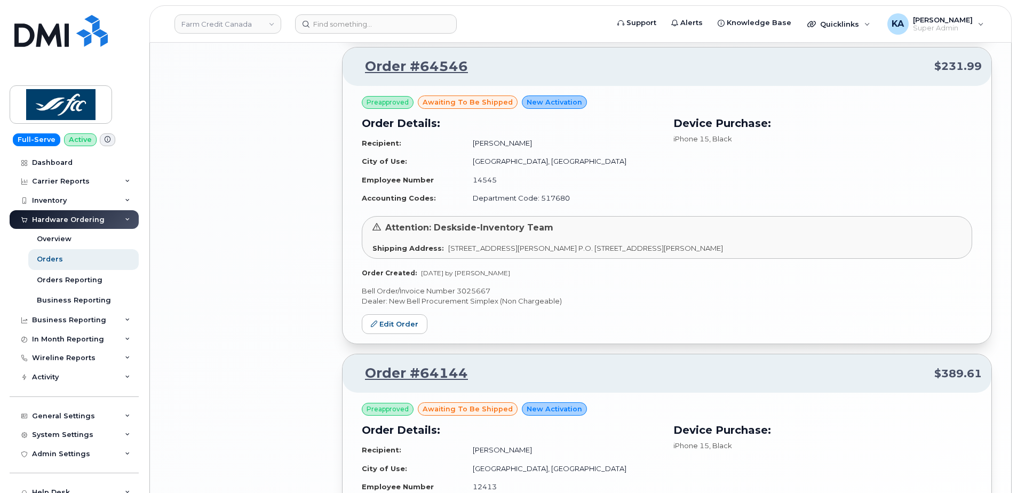
scroll to position [1334, 0]
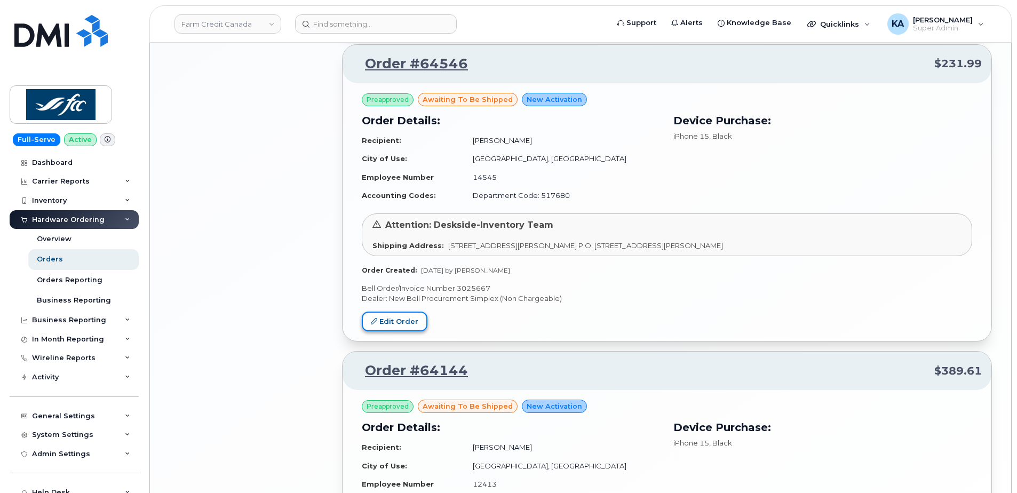
click at [399, 316] on link "Edit Order" at bounding box center [395, 322] width 66 height 20
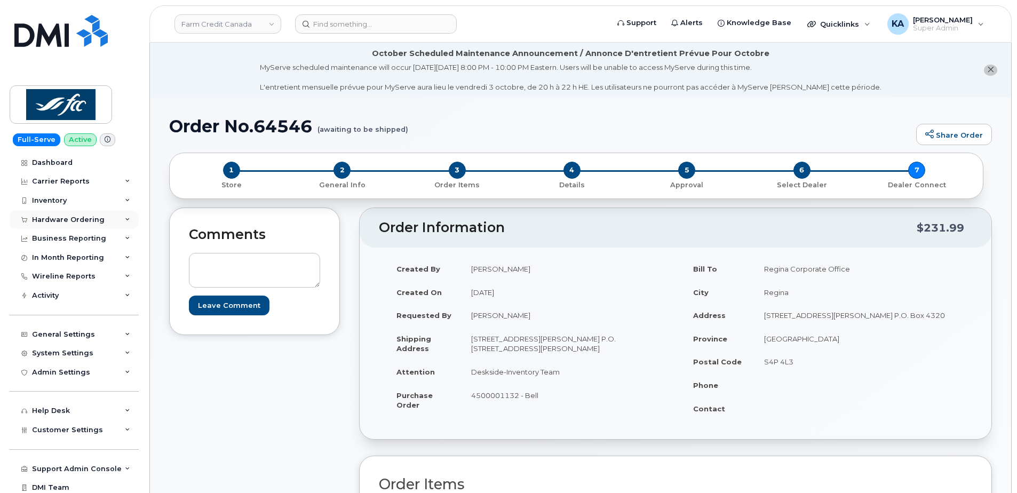
click at [44, 214] on div "Hardware Ordering" at bounding box center [74, 219] width 129 height 19
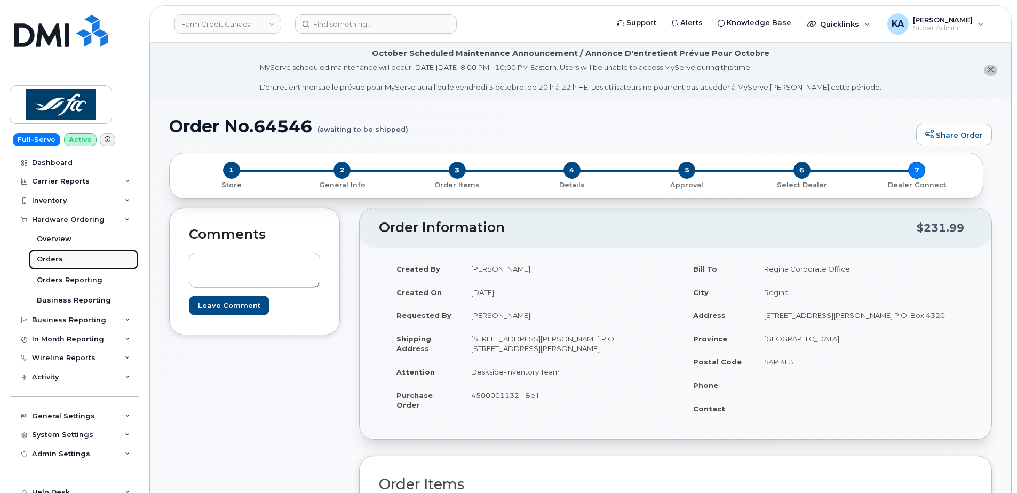
click at [45, 259] on div "Orders" at bounding box center [50, 260] width 26 height 10
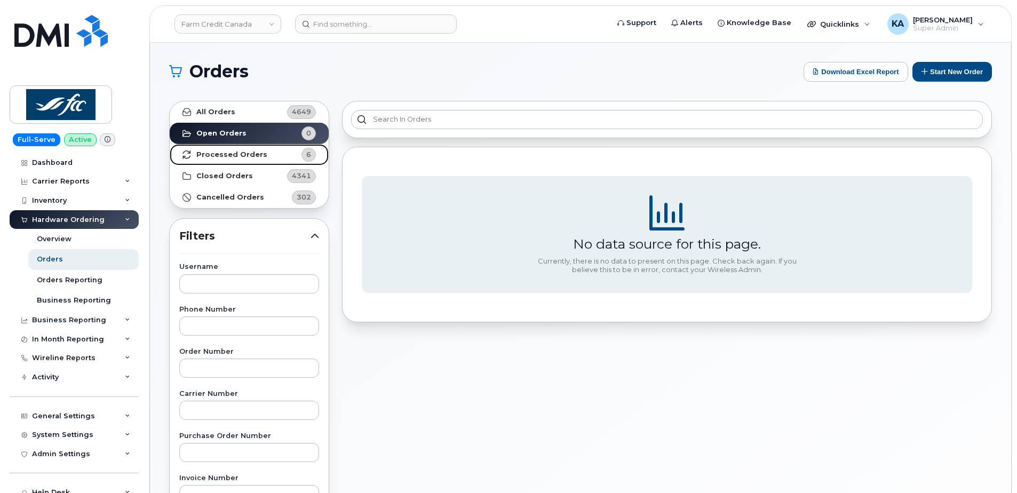
click at [216, 154] on strong "Processed Orders" at bounding box center [231, 154] width 71 height 9
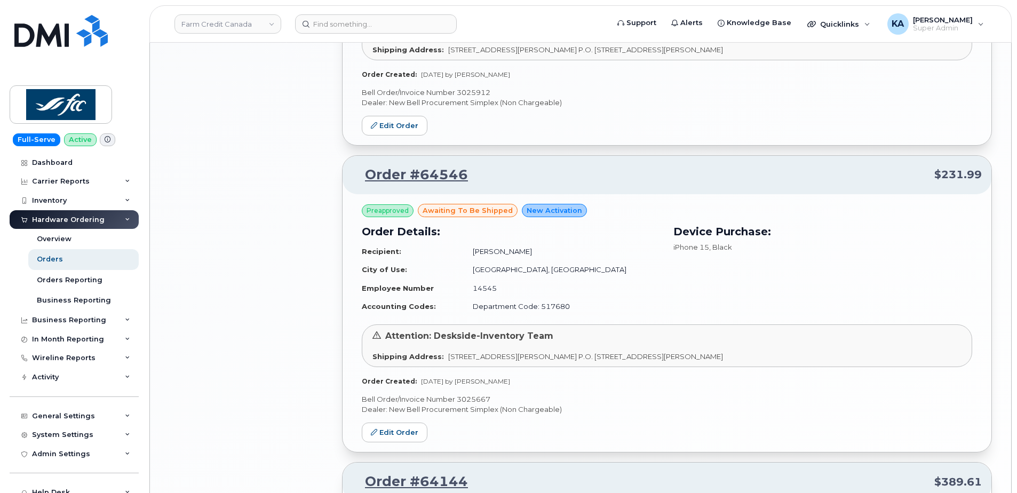
scroll to position [1227, 0]
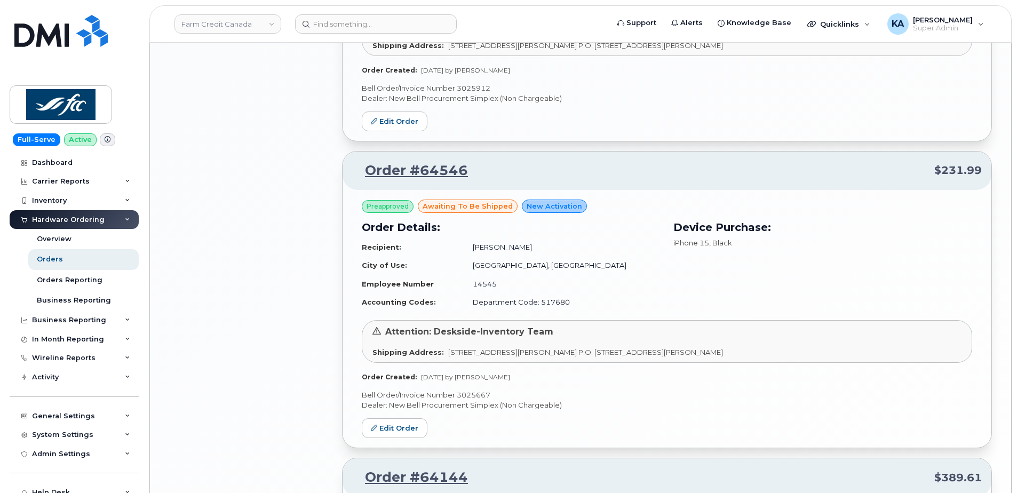
click at [475, 393] on p "Bell Order/Invoice Number 3025667" at bounding box center [667, 395] width 610 height 10
copy p "3025667"
click at [406, 430] on link "Edit Order" at bounding box center [395, 428] width 66 height 20
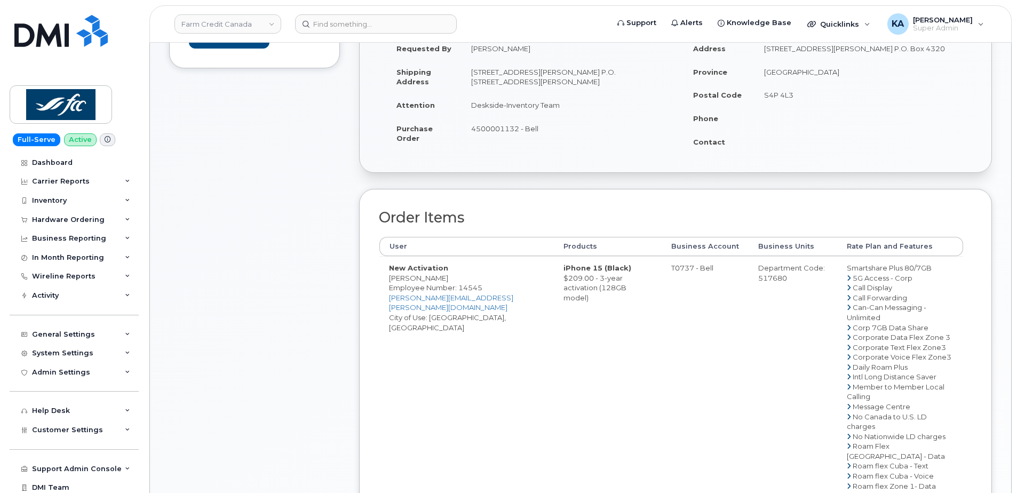
scroll to position [534, 0]
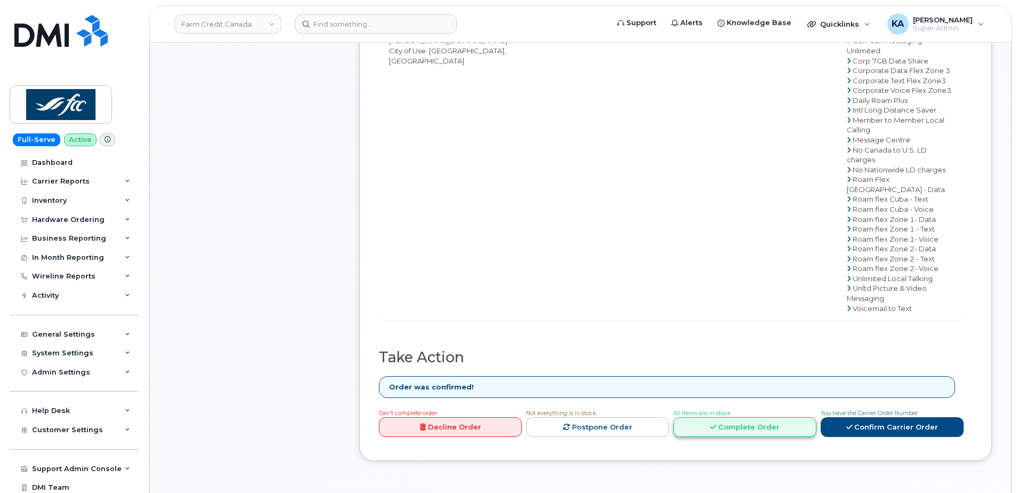
click at [723, 417] on link "Complete Order" at bounding box center [744, 427] width 143 height 20
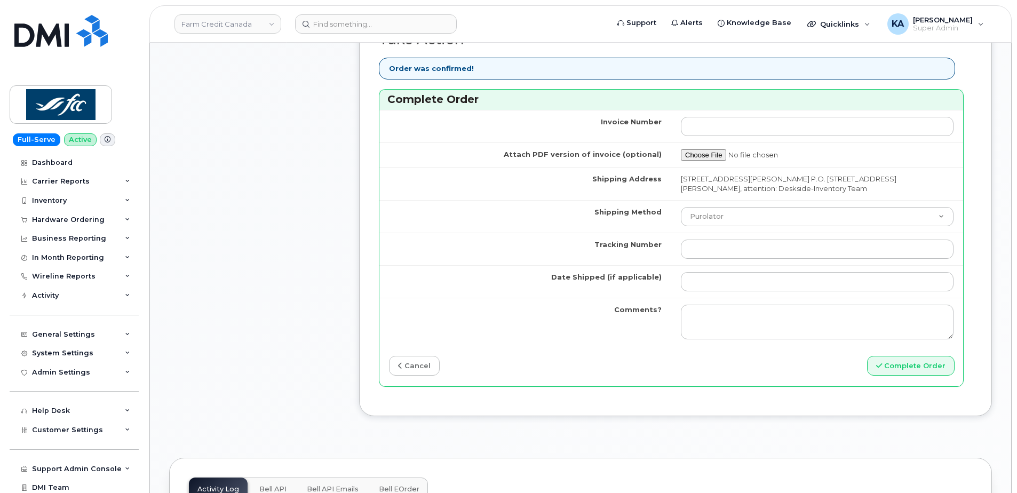
scroll to position [907, 0]
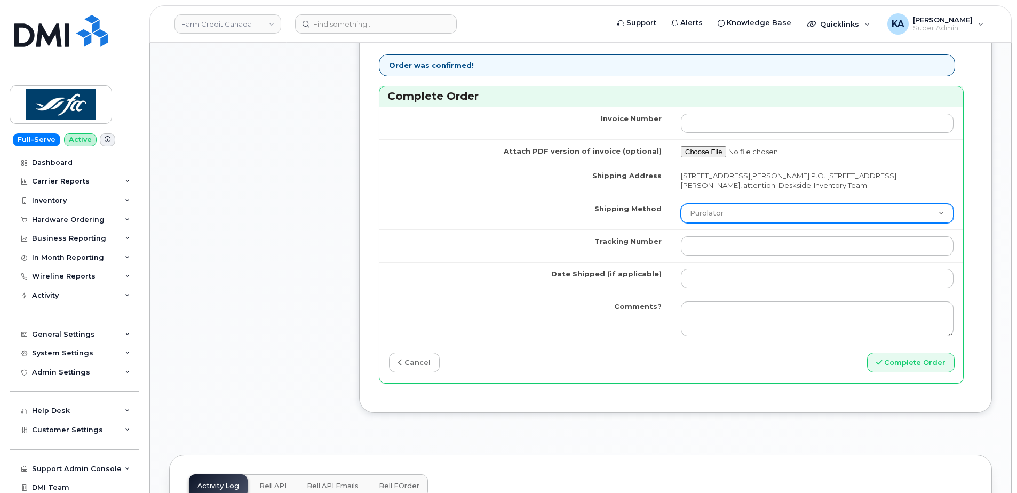
click at [728, 213] on select "Purolator UPS FedEx Canada Post Courier Other Drop Off Pick Up" at bounding box center [817, 213] width 273 height 19
select select "FedEx"
click at [681, 204] on select "Purolator UPS FedEx Canada Post Courier Other Drop Off Pick Up" at bounding box center [817, 213] width 273 height 19
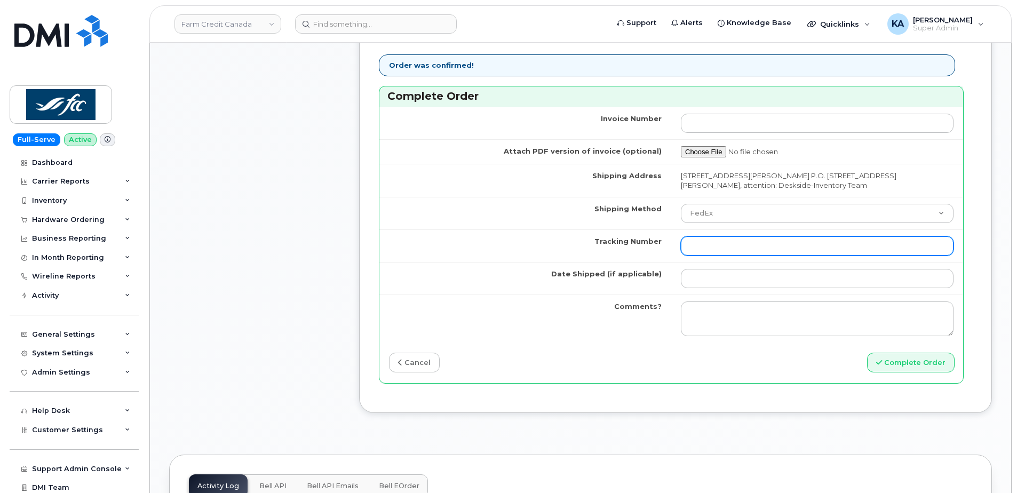
click at [704, 248] on input "Tracking Number" at bounding box center [817, 245] width 273 height 19
paste input "475744981760"
type input "475744981760"
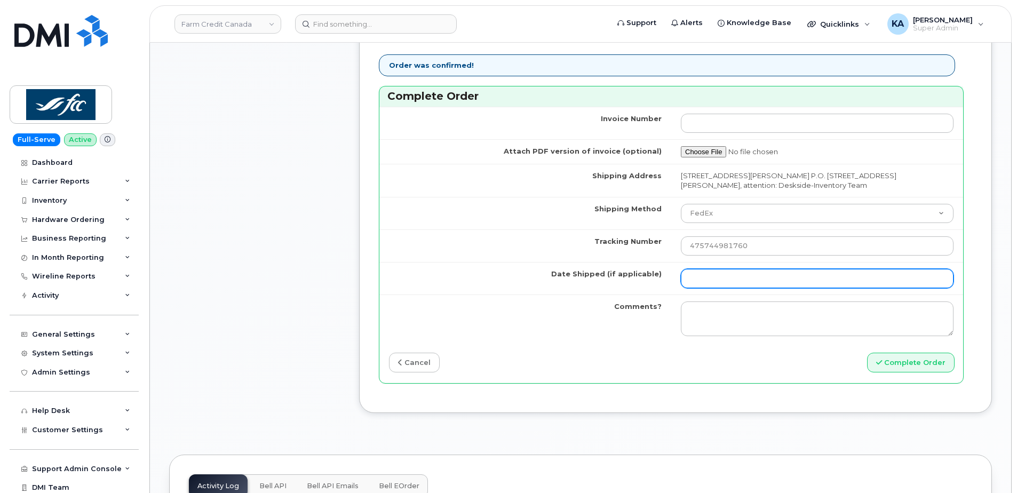
click at [704, 276] on input "Date Shipped (if applicable)" at bounding box center [817, 278] width 273 height 19
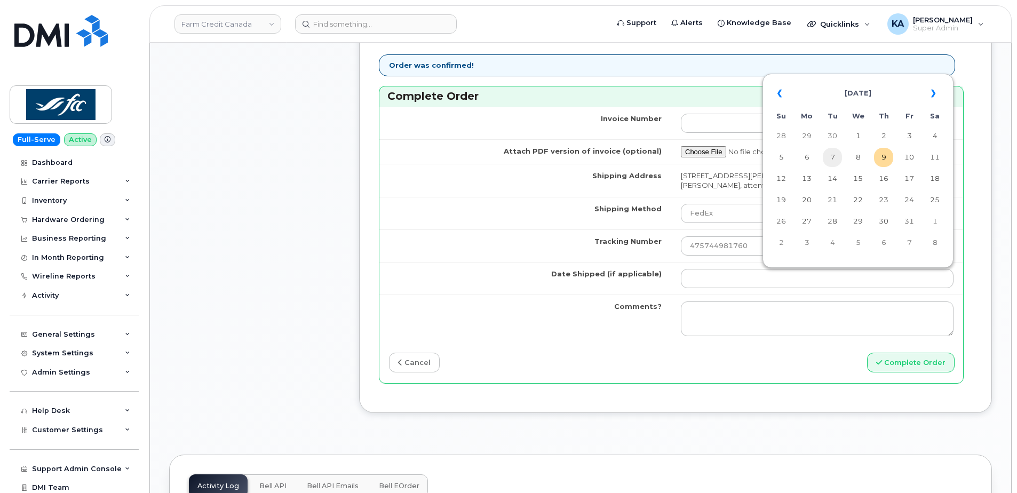
click at [833, 159] on td "7" at bounding box center [832, 157] width 19 height 19
type input "[DATE]"
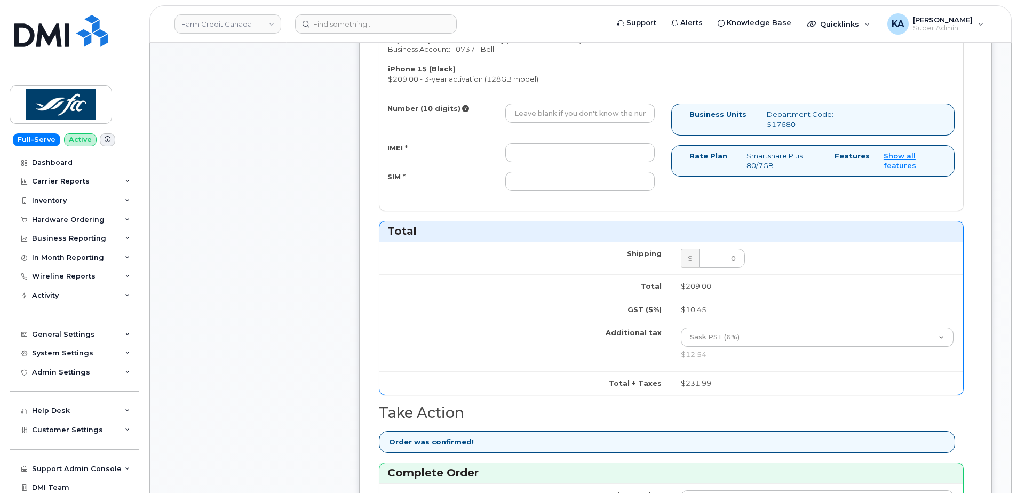
scroll to position [480, 0]
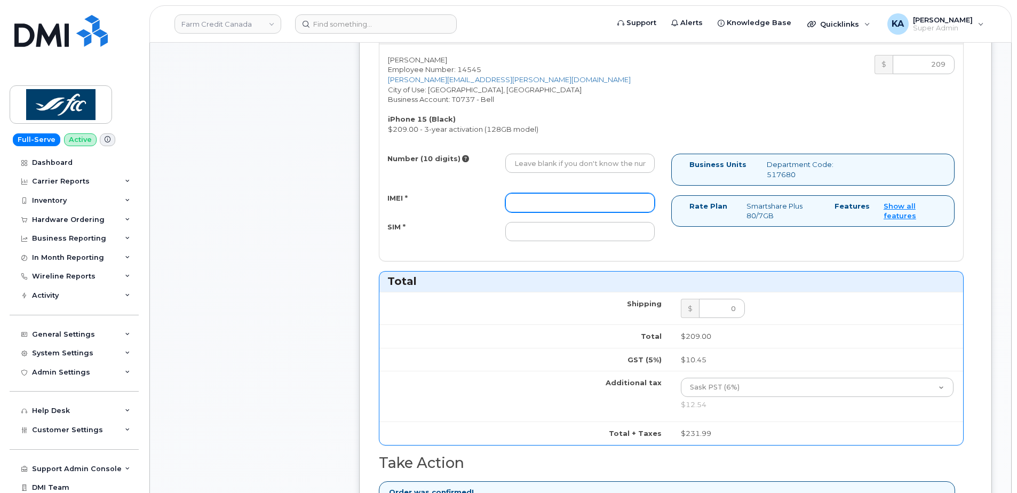
click at [592, 207] on input "IMEI *" at bounding box center [579, 202] width 149 height 19
paste input "351522608873905"
type input "351522608873905"
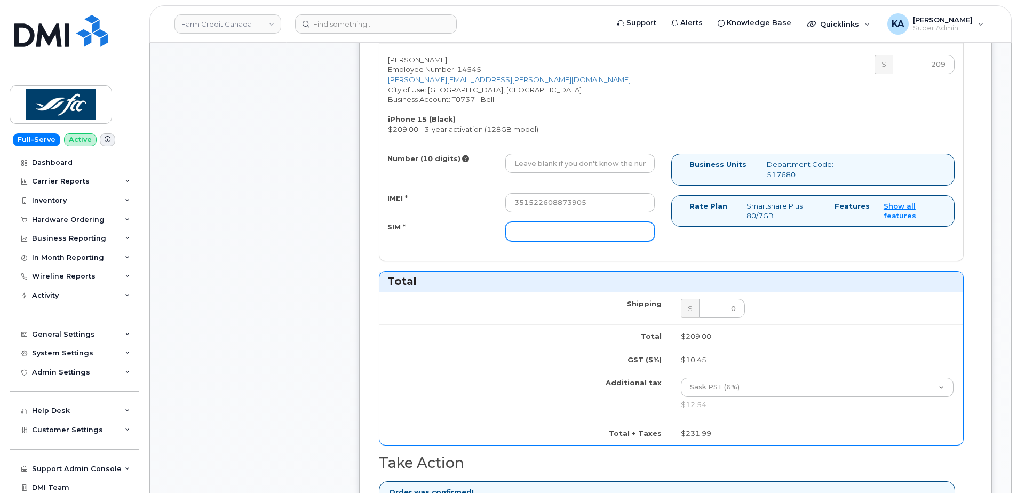
click at [587, 231] on input "SIM *" at bounding box center [579, 231] width 149 height 19
paste input "89302610207413893840"
type input "89302610207413893840"
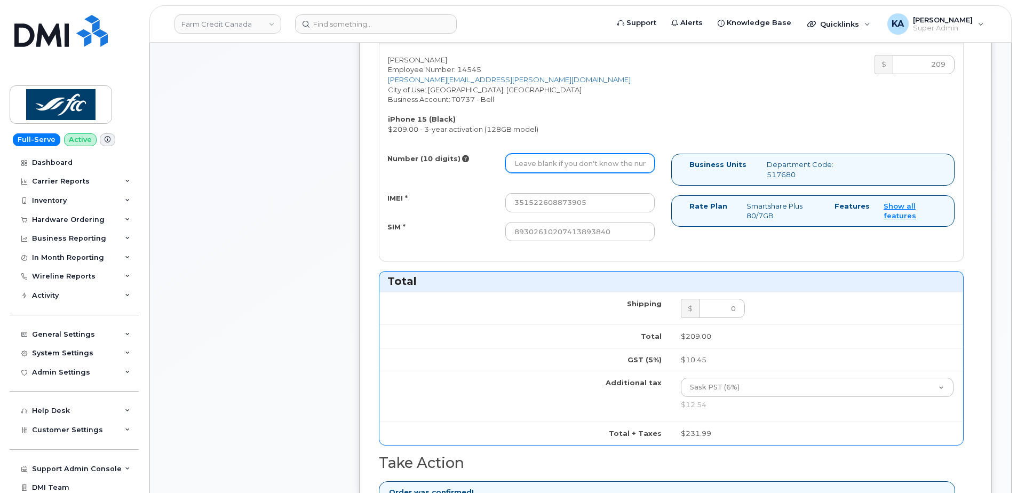
click at [575, 165] on input "Number (10 digits)" at bounding box center [579, 163] width 149 height 19
paste input "3435962047"
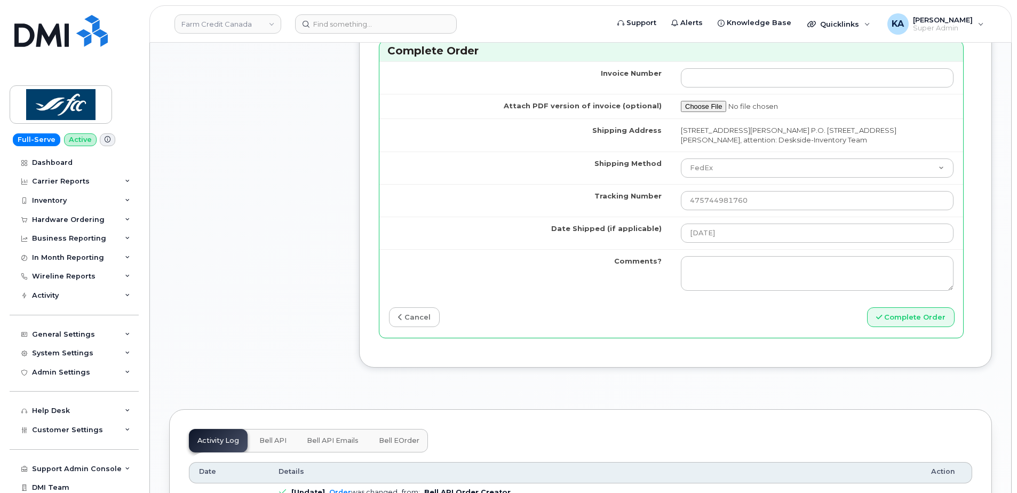
scroll to position [960, 0]
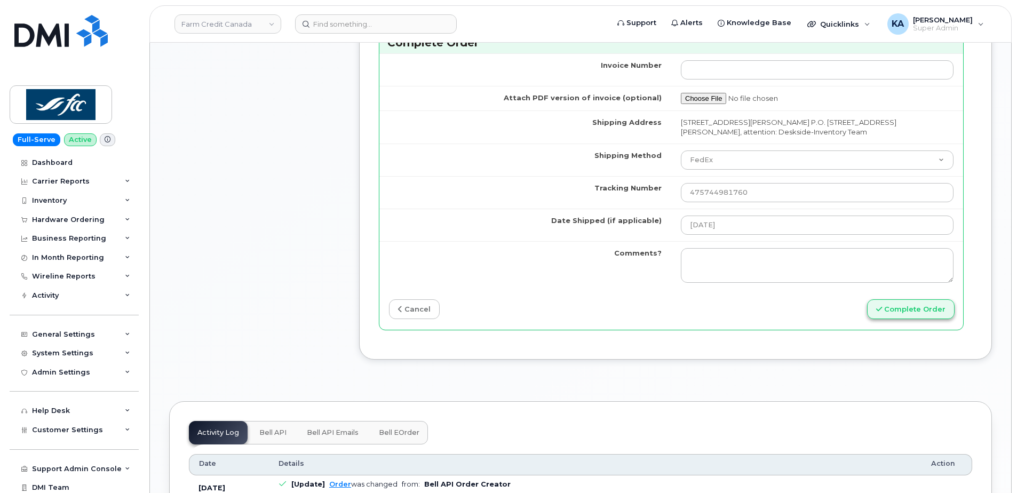
type input "3435962047"
click at [910, 304] on button "Complete Order" at bounding box center [911, 309] width 88 height 20
